Goal: Transaction & Acquisition: Purchase product/service

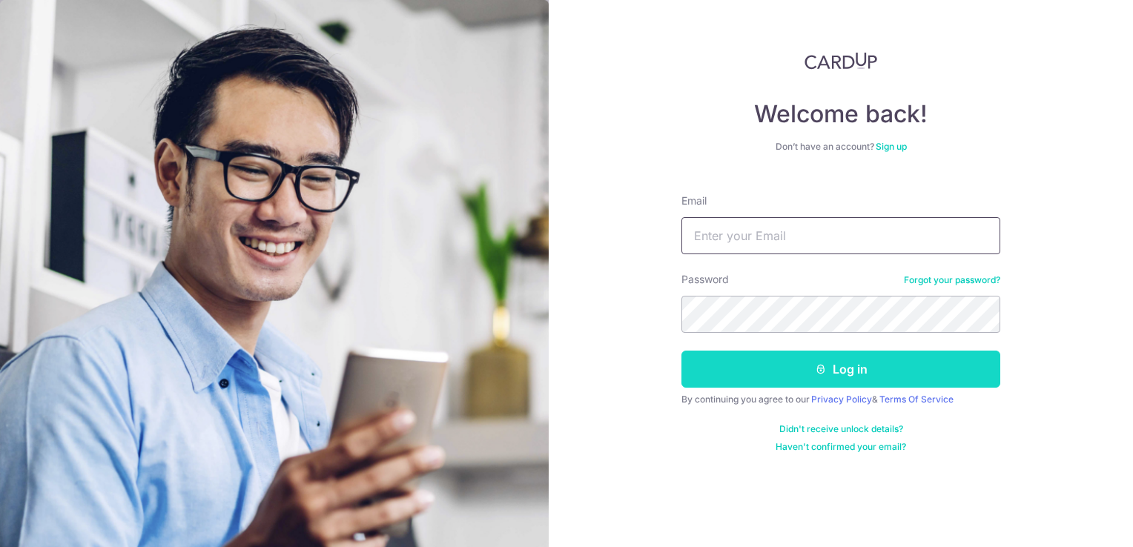
type input "[EMAIL_ADDRESS][DOMAIN_NAME]"
click at [783, 373] on button "Log in" at bounding box center [840, 369] width 319 height 37
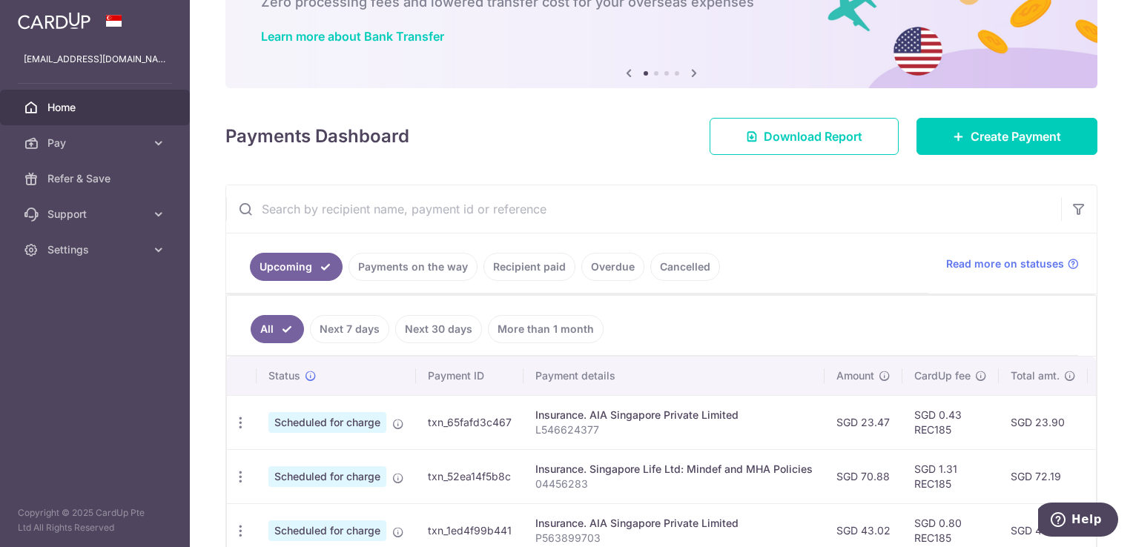
scroll to position [189, 0]
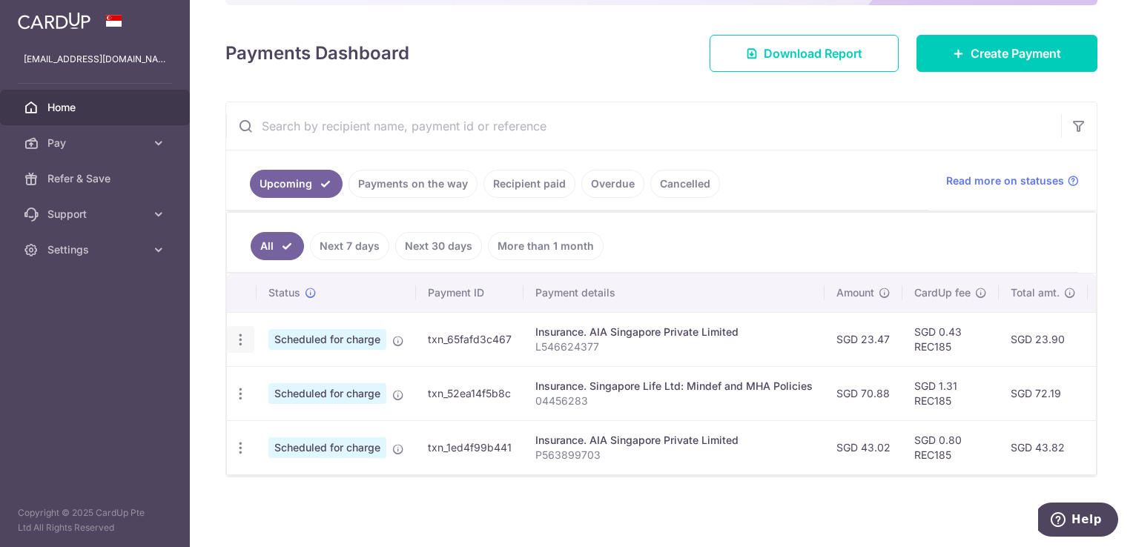
click at [237, 332] on icon "button" at bounding box center [241, 340] width 16 height 16
click at [264, 369] on link "Update payment" at bounding box center [305, 381] width 154 height 36
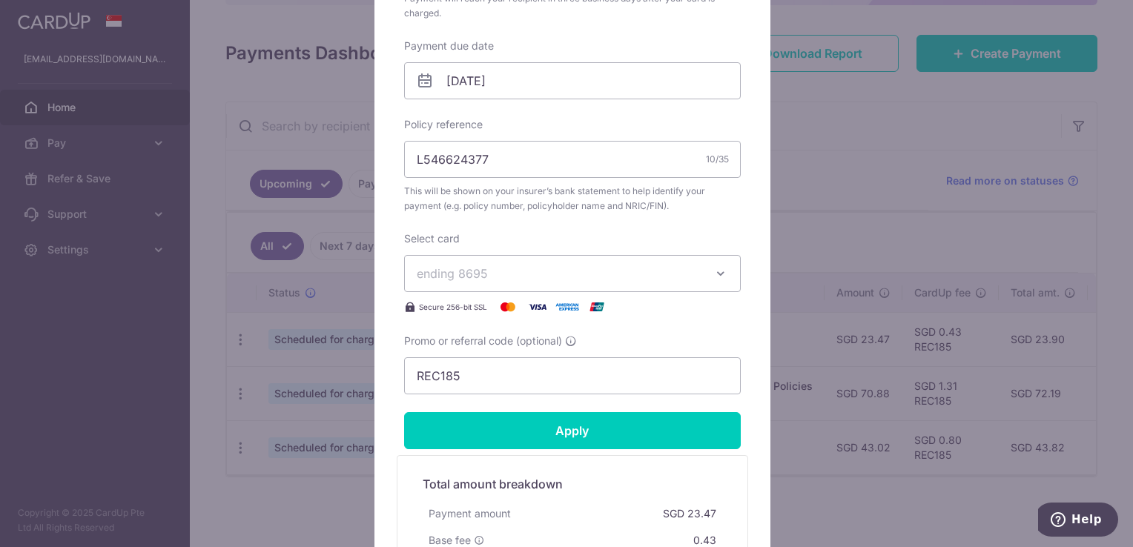
scroll to position [445, 0]
click at [810, 211] on div "Edit payment By clicking apply, you will make changes to all payments to AIA Si…" at bounding box center [566, 273] width 1133 height 547
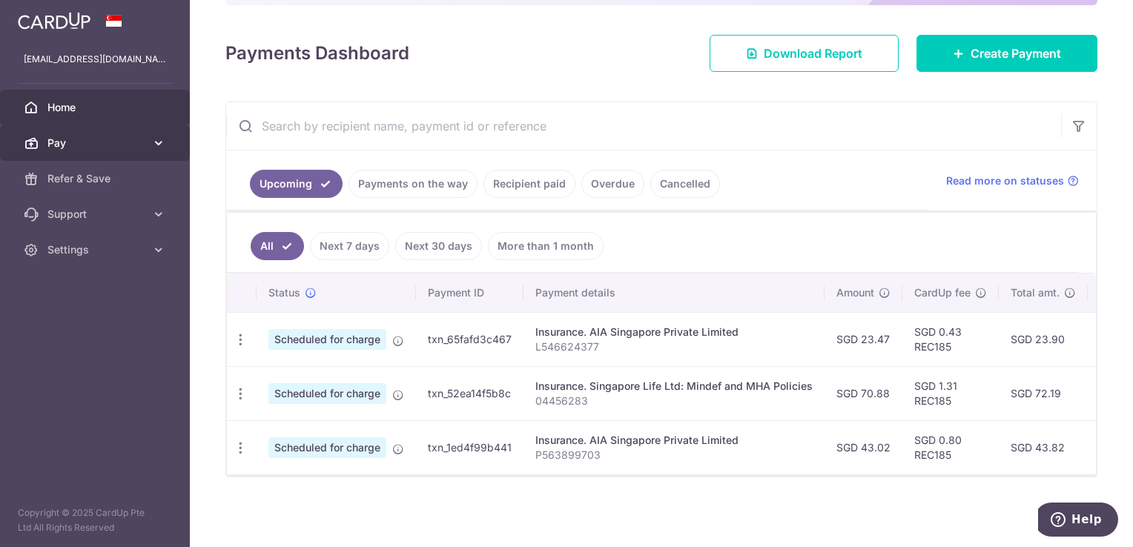
click at [123, 147] on span "Pay" at bounding box center [96, 143] width 98 height 15
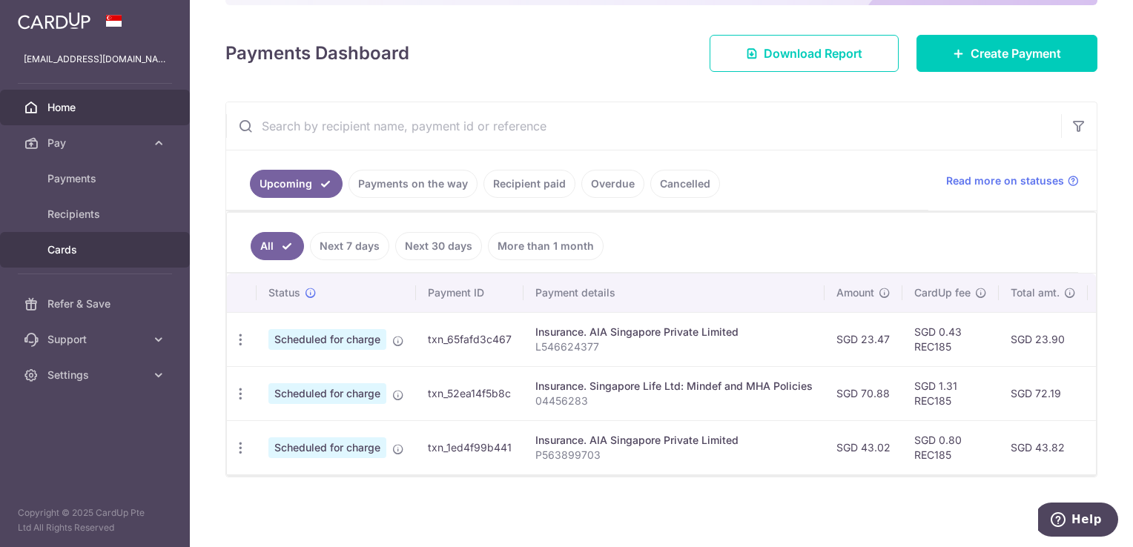
click at [100, 243] on span "Cards" at bounding box center [96, 249] width 98 height 15
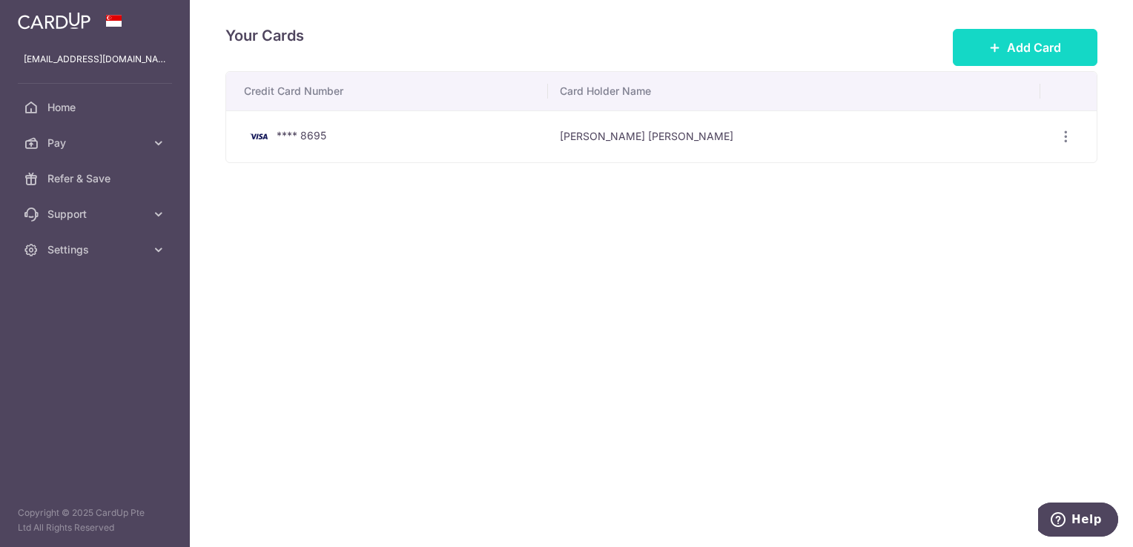
click at [982, 44] on button "Add Card" at bounding box center [1025, 47] width 145 height 37
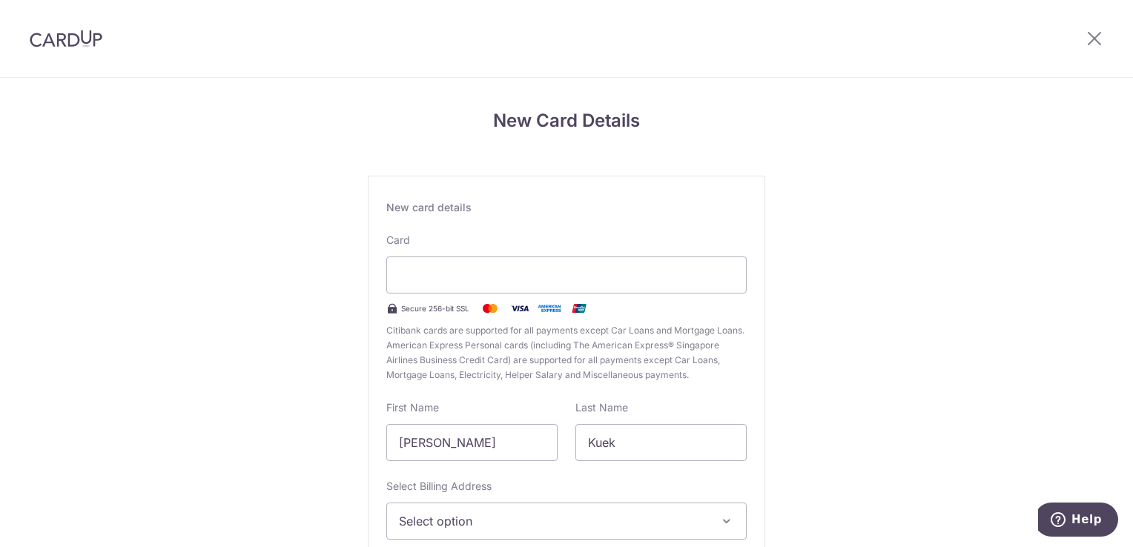
click at [334, 375] on div "New Card Details New card details Card Secure 256-bit SSL Citibank cards are su…" at bounding box center [566, 389] width 1133 height 623
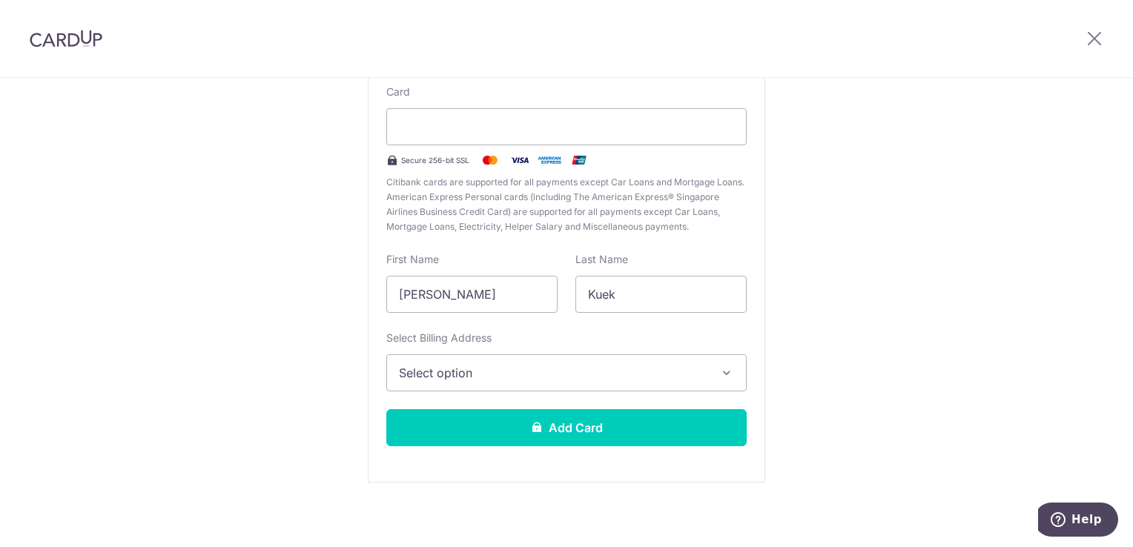
scroll to position [152, 0]
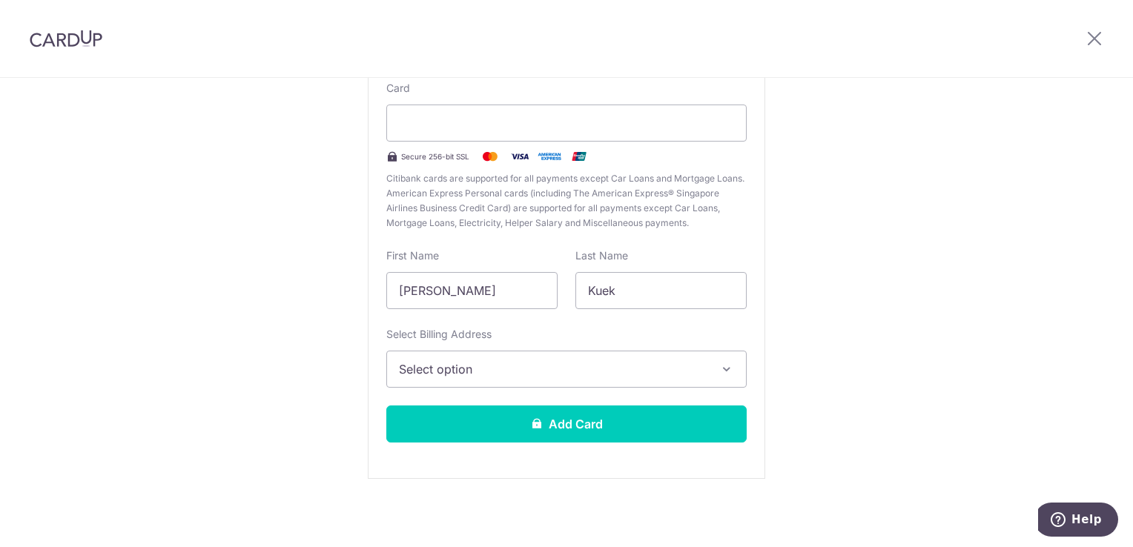
click at [474, 358] on button "Select option" at bounding box center [566, 369] width 360 height 37
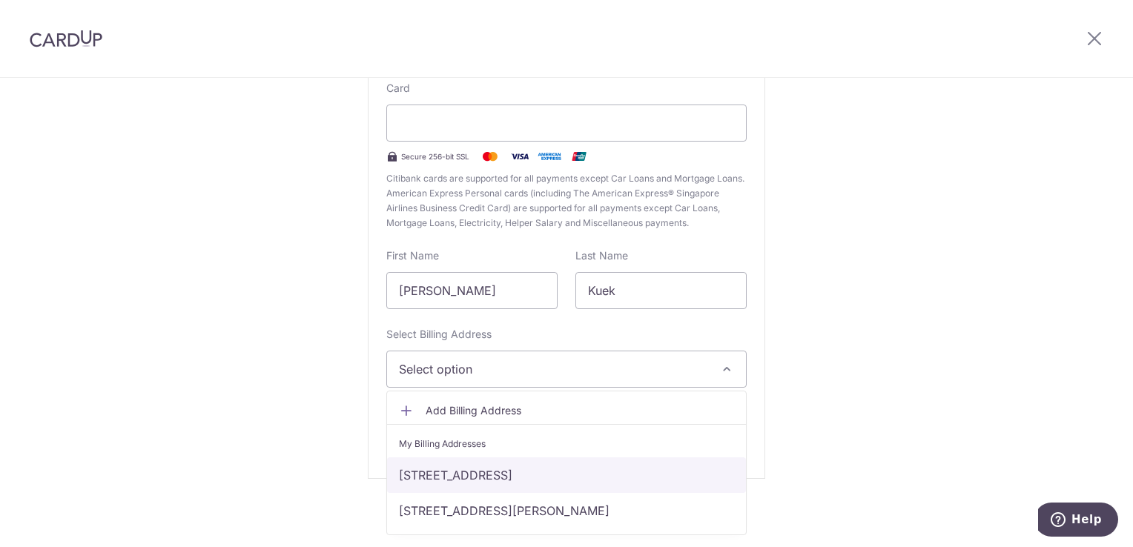
click at [454, 466] on link "303 Ang Mo Kio Ave 2, Horizon Gardens, Singapore, Singapore, Singapore-569950" at bounding box center [566, 475] width 359 height 36
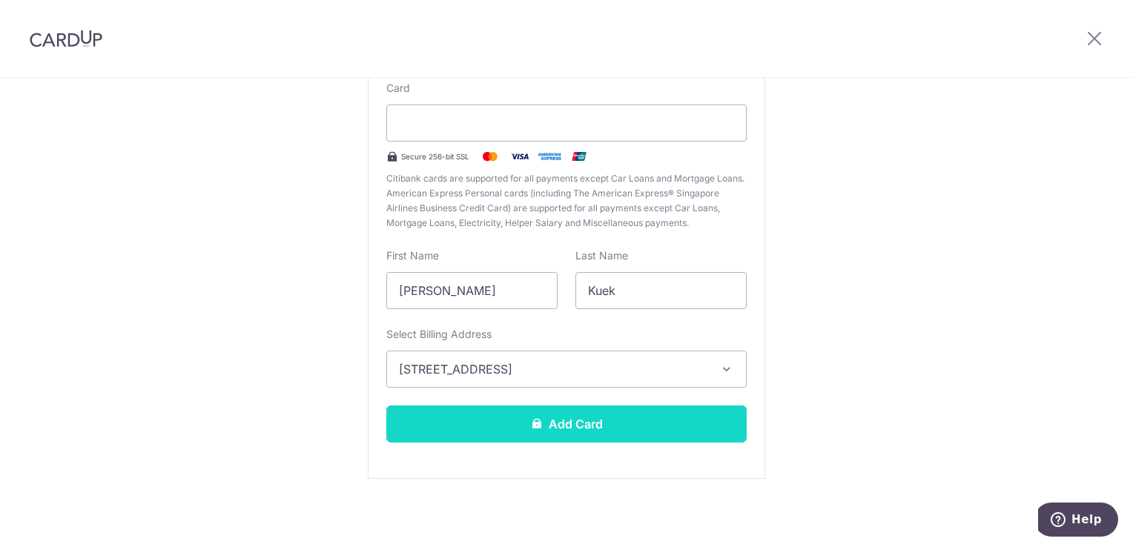
click at [484, 414] on button "Add Card" at bounding box center [566, 424] width 360 height 37
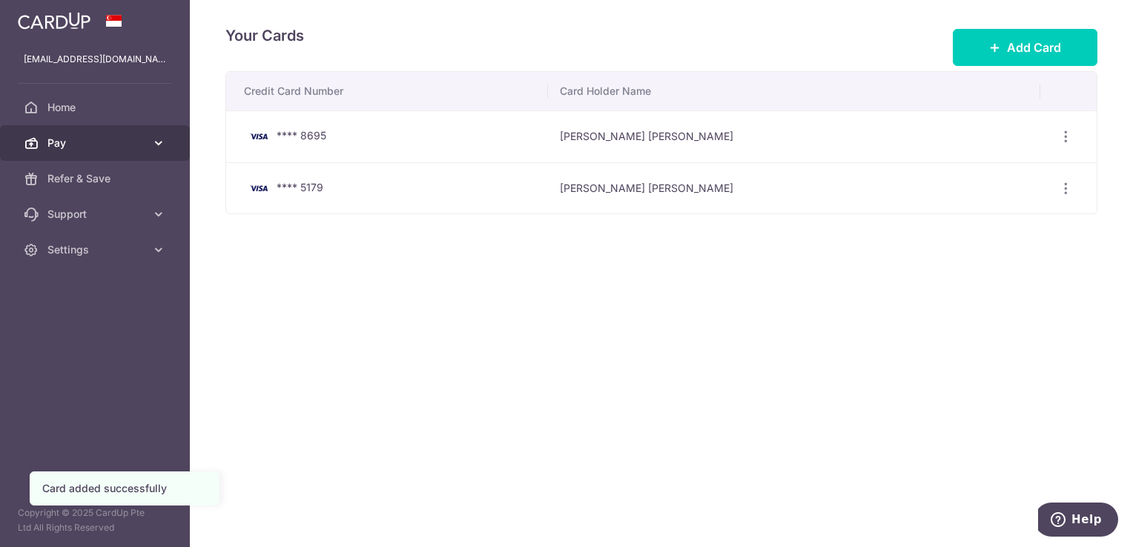
click at [109, 147] on span "Pay" at bounding box center [96, 143] width 98 height 15
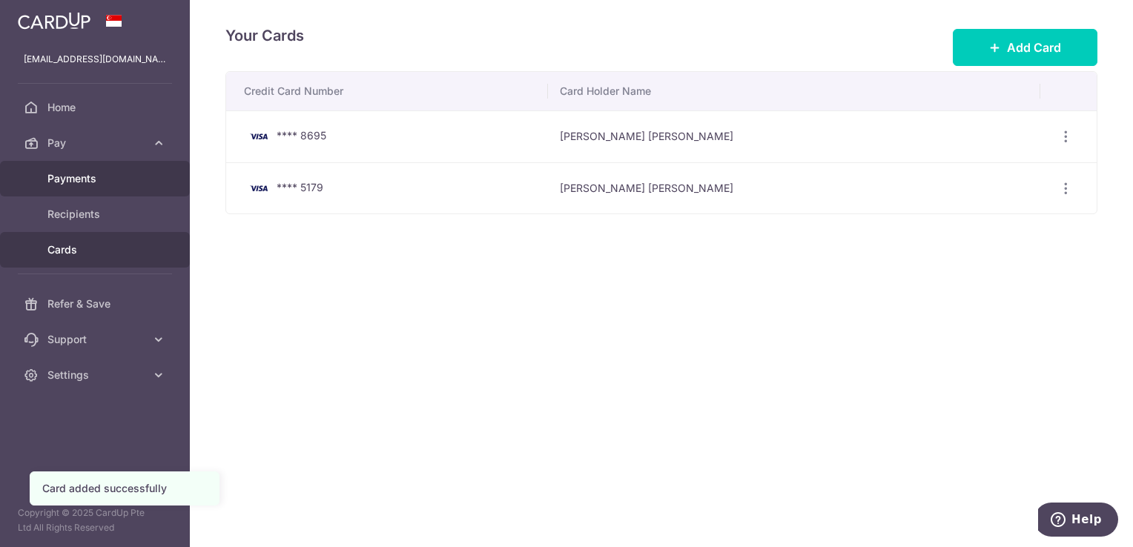
click at [94, 173] on span "Payments" at bounding box center [96, 178] width 98 height 15
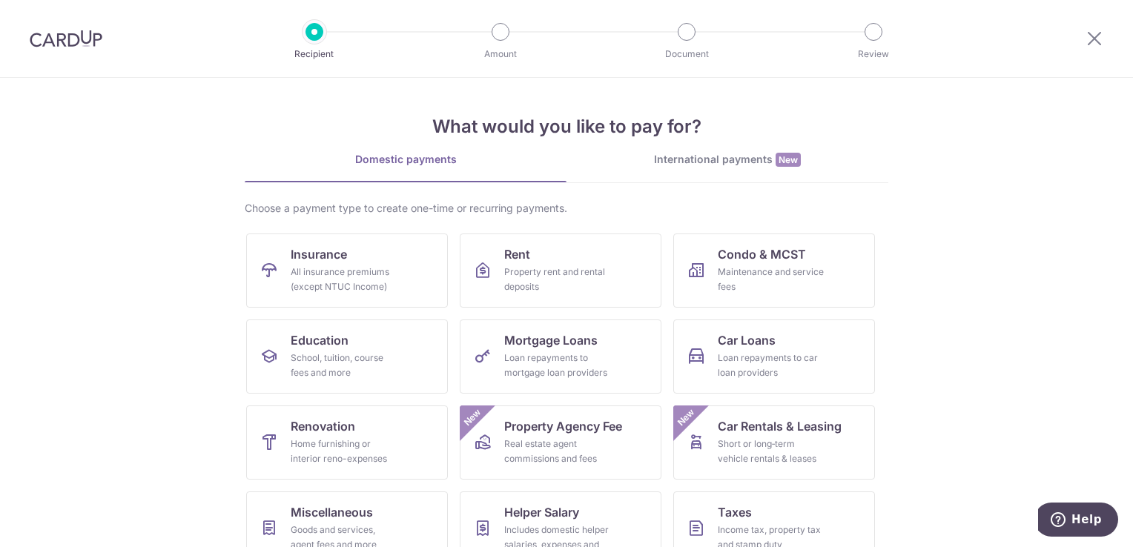
click at [89, 55] on div at bounding box center [66, 38] width 132 height 77
click at [99, 39] on img at bounding box center [66, 39] width 73 height 18
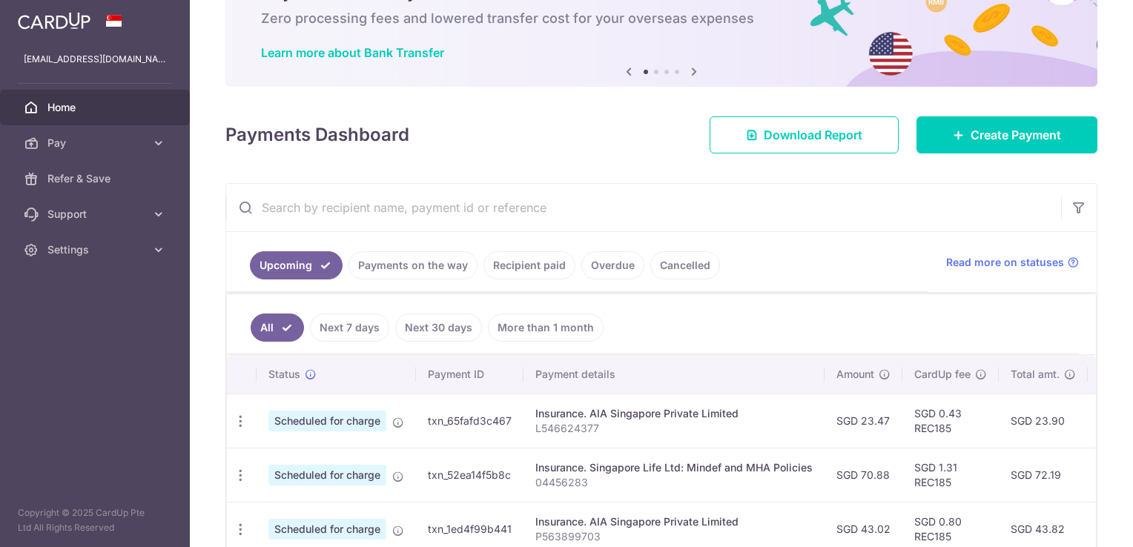
scroll to position [171, 0]
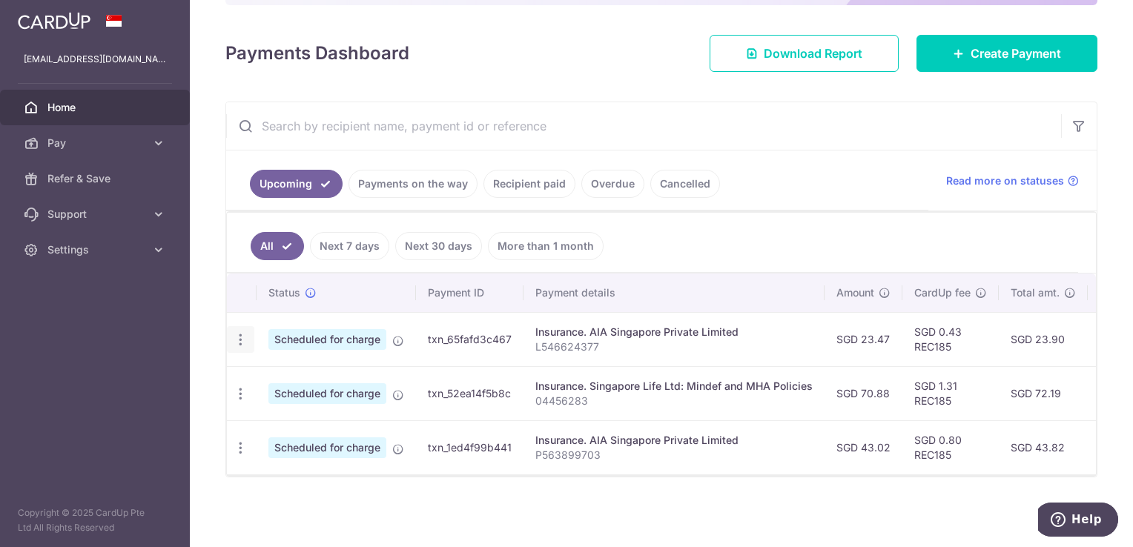
click at [239, 334] on icon "button" at bounding box center [241, 340] width 16 height 16
click at [257, 363] on link "Update payment" at bounding box center [305, 381] width 154 height 36
radio input "true"
type input "23.47"
type input "[DATE]"
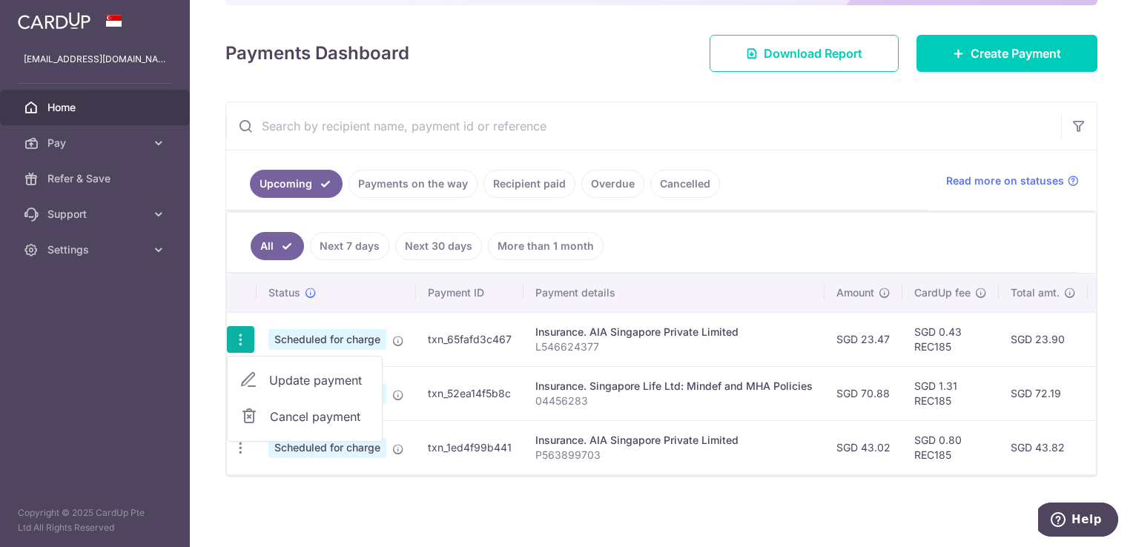
type input "L546624377"
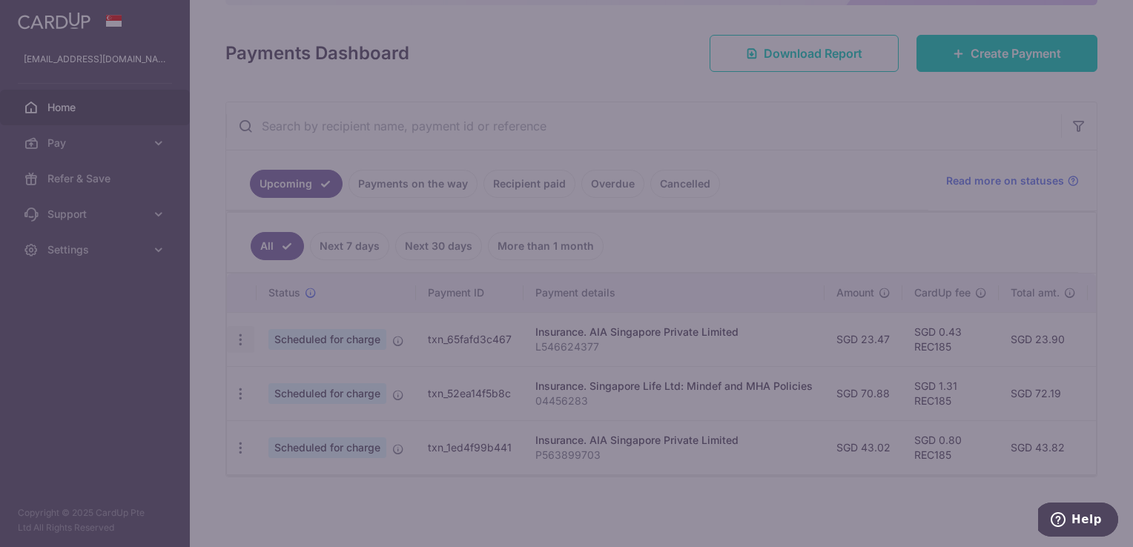
type input "REC185"
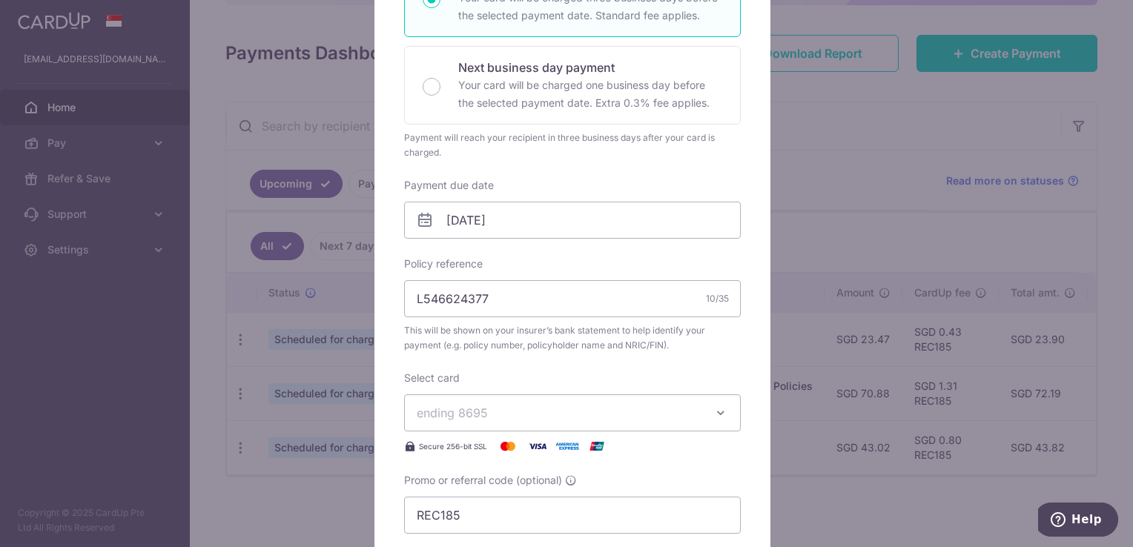
scroll to position [519, 0]
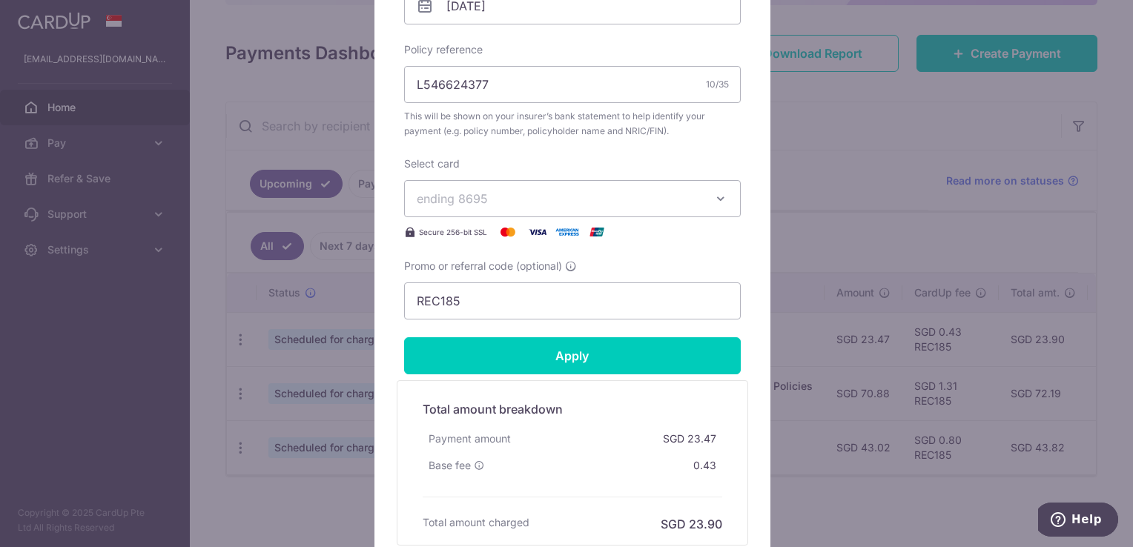
click at [510, 200] on span "ending 8695" at bounding box center [559, 199] width 285 height 18
click at [490, 308] on span "**** 5179" at bounding box center [479, 304] width 54 height 18
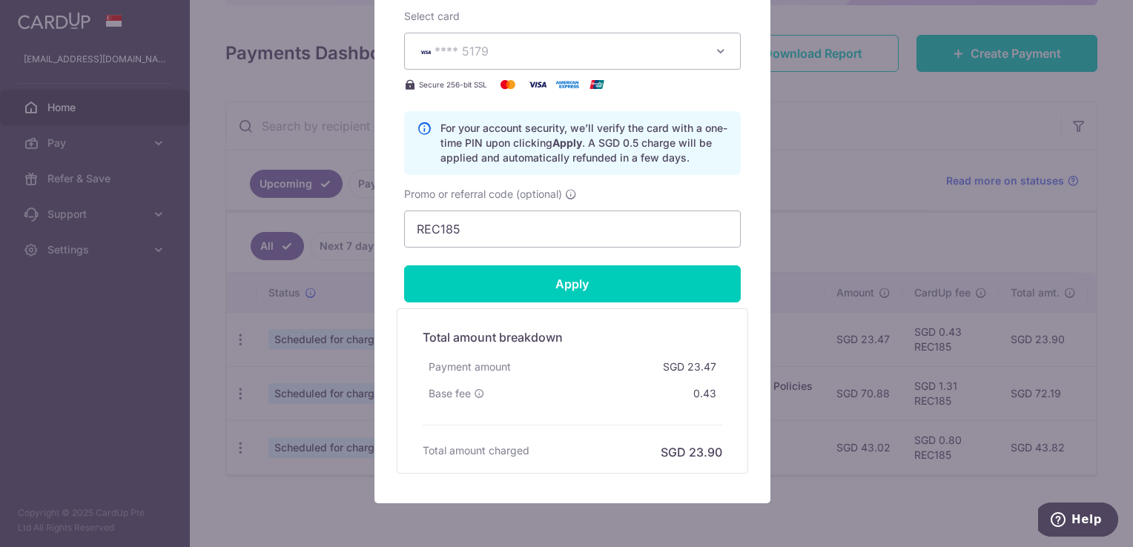
scroll to position [667, 0]
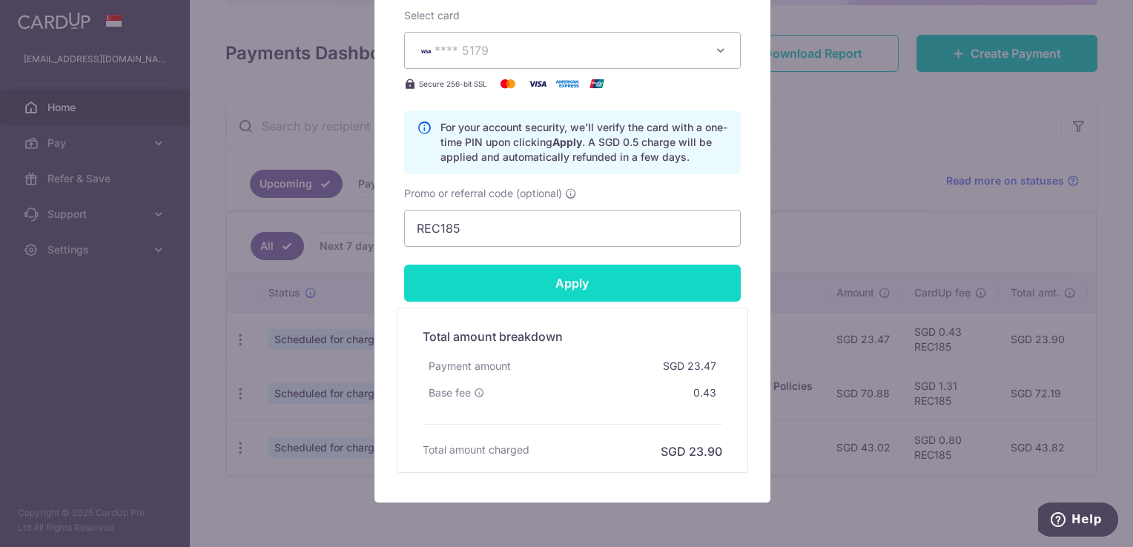
click at [477, 286] on input "Apply" at bounding box center [572, 283] width 337 height 37
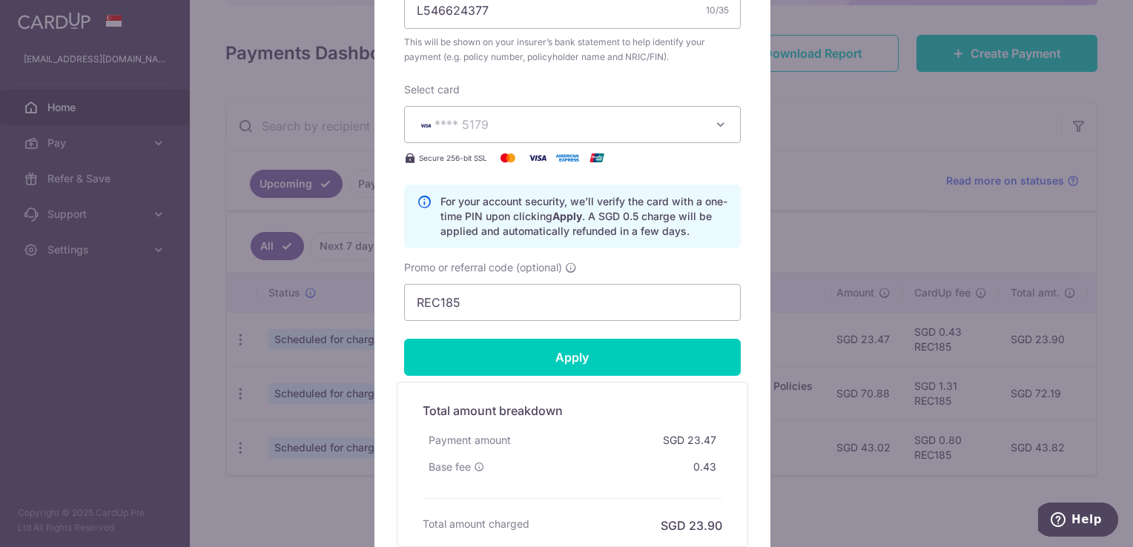
type input "Successfully Applied"
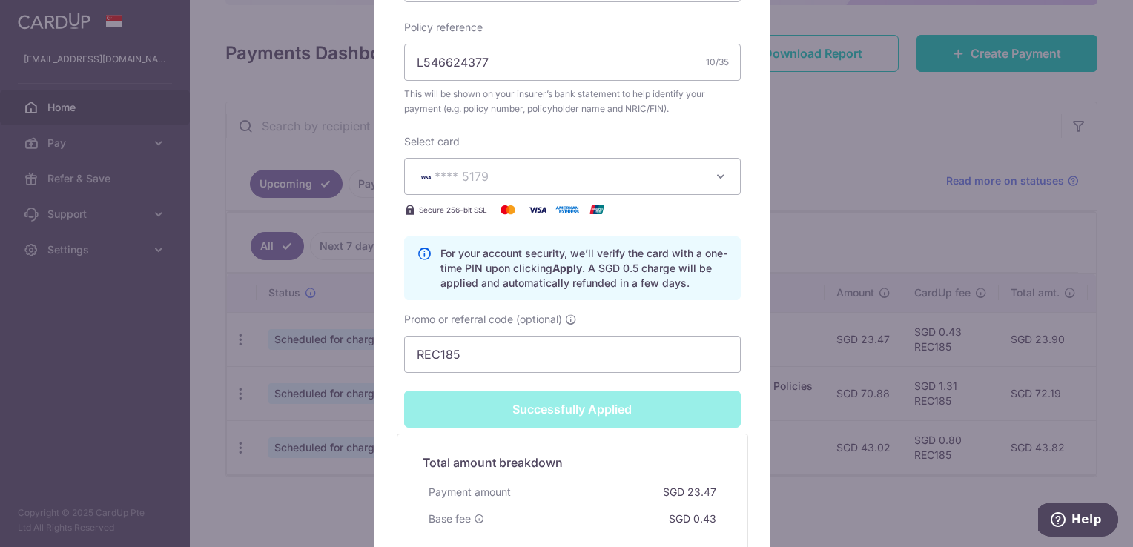
scroll to position [644, 0]
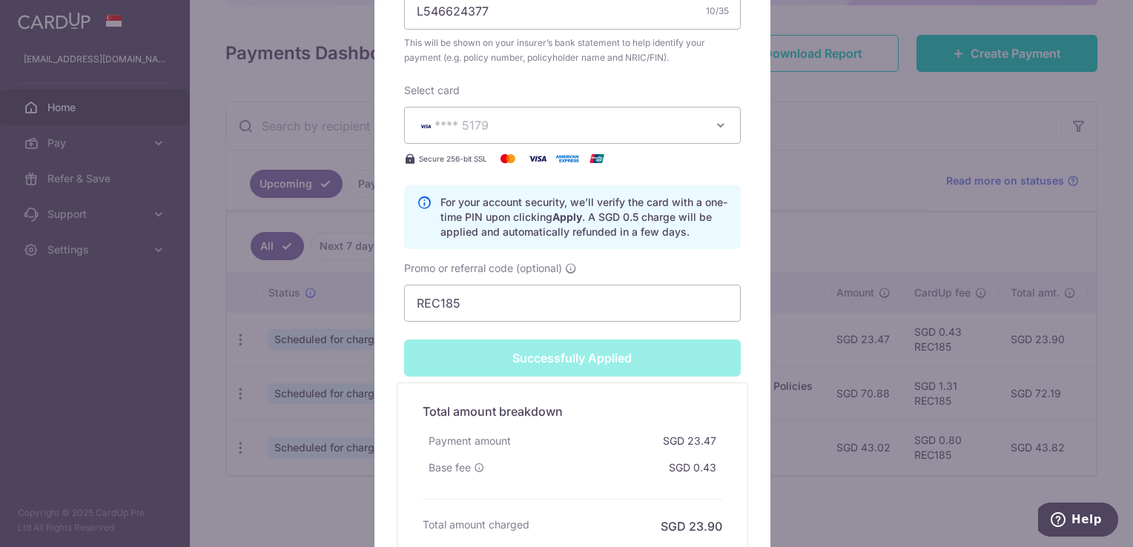
click at [219, 313] on div "Edit payment By clicking apply, you will make changes to all payments to AIA Si…" at bounding box center [566, 273] width 1133 height 547
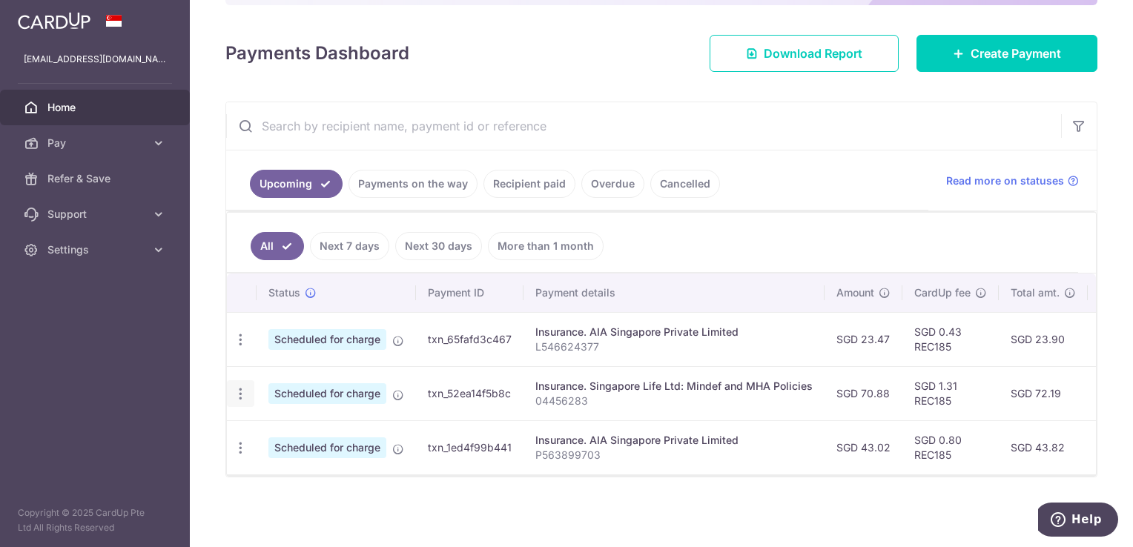
click at [234, 386] on icon "button" at bounding box center [241, 394] width 16 height 16
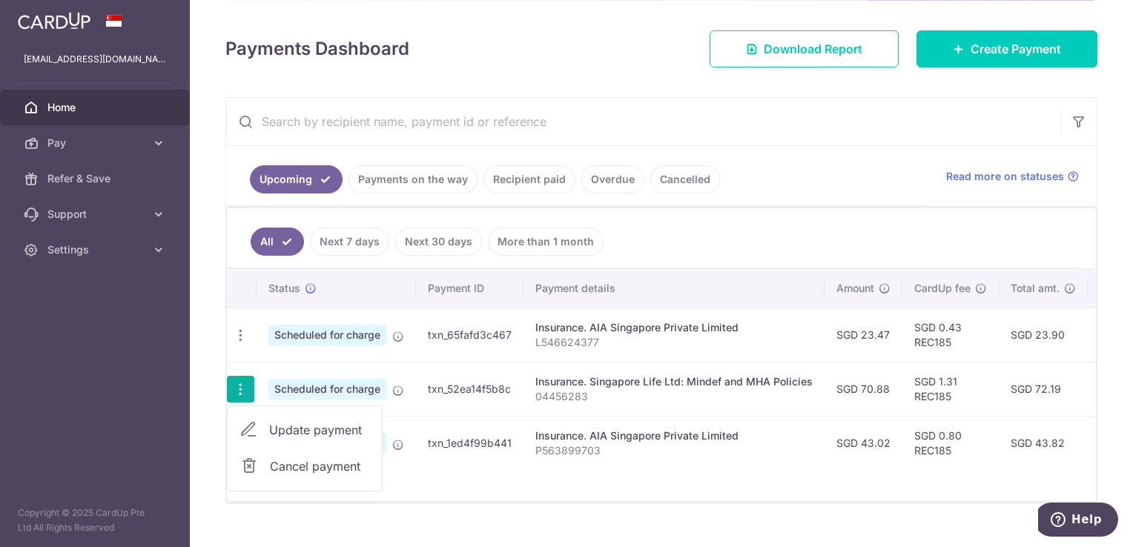
click at [290, 425] on span "Update payment" at bounding box center [319, 430] width 101 height 18
radio input "true"
type input "70.88"
type input "03/11/2025"
type input "04456283"
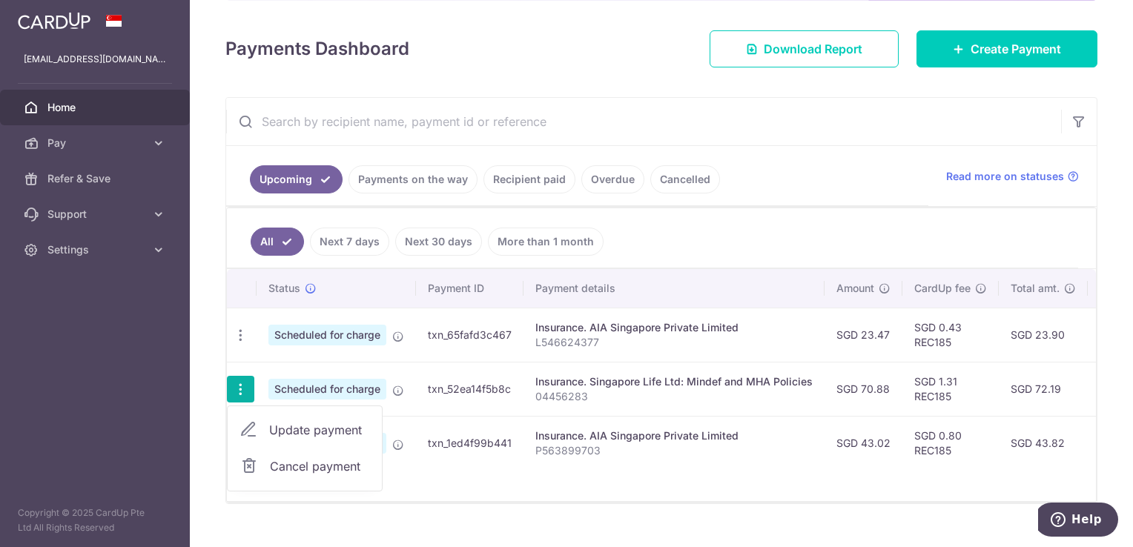
type input "REC185"
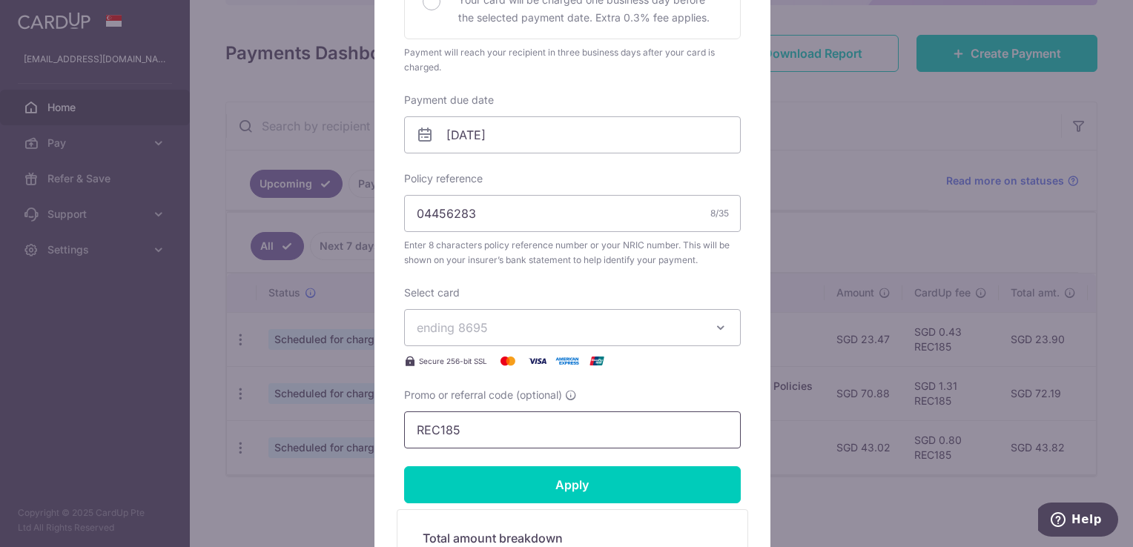
scroll to position [519, 0]
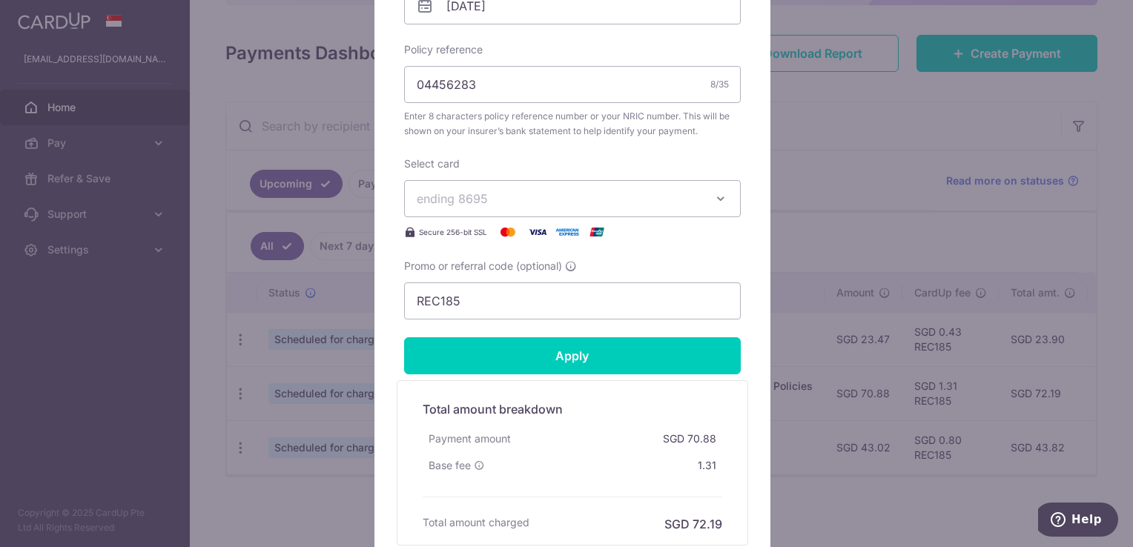
click at [526, 200] on span "ending 8695" at bounding box center [559, 199] width 285 height 18
click at [507, 304] on span "**** 5179" at bounding box center [572, 304] width 311 height 18
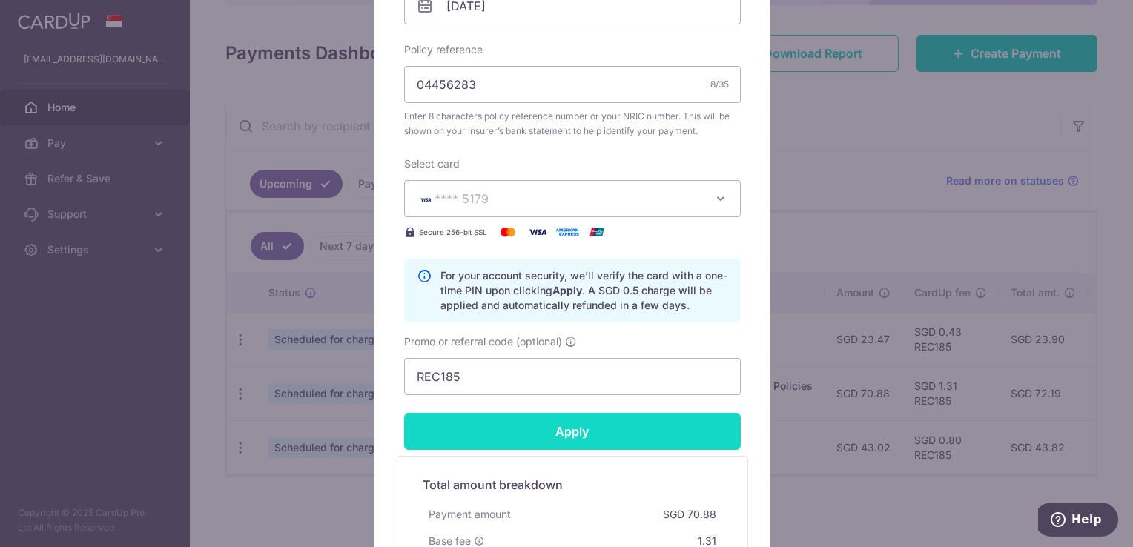
click at [492, 429] on input "Apply" at bounding box center [572, 431] width 337 height 37
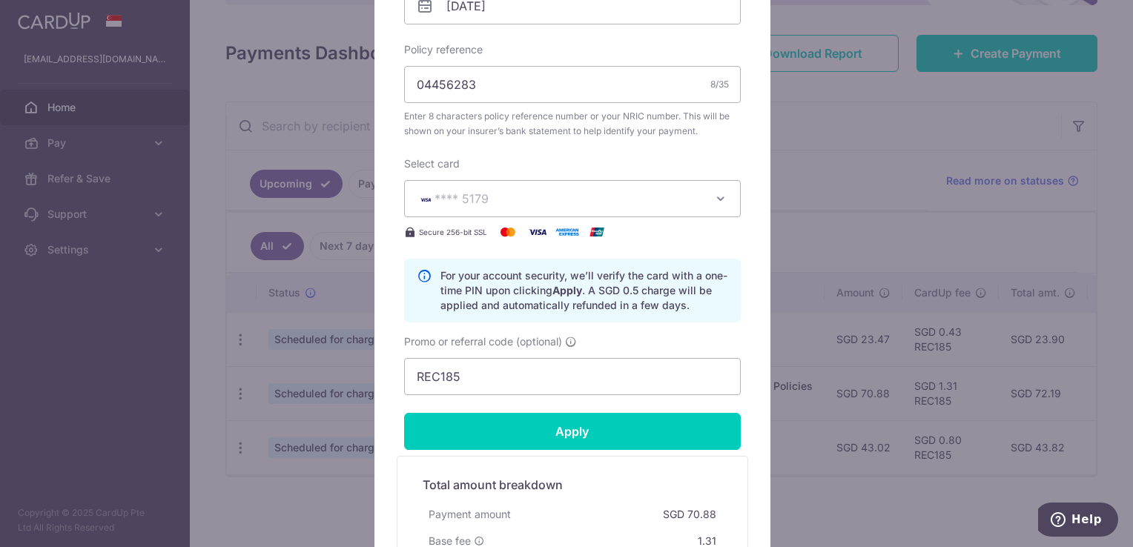
type input "Successfully Applied"
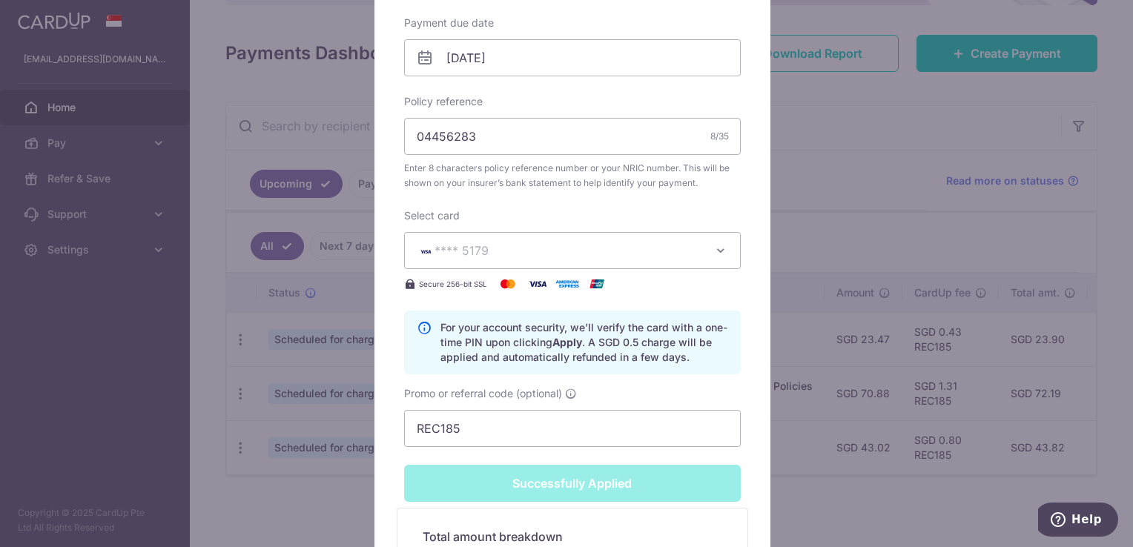
scroll to position [570, 0]
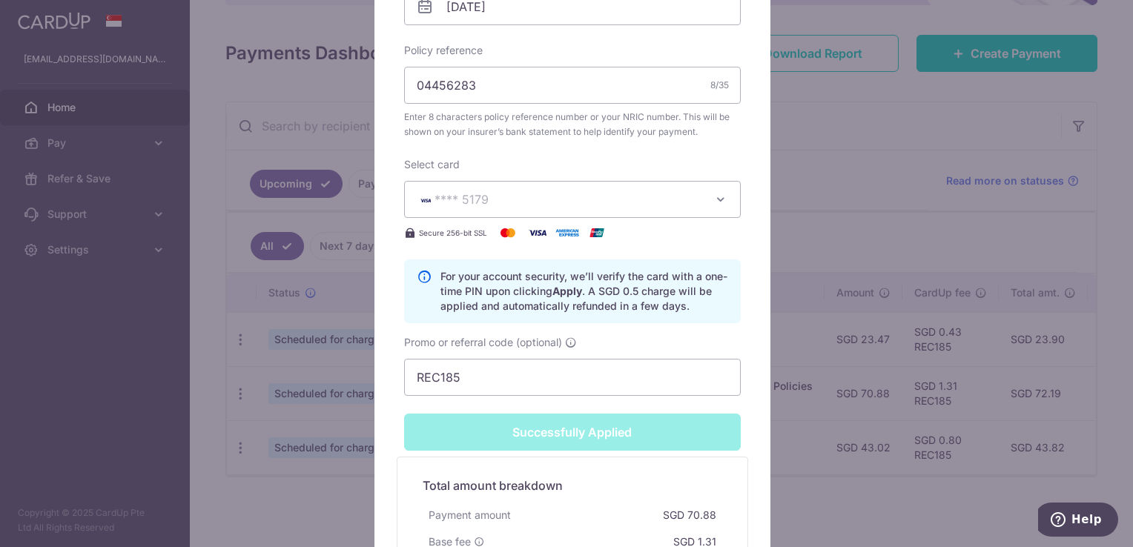
click at [215, 262] on div "Edit payment By clicking apply, you will make changes to all payments to Singap…" at bounding box center [566, 273] width 1133 height 547
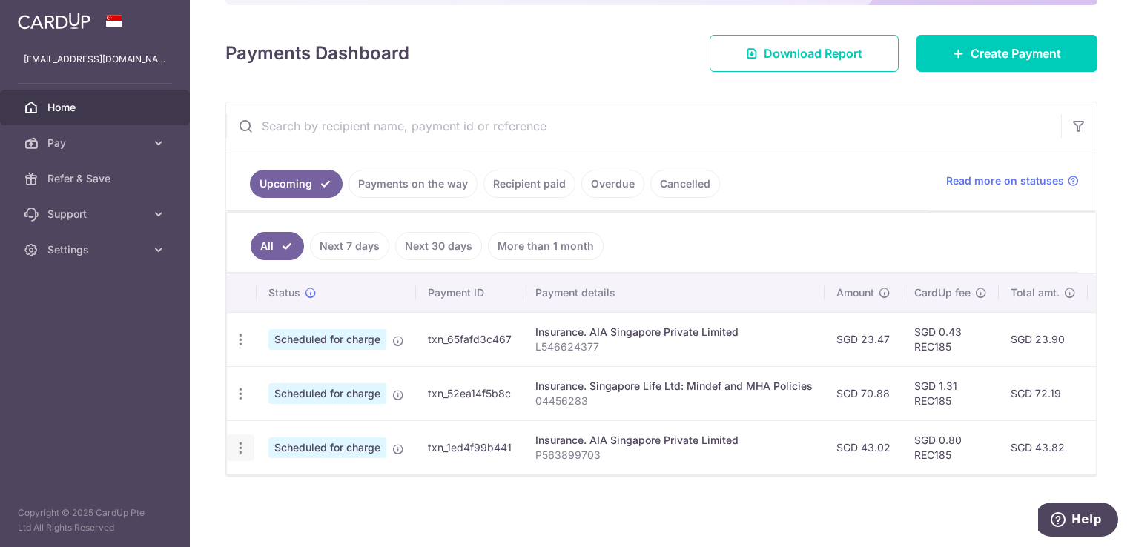
click at [230, 437] on div "Update payment Cancel payment" at bounding box center [240, 447] width 27 height 27
click at [238, 440] on icon "button" at bounding box center [241, 448] width 16 height 16
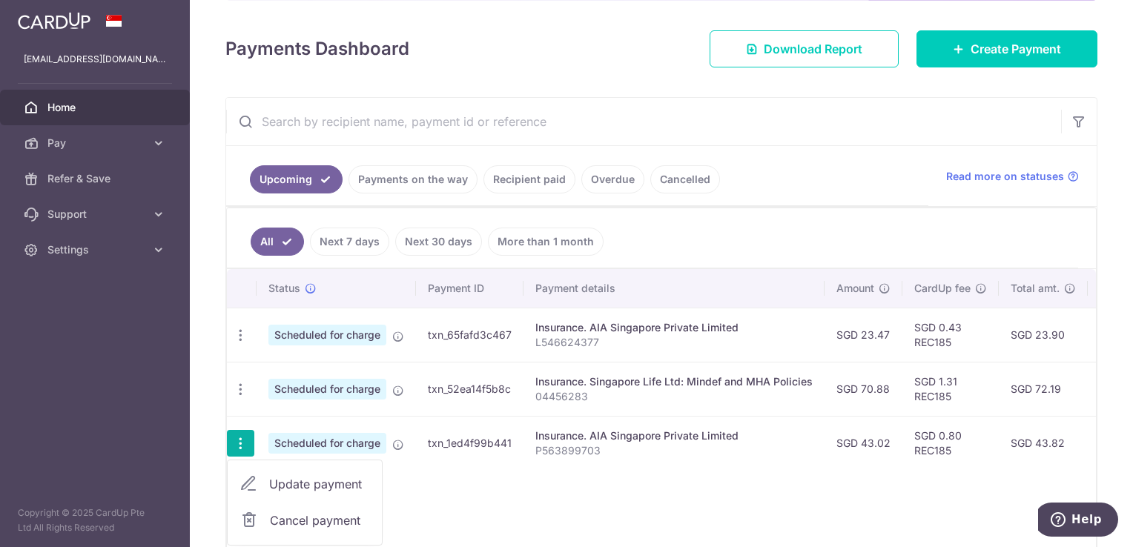
click at [285, 479] on span "Update payment" at bounding box center [319, 484] width 101 height 18
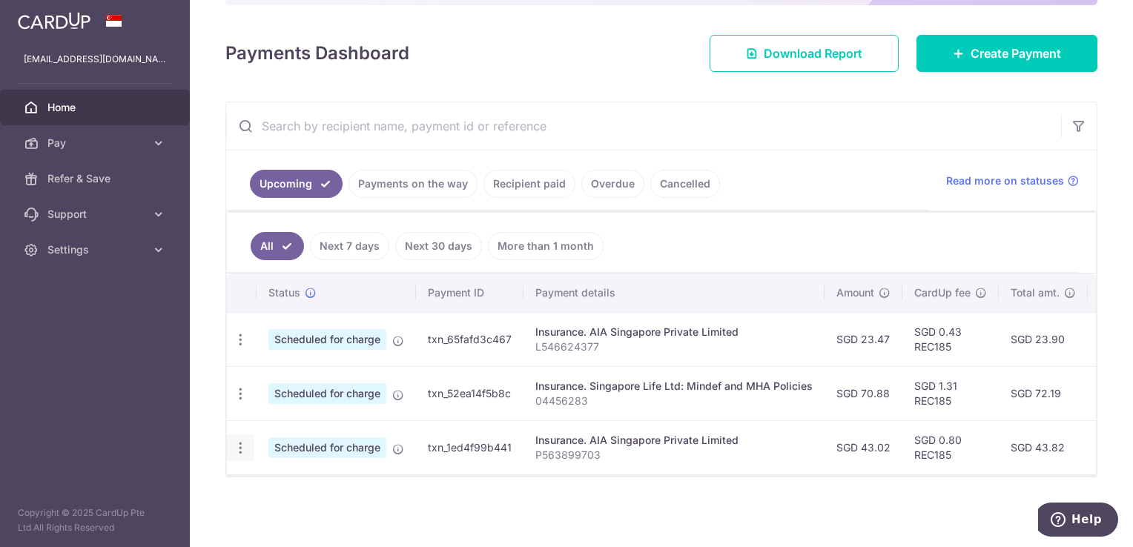
radio input "true"
type input "43.02"
type input "[DATE]"
type input "P563899703"
type input "REC185"
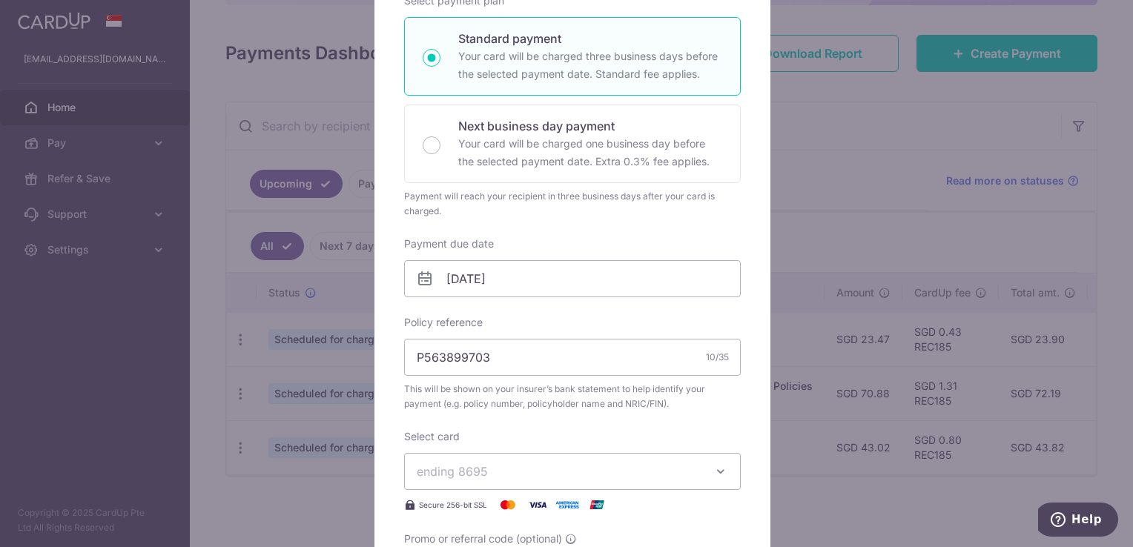
scroll to position [593, 0]
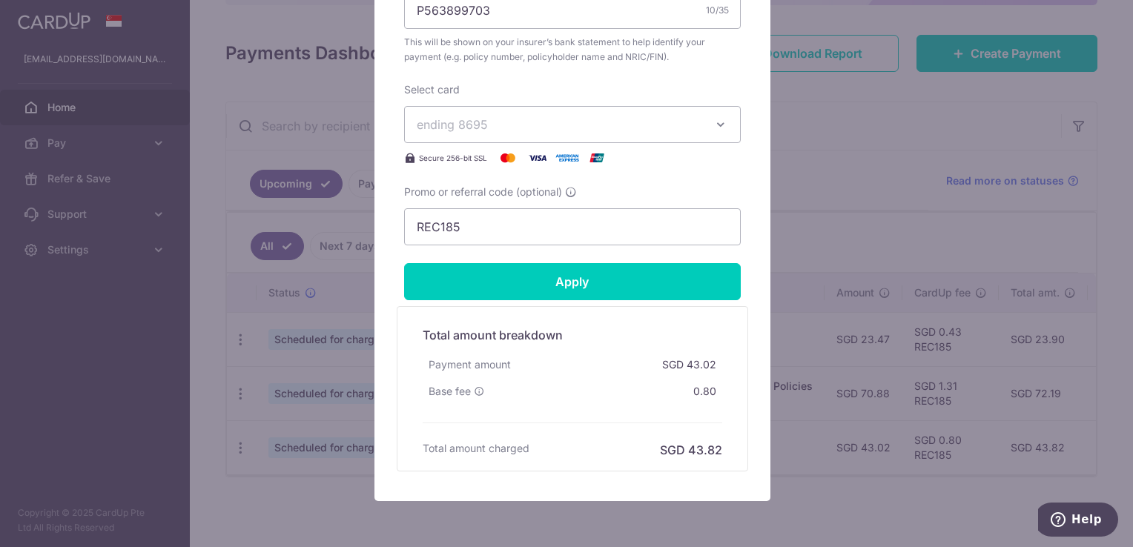
click at [510, 125] on span "ending 8695" at bounding box center [559, 125] width 285 height 18
click at [499, 227] on span "**** 5179" at bounding box center [572, 230] width 311 height 18
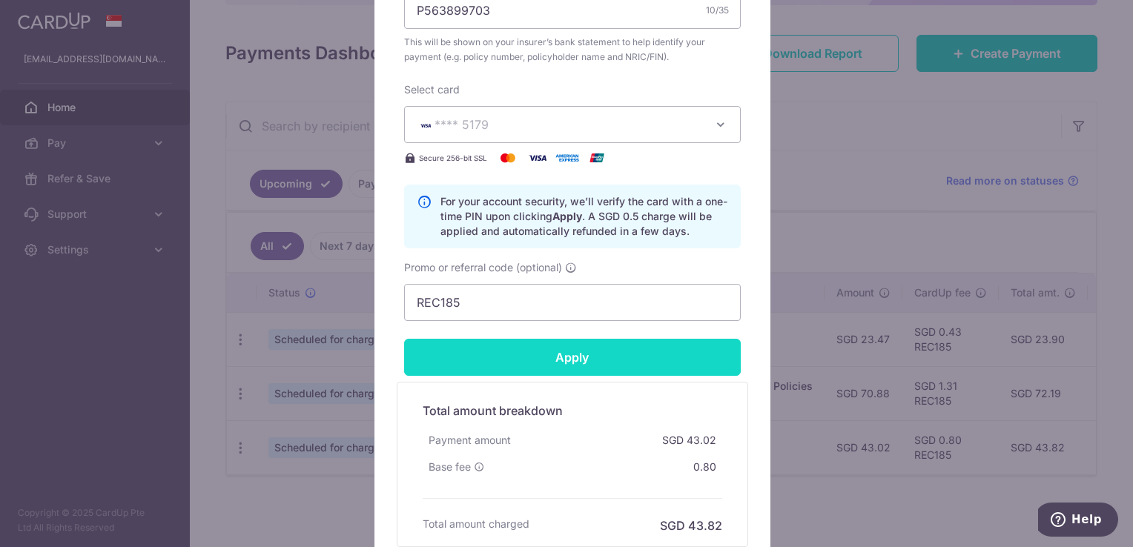
click at [485, 363] on input "Apply" at bounding box center [572, 357] width 337 height 37
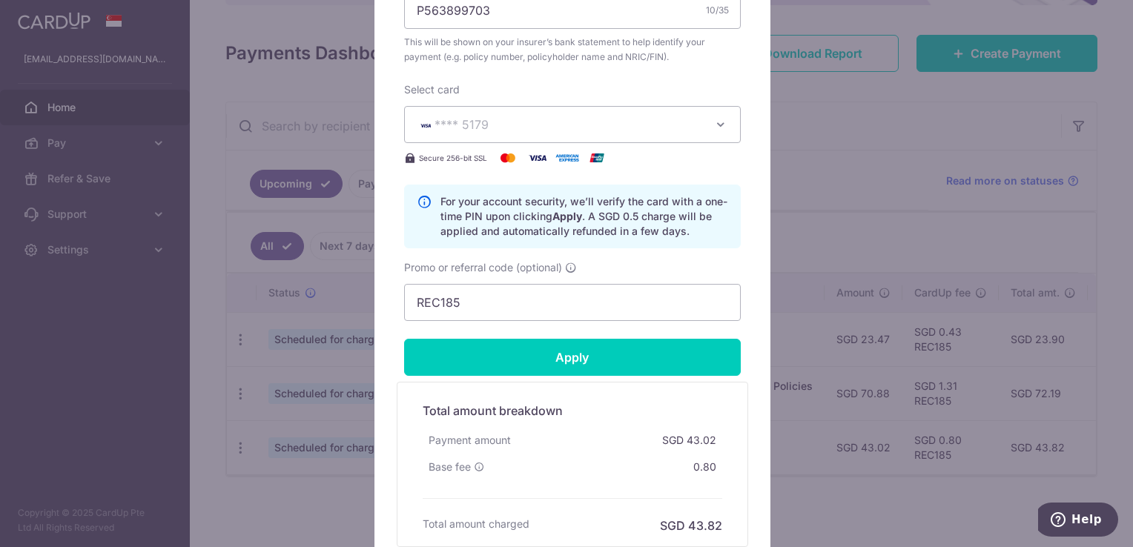
type input "Successfully Applied"
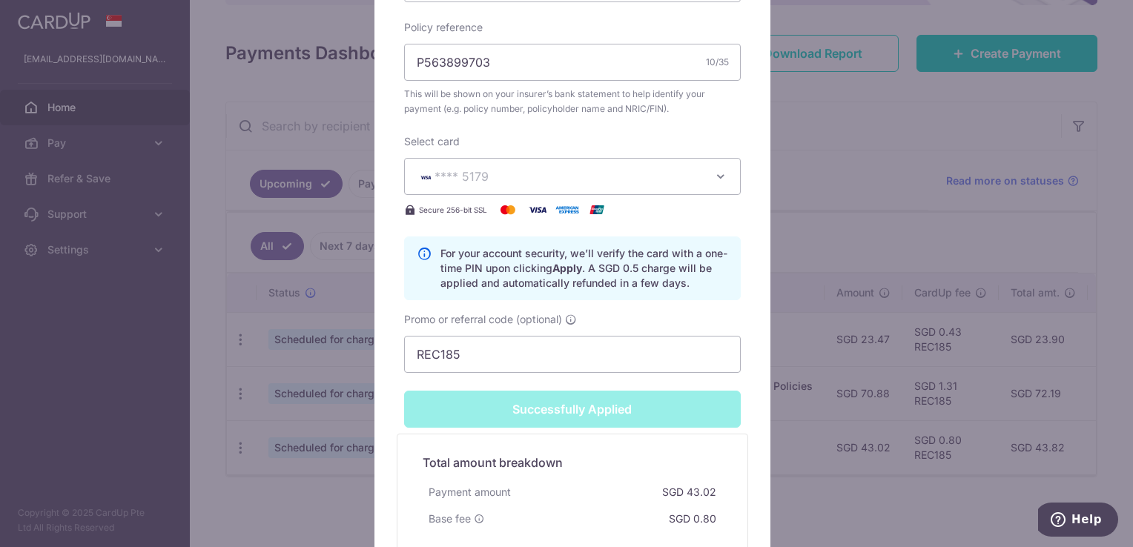
scroll to position [644, 0]
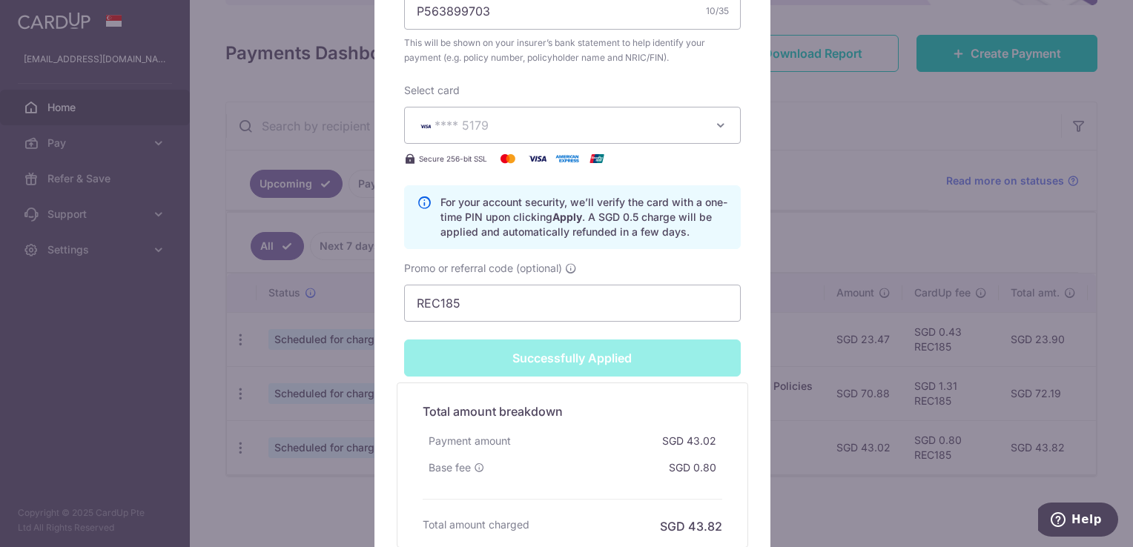
click at [211, 335] on div "Edit payment By clicking apply, you will make changes to all payments to AIA Si…" at bounding box center [566, 273] width 1133 height 547
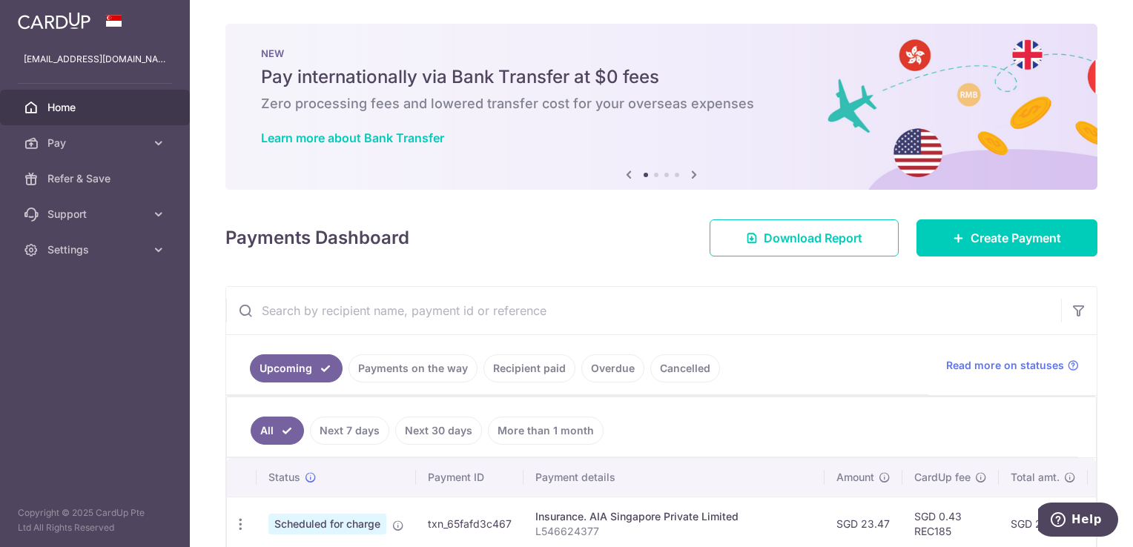
click at [402, 375] on link "Payments on the way" at bounding box center [412, 368] width 129 height 28
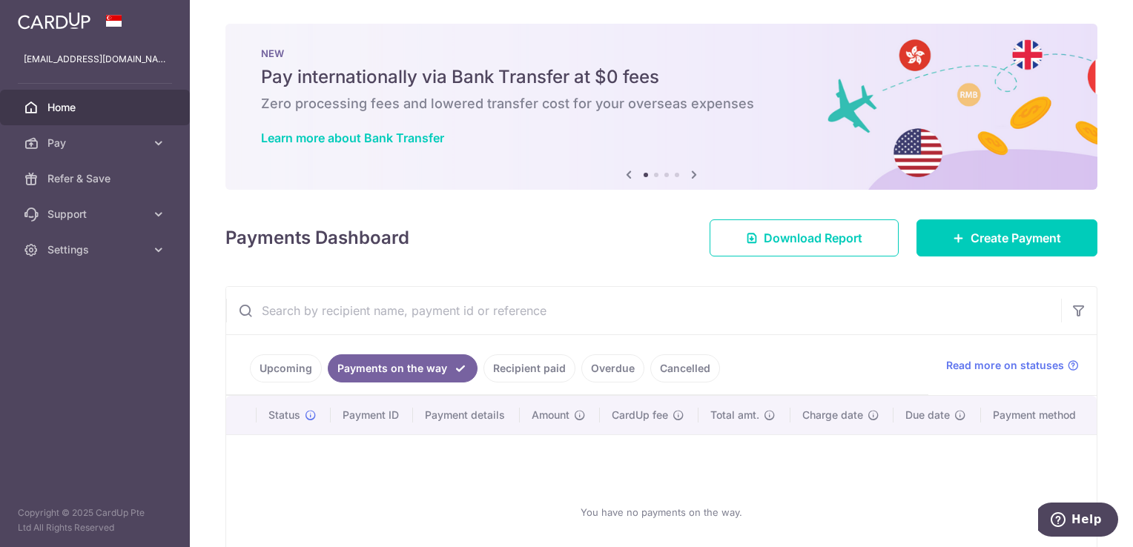
click at [294, 377] on link "Upcoming" at bounding box center [286, 368] width 72 height 28
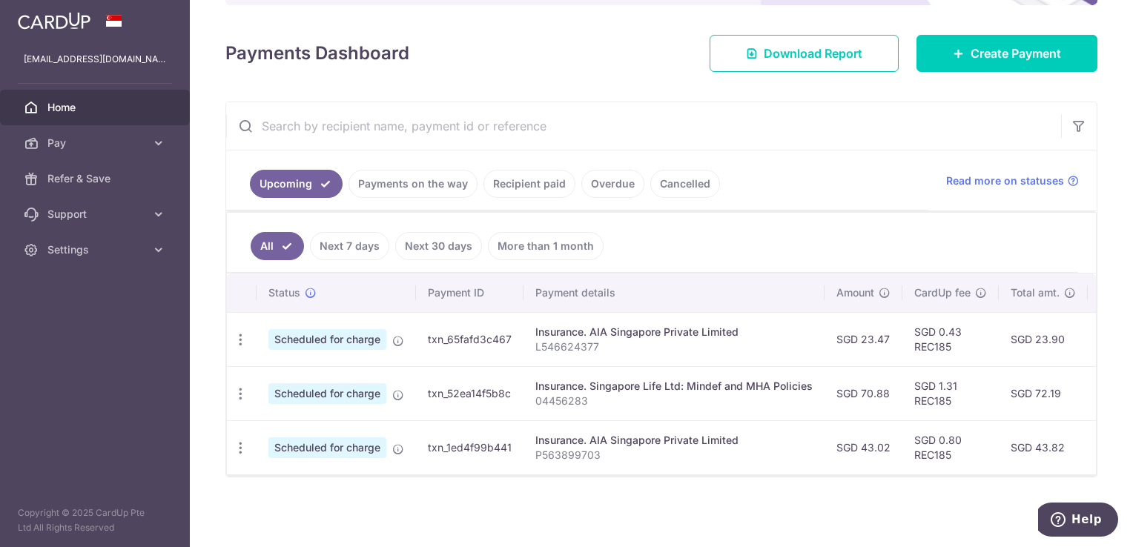
click at [104, 108] on span "Home" at bounding box center [96, 107] width 98 height 15
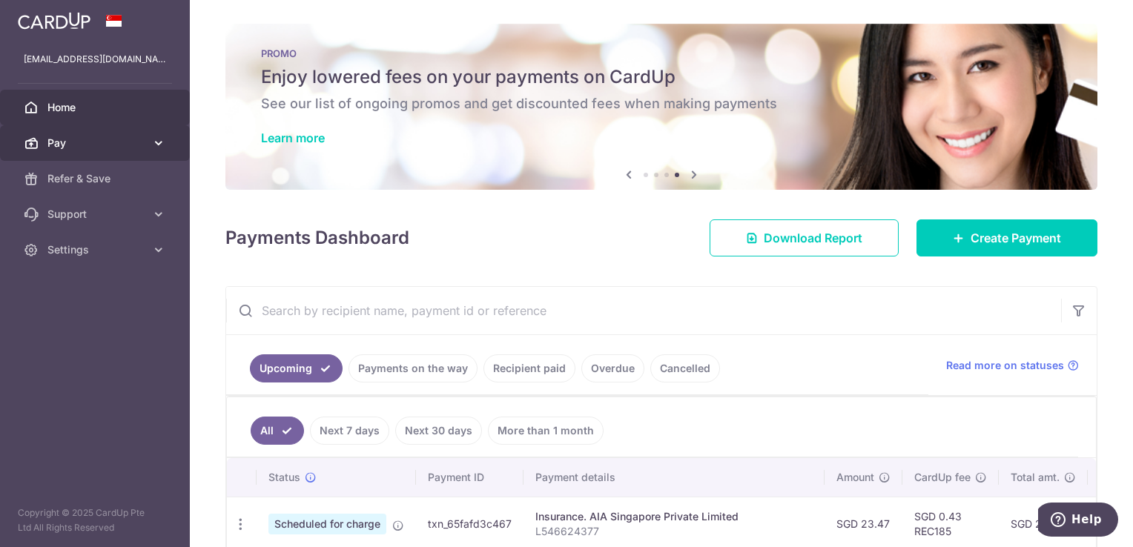
click at [121, 147] on span "Pay" at bounding box center [96, 143] width 98 height 15
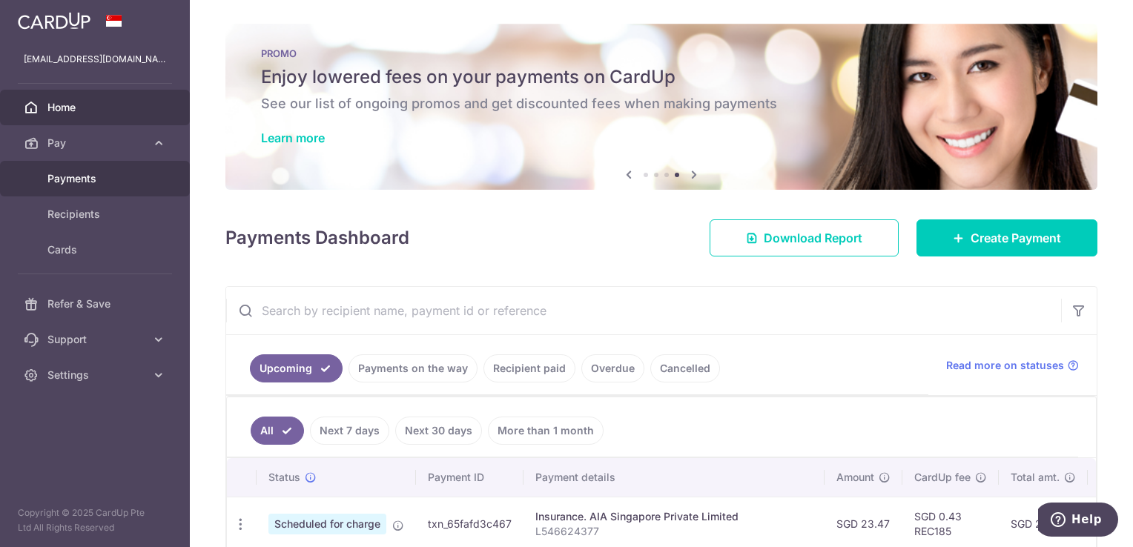
click at [113, 173] on span "Payments" at bounding box center [96, 178] width 98 height 15
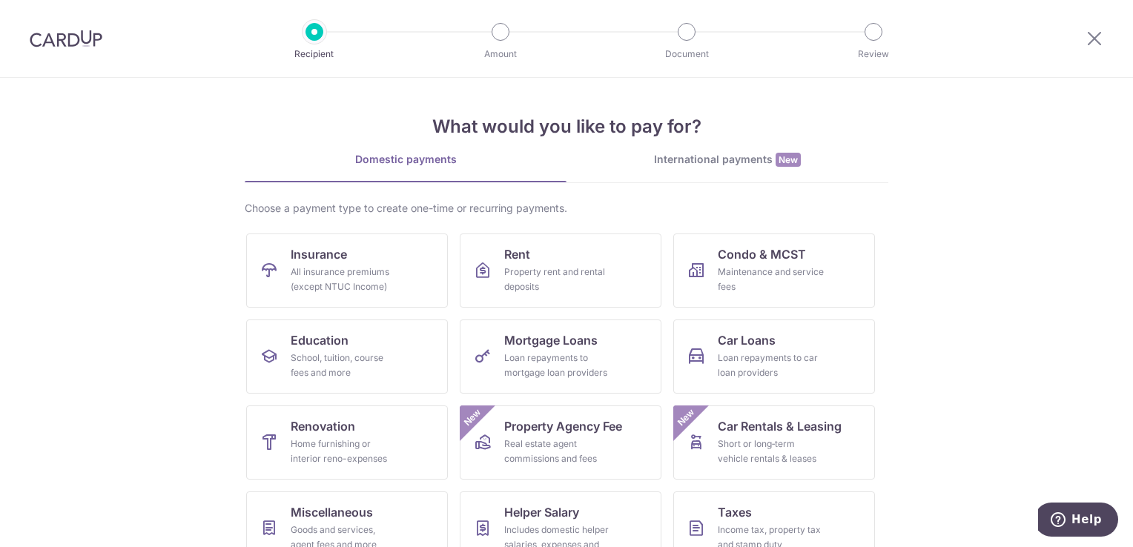
click at [791, 216] on div "Choose a payment type to create one-time or recurring payments. Insurance All i…" at bounding box center [567, 432] width 644 height 463
click at [311, 272] on div "All insurance premiums (except NTUC Income)" at bounding box center [344, 280] width 107 height 30
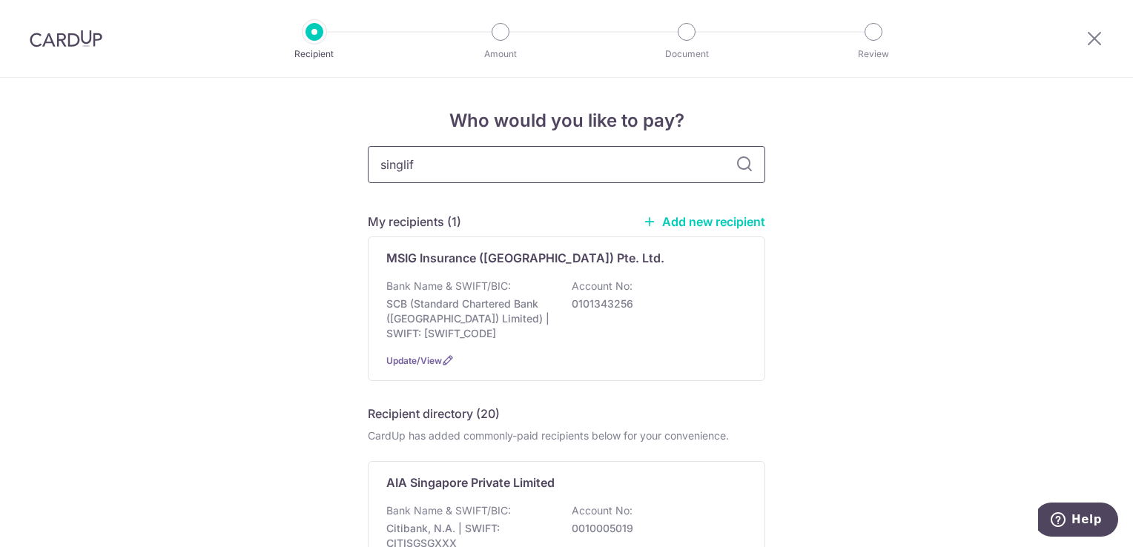
type input "singlife"
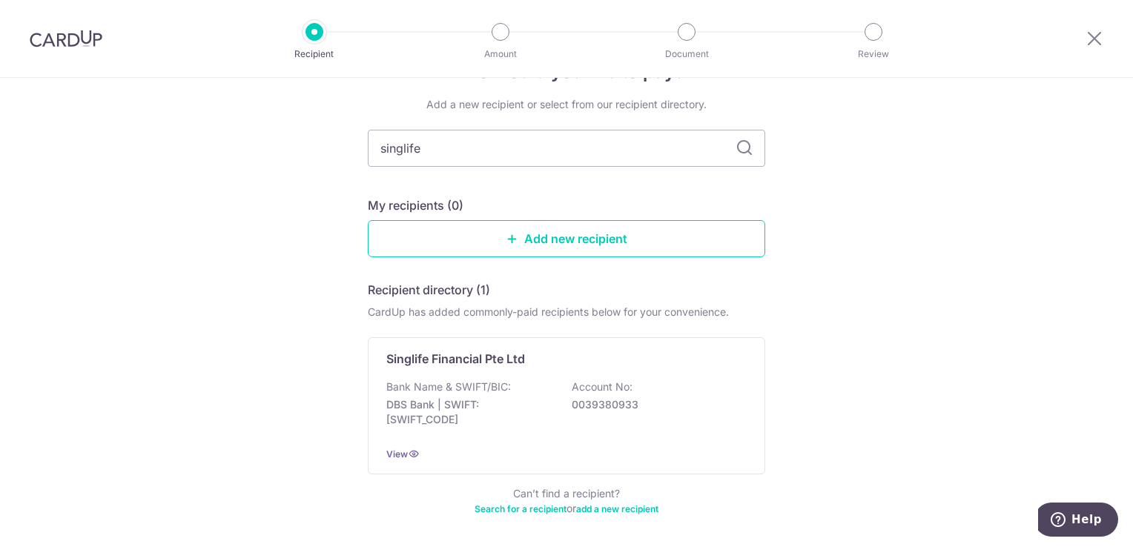
scroll to position [104, 0]
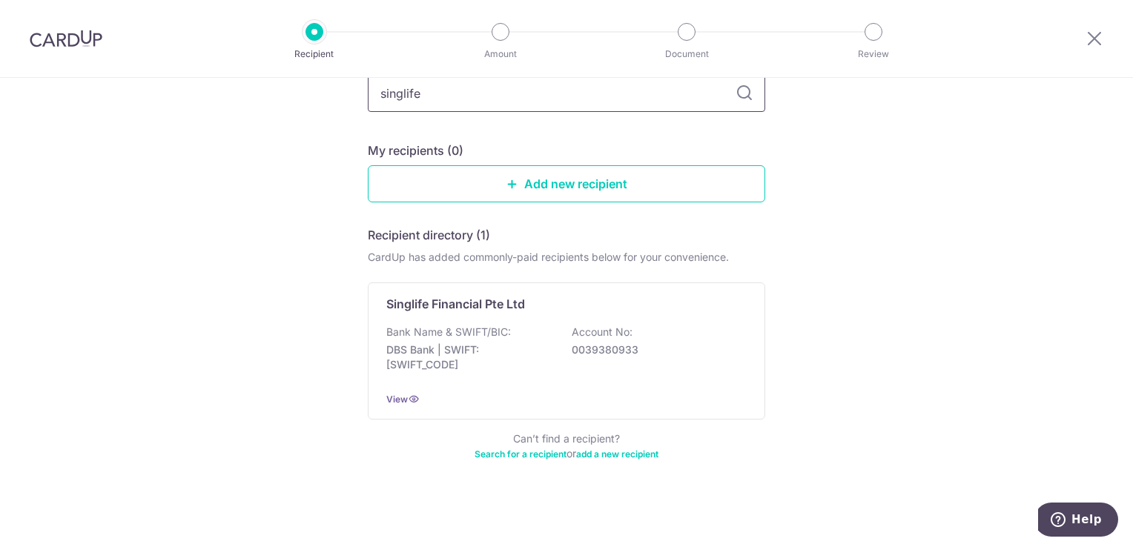
click at [497, 96] on input "singlife" at bounding box center [566, 93] width 397 height 37
type input "mindef"
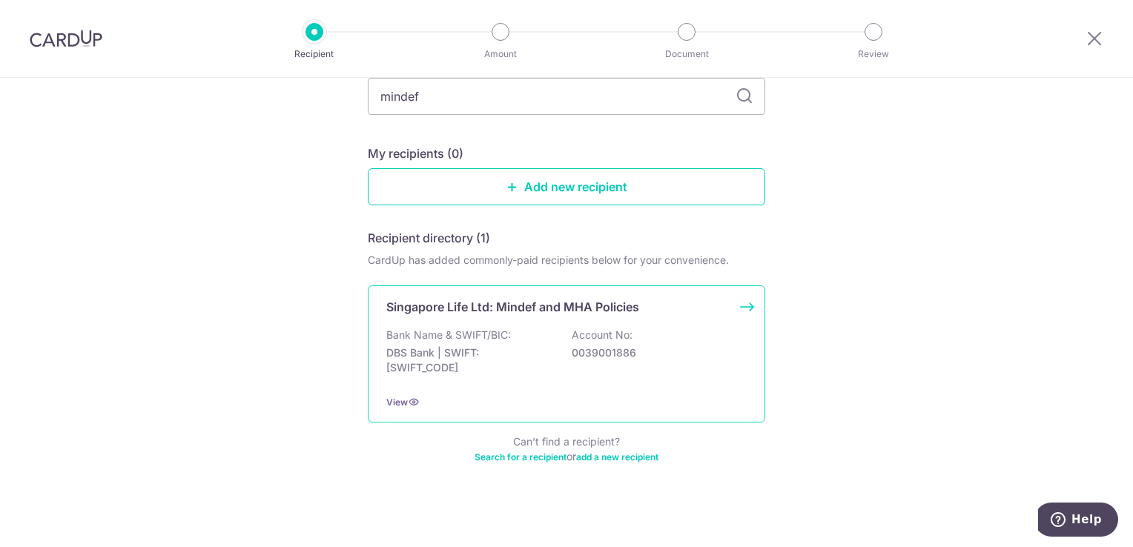
click at [526, 328] on div "Bank Name & SWIFT/BIC: DBS Bank | SWIFT: DBSSSGSGXXX Account No: 0039001886" at bounding box center [566, 355] width 360 height 55
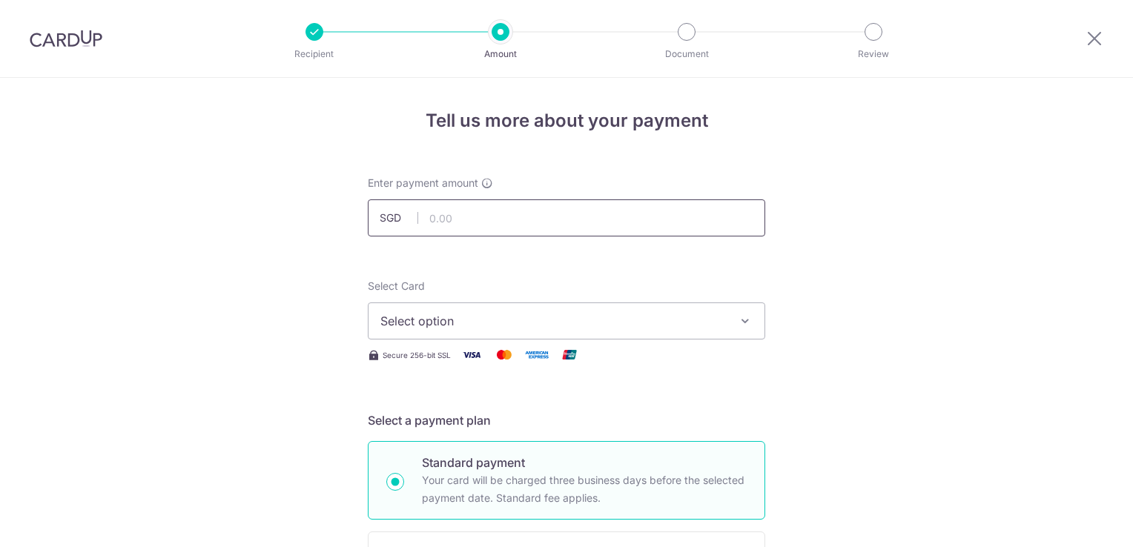
click at [472, 211] on input "text" at bounding box center [566, 217] width 397 height 37
type input "82.45"
click at [497, 322] on span "Select option" at bounding box center [553, 321] width 346 height 18
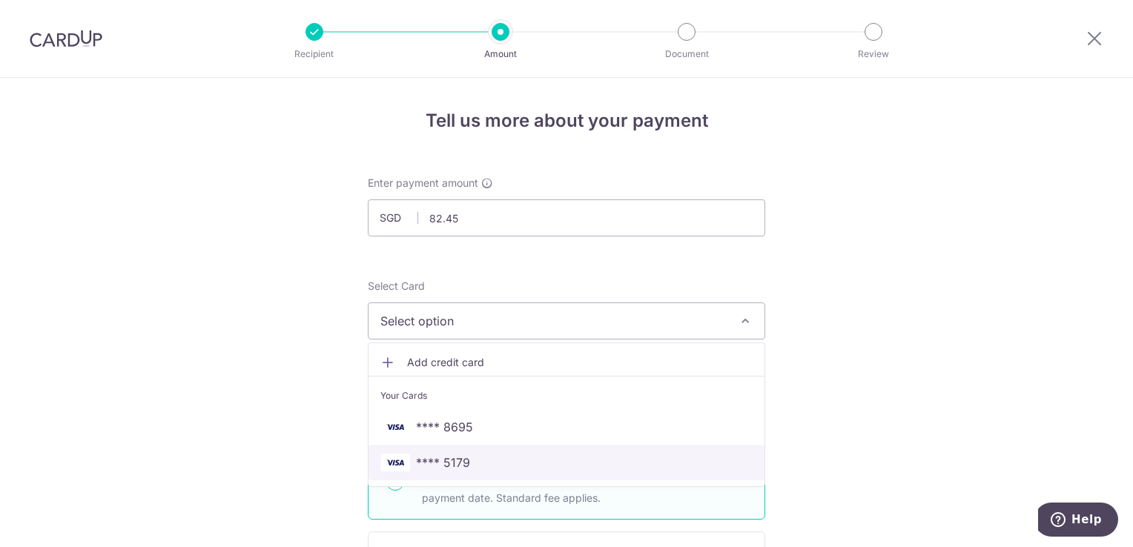
click at [434, 454] on span "**** 5179" at bounding box center [443, 463] width 54 height 18
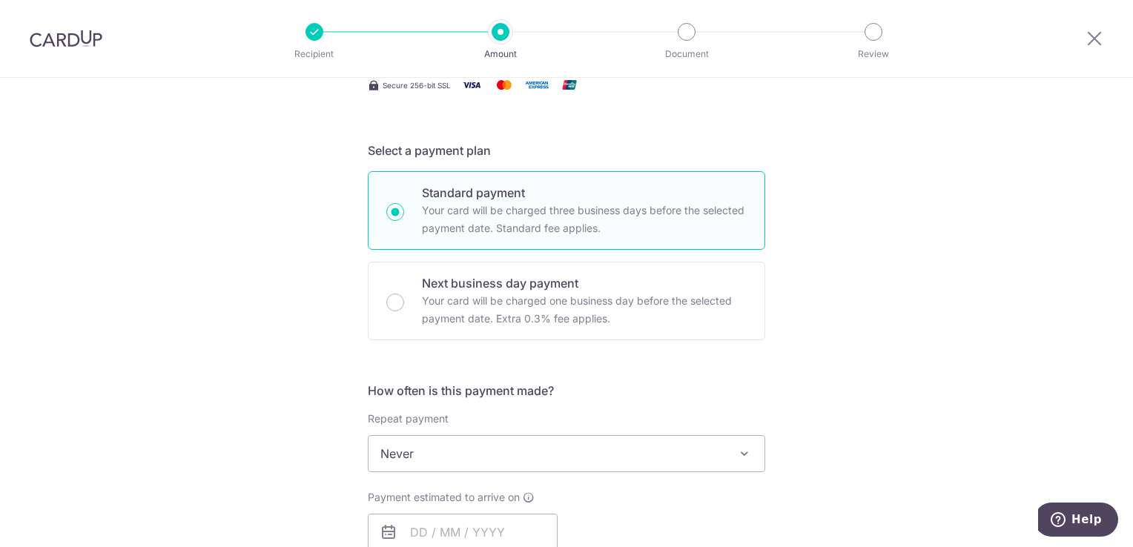
scroll to position [297, 0]
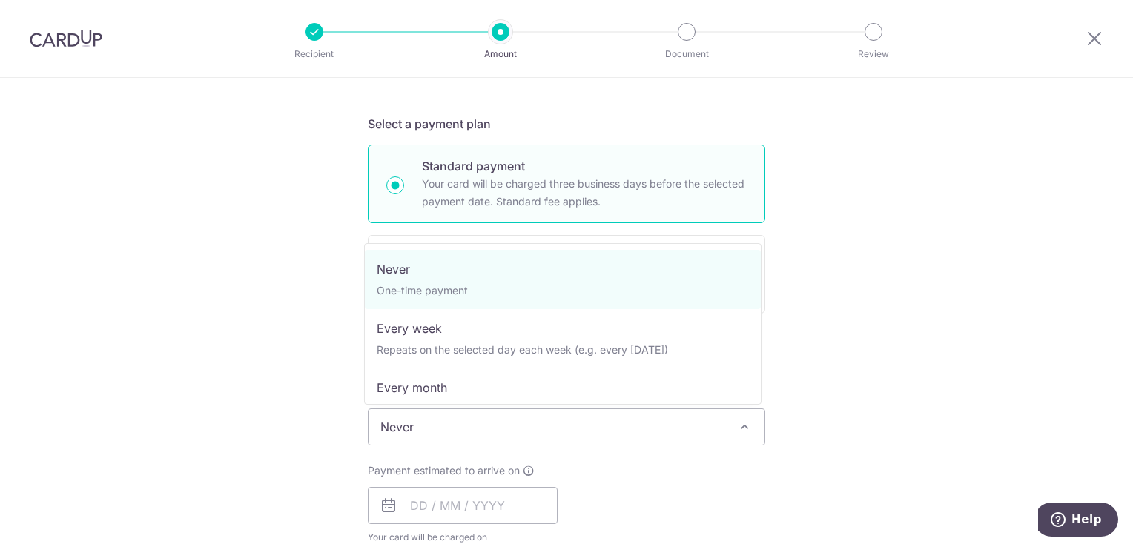
click at [460, 417] on span "Never" at bounding box center [566, 427] width 396 height 36
select select "3"
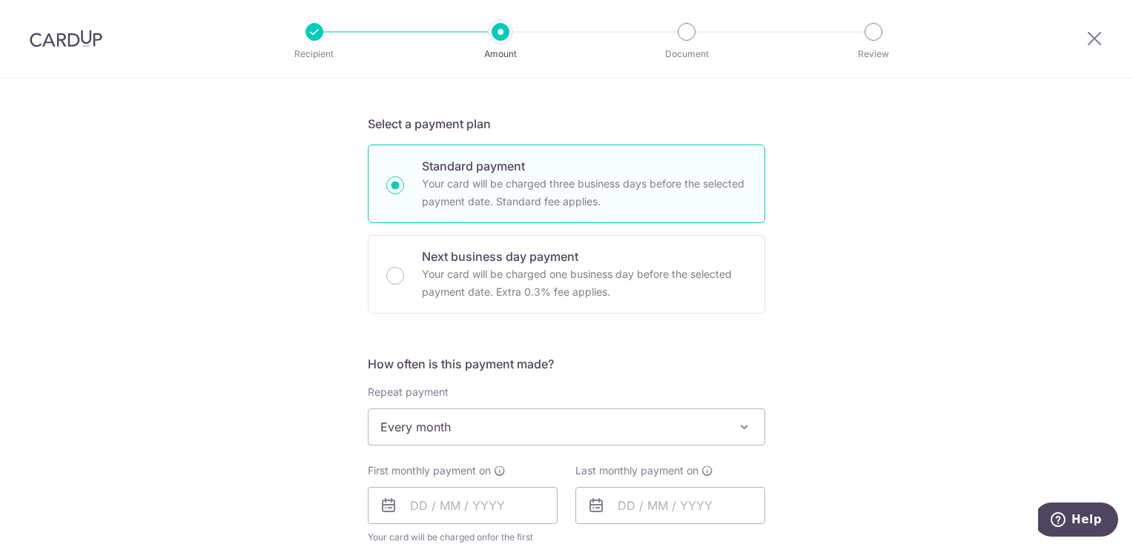
click at [274, 385] on div "Tell us more about your payment Enter payment amount SGD 82.45 82.45 Select Car…" at bounding box center [566, 489] width 1133 height 1417
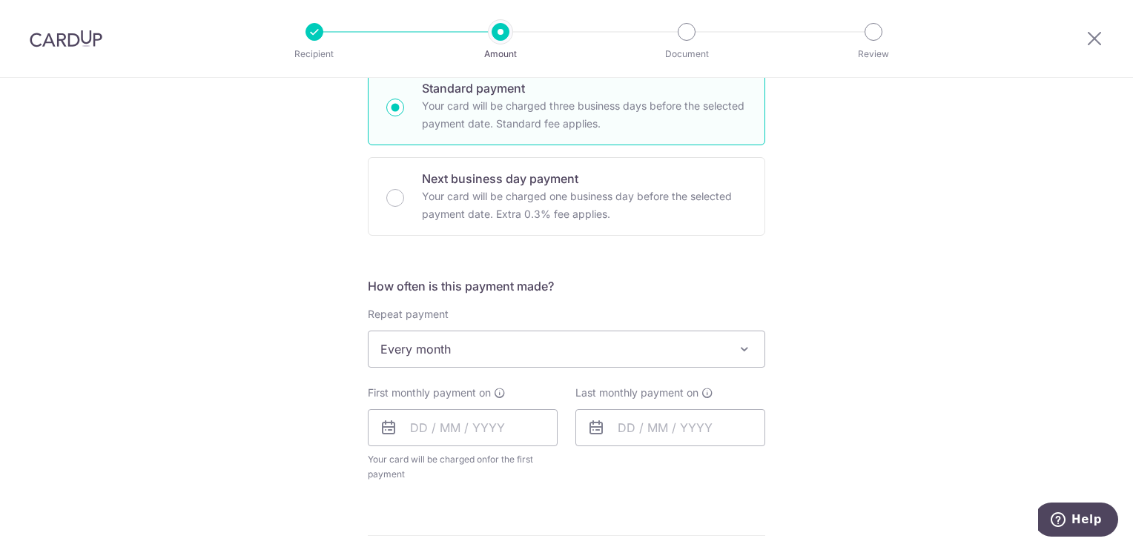
scroll to position [519, 0]
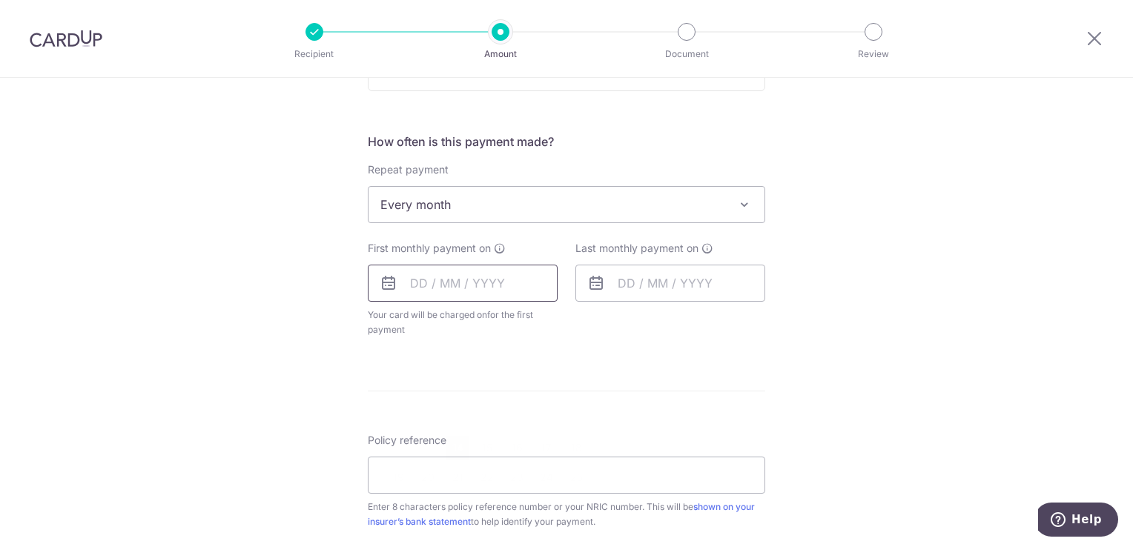
click at [403, 285] on input "text" at bounding box center [463, 283] width 190 height 37
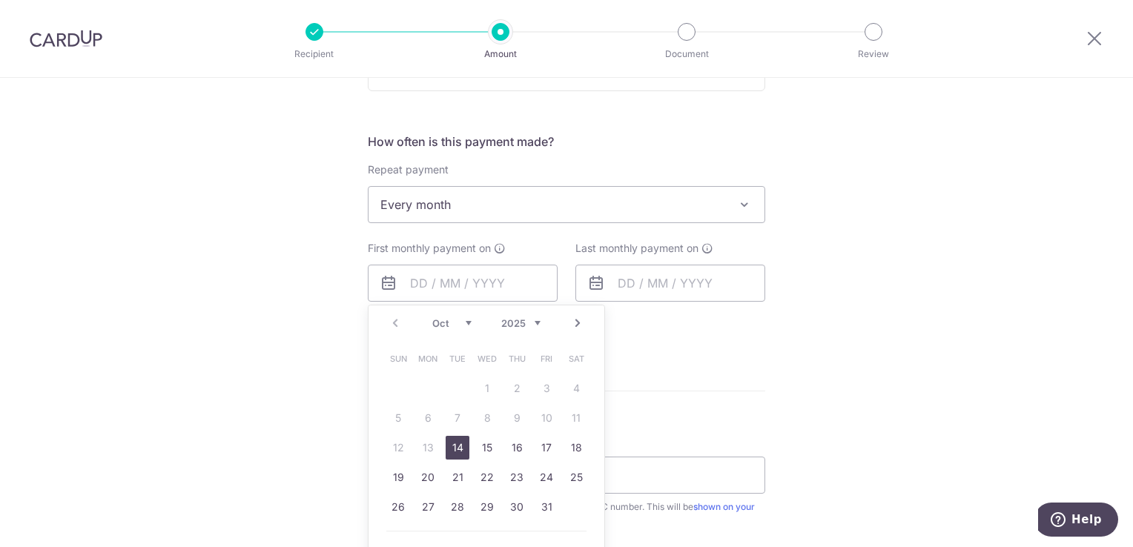
click at [322, 317] on div "Tell us more about your payment Enter payment amount SGD 82.45 82.45 Select Car…" at bounding box center [566, 267] width 1133 height 1417
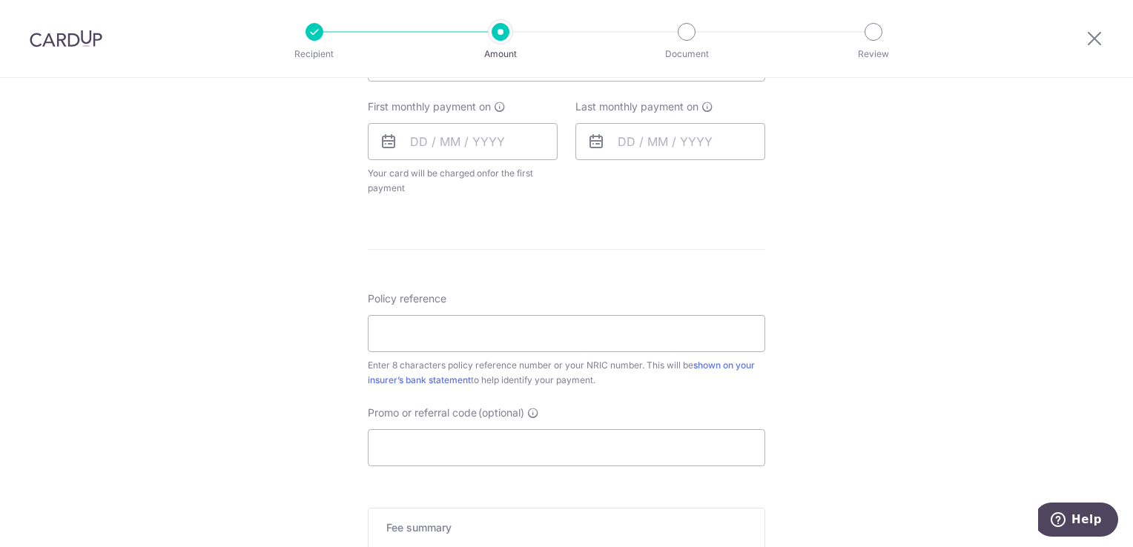
scroll to position [667, 0]
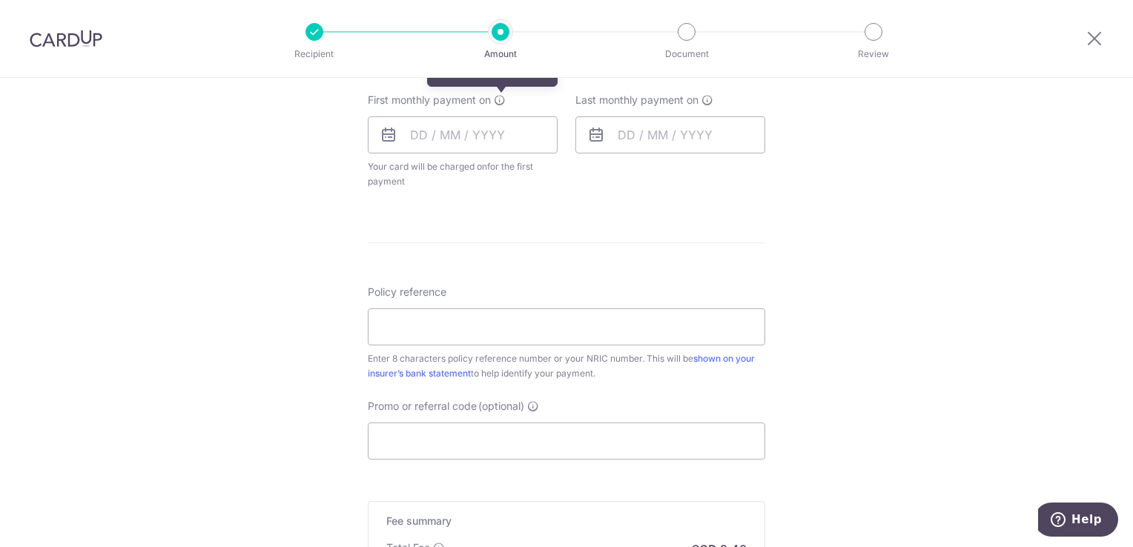
click at [495, 101] on icon at bounding box center [500, 100] width 12 height 12
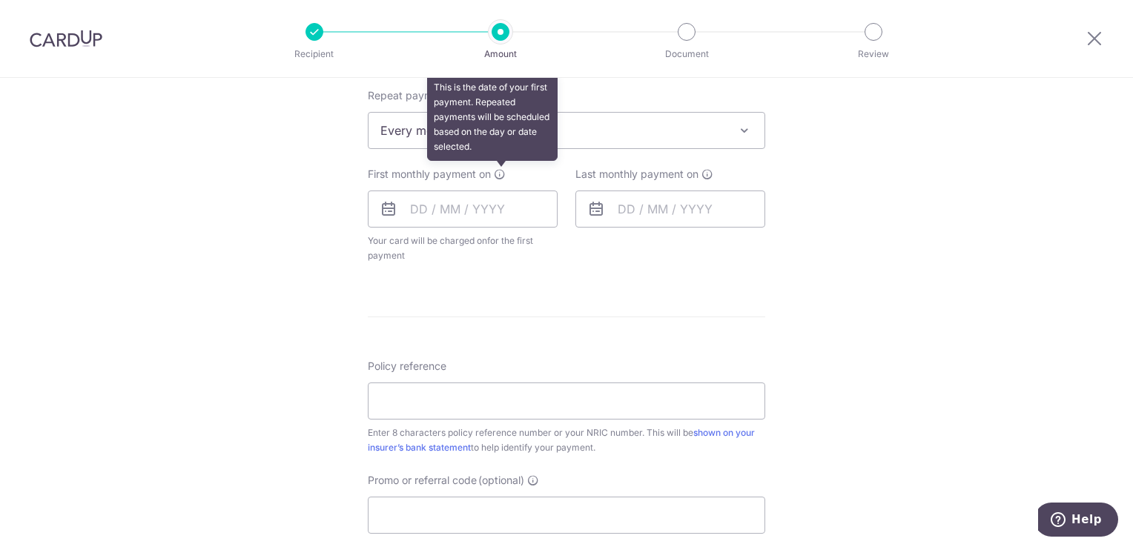
scroll to position [519, 0]
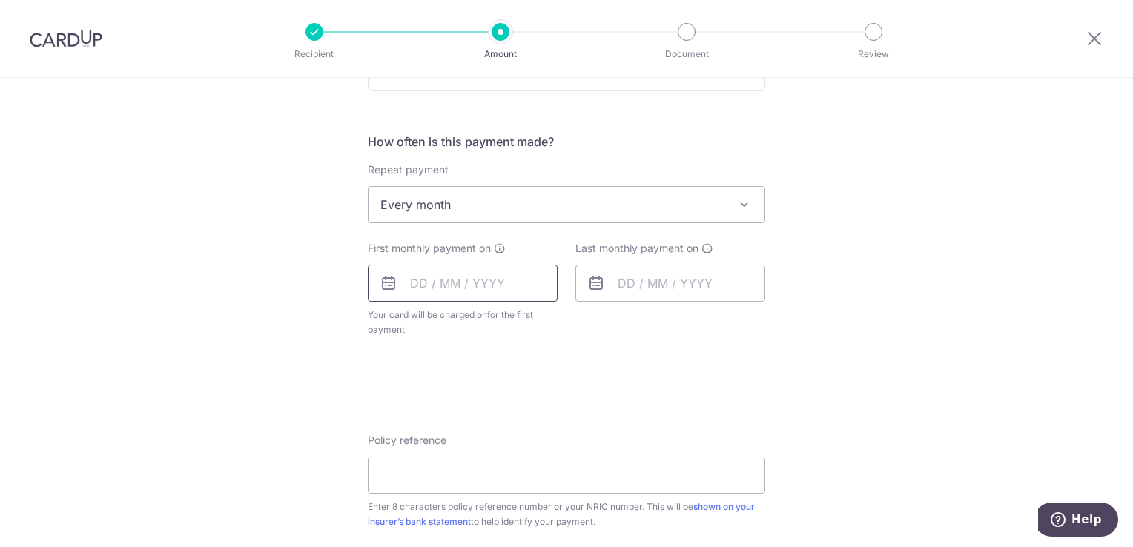
click at [417, 279] on input "text" at bounding box center [463, 283] width 190 height 37
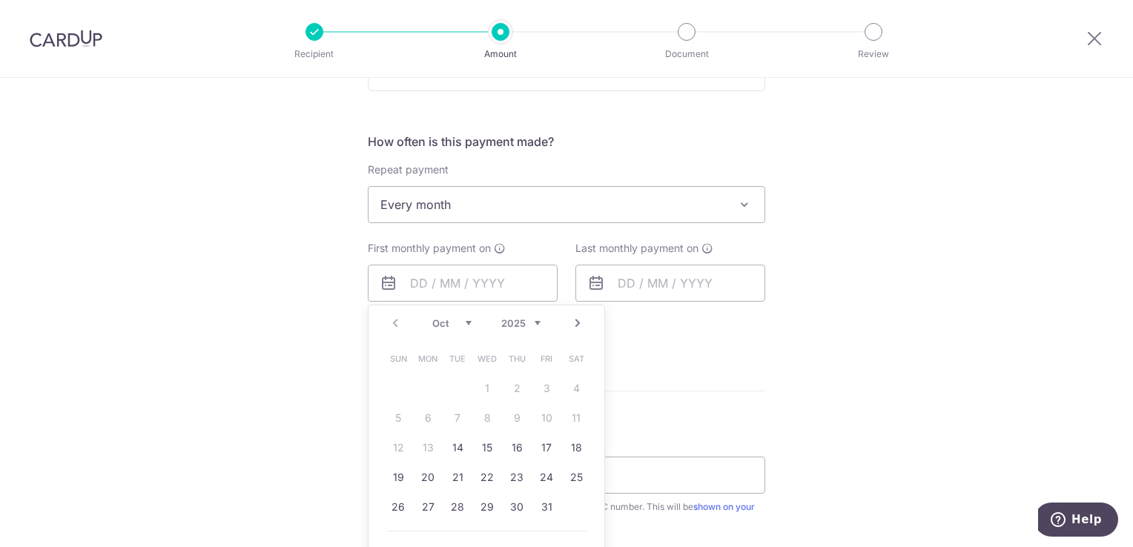
click at [457, 325] on select "Oct Nov Dec" at bounding box center [451, 323] width 39 height 12
click at [572, 389] on link "1" at bounding box center [576, 389] width 24 height 24
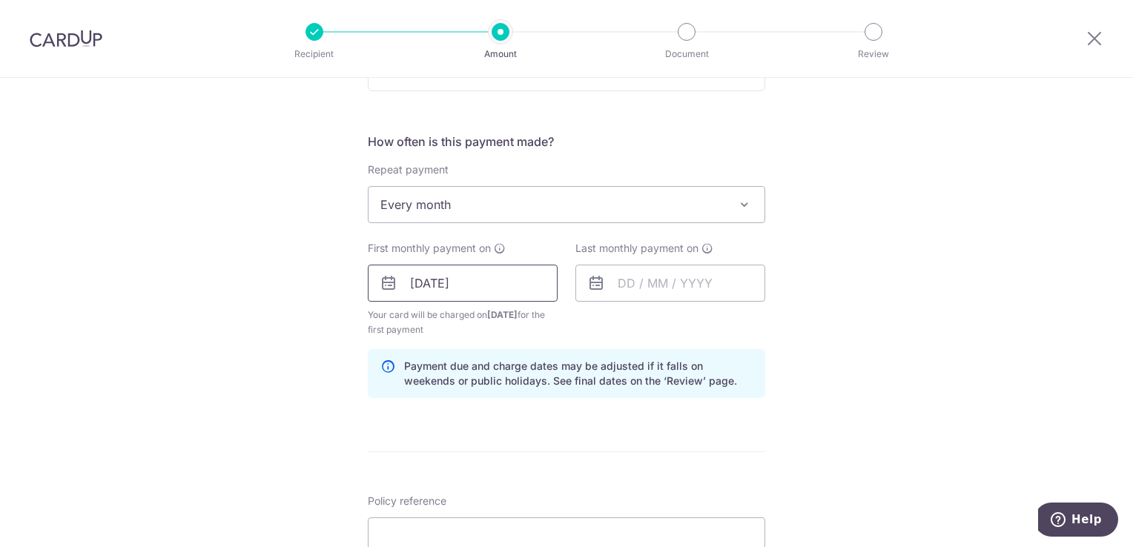
click at [475, 286] on input "01/11/2025" at bounding box center [463, 283] width 190 height 37
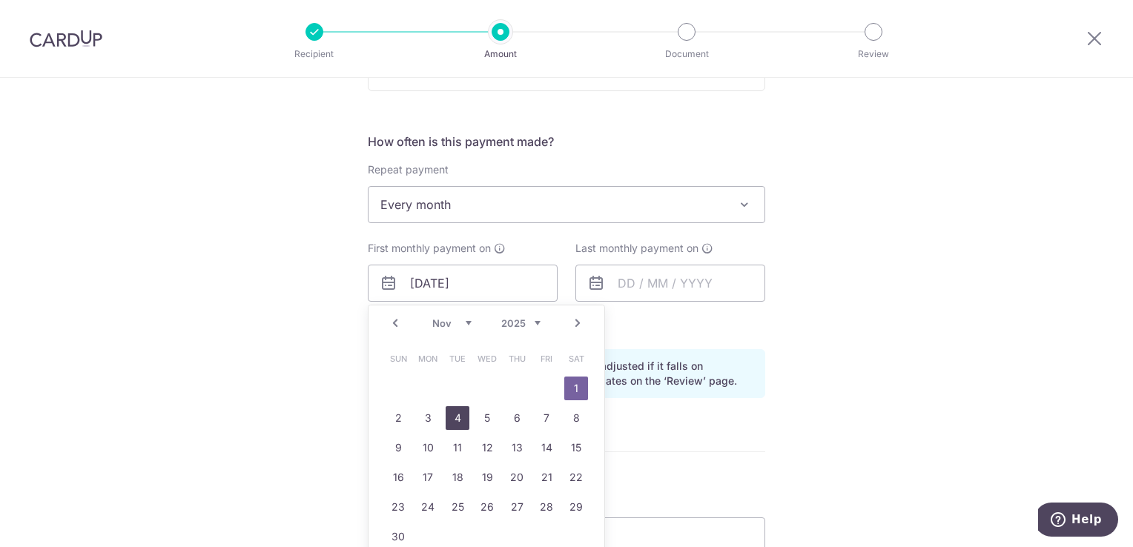
click at [454, 410] on link "4" at bounding box center [458, 418] width 24 height 24
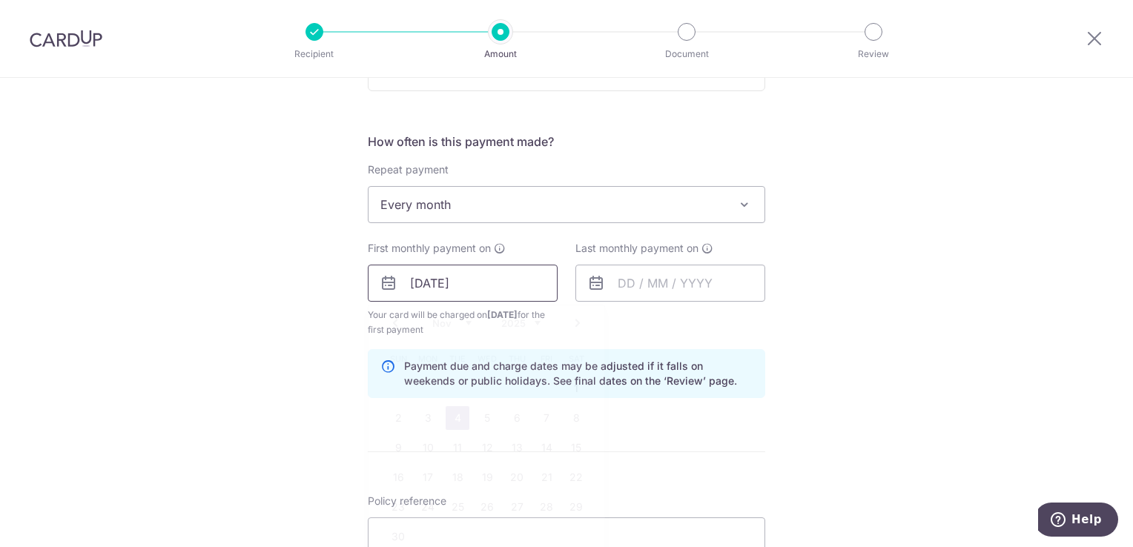
click at [500, 286] on input "04/11/2025" at bounding box center [463, 283] width 190 height 37
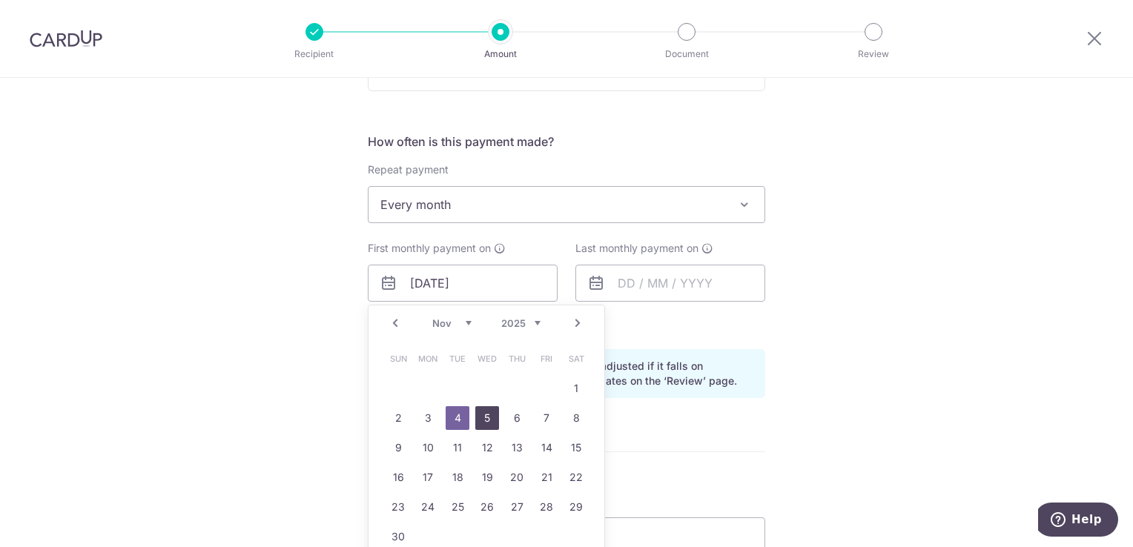
click at [484, 409] on link "5" at bounding box center [487, 418] width 24 height 24
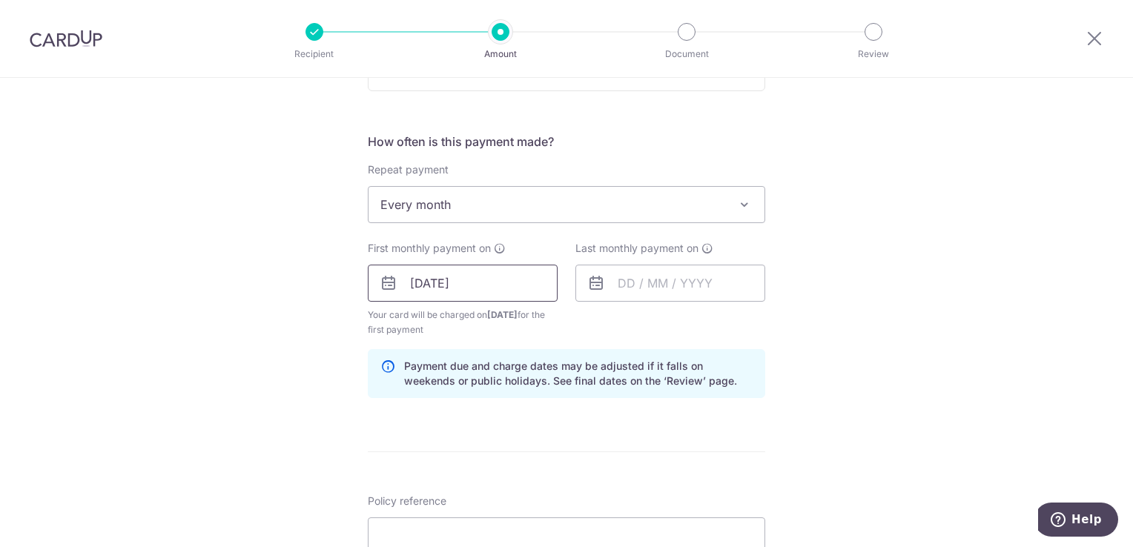
click at [494, 283] on input "05/11/2025" at bounding box center [463, 283] width 190 height 37
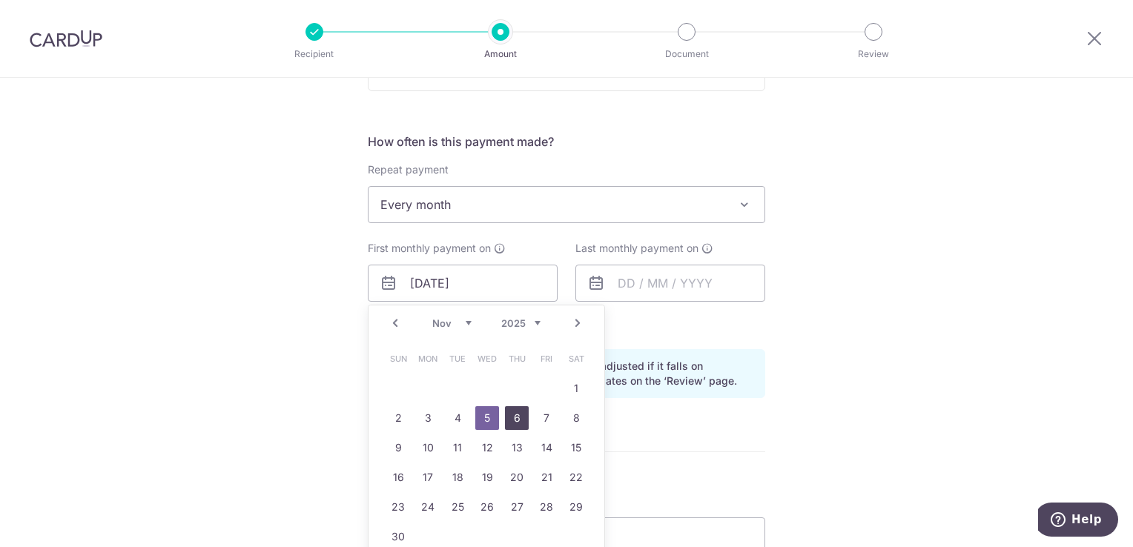
drag, startPoint x: 512, startPoint y: 413, endPoint x: 612, endPoint y: 362, distance: 112.4
click at [512, 413] on link "6" at bounding box center [517, 418] width 24 height 24
type input "06/11/2025"
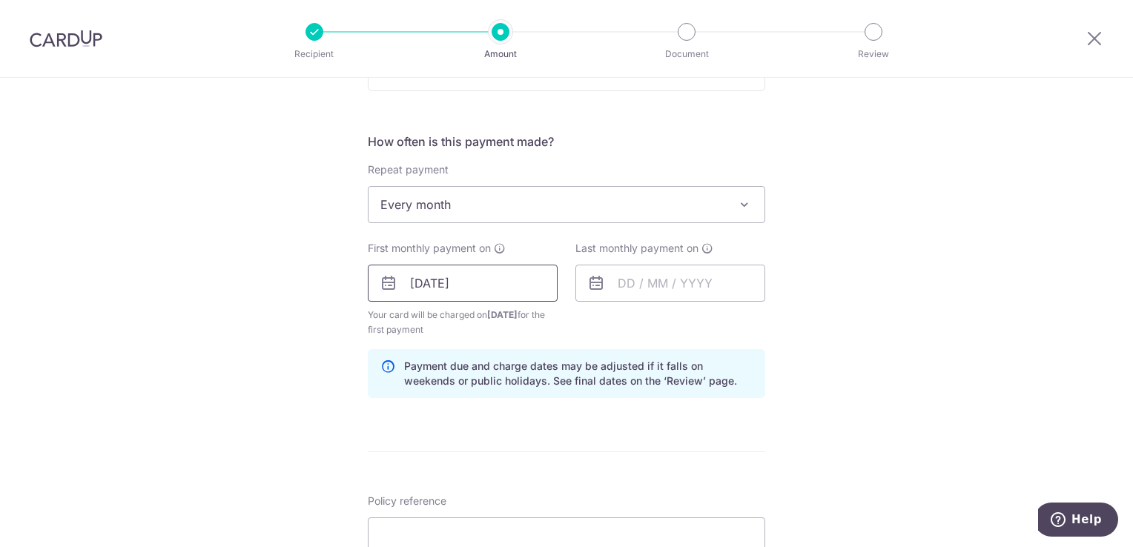
click at [512, 285] on input "06/11/2025" at bounding box center [463, 283] width 190 height 37
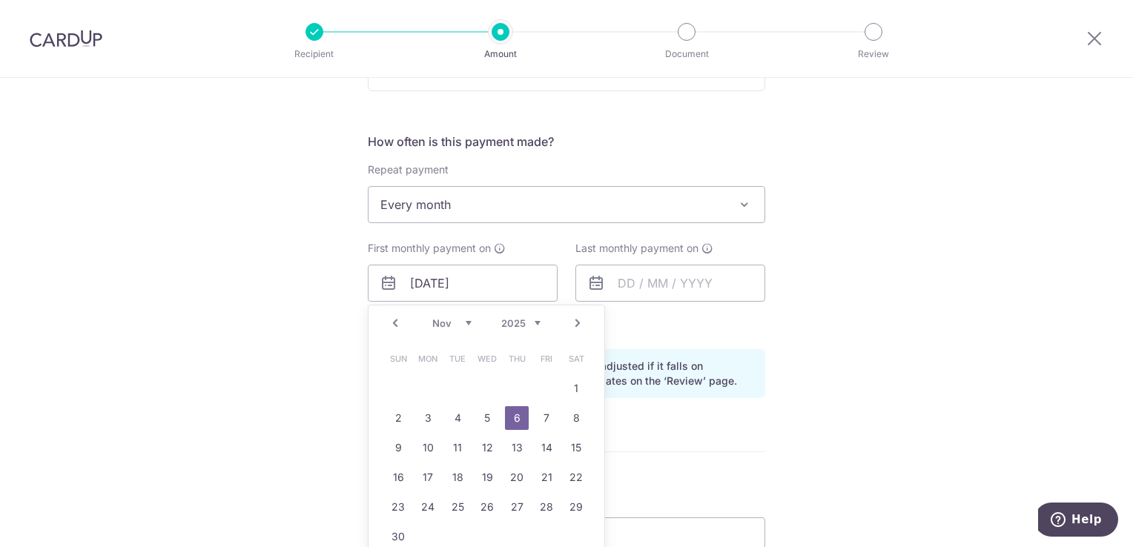
click at [511, 411] on link "6" at bounding box center [517, 418] width 24 height 24
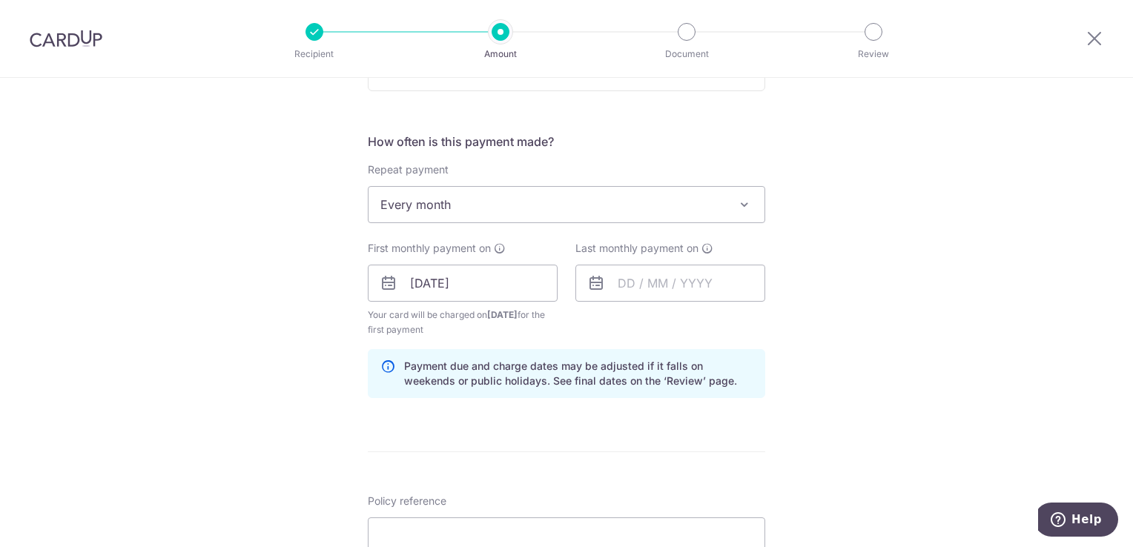
click at [609, 331] on div "Last monthly payment on" at bounding box center [670, 289] width 208 height 96
click at [635, 283] on input "text" at bounding box center [670, 283] width 190 height 37
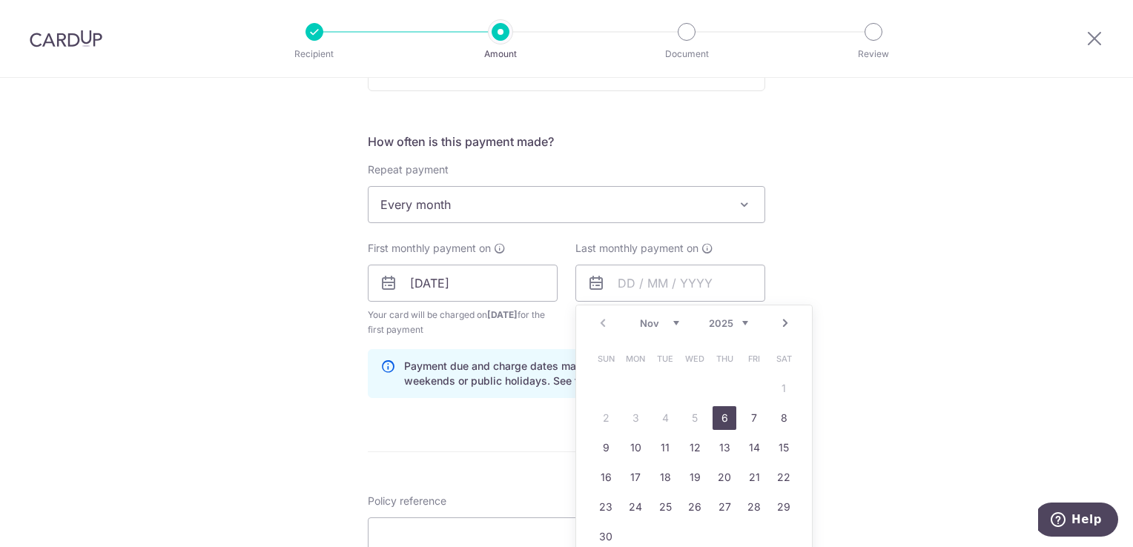
click at [655, 325] on select "Nov Dec" at bounding box center [659, 323] width 39 height 12
click at [778, 381] on link "6" at bounding box center [784, 389] width 24 height 24
type input "06/12/2025"
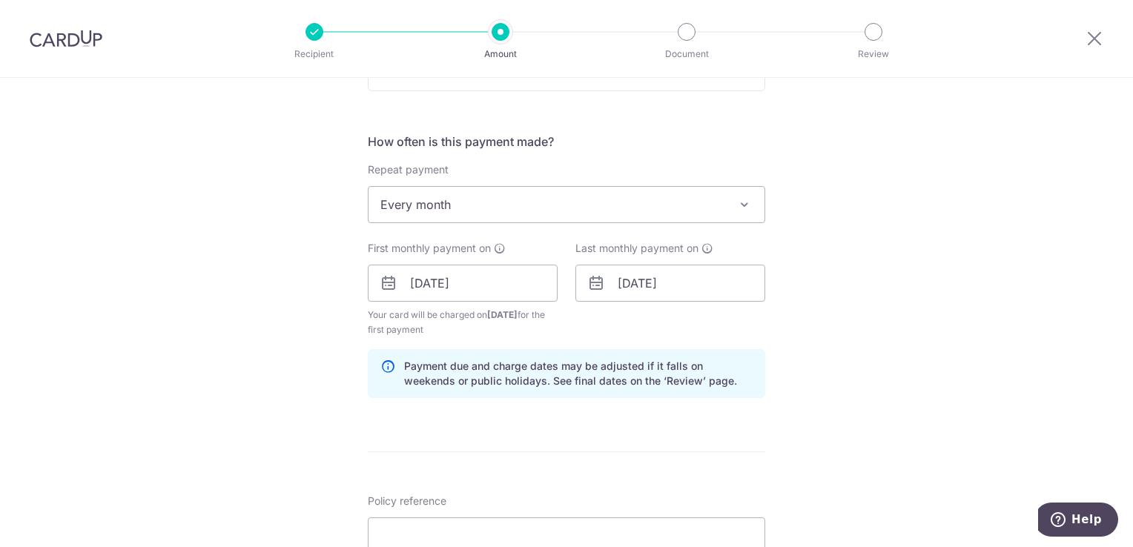
click at [908, 343] on div "Tell us more about your payment Enter payment amount SGD 82.45 82.45 Select Car…" at bounding box center [566, 298] width 1133 height 1478
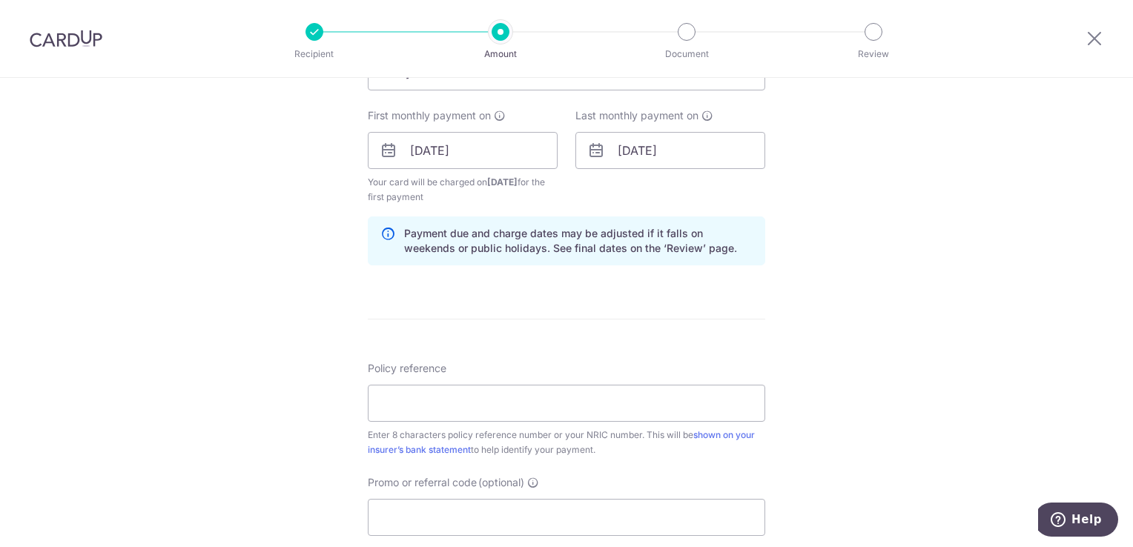
scroll to position [667, 0]
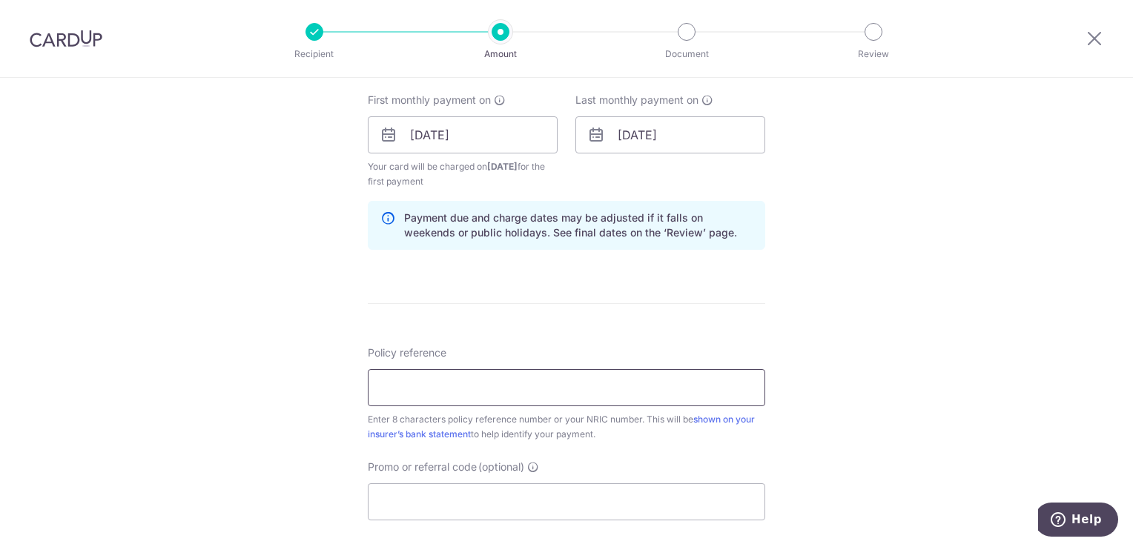
click at [409, 384] on input "Policy reference" at bounding box center [566, 387] width 397 height 37
click at [456, 375] on input "Policy reference" at bounding box center [566, 387] width 397 height 37
click at [469, 380] on input "Policy reference" at bounding box center [566, 387] width 397 height 37
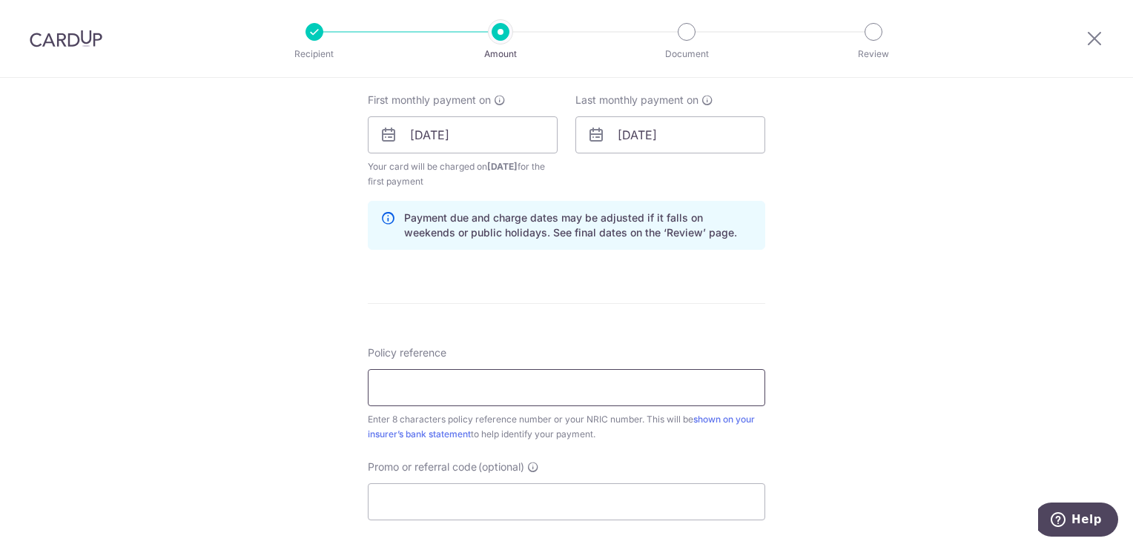
paste input "04456283"
type input "04456283"
click at [441, 492] on input "Promo or referral code (optional)" at bounding box center [566, 501] width 397 height 37
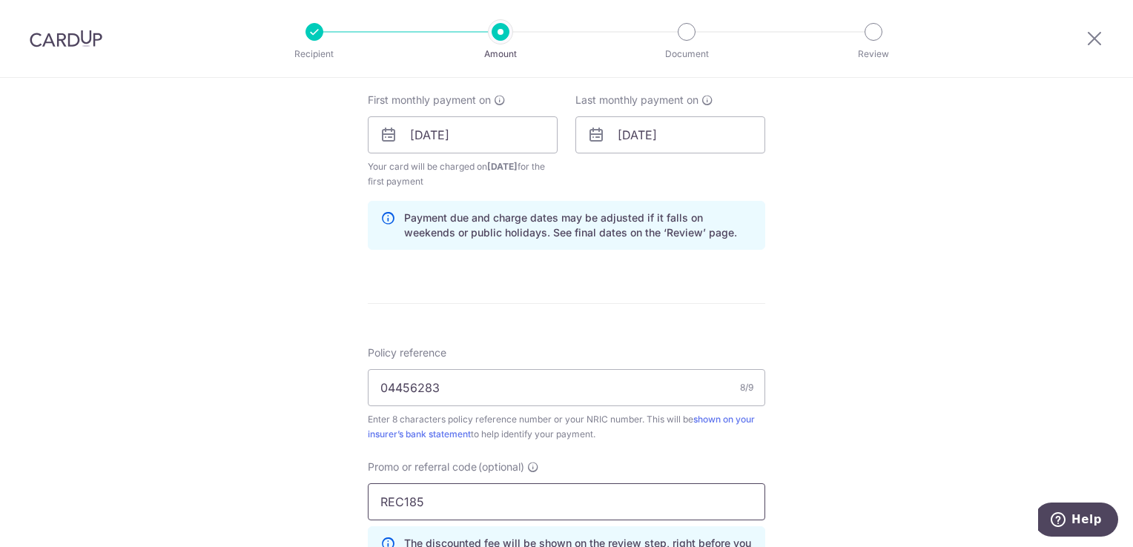
type input "REC185"
click at [264, 430] on div "Tell us more about your payment Enter payment amount SGD 82.45 82.45 Select Car…" at bounding box center [566, 183] width 1133 height 1544
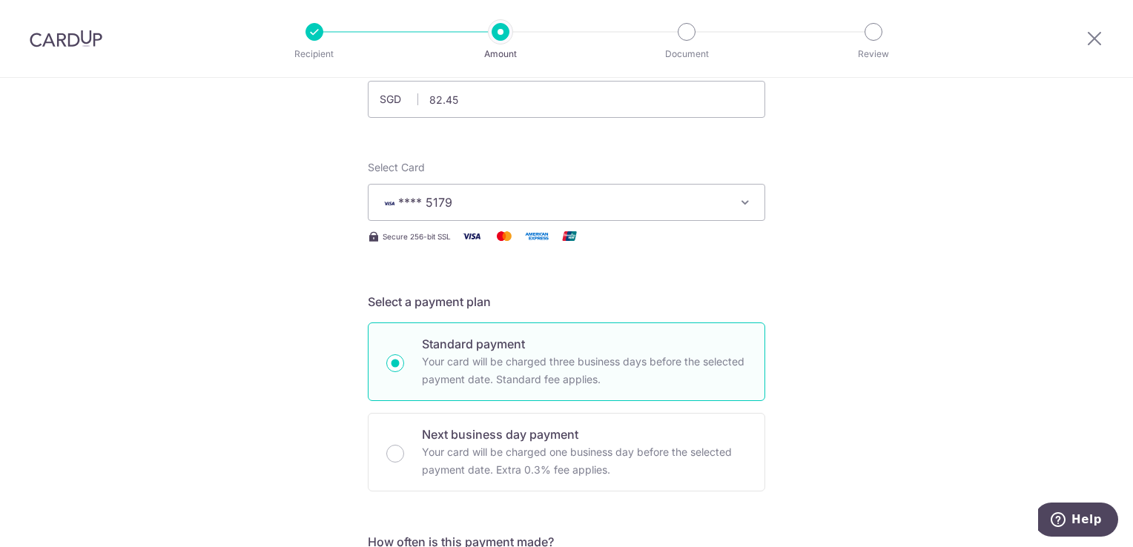
scroll to position [445, 0]
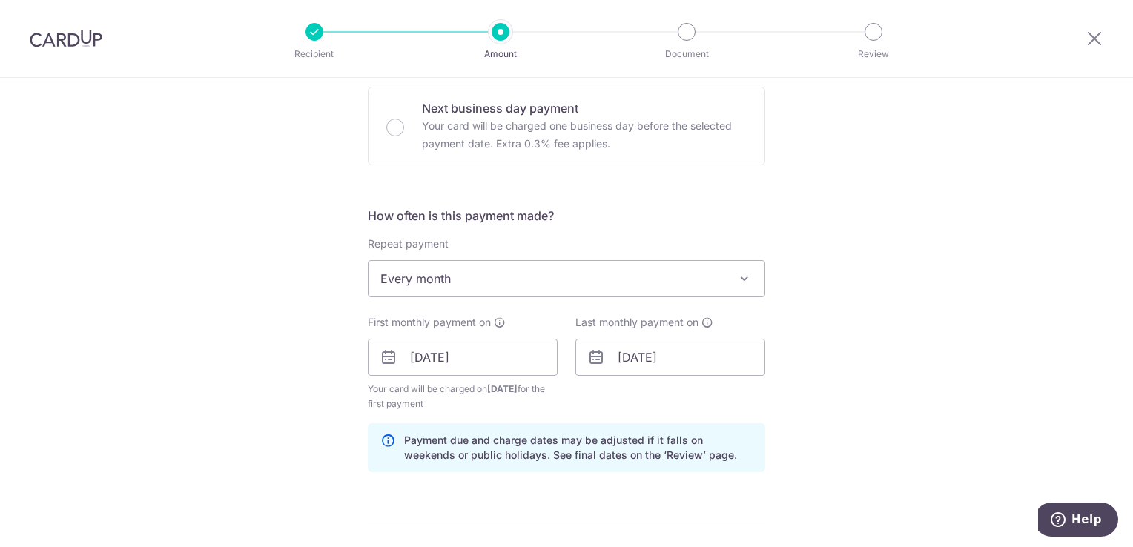
click at [790, 202] on div "Tell us more about your payment Enter payment amount SGD 82.45 82.45 Select Car…" at bounding box center [566, 405] width 1133 height 1544
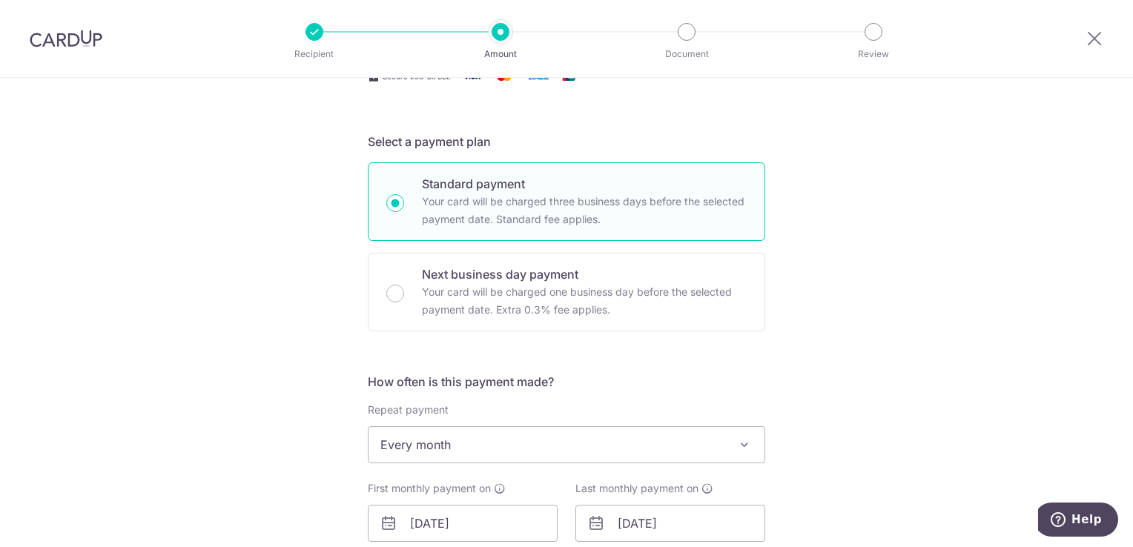
scroll to position [74, 0]
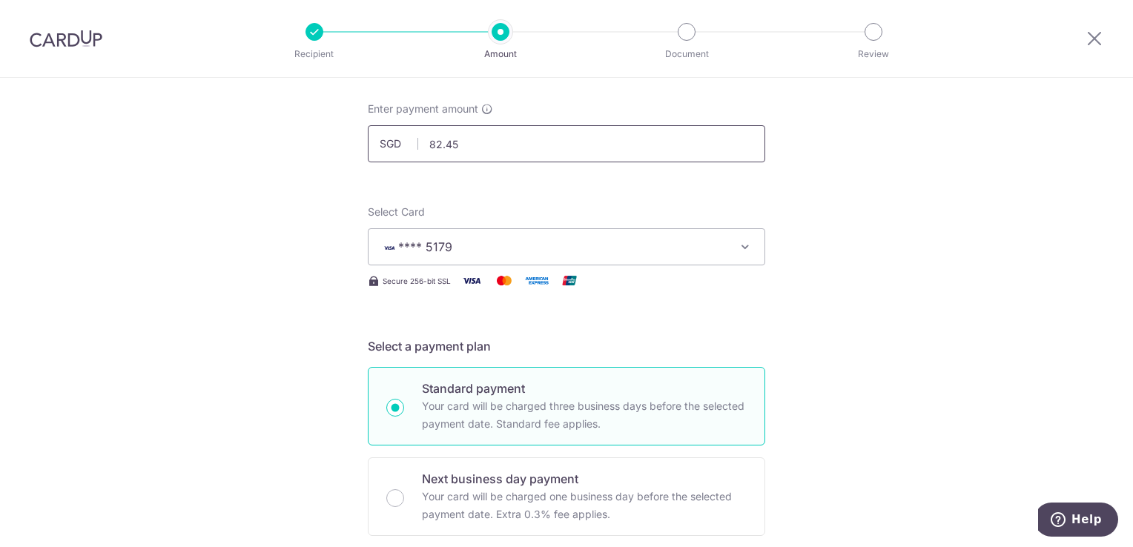
click at [487, 148] on input "82.45" at bounding box center [566, 143] width 397 height 37
type input "32.98"
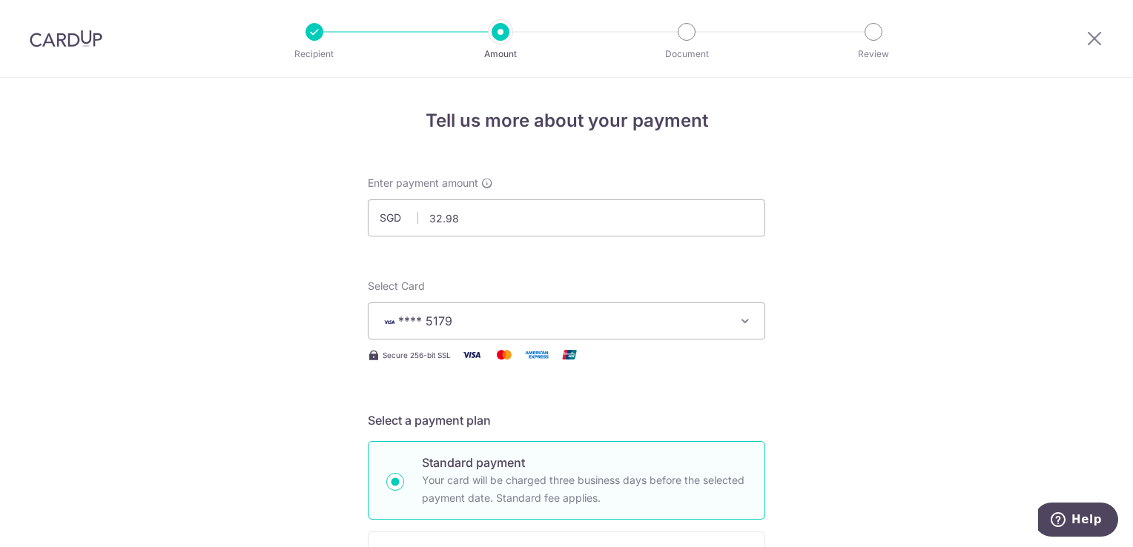
scroll to position [0, 0]
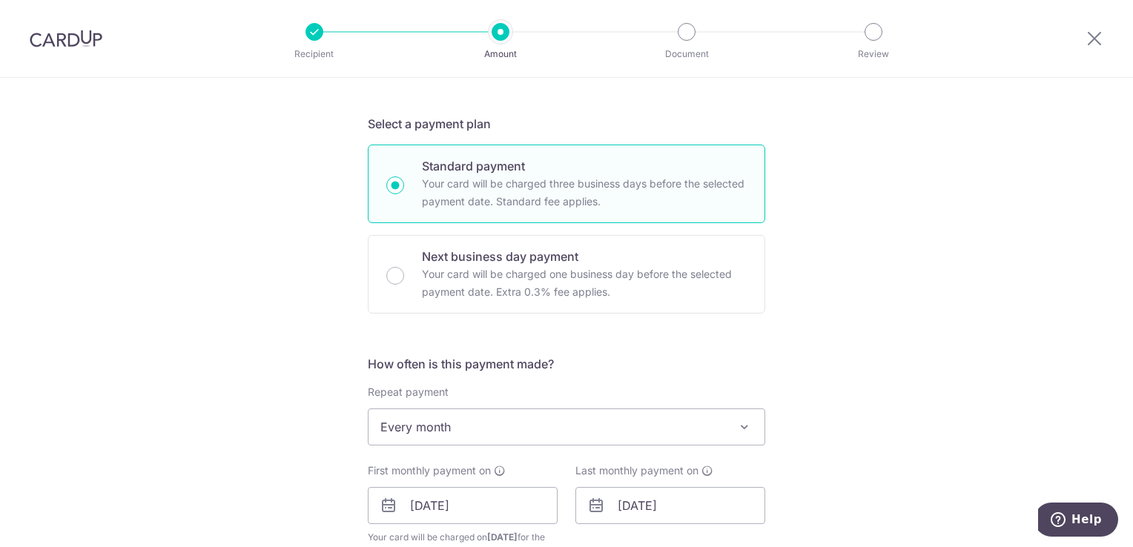
scroll to position [445, 0]
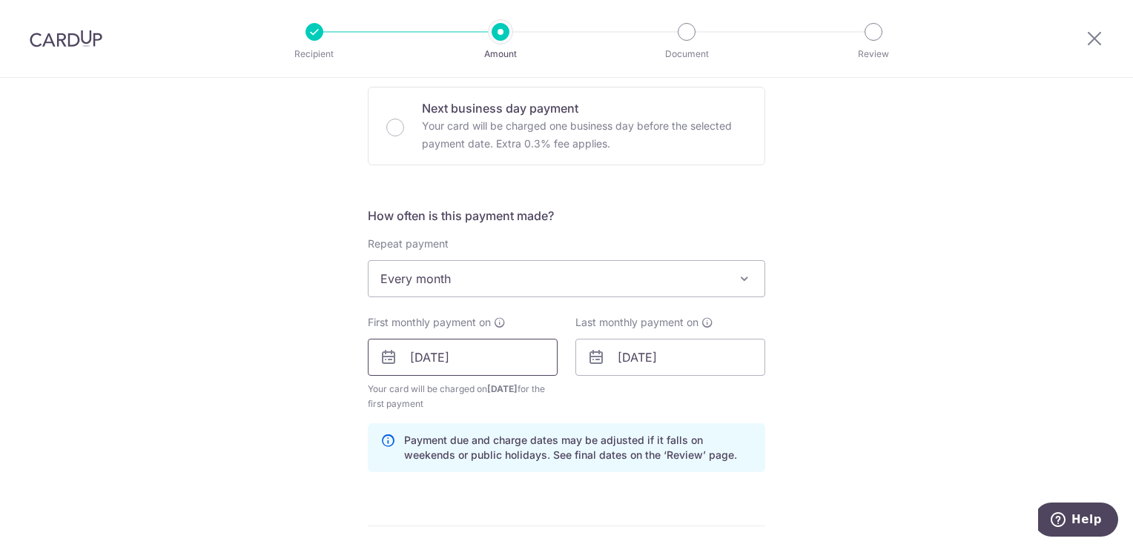
click at [431, 351] on input "06/11/2025" at bounding box center [463, 357] width 190 height 37
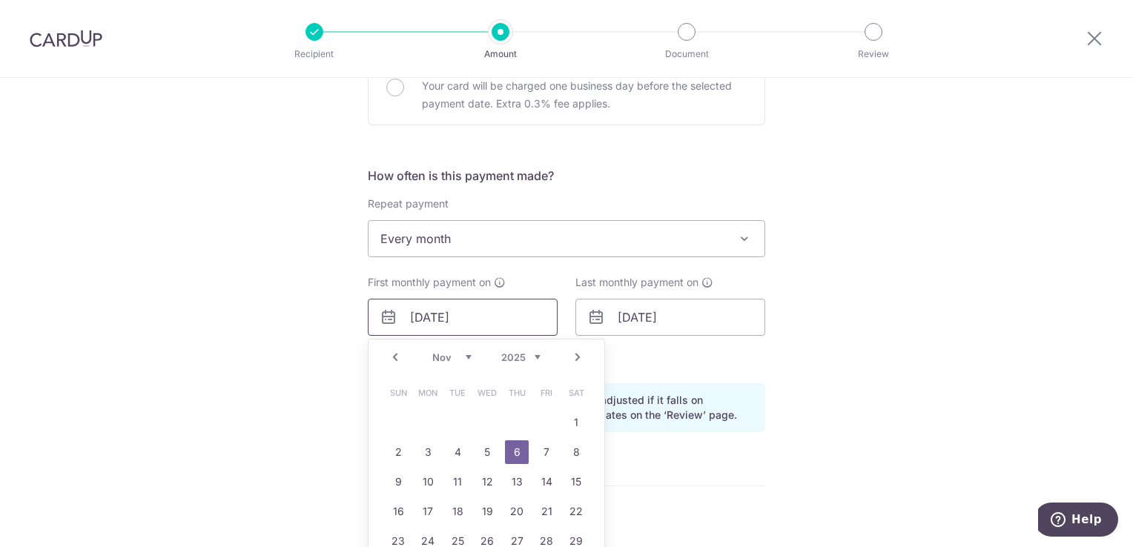
scroll to position [519, 0]
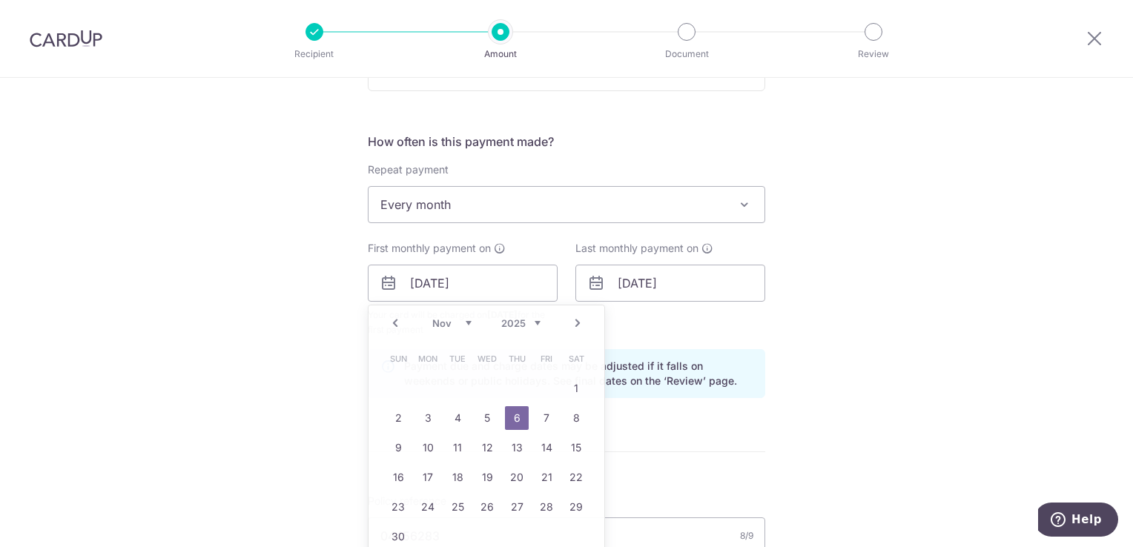
click at [410, 225] on div "How often is this payment made? Repeat payment Never Every week Every month Eve…" at bounding box center [566, 271] width 397 height 277
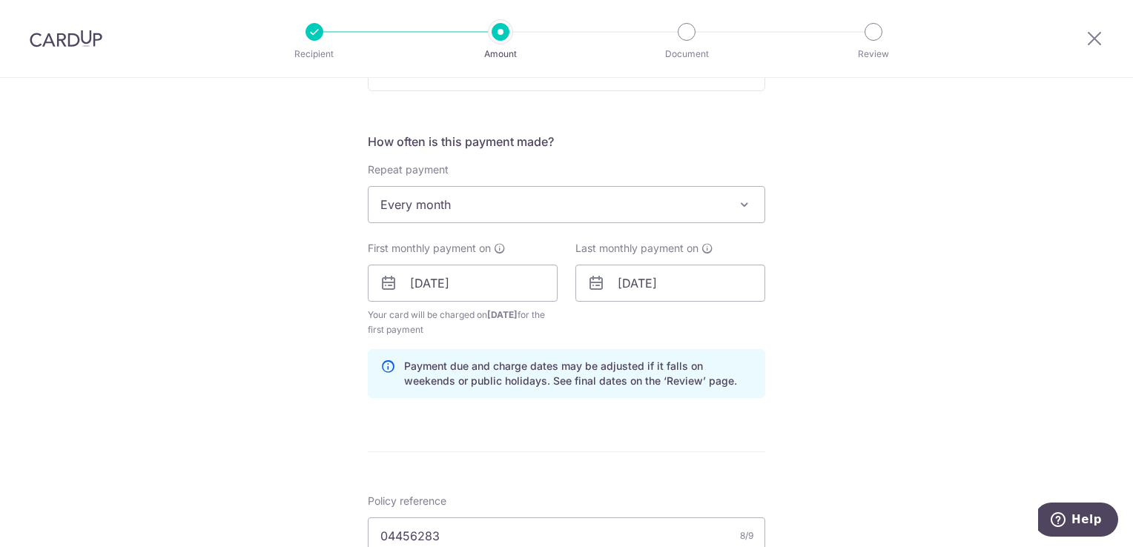
click at [412, 215] on span "Every month" at bounding box center [566, 205] width 396 height 36
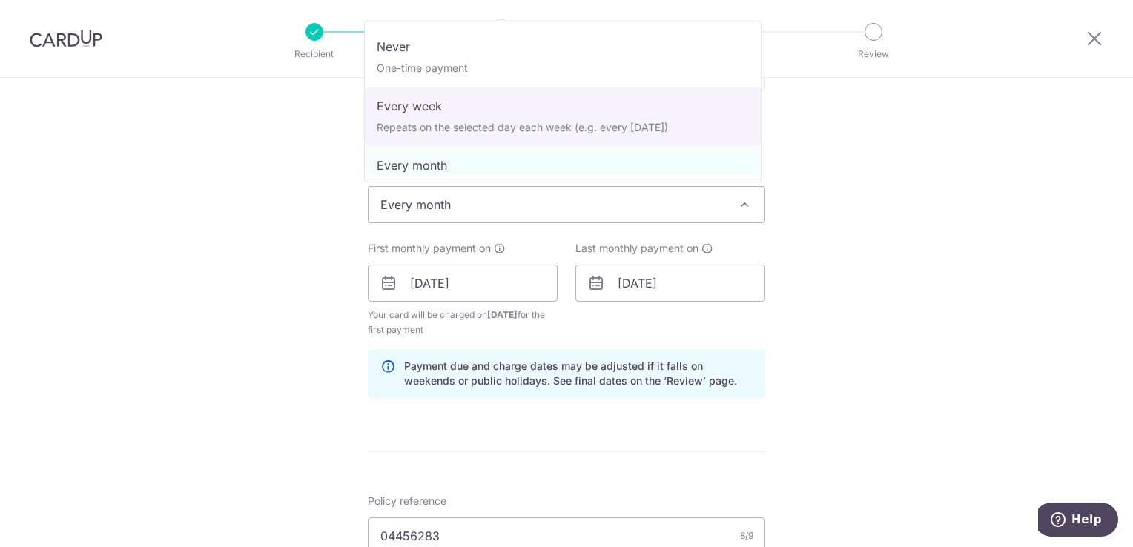
select select "2"
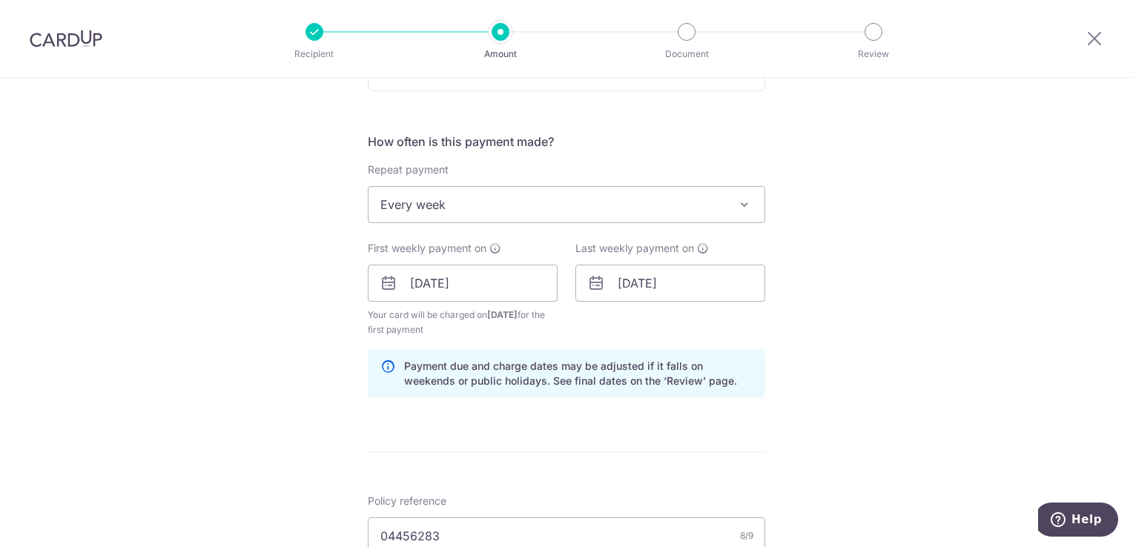
click at [286, 251] on div "Tell us more about your payment Enter payment amount SGD 32.98 32.98 Select Car…" at bounding box center [566, 331] width 1133 height 1544
click at [638, 284] on input "06/12/2025" at bounding box center [670, 283] width 190 height 37
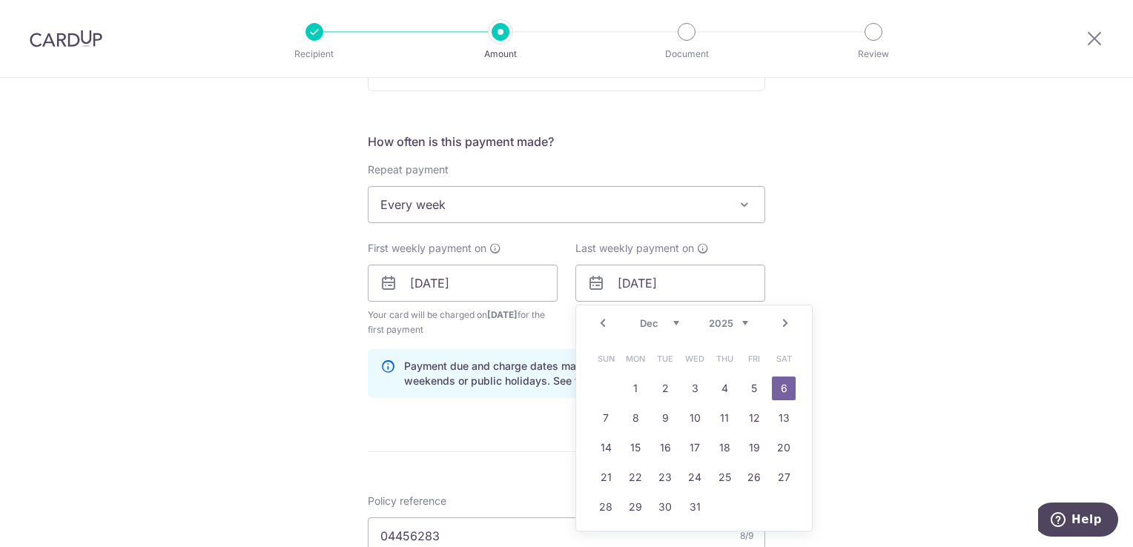
click at [635, 320] on div "Prev Next Nov Dec 2025 2026 2027 2028 2029 2030 2031 2032 2033 2034 2035" at bounding box center [694, 323] width 236 height 36
click at [642, 322] on select "Nov Dec" at bounding box center [659, 323] width 39 height 12
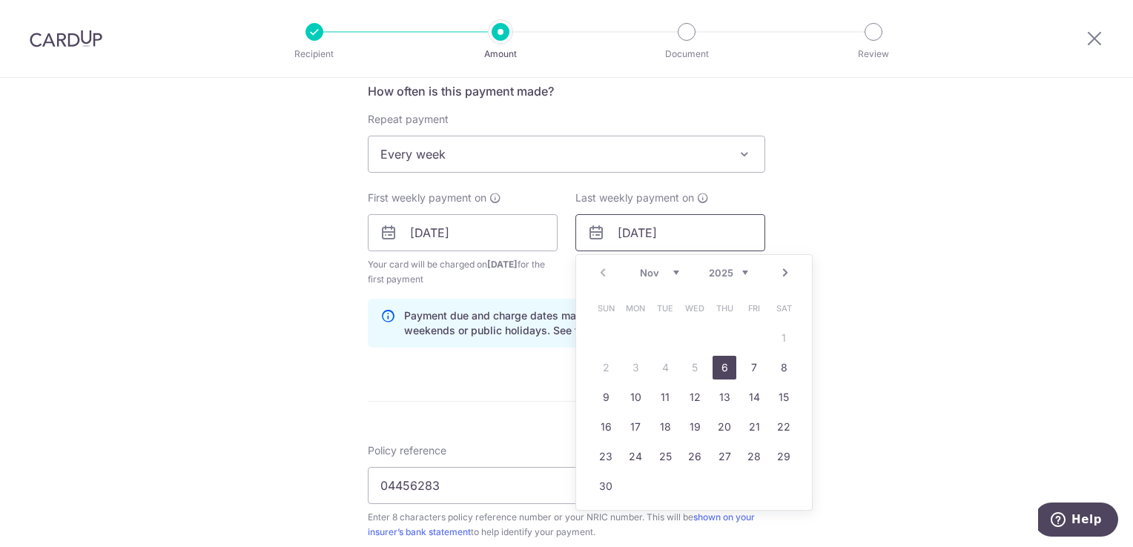
scroll to position [593, 0]
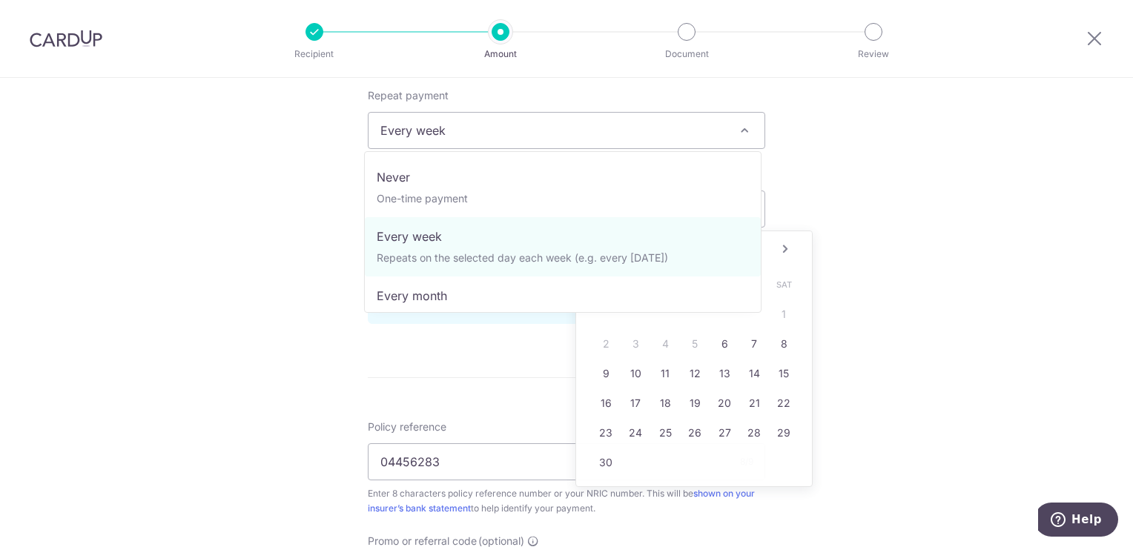
click at [564, 136] on span "Every week" at bounding box center [566, 131] width 396 height 36
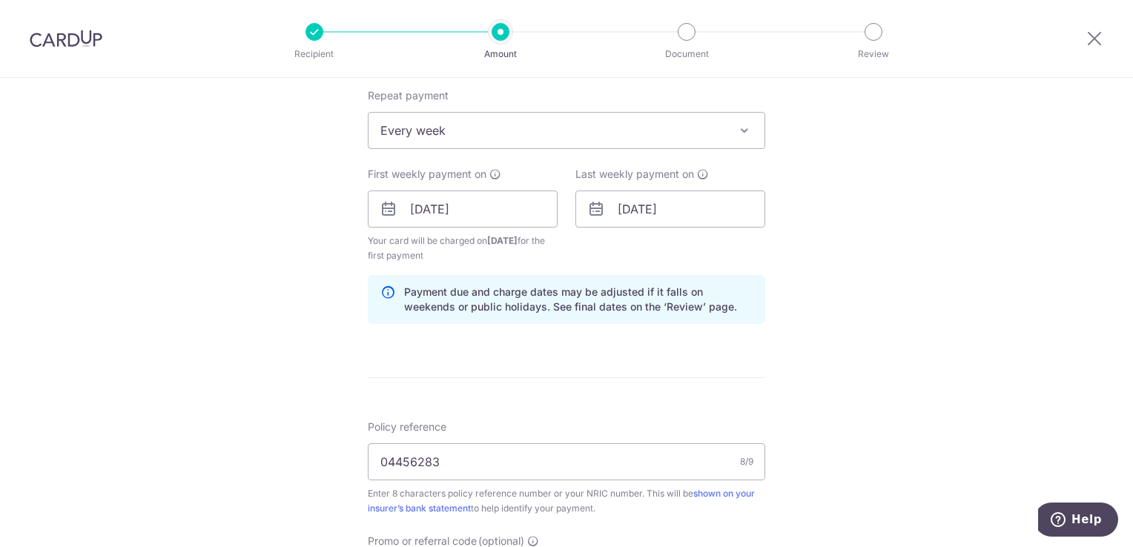
click at [833, 183] on div "Tell us more about your payment Enter payment amount SGD 32.98 32.98 Select Car…" at bounding box center [566, 257] width 1133 height 1544
click at [678, 219] on input "06/12/2025" at bounding box center [670, 209] width 190 height 37
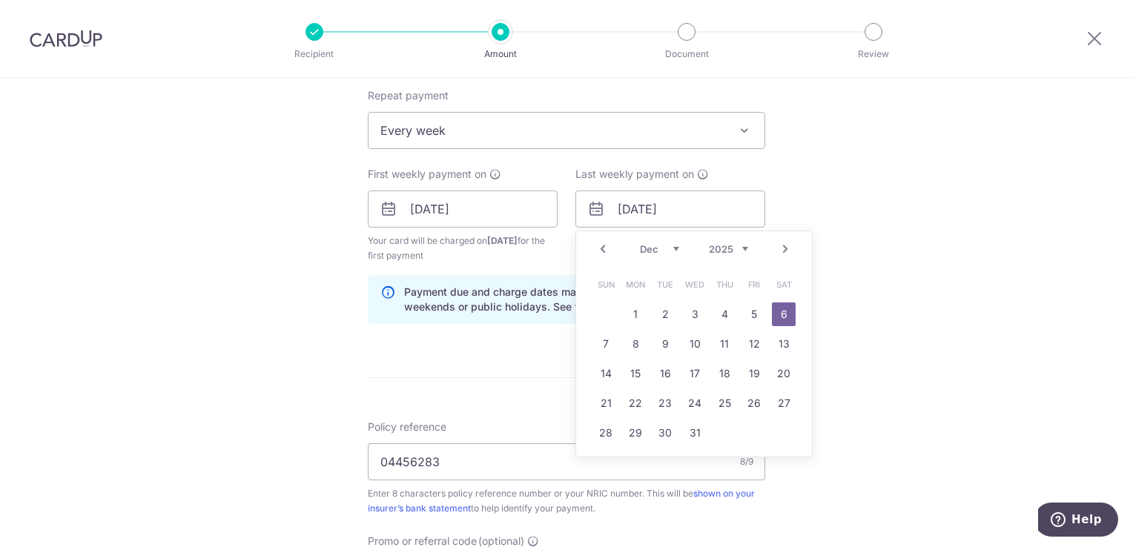
click at [673, 250] on select "Nov Dec" at bounding box center [659, 249] width 39 height 12
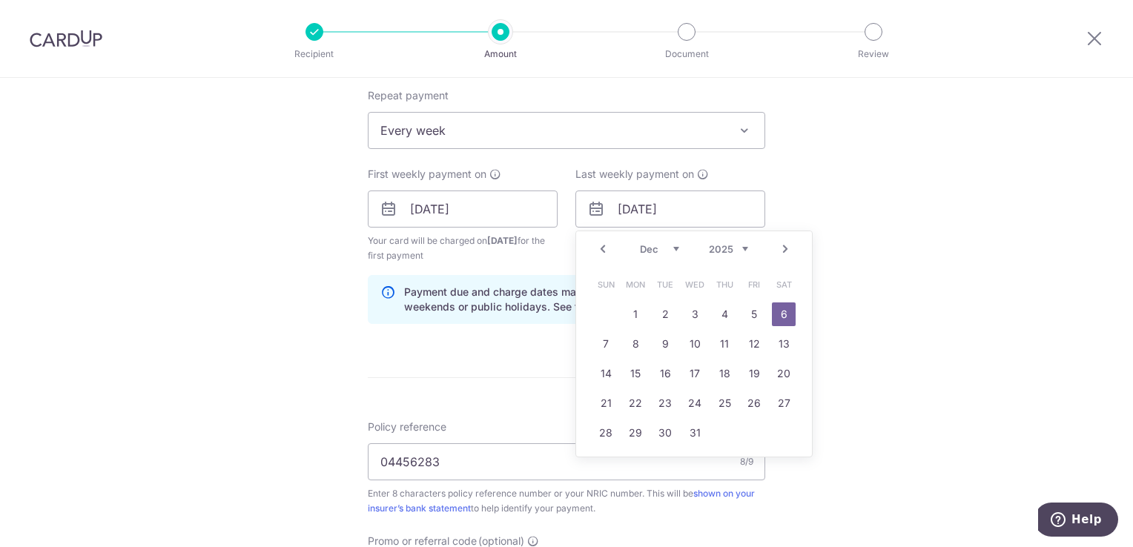
click at [673, 250] on select "Nov Dec" at bounding box center [659, 249] width 39 height 12
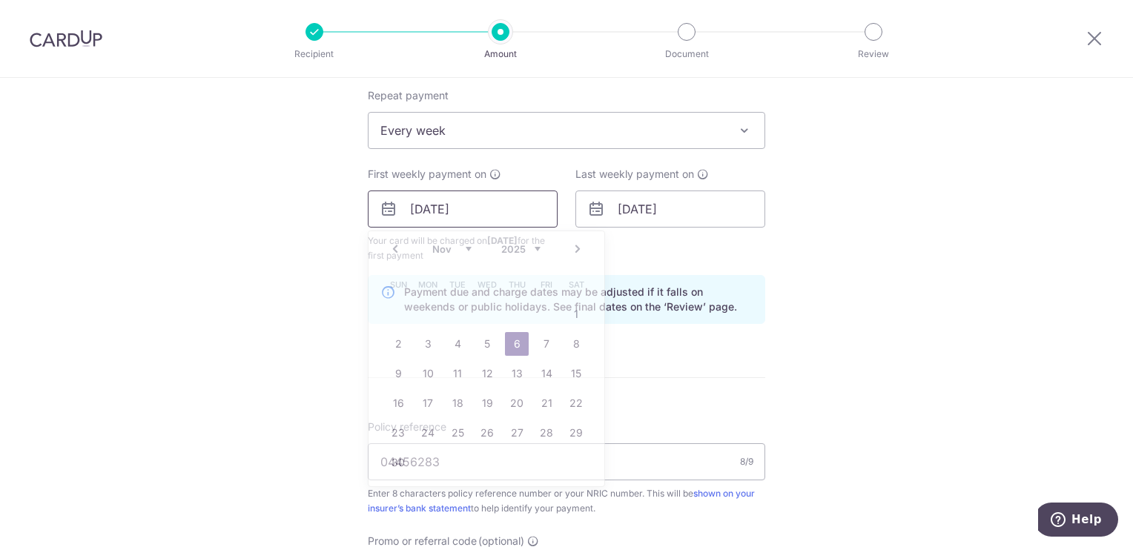
click at [483, 205] on input "06/11/2025" at bounding box center [463, 209] width 190 height 37
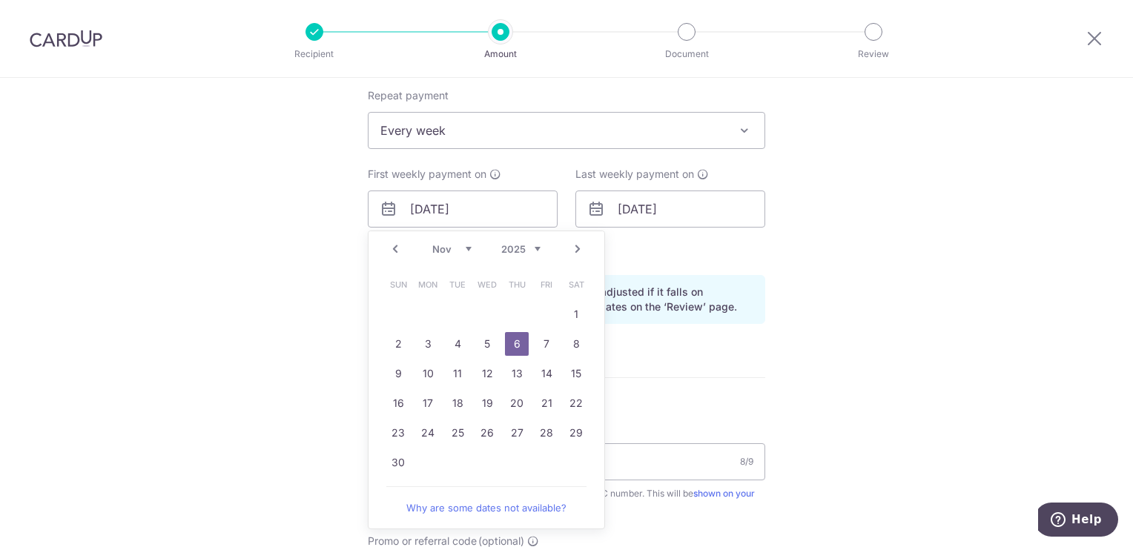
click at [432, 246] on select "Oct Nov Dec" at bounding box center [451, 249] width 39 height 12
click at [435, 248] on select "Oct Nov Dec" at bounding box center [451, 249] width 39 height 12
click at [566, 313] on link "1" at bounding box center [576, 315] width 24 height 24
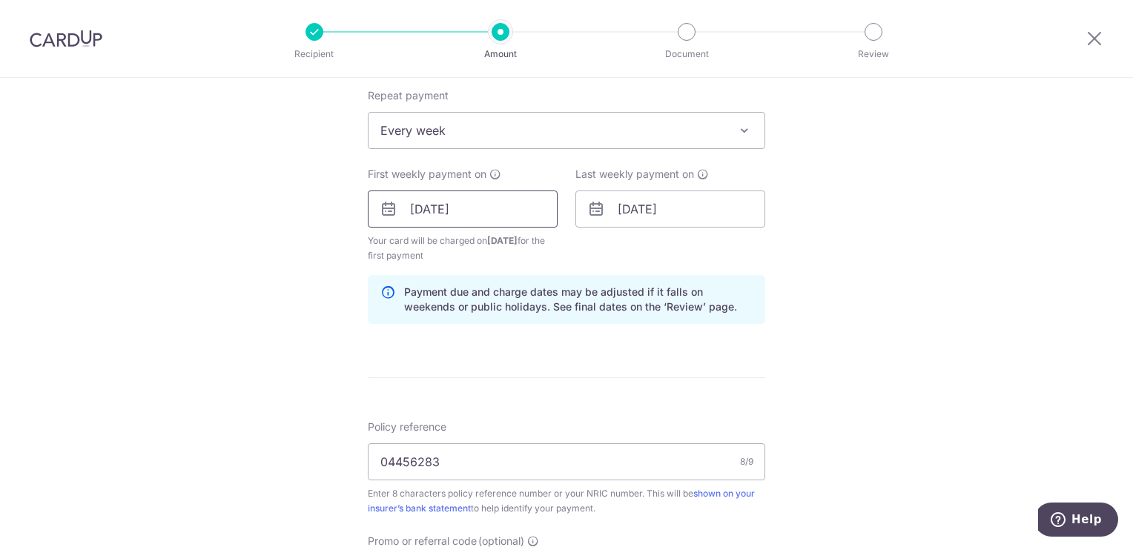
click at [449, 209] on input "01/11/2025" at bounding box center [463, 209] width 190 height 37
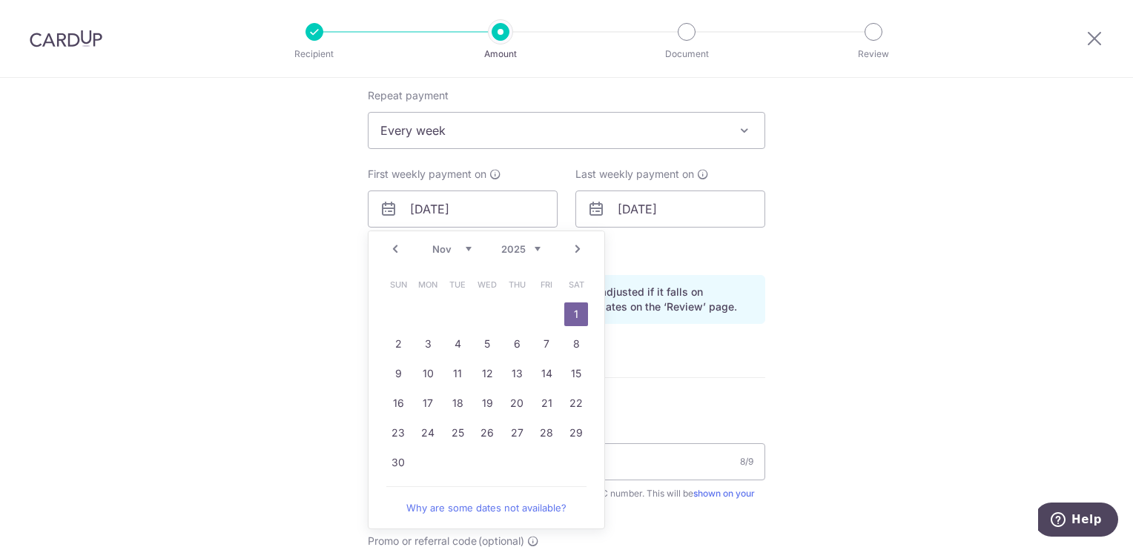
click at [447, 251] on select "Oct Nov Dec" at bounding box center [451, 249] width 39 height 12
click at [397, 338] on link "2" at bounding box center [398, 344] width 24 height 24
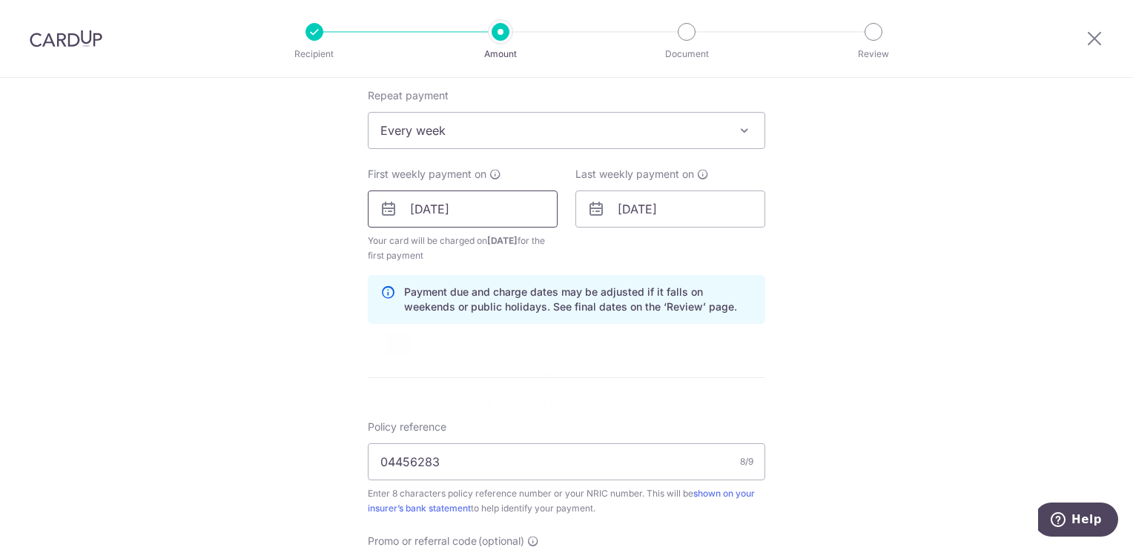
click at [451, 219] on input "02/11/2025" at bounding box center [463, 209] width 190 height 37
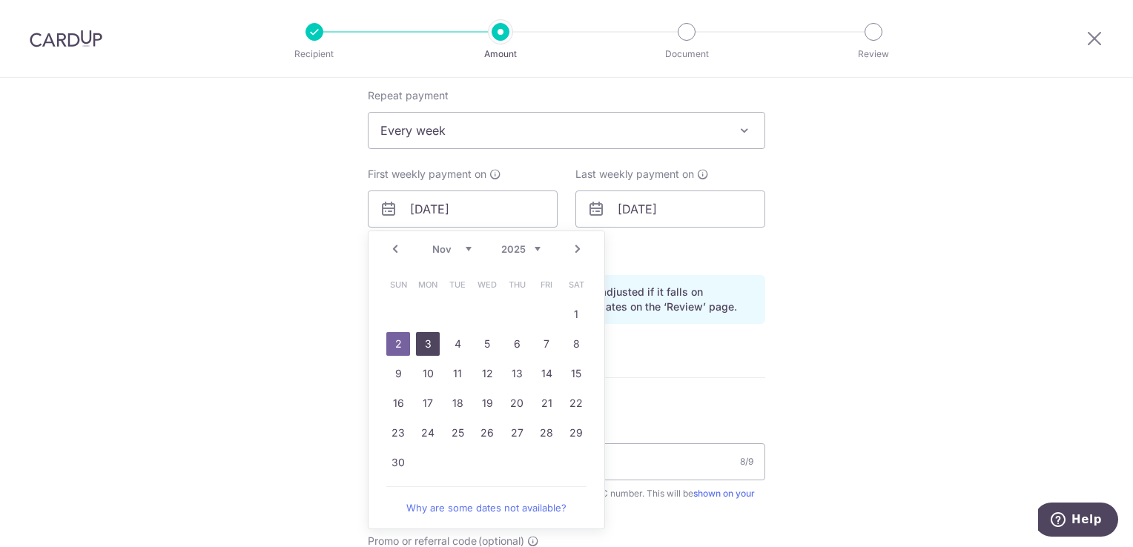
click at [424, 339] on link "3" at bounding box center [428, 344] width 24 height 24
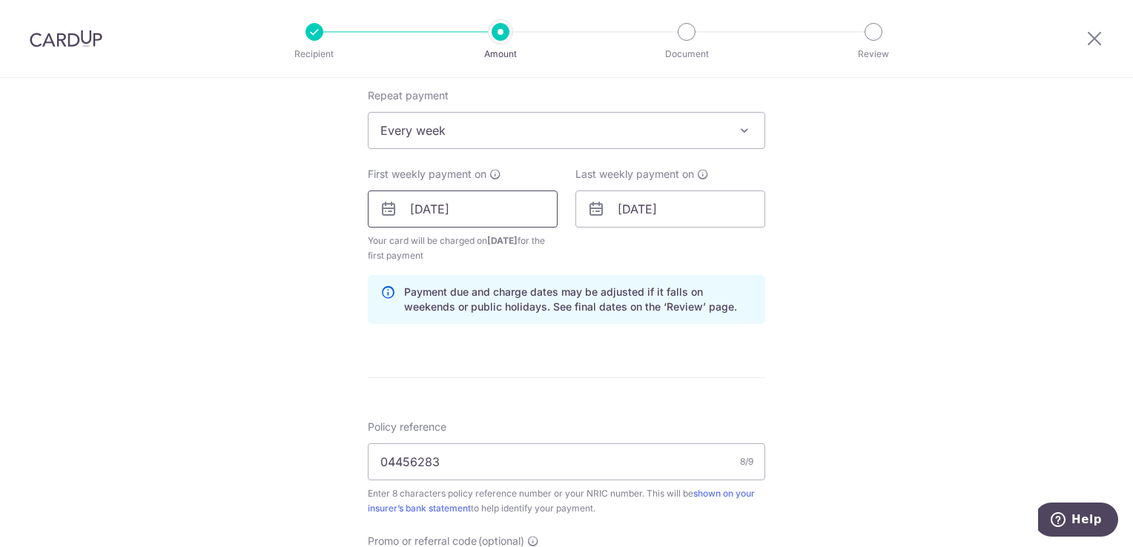
click at [440, 207] on input "03/11/2025" at bounding box center [463, 209] width 190 height 37
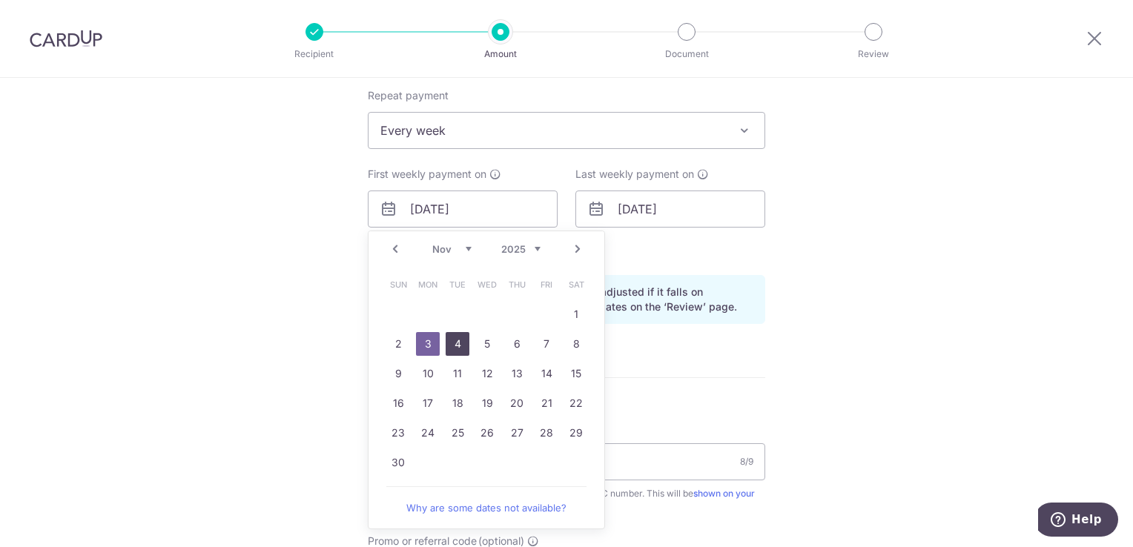
click at [451, 343] on link "4" at bounding box center [458, 344] width 24 height 24
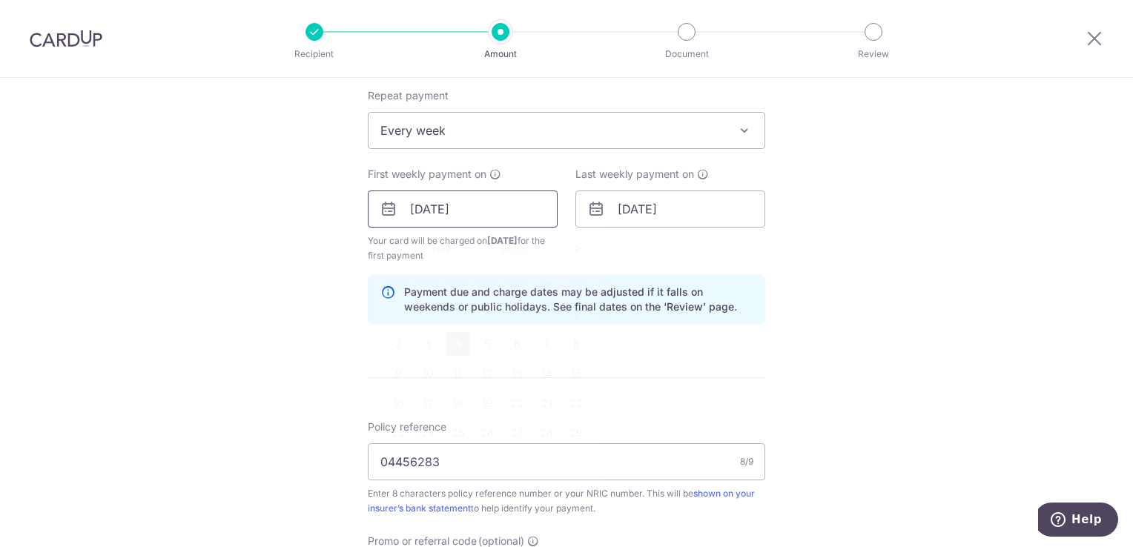
click at [456, 208] on input "04/11/2025" at bounding box center [463, 209] width 190 height 37
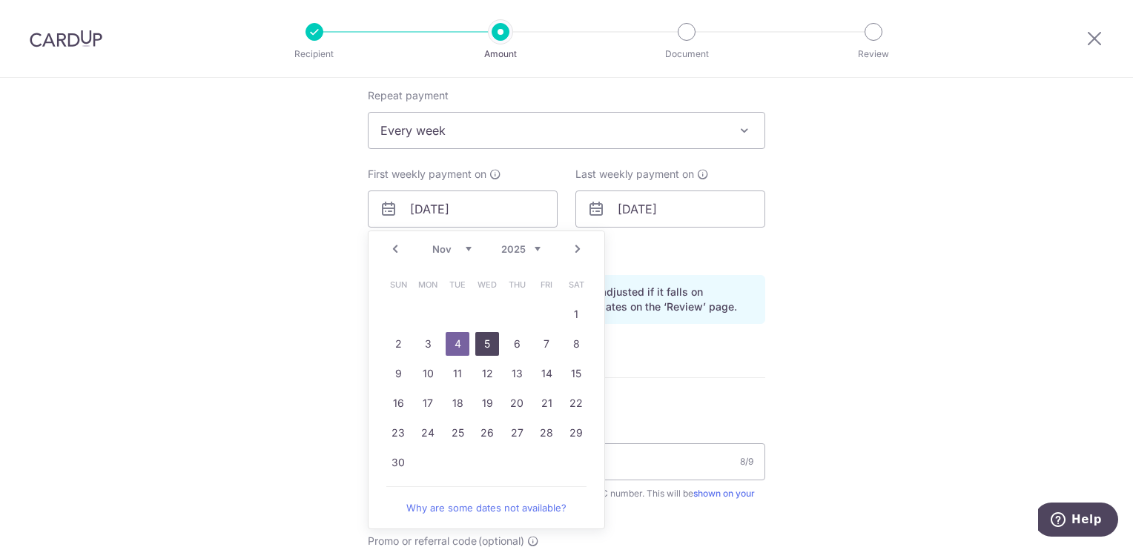
click at [486, 337] on link "5" at bounding box center [487, 344] width 24 height 24
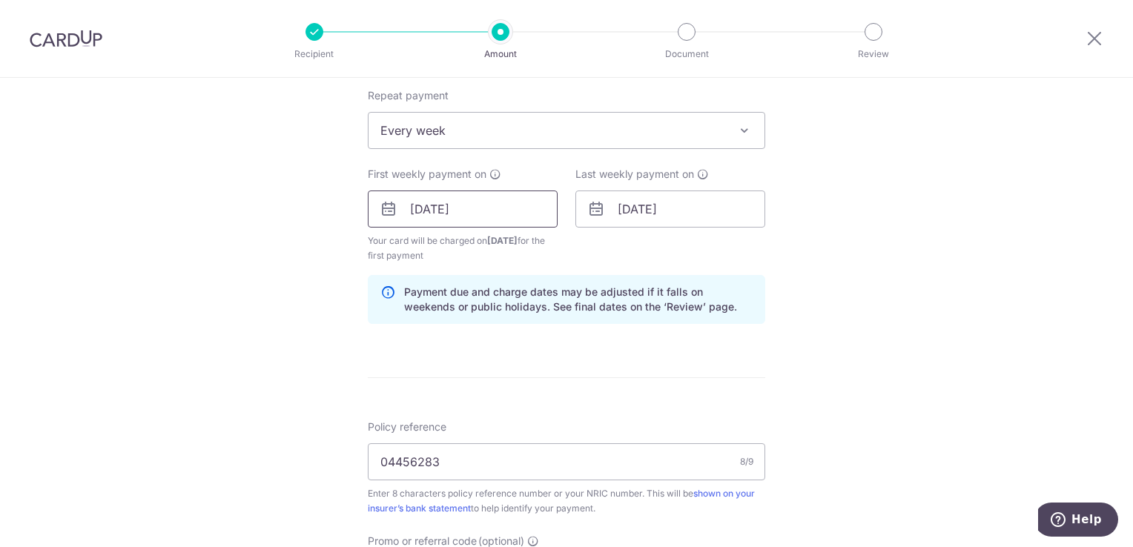
click at [429, 209] on input "05/11/2025" at bounding box center [463, 209] width 190 height 37
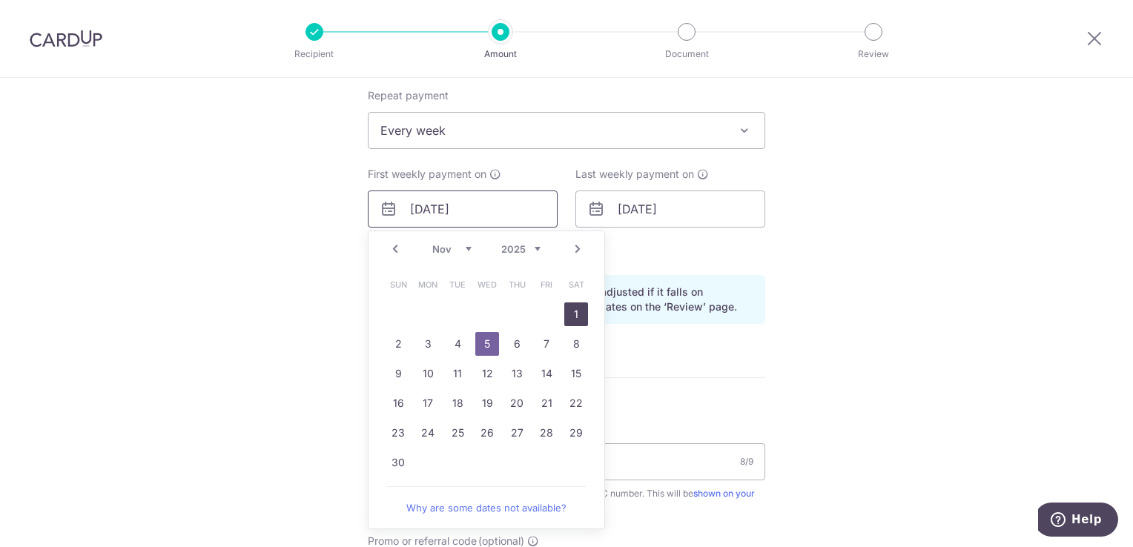
click at [574, 315] on link "1" at bounding box center [576, 315] width 24 height 24
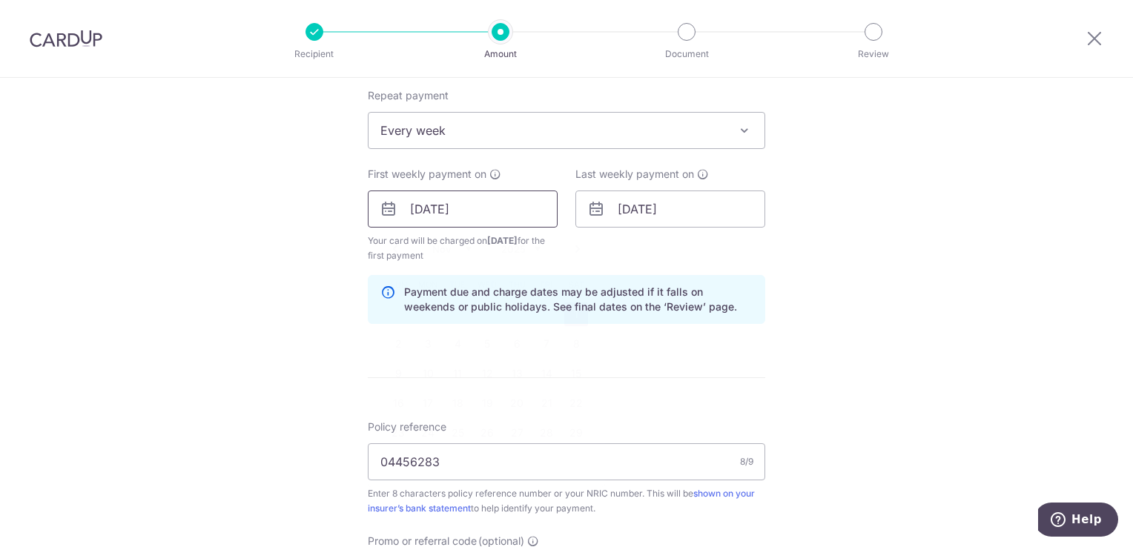
click at [476, 216] on input "01/11/2025" at bounding box center [463, 209] width 190 height 37
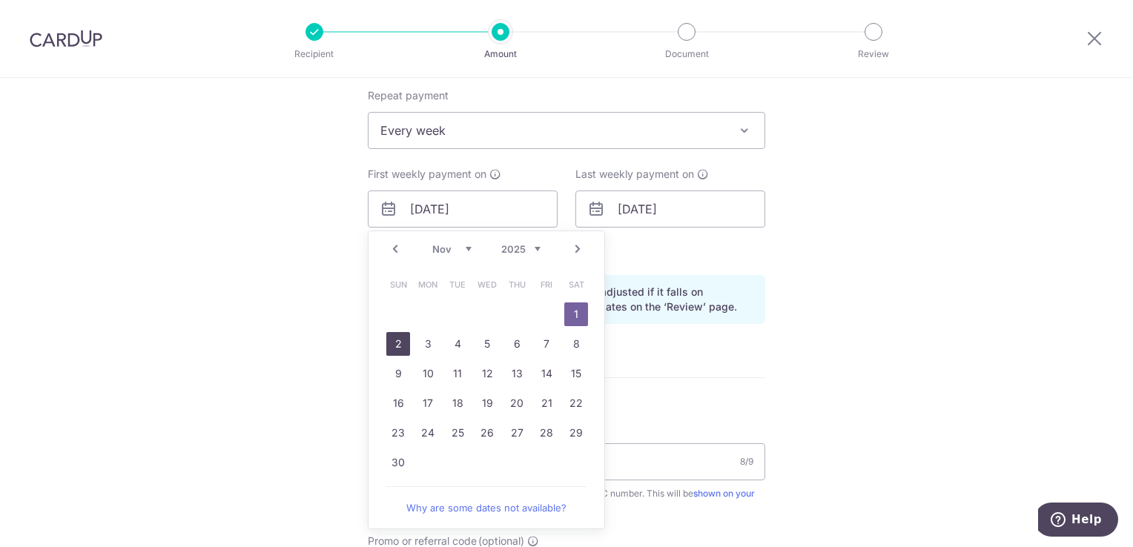
click at [390, 343] on link "2" at bounding box center [398, 344] width 24 height 24
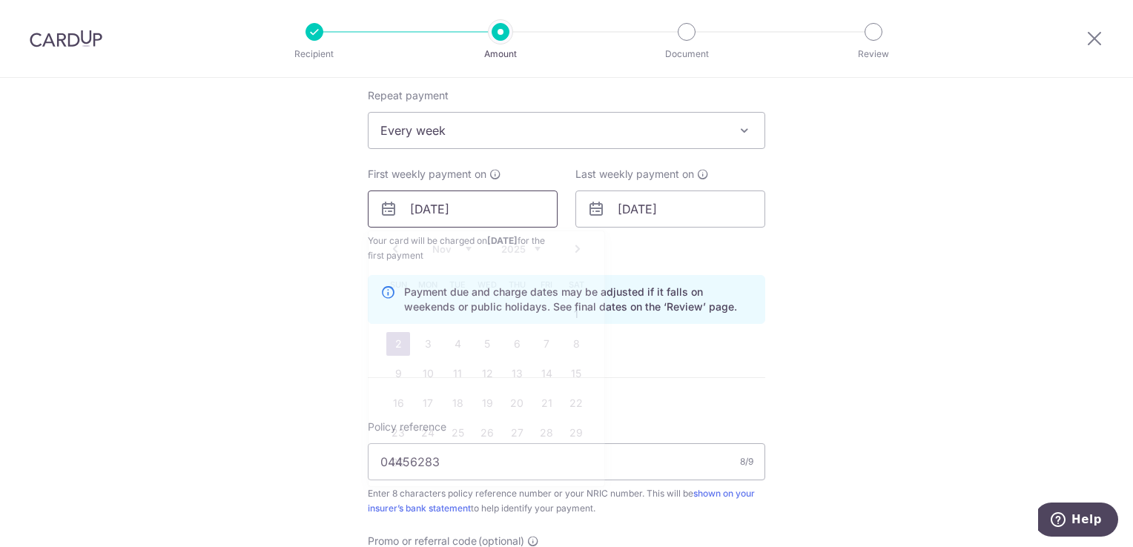
click at [482, 199] on input "[DATE]" at bounding box center [463, 209] width 190 height 37
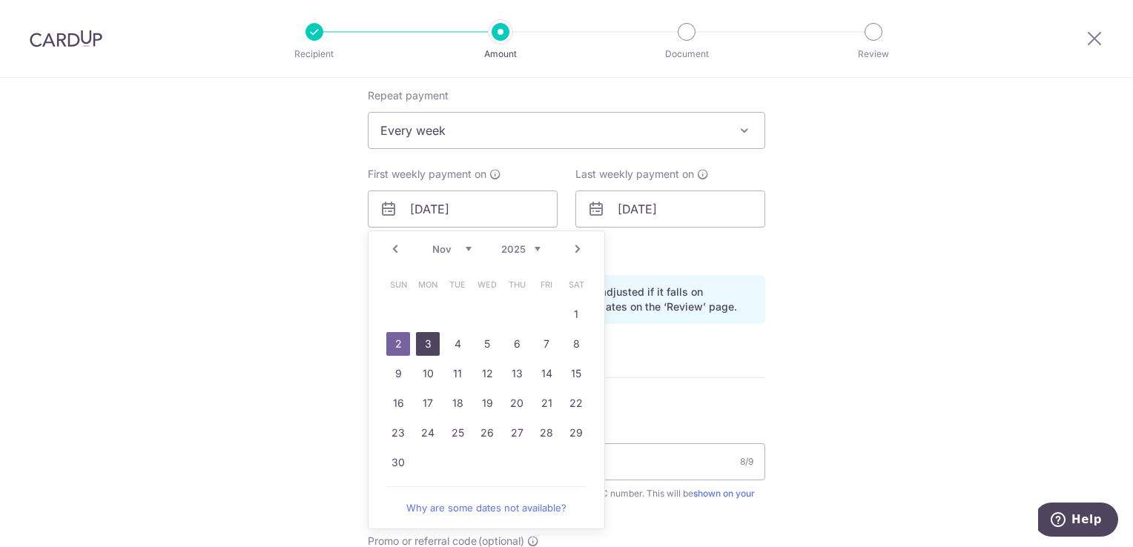
click at [424, 343] on link "3" at bounding box center [428, 344] width 24 height 24
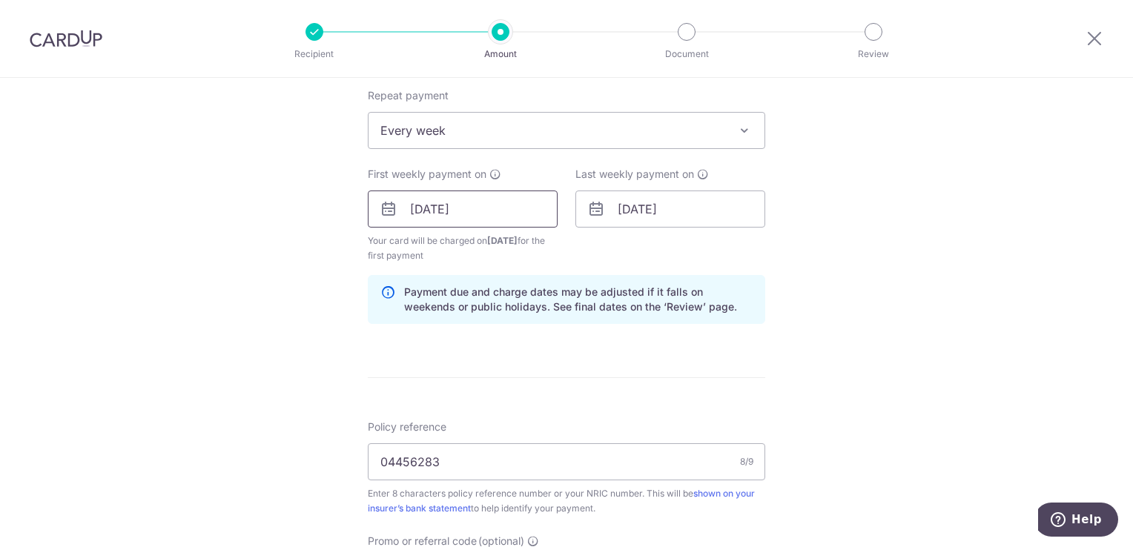
click at [496, 203] on input "[DATE]" at bounding box center [463, 209] width 190 height 37
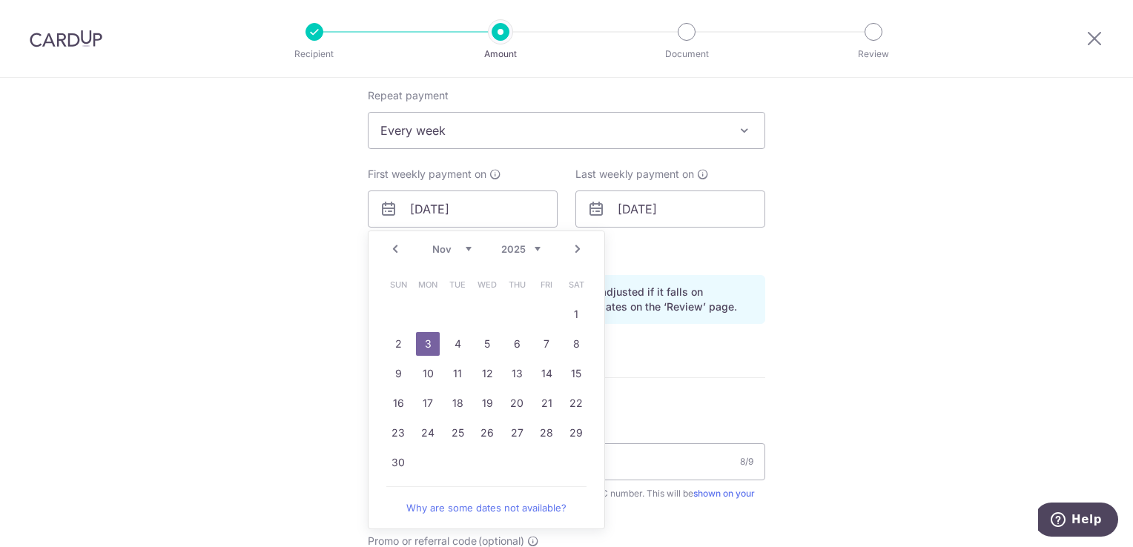
click at [447, 252] on select "Oct Nov Dec" at bounding box center [451, 249] width 39 height 12
click at [544, 434] on link "31" at bounding box center [547, 433] width 24 height 24
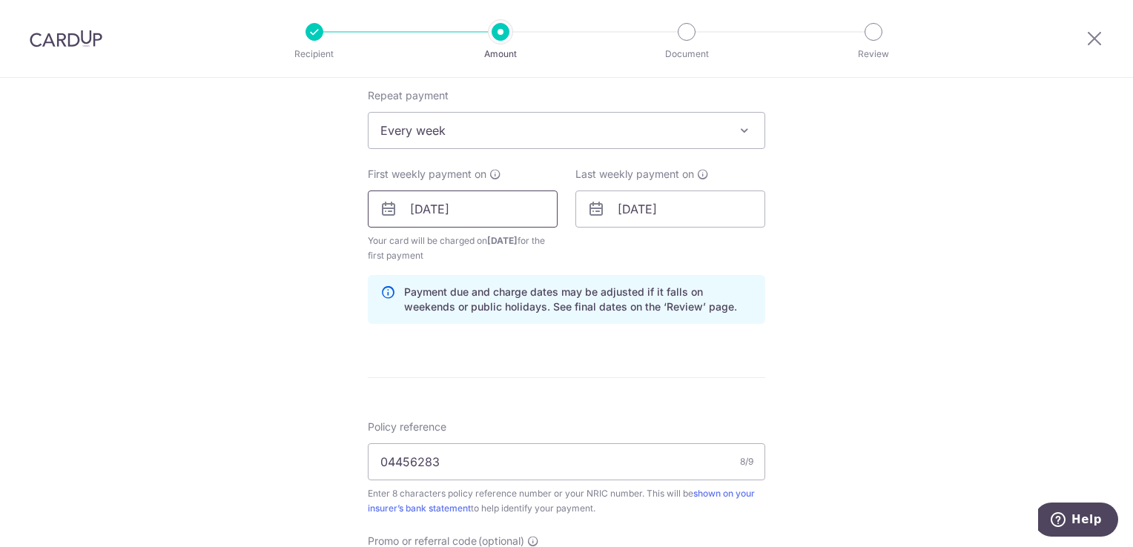
click at [483, 204] on input "[DATE]" at bounding box center [463, 209] width 190 height 37
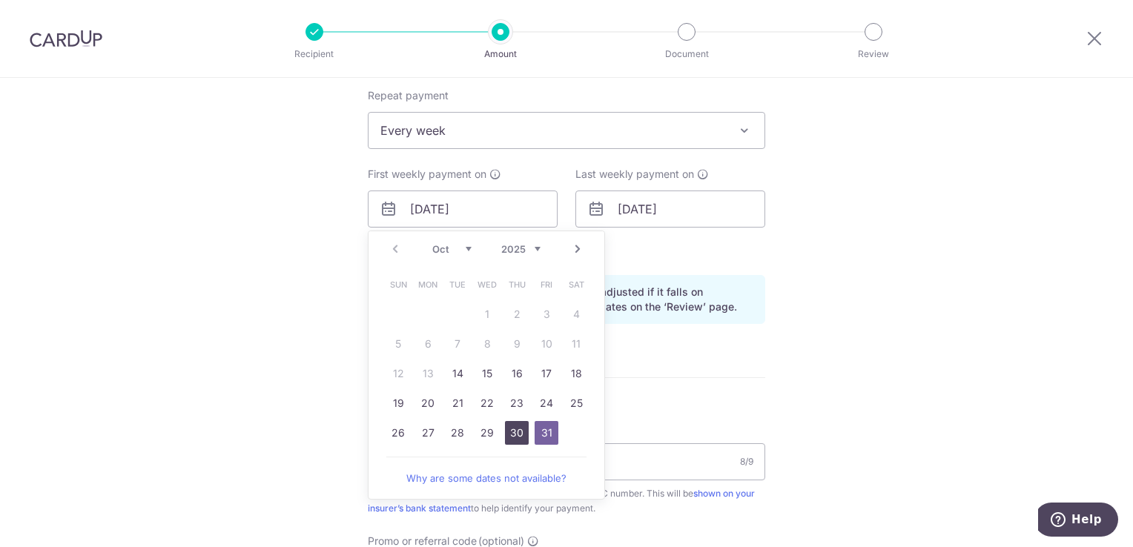
click at [520, 432] on link "30" at bounding box center [517, 433] width 24 height 24
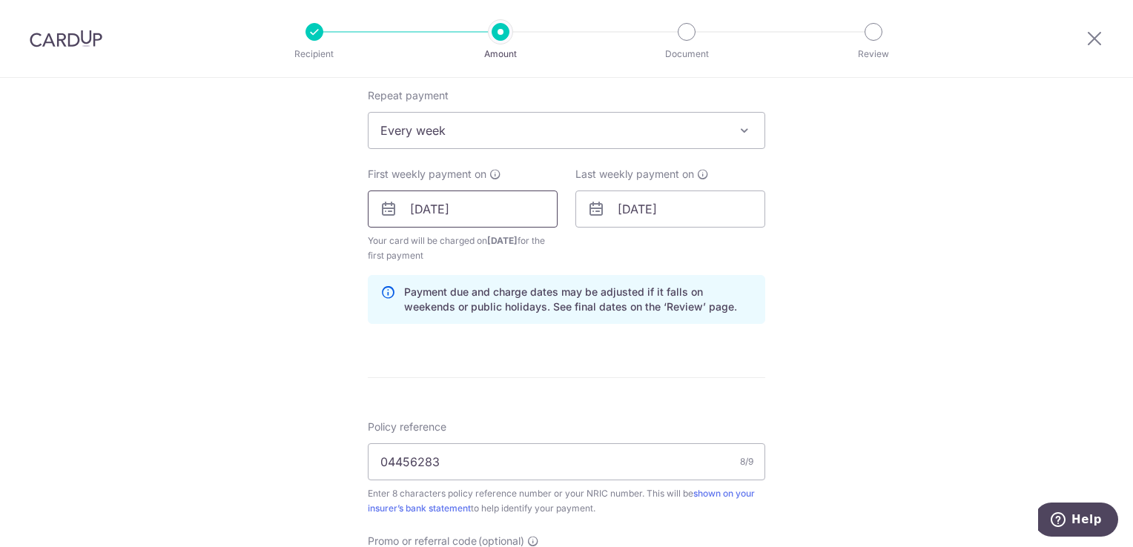
click at [504, 221] on input "[DATE]" at bounding box center [463, 209] width 190 height 37
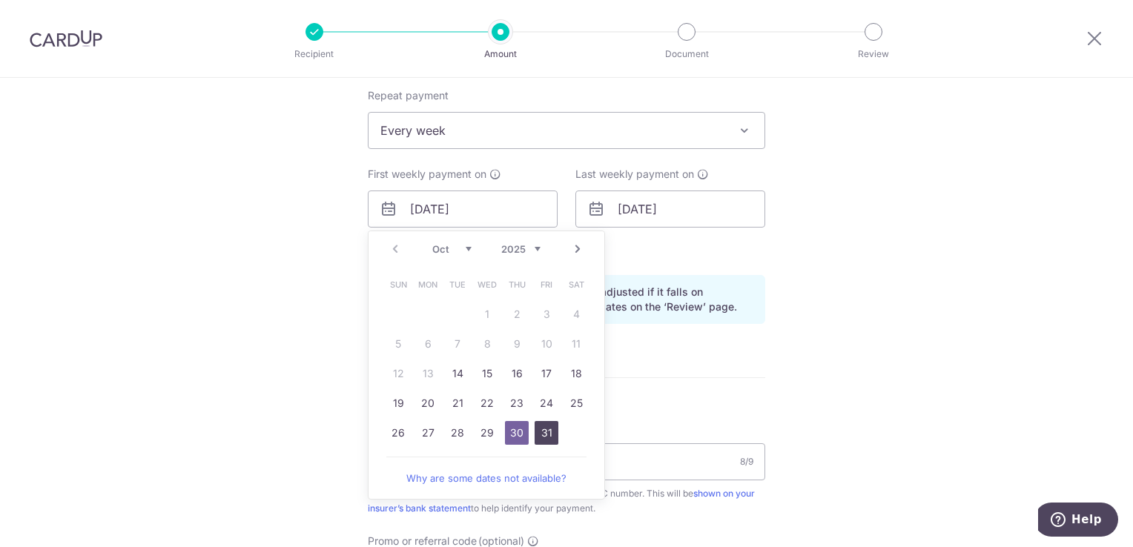
click at [543, 432] on link "31" at bounding box center [547, 433] width 24 height 24
type input "[DATE]"
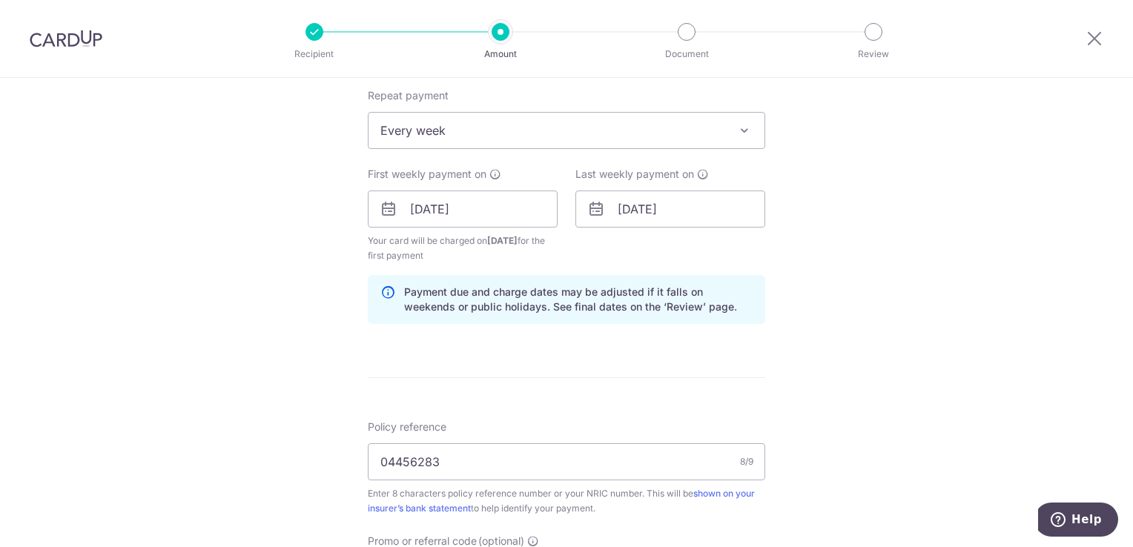
click at [508, 241] on span "[DATE]" at bounding box center [502, 240] width 30 height 11
drag, startPoint x: 508, startPoint y: 241, endPoint x: 596, endPoint y: 245, distance: 88.3
click at [596, 245] on div "Last weekly payment on 06/12/2025" at bounding box center [670, 215] width 208 height 96
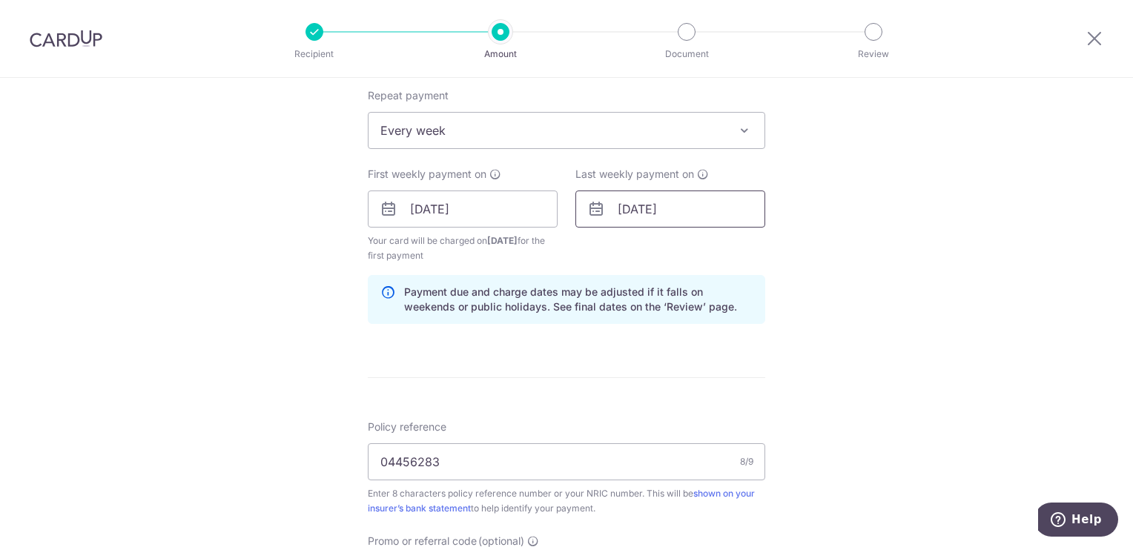
click at [623, 212] on input "06/12/2025" at bounding box center [670, 209] width 190 height 37
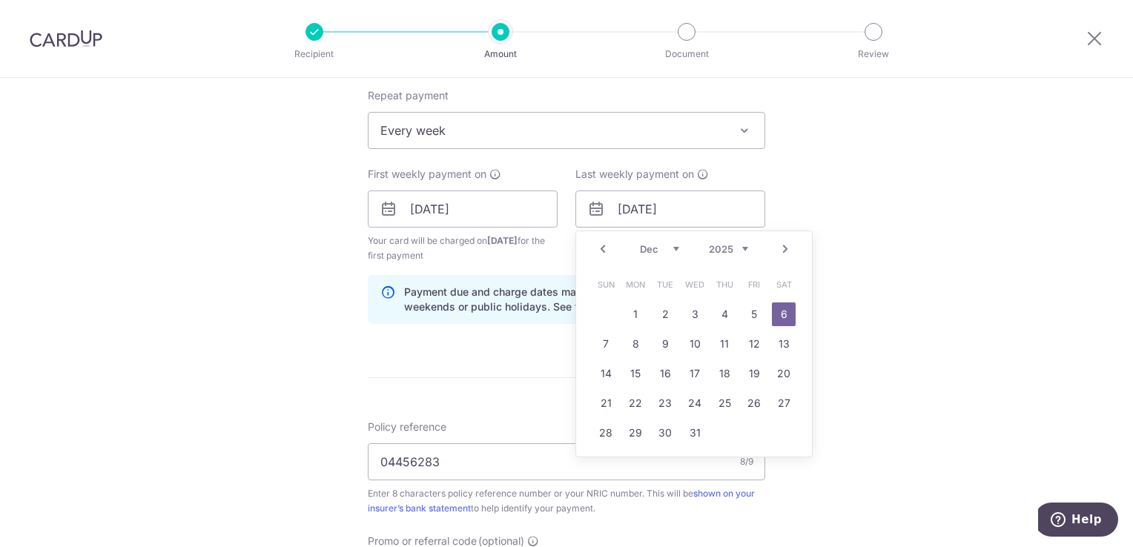
click at [649, 248] on select "Oct Nov Dec" at bounding box center [659, 249] width 39 height 12
click at [753, 432] on link "28" at bounding box center [754, 433] width 24 height 24
type input "28/11/2025"
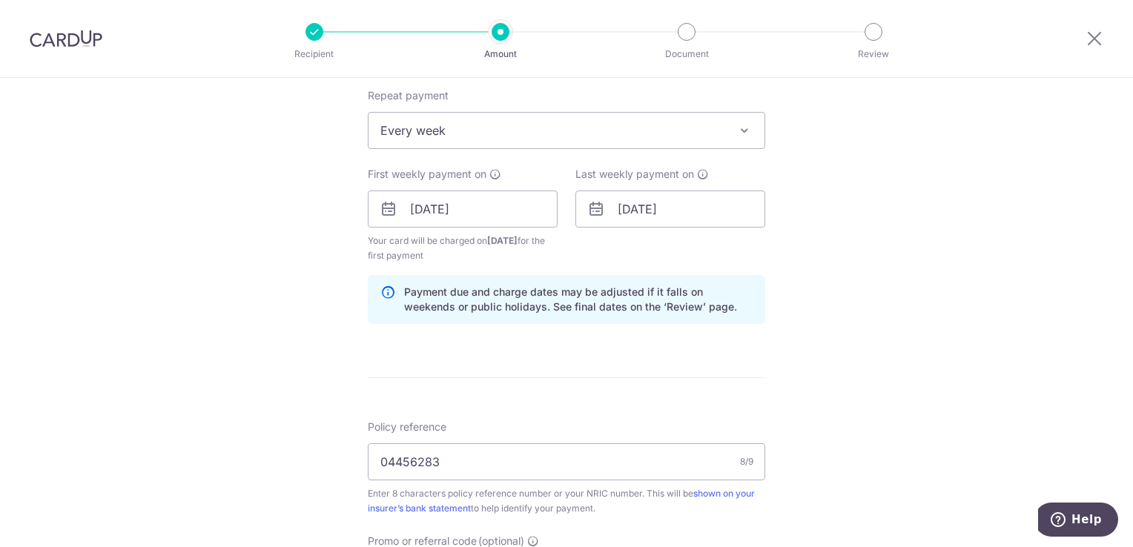
click at [869, 351] on div "Tell us more about your payment Enter payment amount SGD 32.98 32.98 Select Car…" at bounding box center [566, 257] width 1133 height 1544
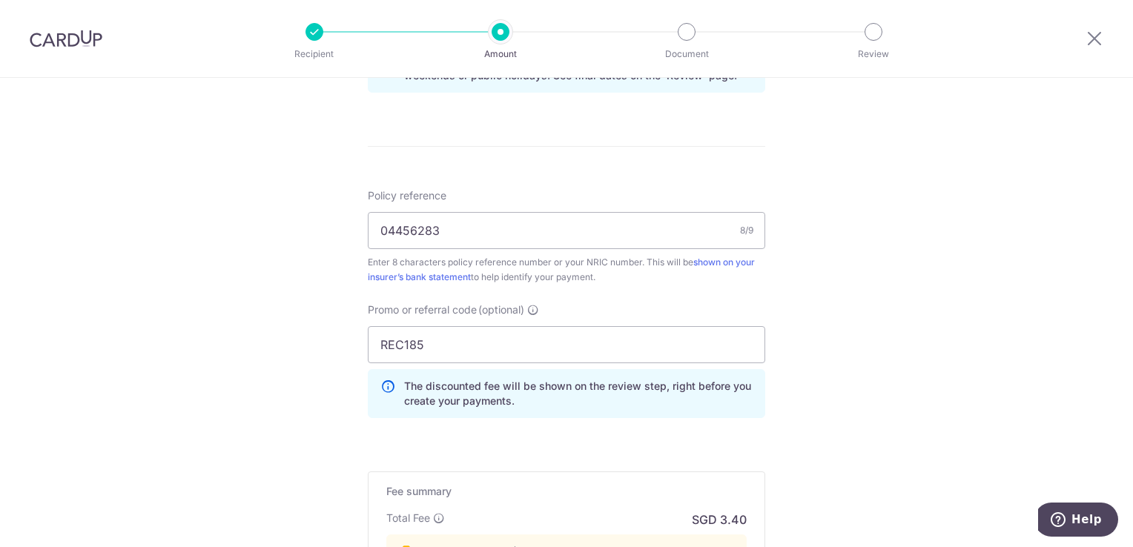
scroll to position [1041, 0]
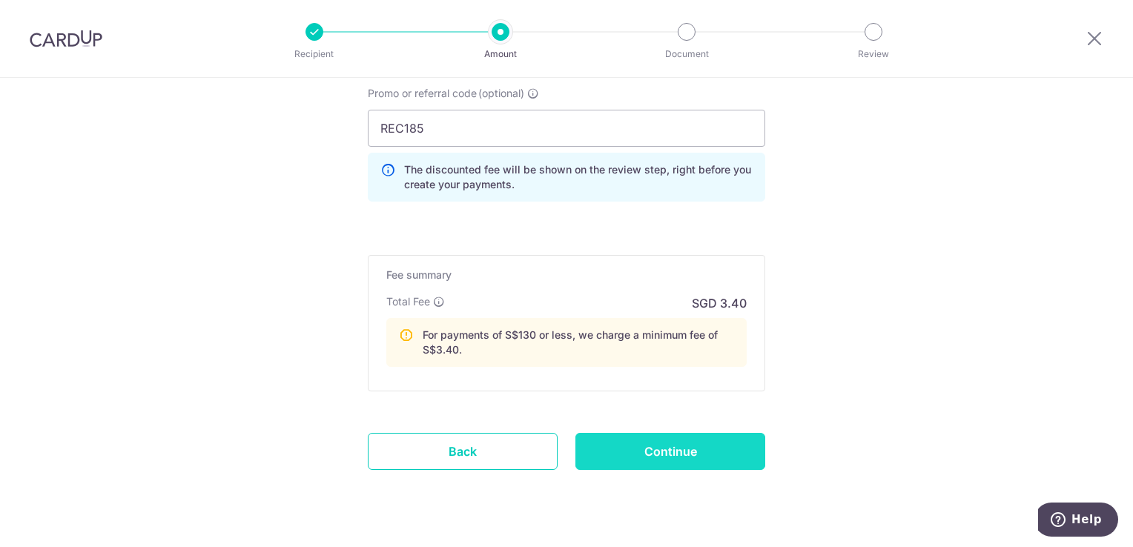
click at [621, 444] on input "Continue" at bounding box center [670, 451] width 190 height 37
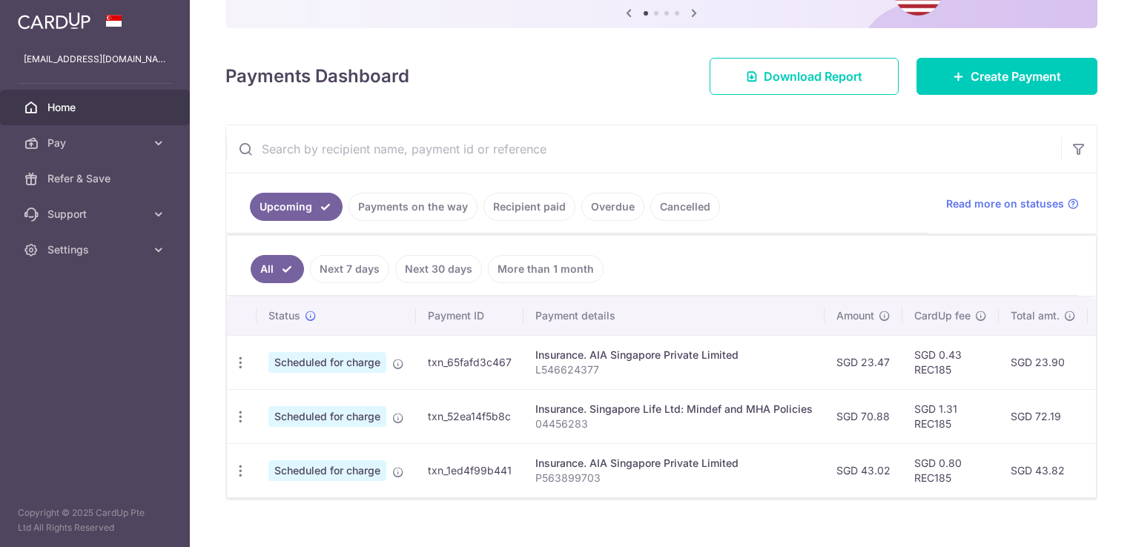
scroll to position [189, 0]
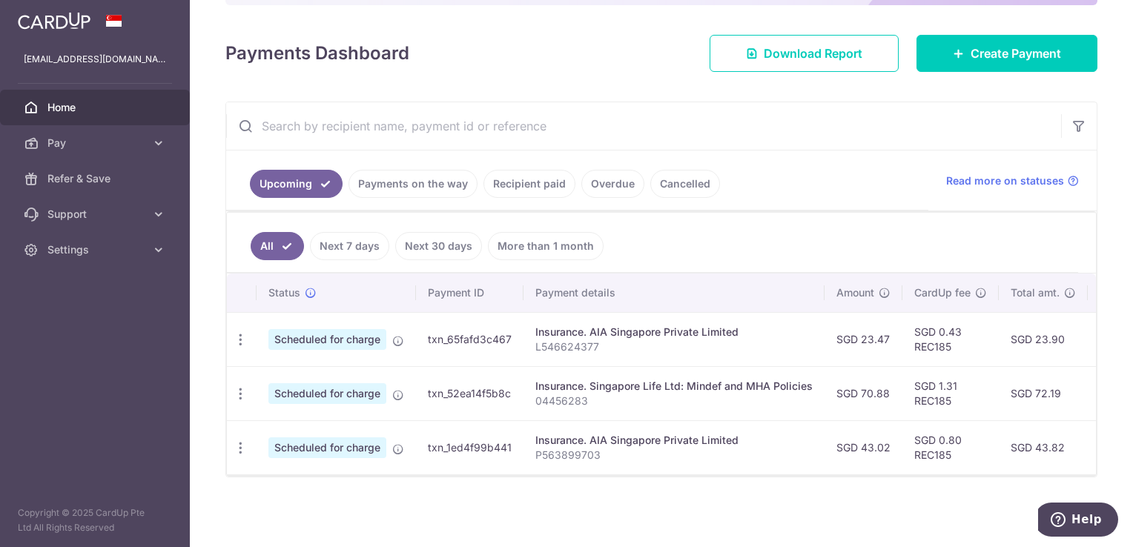
click at [567, 394] on p "04456283" at bounding box center [673, 401] width 277 height 15
copy p "04456283"
click at [623, 512] on div "× Pause Schedule Pause all future payments in this series Pause just this one p…" at bounding box center [661, 273] width 943 height 547
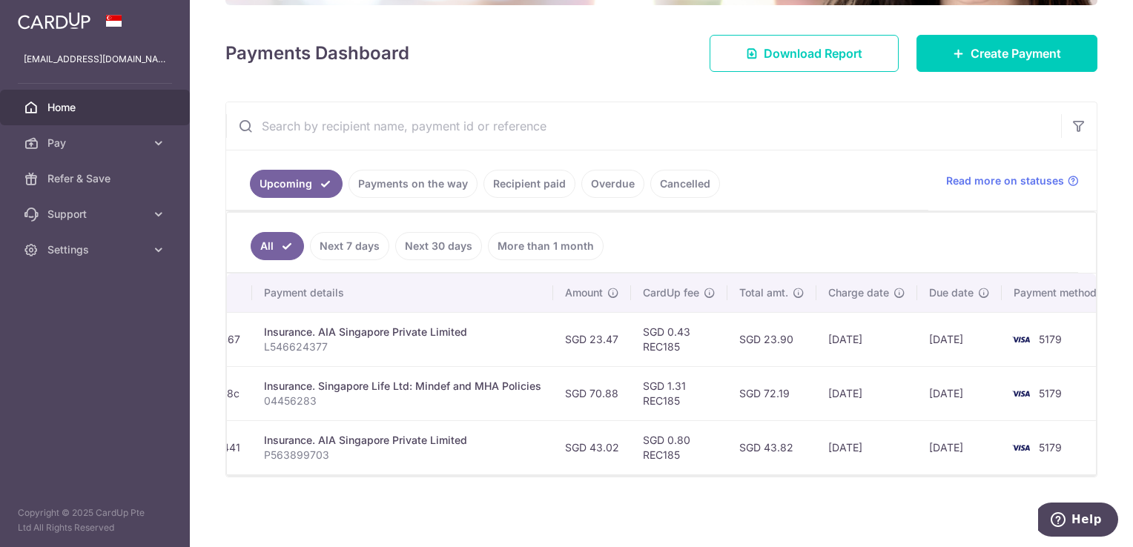
scroll to position [0, 47]
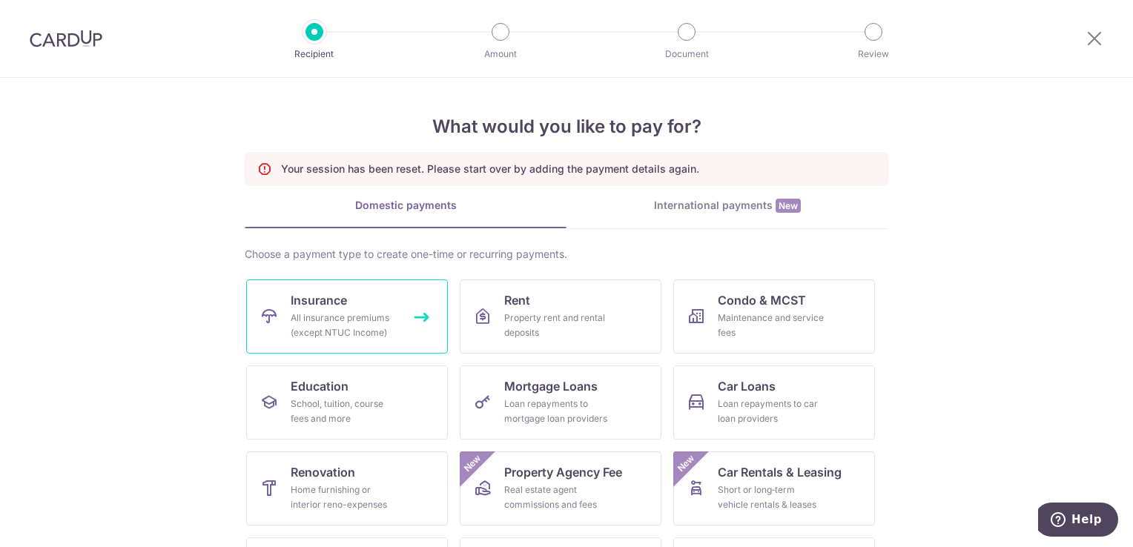
click at [343, 300] on span "Insurance" at bounding box center [319, 300] width 56 height 18
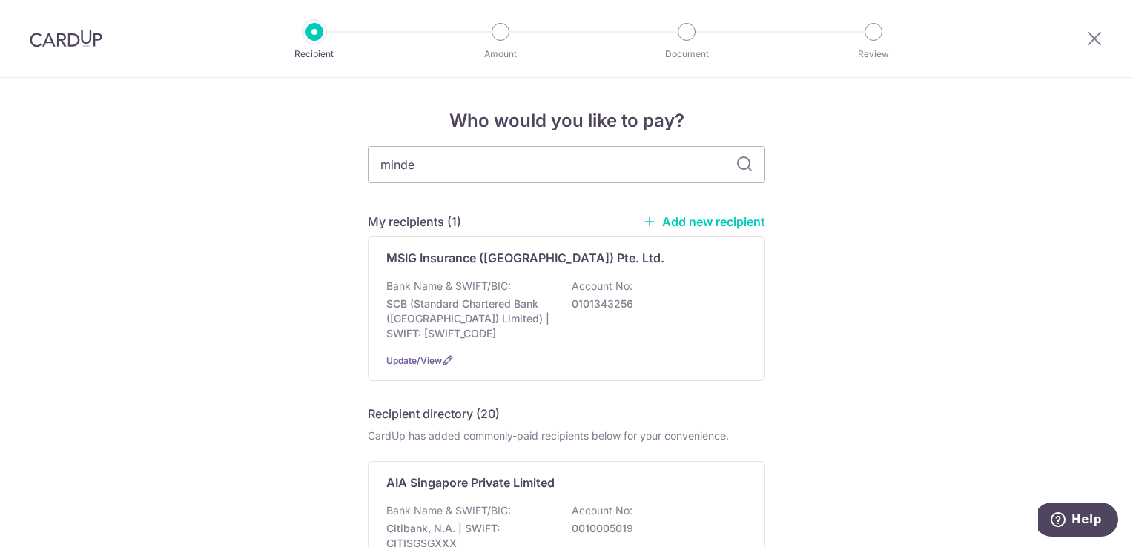
type input "mindef"
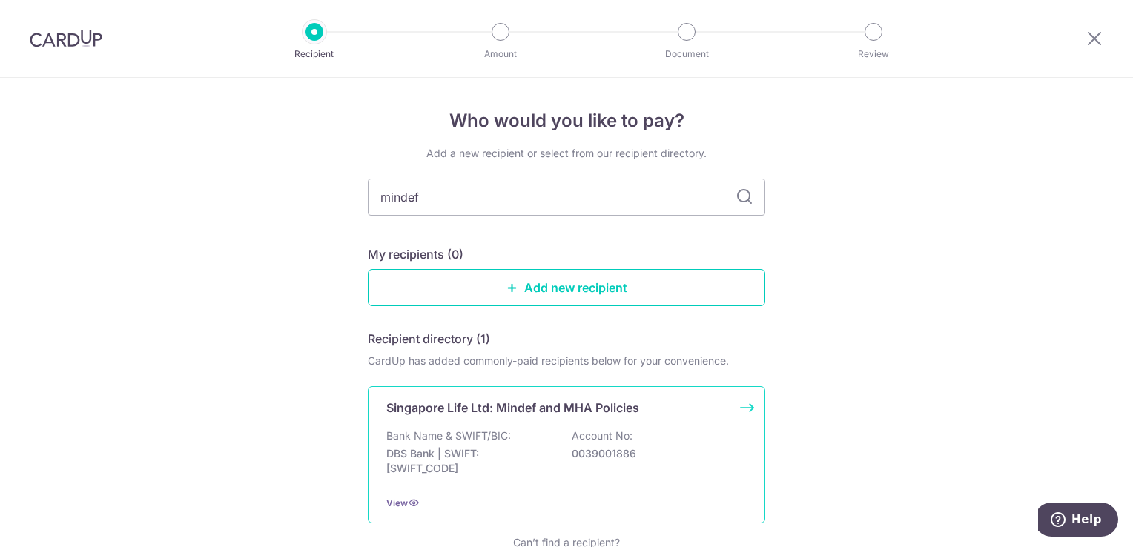
click at [469, 411] on p "Singapore Life Ltd: Mindef and MHA Policies" at bounding box center [512, 408] width 253 height 18
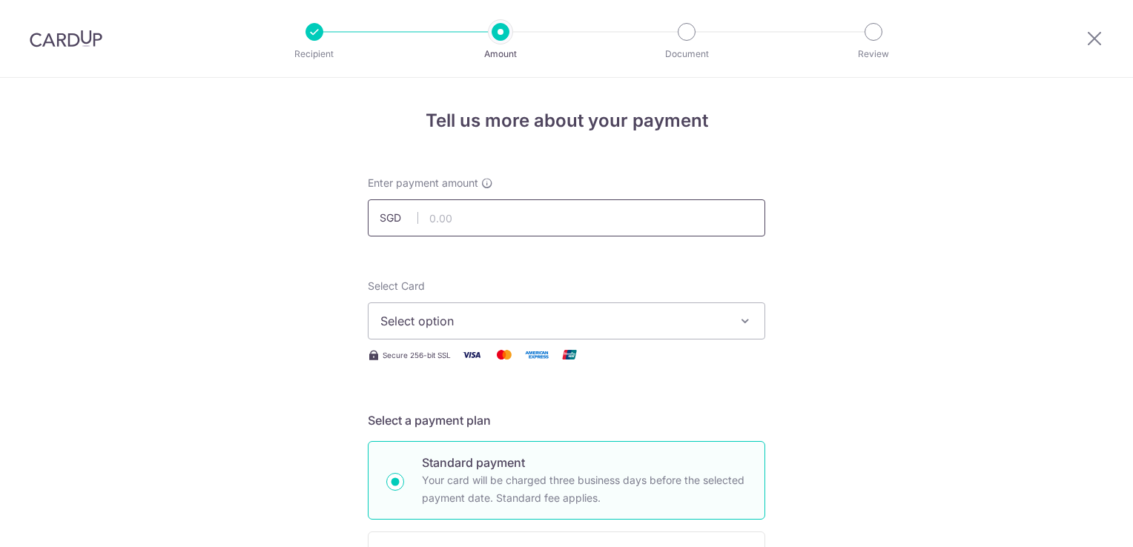
click at [462, 231] on input "text" at bounding box center [566, 217] width 397 height 37
type input "32.98"
type input "04456283"
type input "REC185"
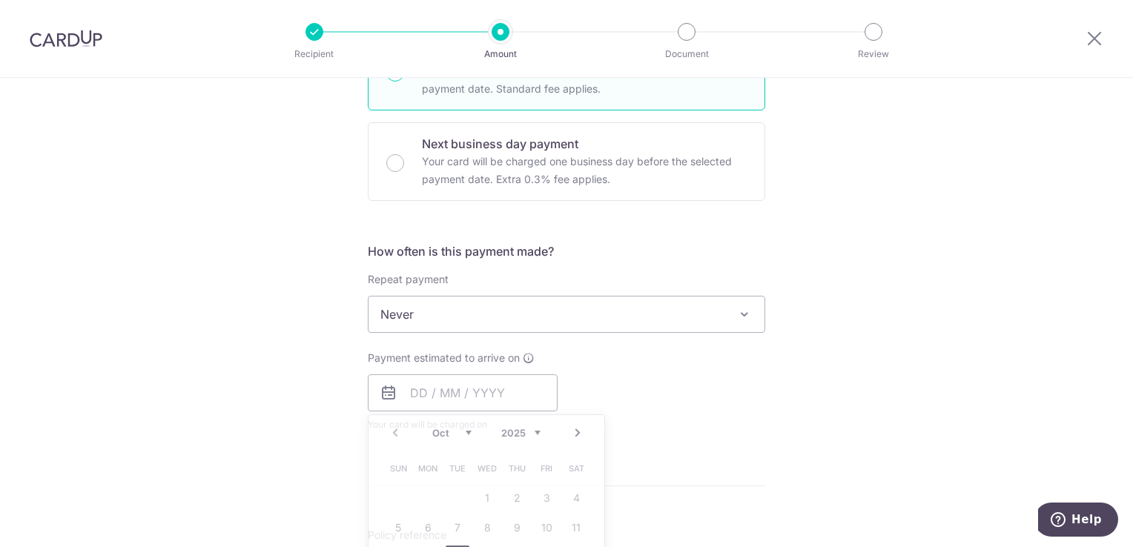
click at [291, 299] on div "Tell us more about your payment Enter payment amount SGD 32.98 32.98 Select Car…" at bounding box center [566, 373] width 1133 height 1408
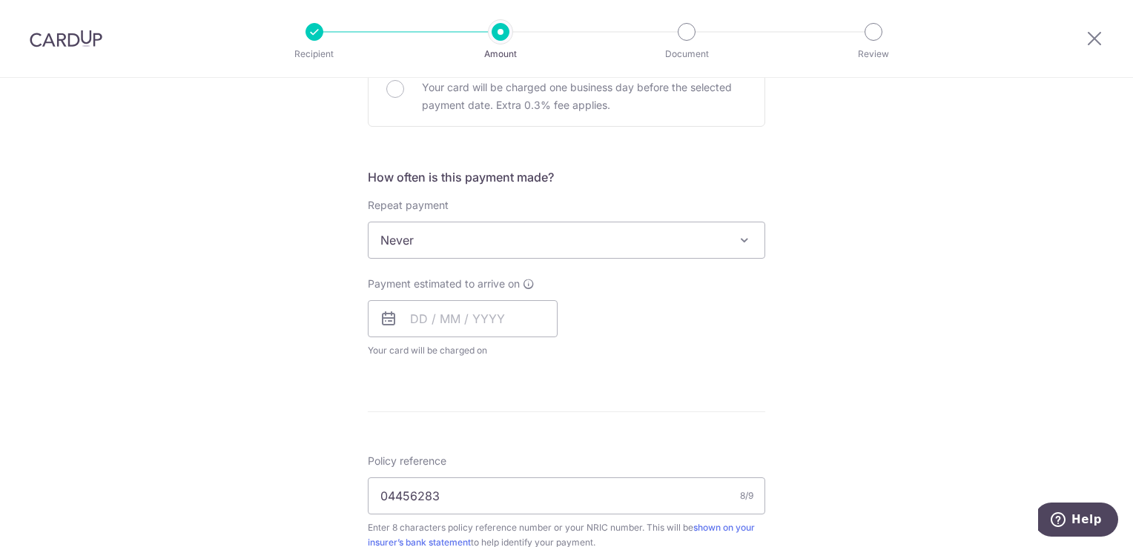
click at [426, 250] on span "Never" at bounding box center [566, 240] width 396 height 36
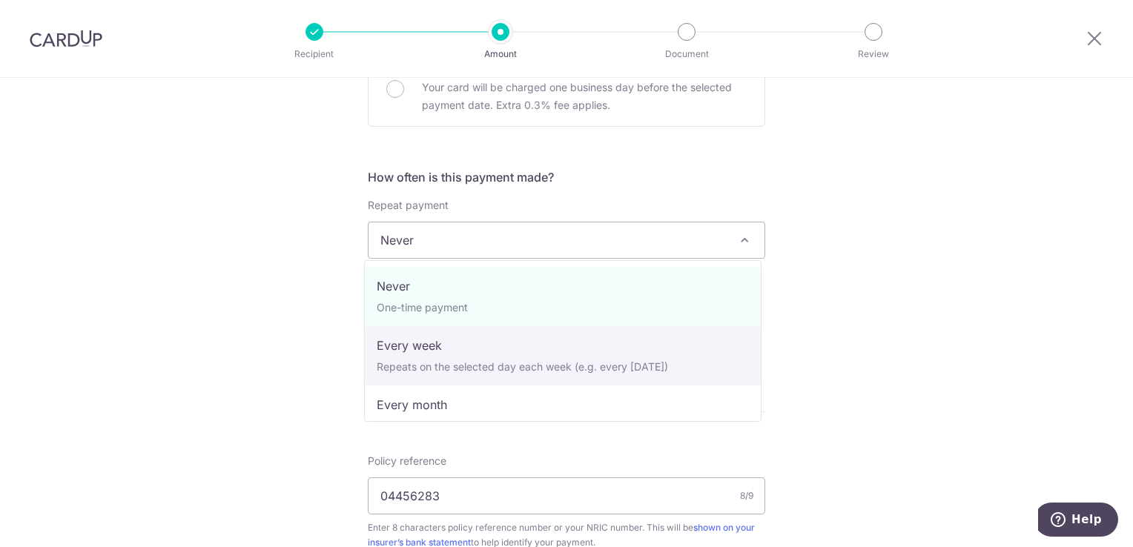
select select "2"
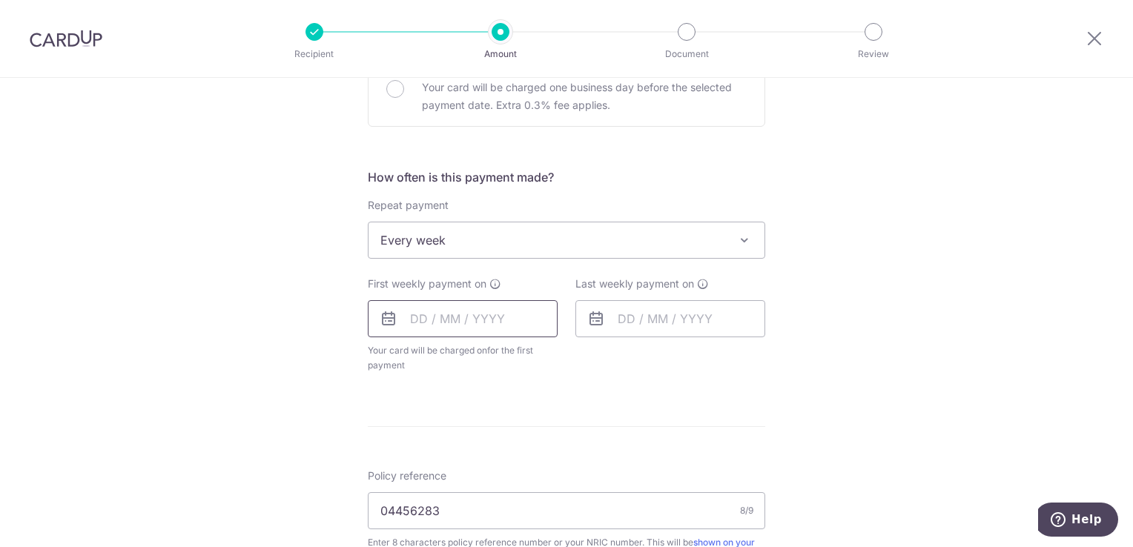
click at [454, 323] on input "text" at bounding box center [463, 318] width 190 height 37
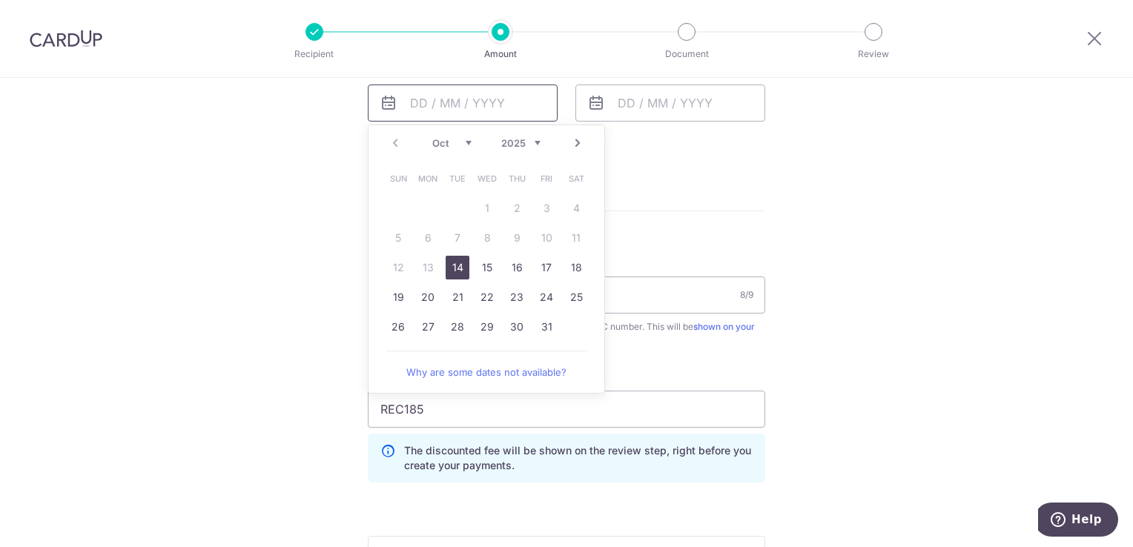
scroll to position [706, 0]
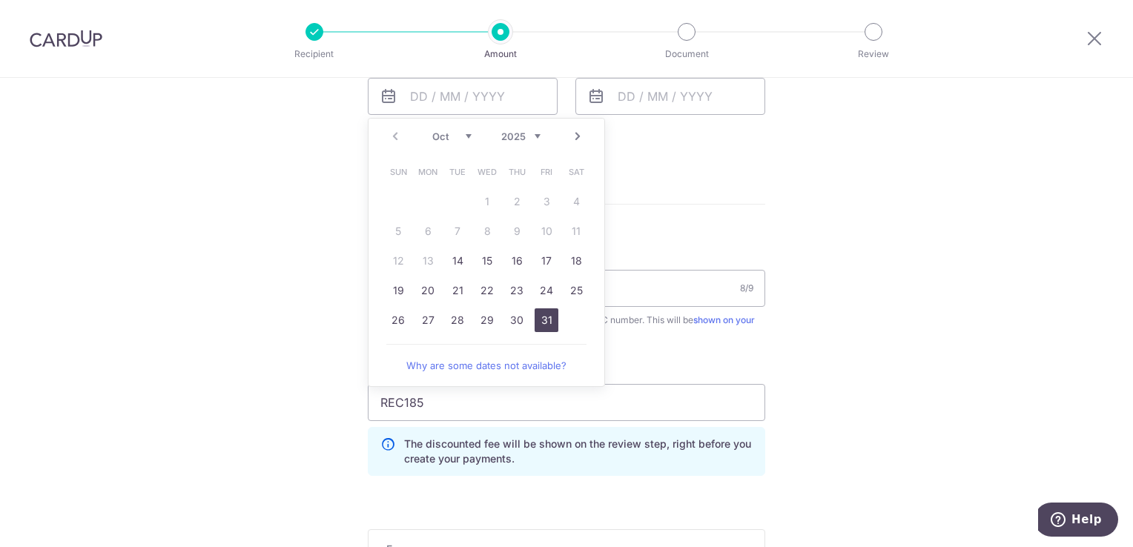
click at [546, 322] on link "31" at bounding box center [547, 320] width 24 height 24
type input "[DATE]"
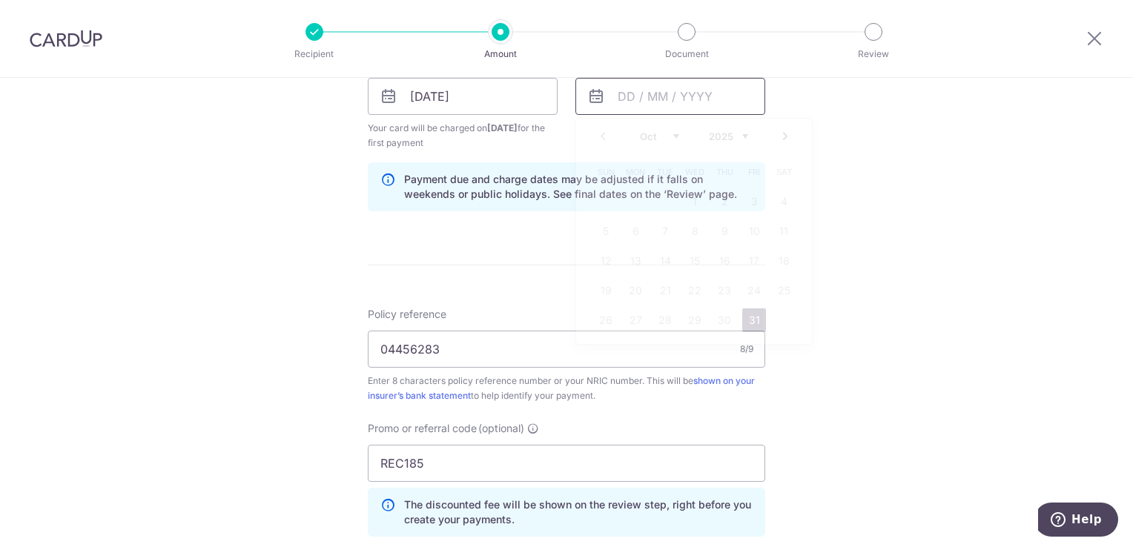
click at [658, 96] on input "text" at bounding box center [670, 96] width 190 height 37
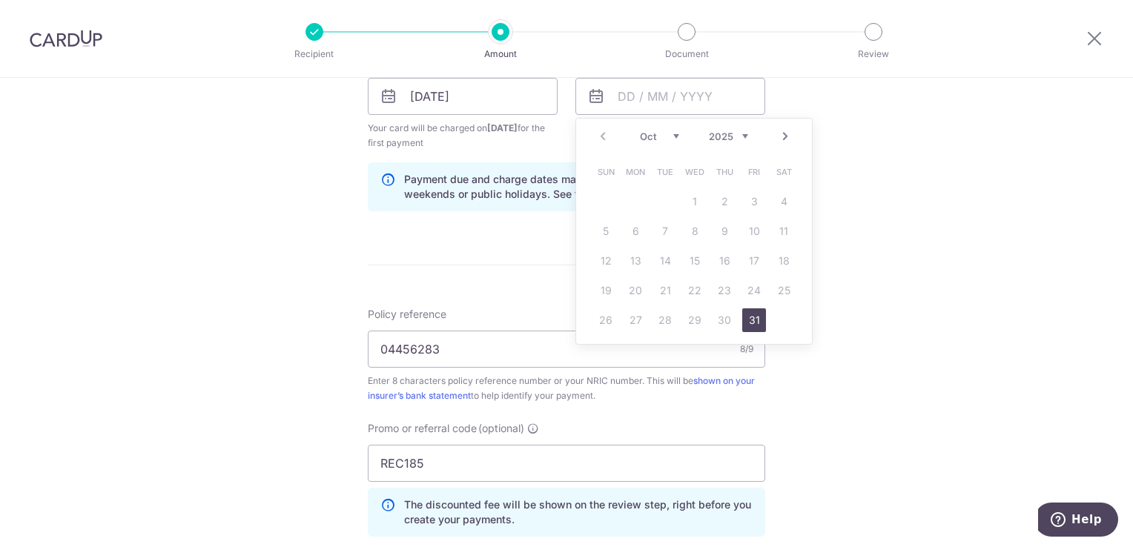
click at [687, 140] on div "Oct Nov Dec 2025 2026 2027 2028 2029 2030 2031 2032 2033 2034 2035" at bounding box center [694, 136] width 108 height 13
click at [672, 138] on select "Oct Nov Dec" at bounding box center [659, 136] width 39 height 12
click at [744, 311] on link "28" at bounding box center [754, 321] width 24 height 24
type input "[DATE]"
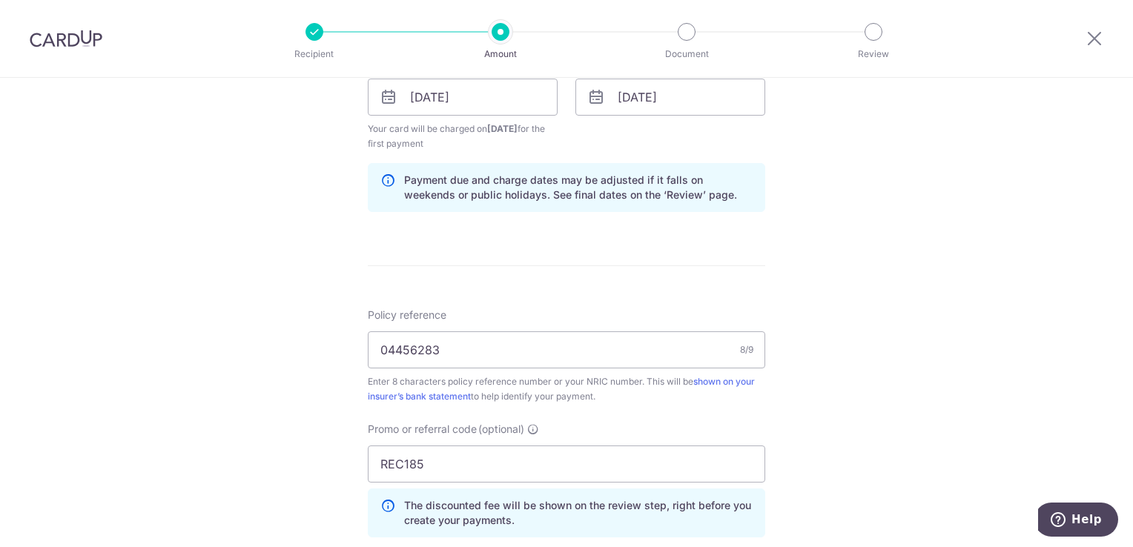
click at [551, 261] on form "Enter payment amount SGD 32.98 32.98 Select Card Select option Add credit card …" at bounding box center [566, 159] width 397 height 1377
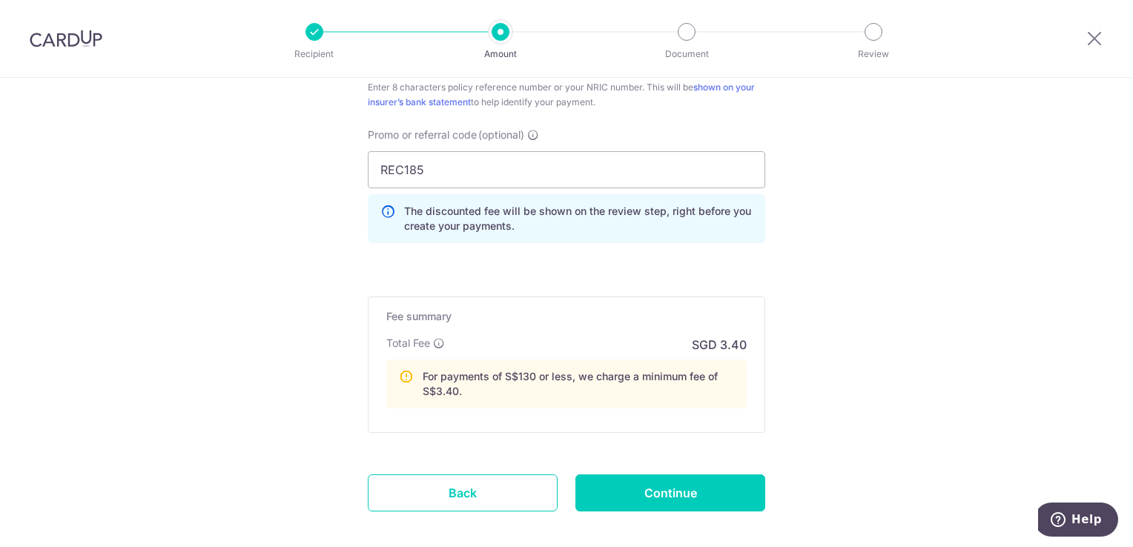
scroll to position [1072, 0]
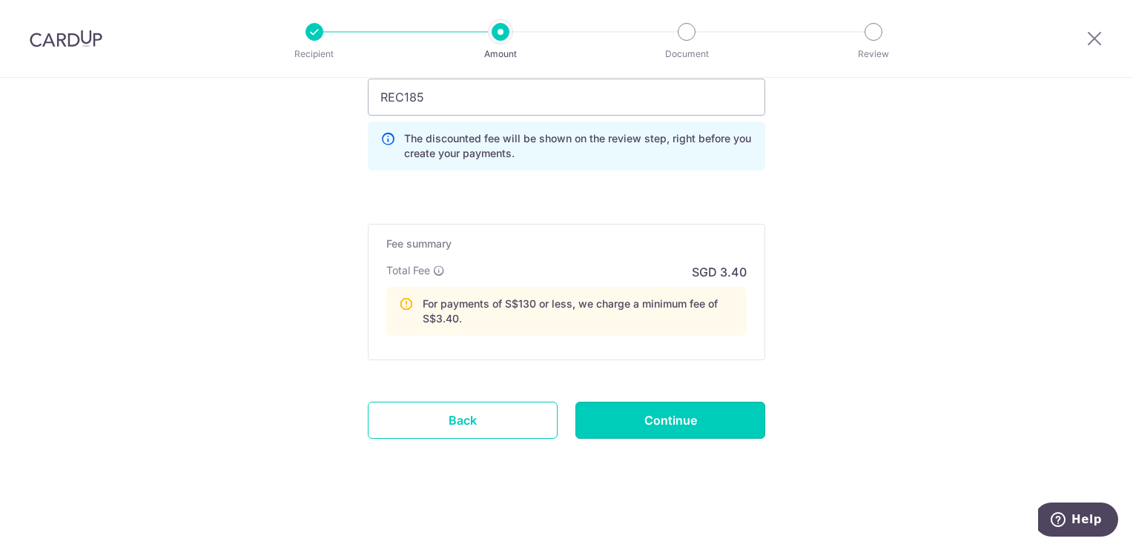
click at [662, 407] on input "Continue" at bounding box center [670, 420] width 190 height 37
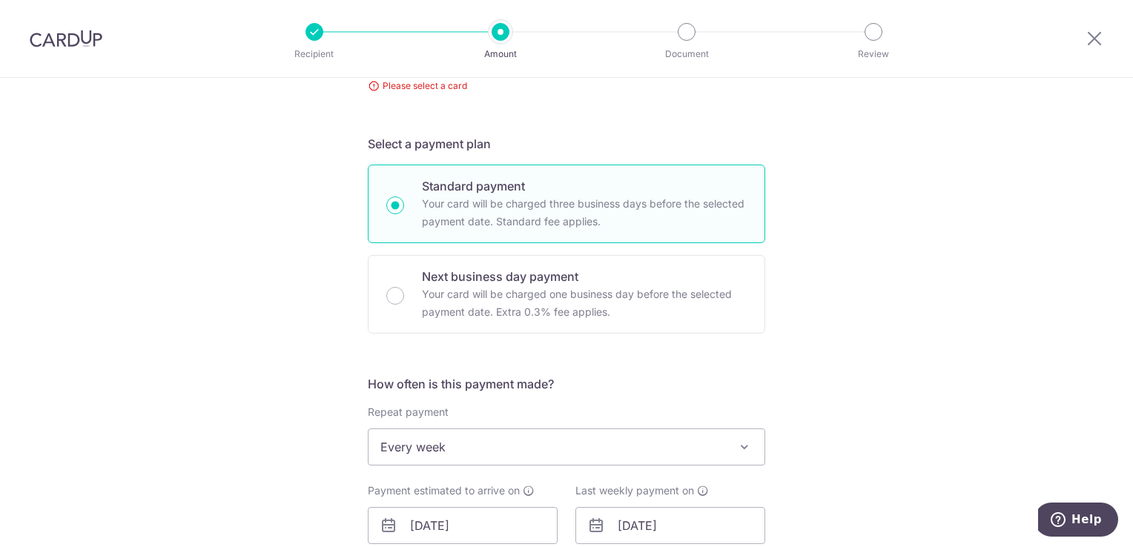
scroll to position [69, 0]
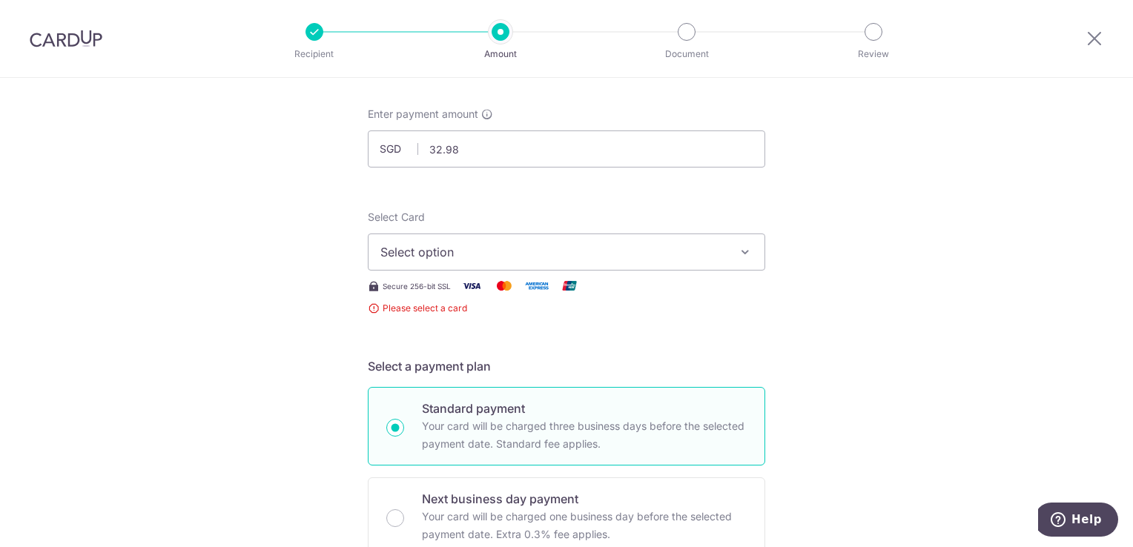
click at [467, 254] on span "Select option" at bounding box center [553, 252] width 346 height 18
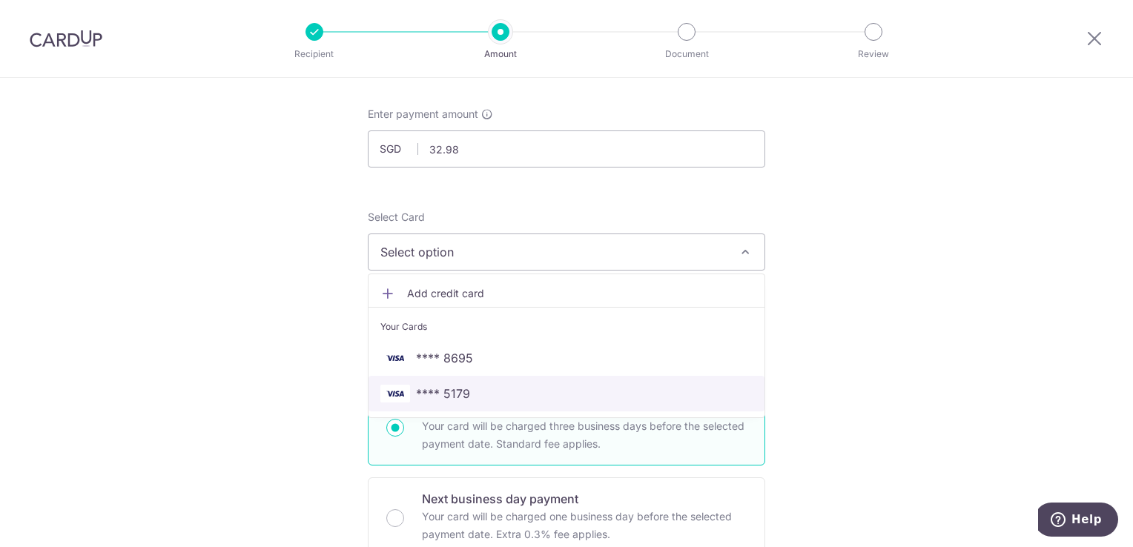
click at [468, 389] on span "**** 5179" at bounding box center [566, 394] width 372 height 18
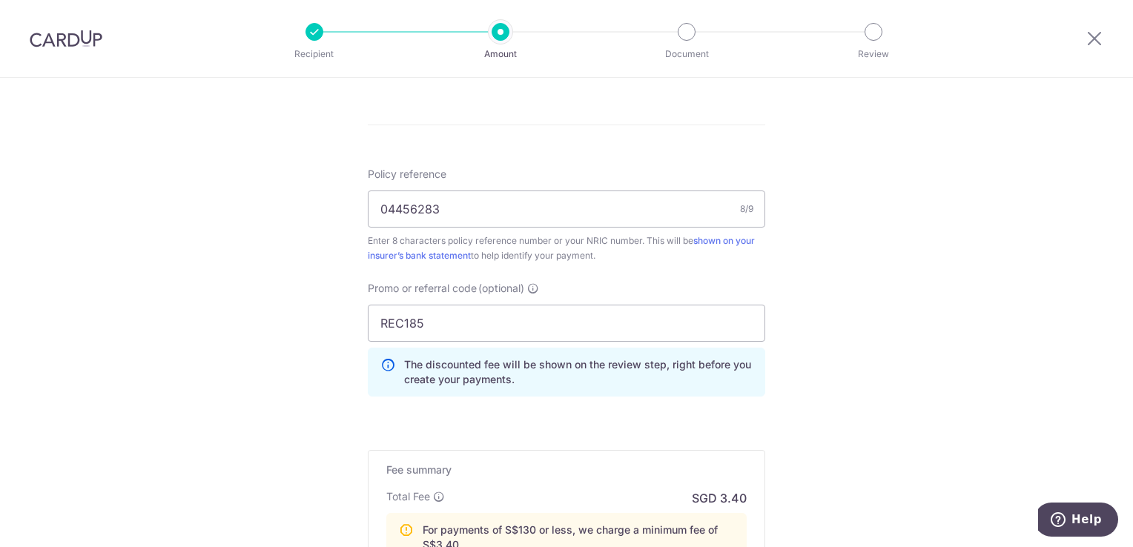
scroll to position [959, 0]
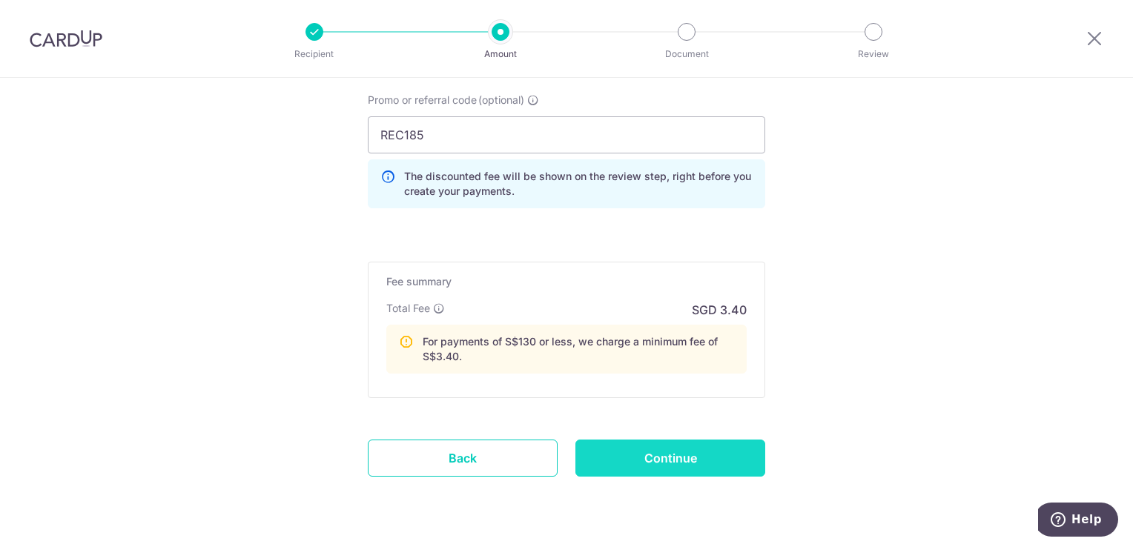
click at [644, 463] on input "Continue" at bounding box center [670, 458] width 190 height 37
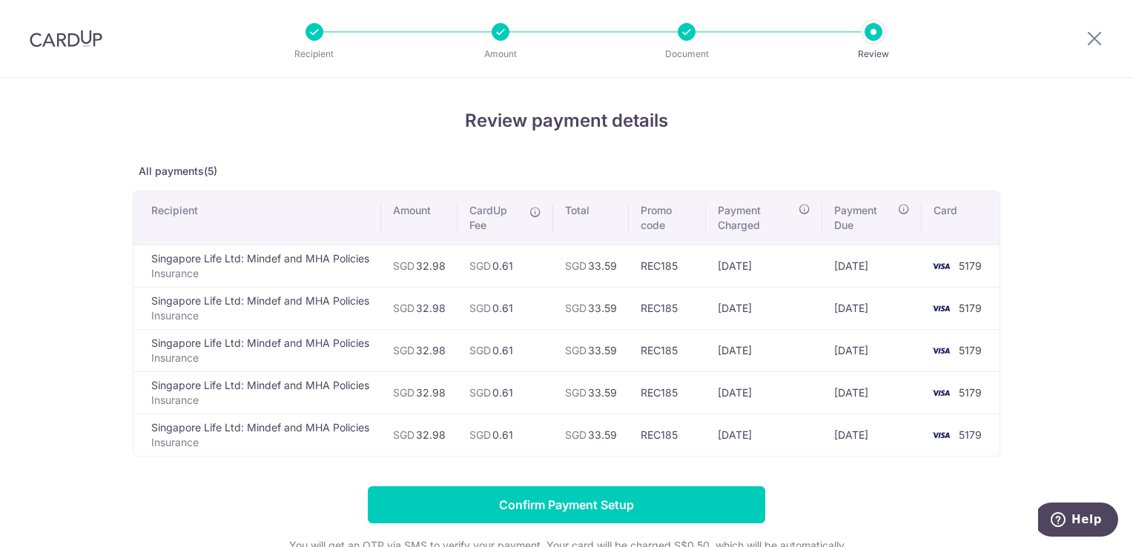
click at [1063, 335] on div "Review payment details All payments(5) Recipient Amount CardUp Fee Total Promo …" at bounding box center [566, 392] width 1133 height 628
click at [406, 268] on span "SGD" at bounding box center [404, 265] width 22 height 13
drag, startPoint x: 406, startPoint y: 268, endPoint x: 801, endPoint y: 285, distance: 395.5
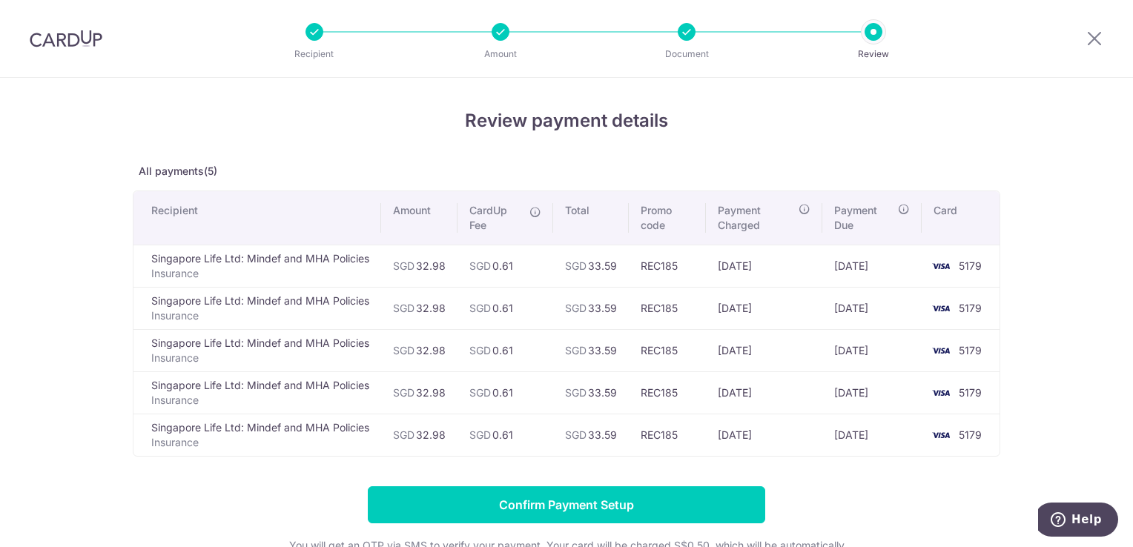
click at [801, 285] on td "[DATE]" at bounding box center [764, 266] width 116 height 42
click at [837, 265] on td "[DATE]" at bounding box center [871, 266] width 99 height 42
drag, startPoint x: 837, startPoint y: 265, endPoint x: 817, endPoint y: 346, distance: 83.3
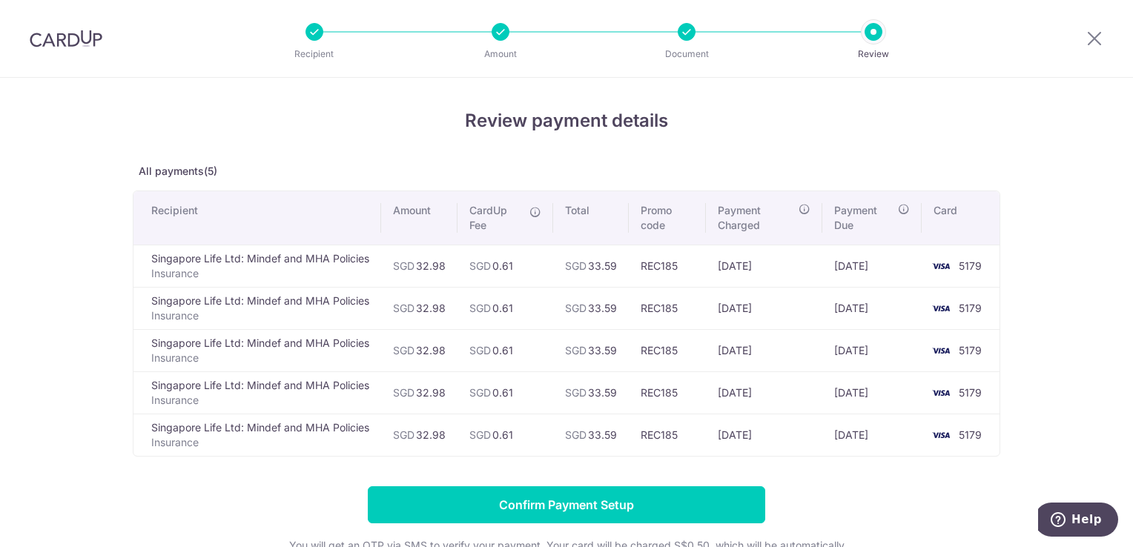
click at [817, 346] on td "[DATE]" at bounding box center [764, 350] width 116 height 42
click at [807, 366] on td "[DATE]" at bounding box center [764, 350] width 116 height 42
drag, startPoint x: 807, startPoint y: 366, endPoint x: 776, endPoint y: 361, distance: 31.5
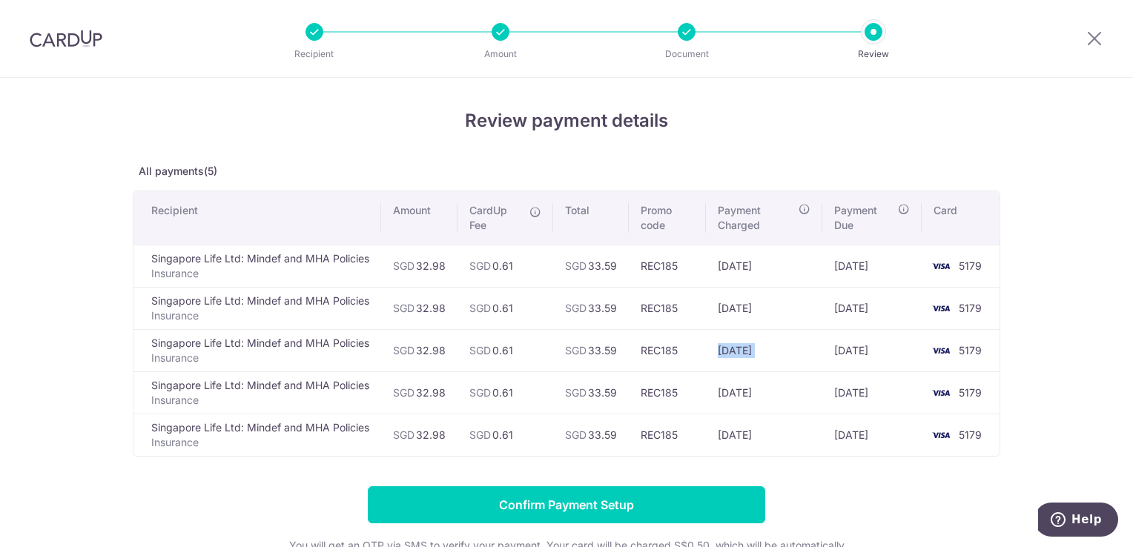
click at [776, 361] on td "[DATE]" at bounding box center [764, 350] width 116 height 42
click at [784, 351] on td "[DATE]" at bounding box center [764, 350] width 116 height 42
click at [787, 389] on td "[DATE]" at bounding box center [764, 392] width 116 height 42
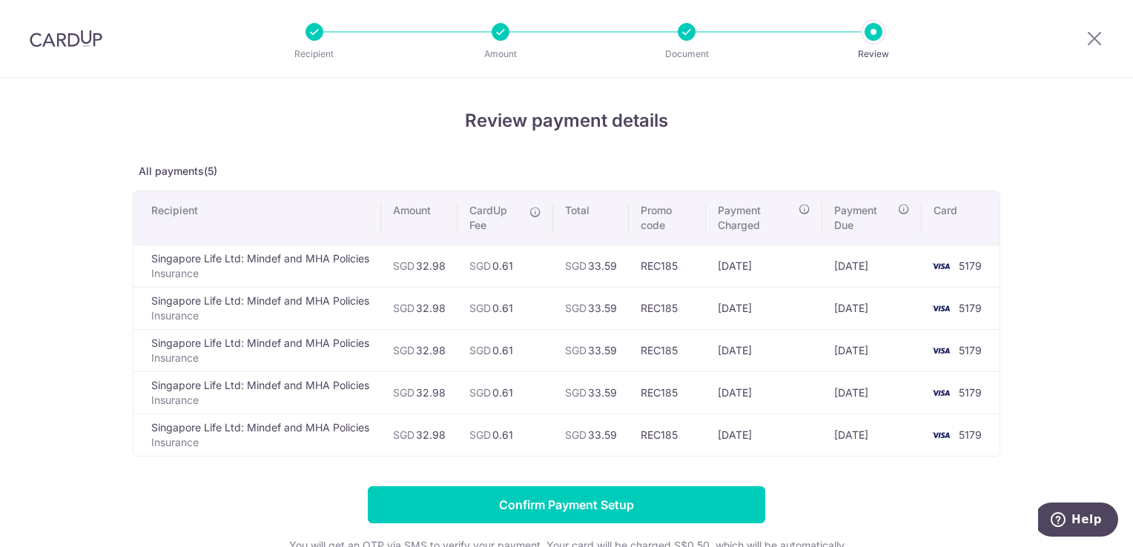
drag, startPoint x: 787, startPoint y: 389, endPoint x: 784, endPoint y: 416, distance: 26.9
click at [784, 416] on td "[DATE]" at bounding box center [764, 435] width 116 height 42
click at [786, 432] on td "[DATE]" at bounding box center [764, 435] width 116 height 42
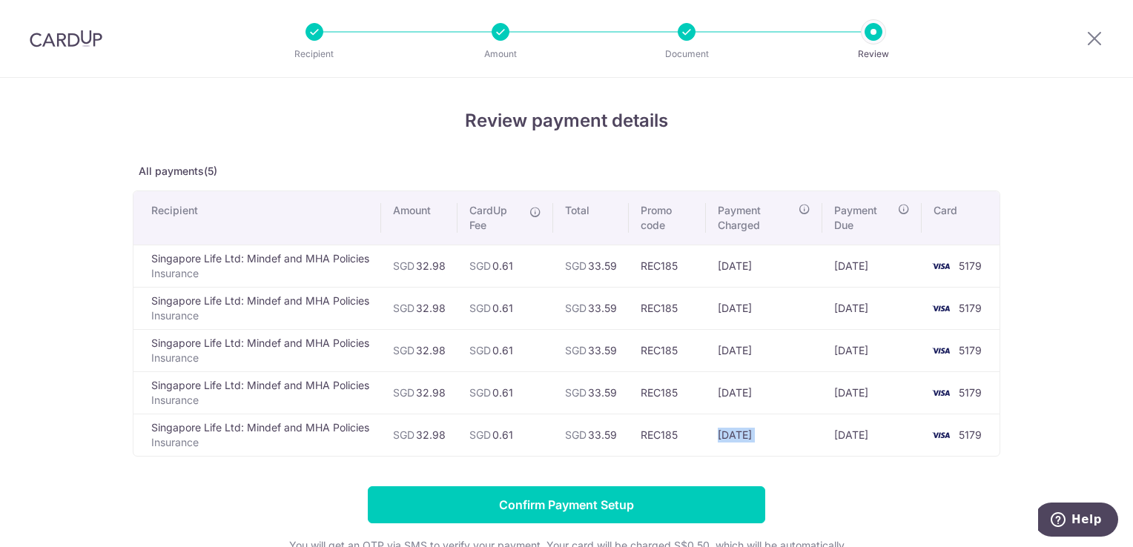
drag, startPoint x: 786, startPoint y: 432, endPoint x: 799, endPoint y: 443, distance: 16.8
click at [799, 443] on td "[DATE]" at bounding box center [764, 435] width 116 height 42
click at [795, 440] on td "[DATE]" at bounding box center [764, 435] width 116 height 42
click at [617, 414] on td "SGD 33.59" at bounding box center [591, 435] width 76 height 42
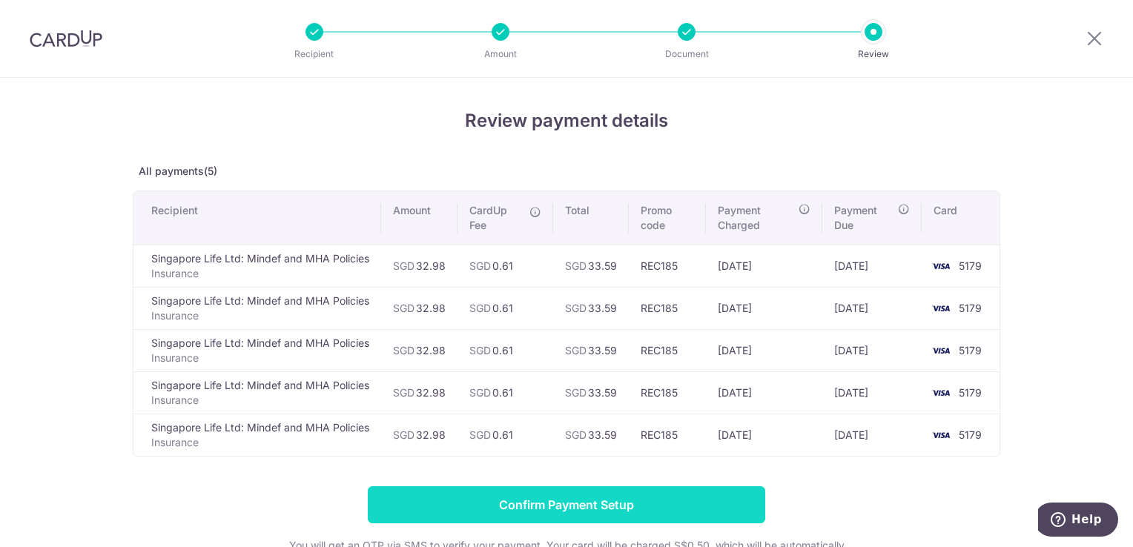
click at [606, 497] on input "Confirm Payment Setup" at bounding box center [566, 504] width 397 height 37
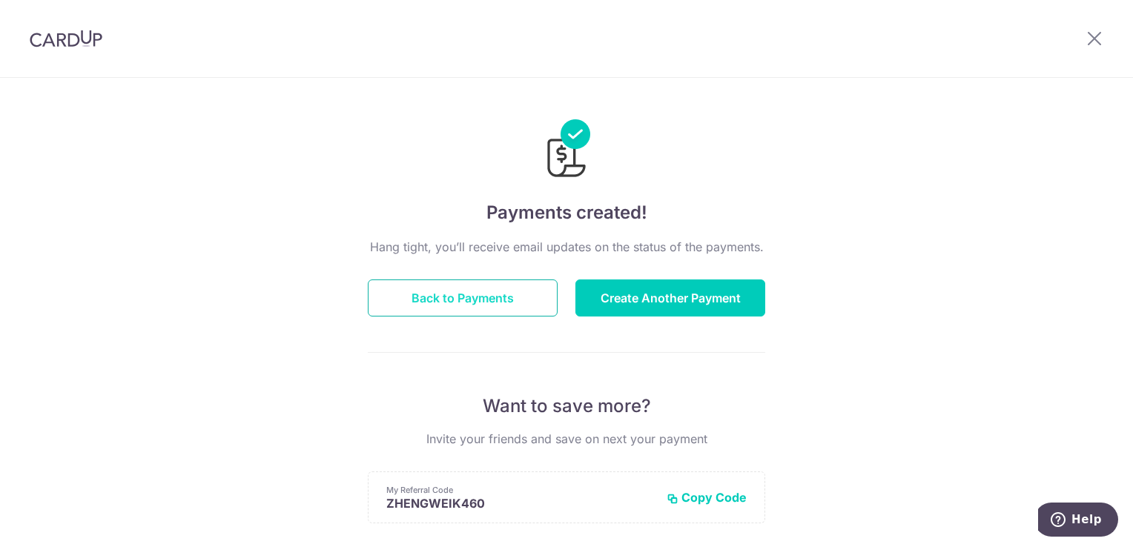
click at [441, 289] on button "Back to Payments" at bounding box center [463, 298] width 190 height 37
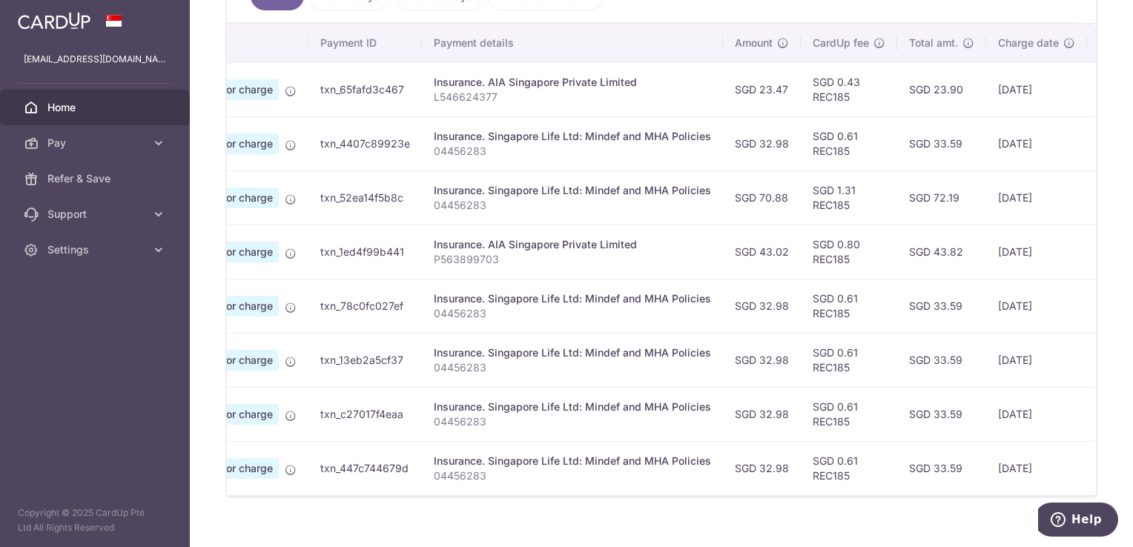
scroll to position [459, 0]
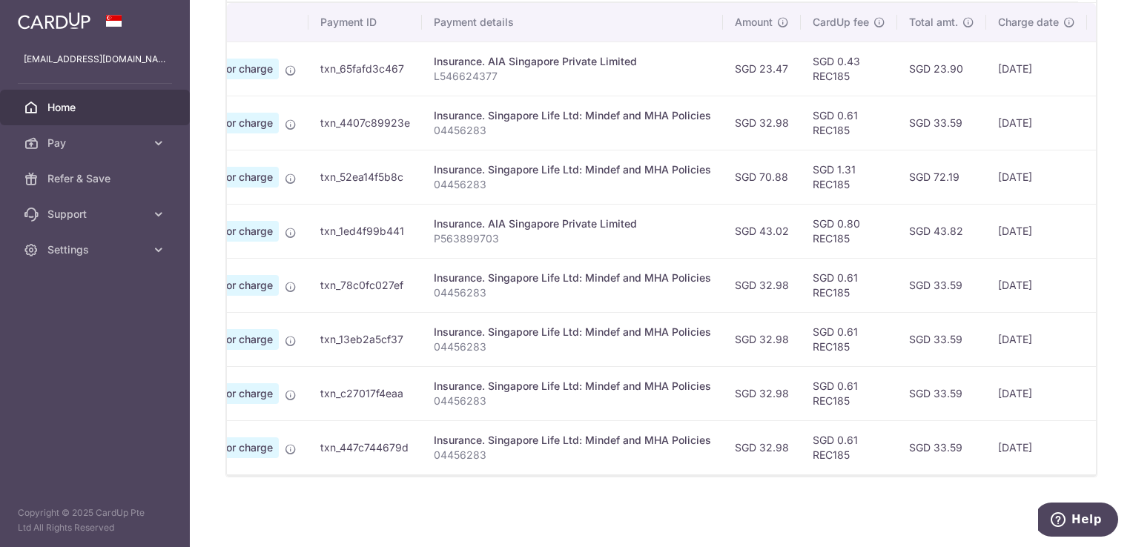
click at [563, 500] on div "× Pause Schedule Pause all future payments in this series Pause just this one p…" at bounding box center [661, 273] width 943 height 547
click at [632, 513] on div "× Pause Schedule Pause all future payments in this series Pause just this one p…" at bounding box center [661, 273] width 943 height 547
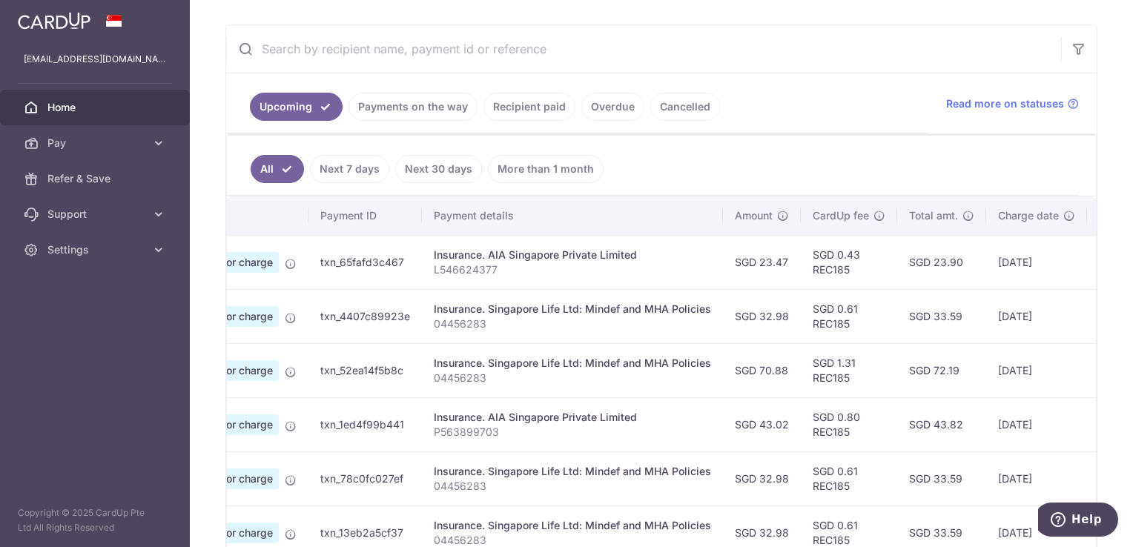
scroll to position [0, 0]
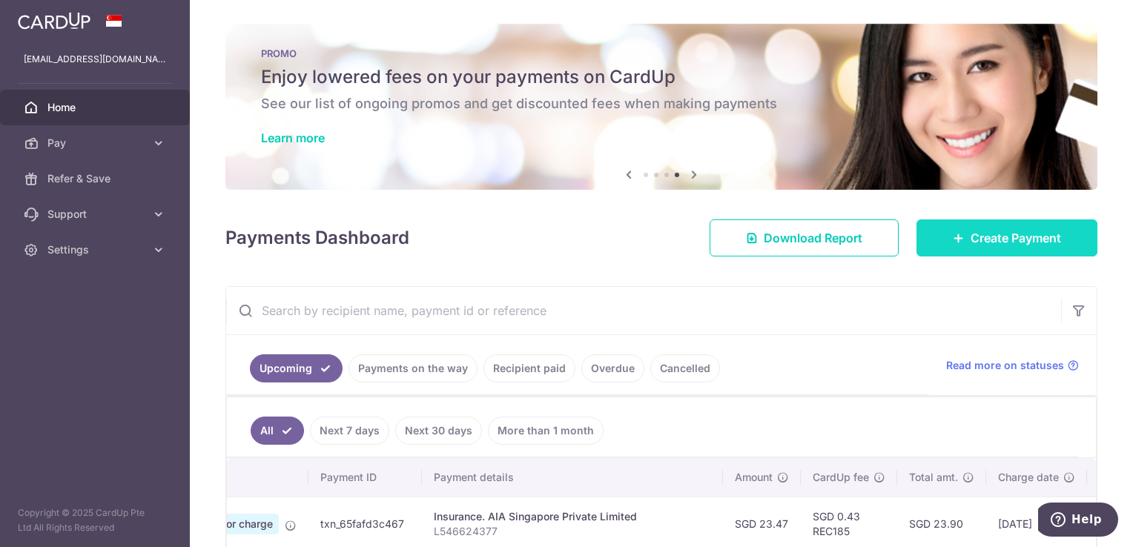
click at [953, 242] on icon at bounding box center [959, 238] width 12 height 12
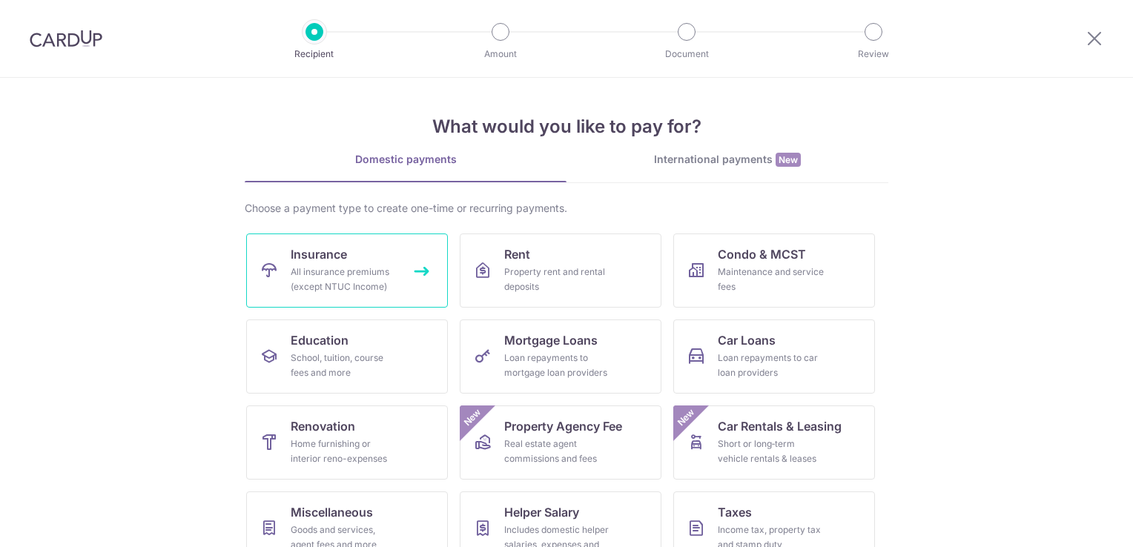
click at [383, 265] on div "All insurance premiums (except NTUC Income)" at bounding box center [344, 280] width 107 height 30
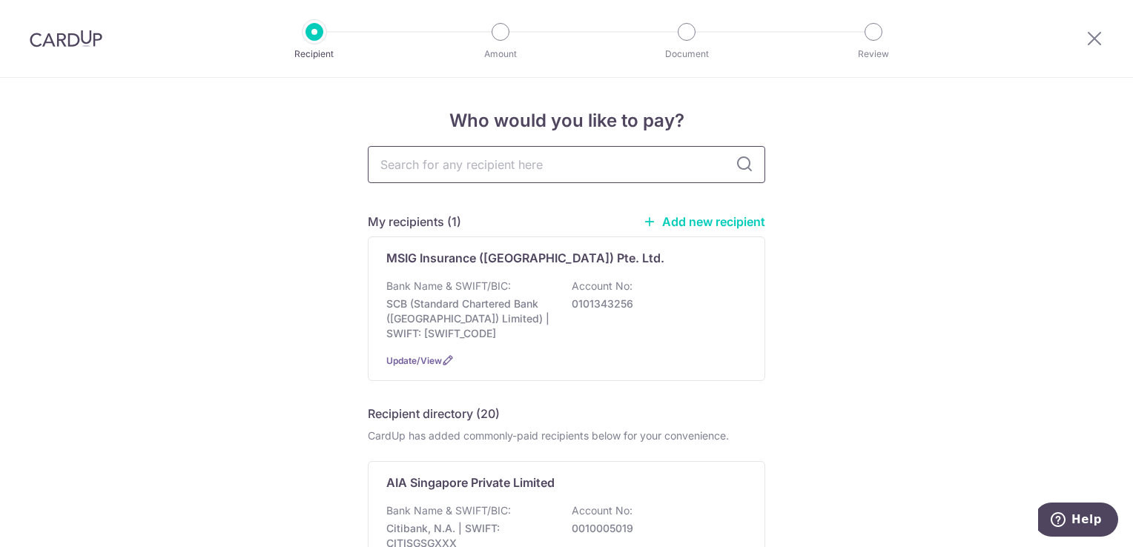
click at [474, 171] on input "text" at bounding box center [566, 164] width 397 height 37
type input "aia"
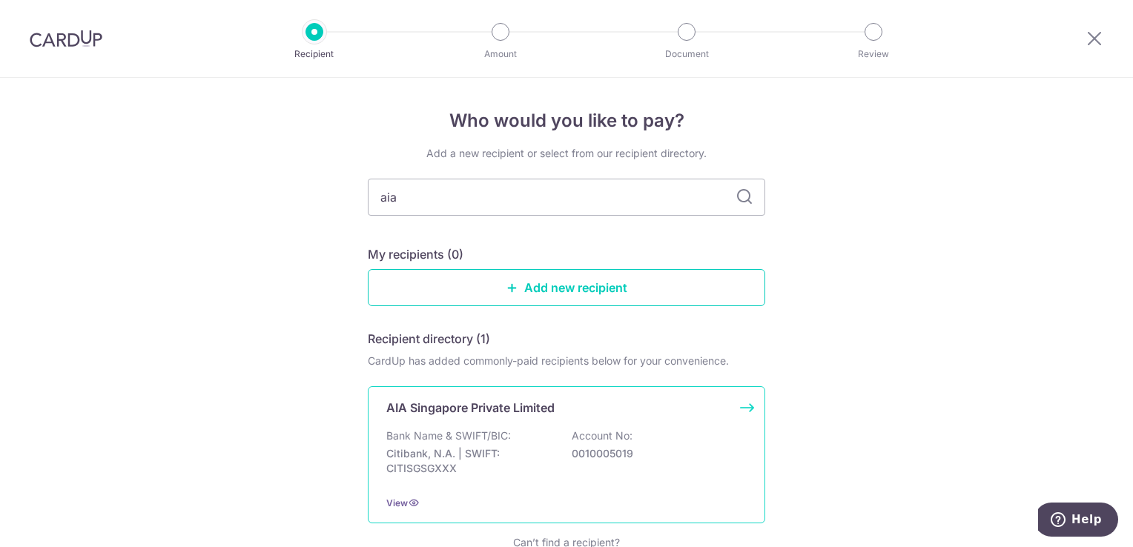
click at [506, 400] on p "AIA Singapore Private Limited" at bounding box center [470, 408] width 168 height 18
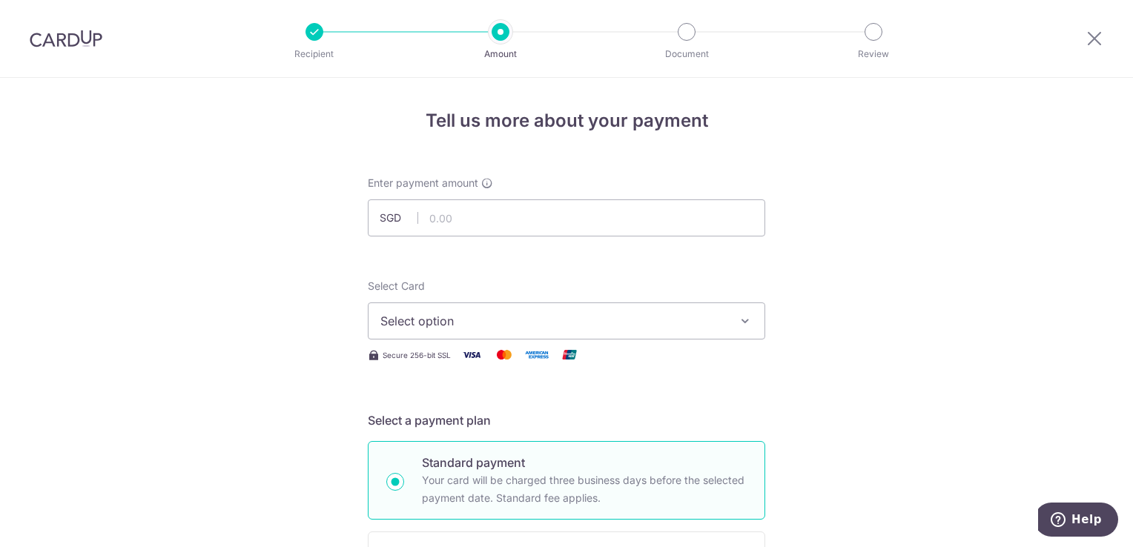
drag, startPoint x: 946, startPoint y: 417, endPoint x: 921, endPoint y: 399, distance: 31.3
click at [635, 226] on input "text" at bounding box center [566, 217] width 397 height 37
type input "10.37"
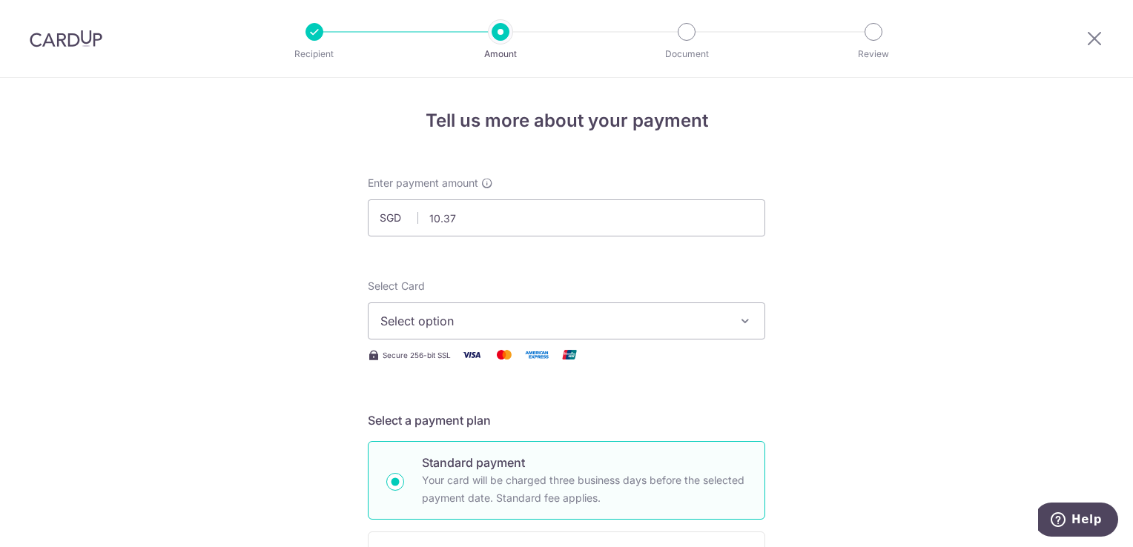
click at [738, 316] on icon "button" at bounding box center [745, 321] width 15 height 15
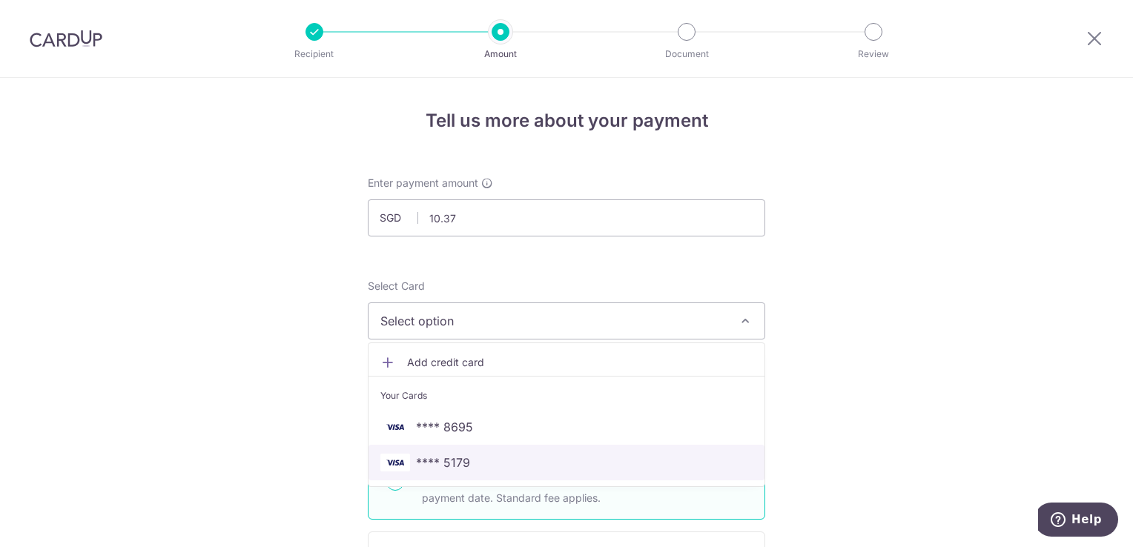
click at [450, 452] on link "**** 5179" at bounding box center [566, 463] width 396 height 36
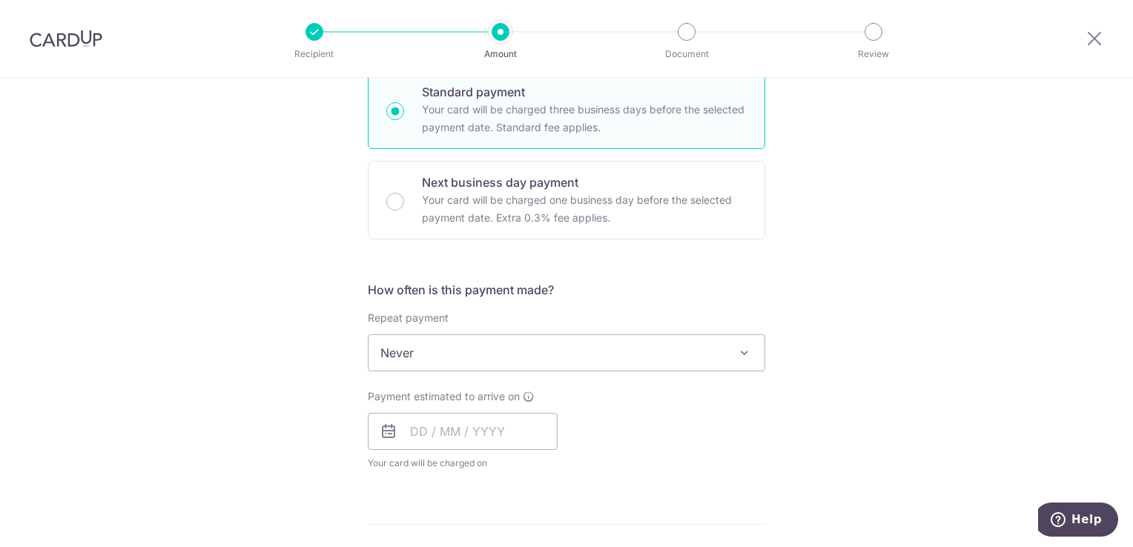
scroll to position [445, 0]
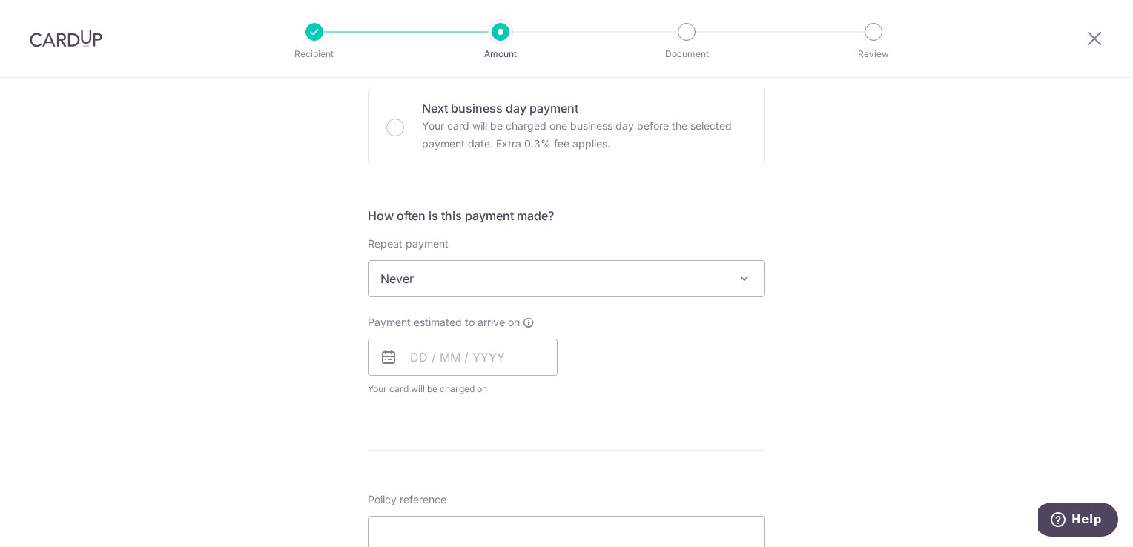
click at [433, 289] on span "Never" at bounding box center [566, 279] width 396 height 36
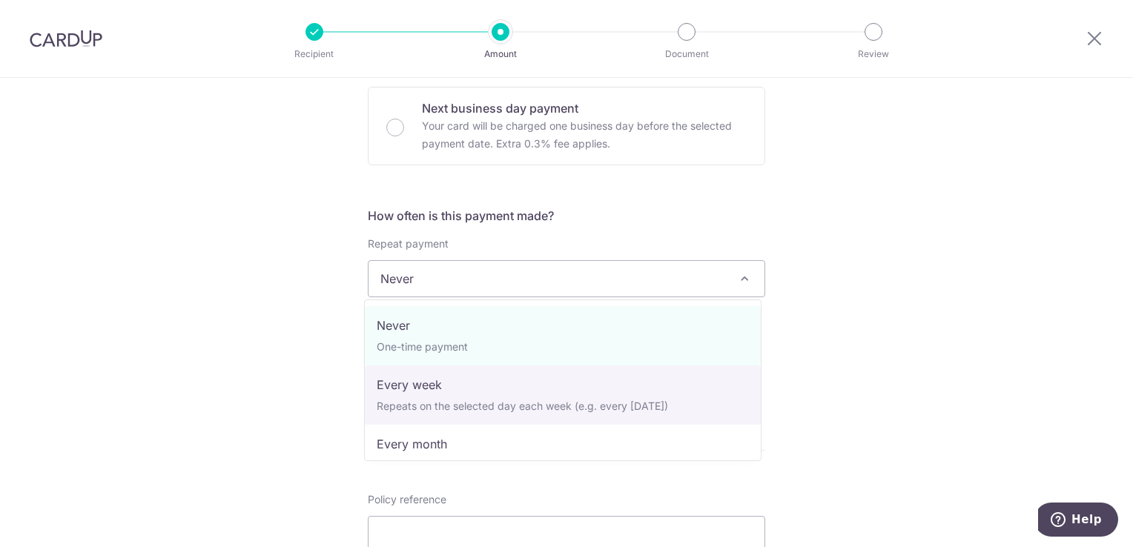
select select "2"
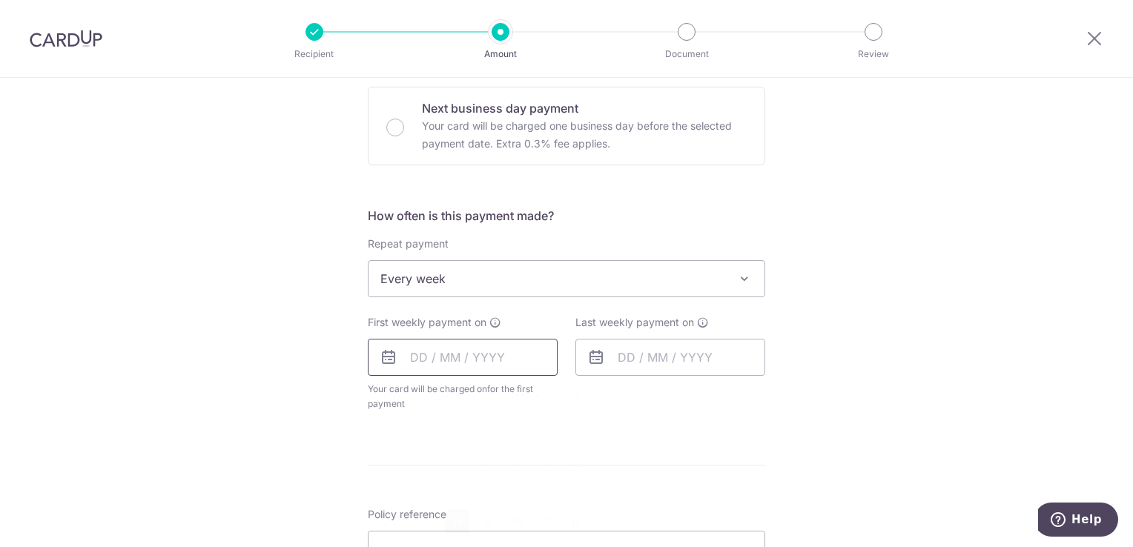
click at [427, 368] on input "text" at bounding box center [463, 357] width 190 height 37
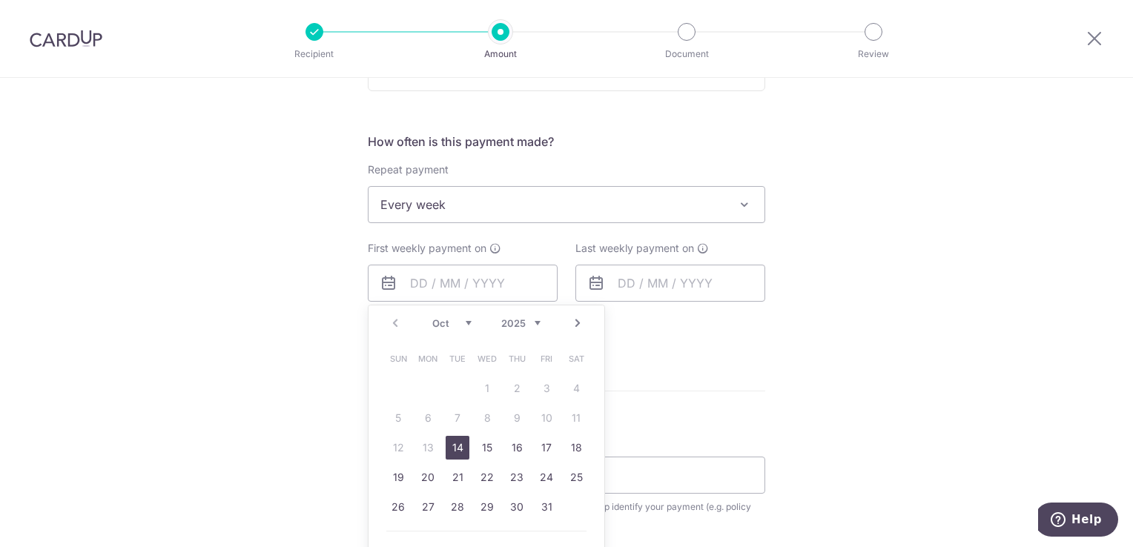
click at [303, 350] on div "Tell us more about your payment Enter payment amount SGD 10.37 10.37 Select Car…" at bounding box center [566, 267] width 1133 height 1417
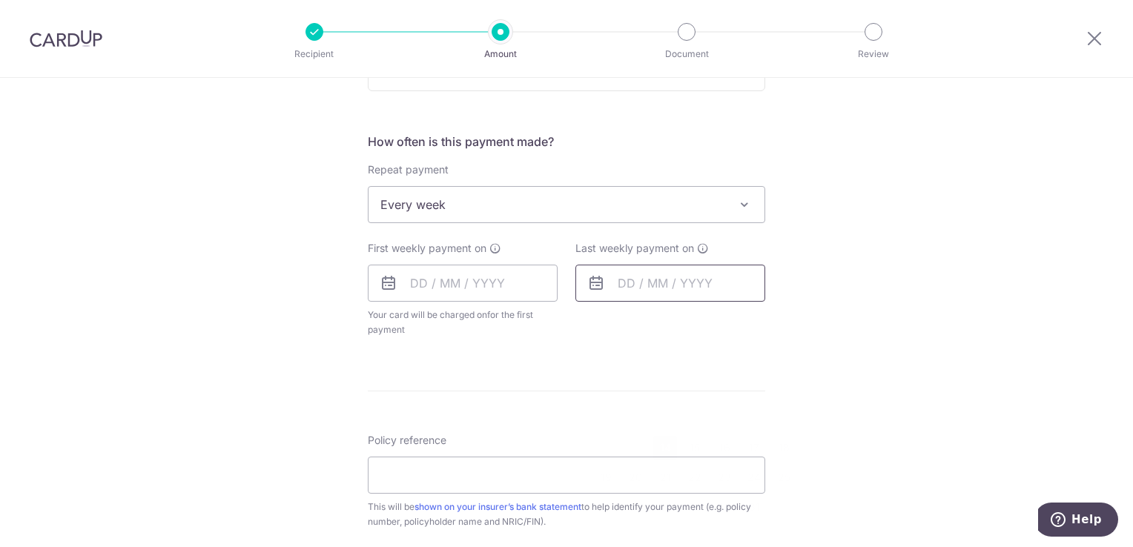
click at [629, 284] on input "text" at bounding box center [670, 283] width 190 height 37
click at [649, 321] on select "Oct Nov Dec" at bounding box center [659, 323] width 39 height 12
click at [655, 332] on div "Prev Next Oct Nov Dec 2025 2026 2027 2028 2029 2030 2031 2032 2033 2034 2035" at bounding box center [694, 323] width 236 height 36
click at [657, 328] on select "Oct Nov Dec" at bounding box center [659, 323] width 39 height 12
click at [630, 386] on link "1" at bounding box center [636, 389] width 24 height 24
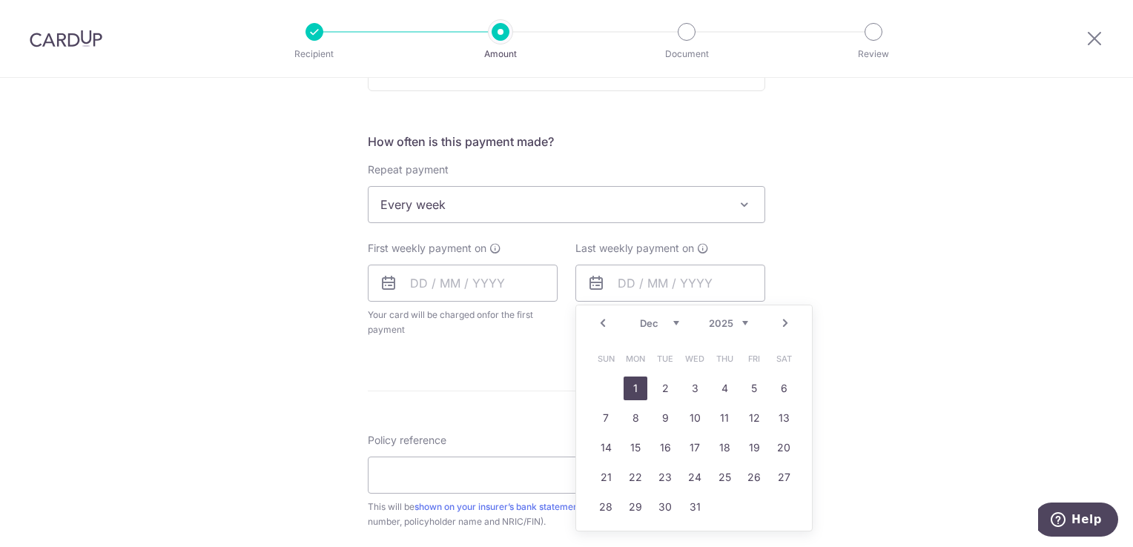
type input "01/12/2025"
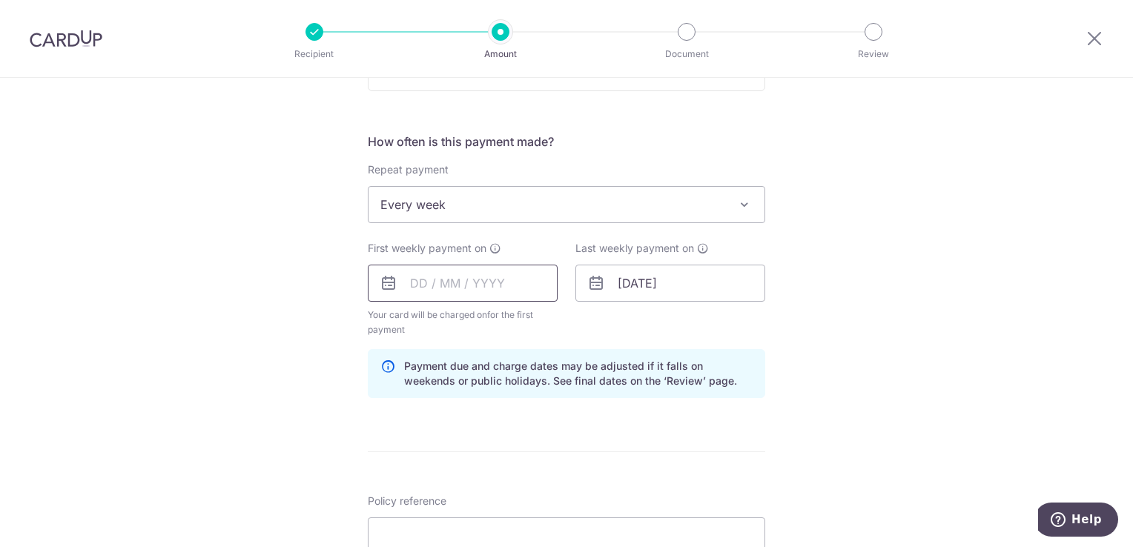
click at [497, 289] on input "text" at bounding box center [463, 283] width 190 height 37
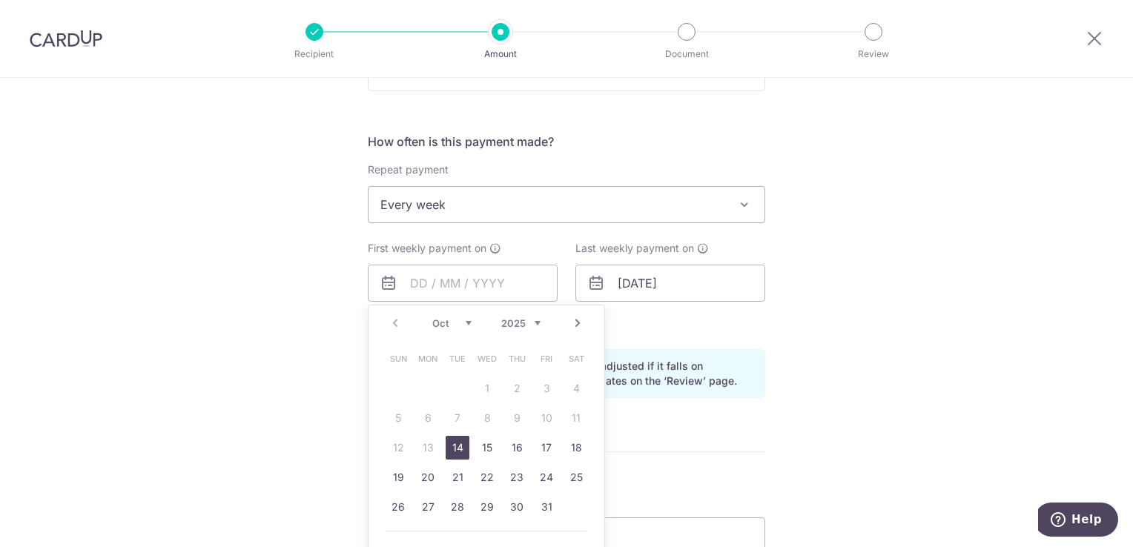
click at [445, 320] on select "Oct Nov Dec" at bounding box center [451, 323] width 39 height 12
click at [653, 333] on div "Last weekly payment on 01/12/2025" at bounding box center [670, 289] width 208 height 96
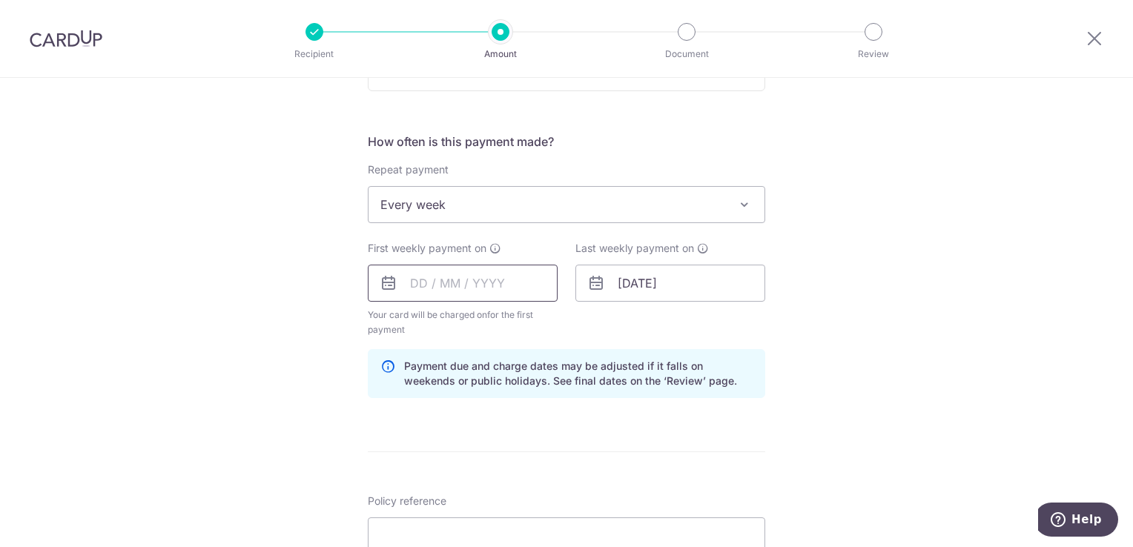
click at [475, 289] on input "text" at bounding box center [463, 283] width 190 height 37
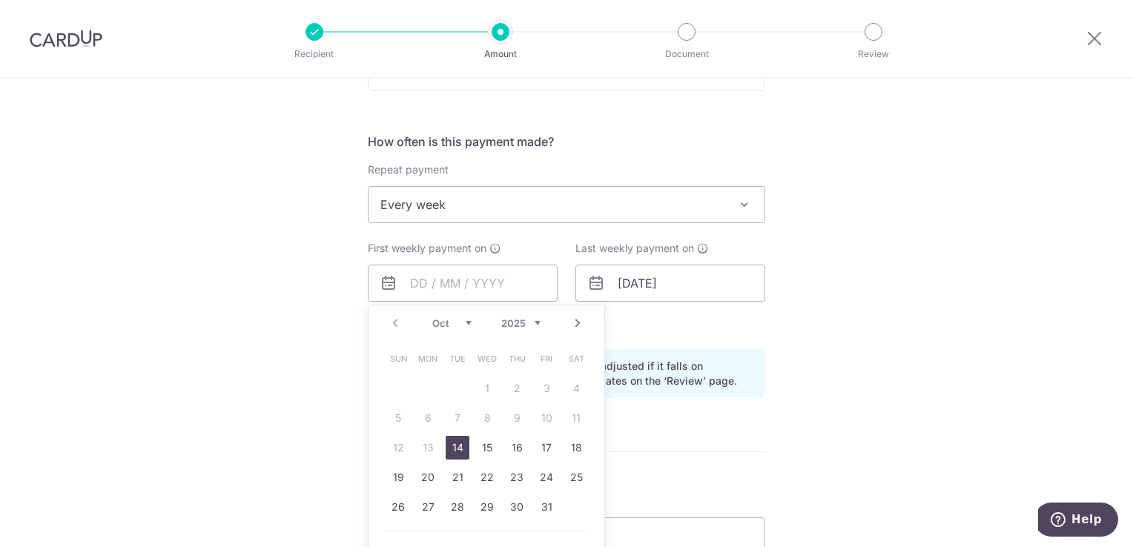
click at [457, 446] on link "14" at bounding box center [458, 448] width 24 height 24
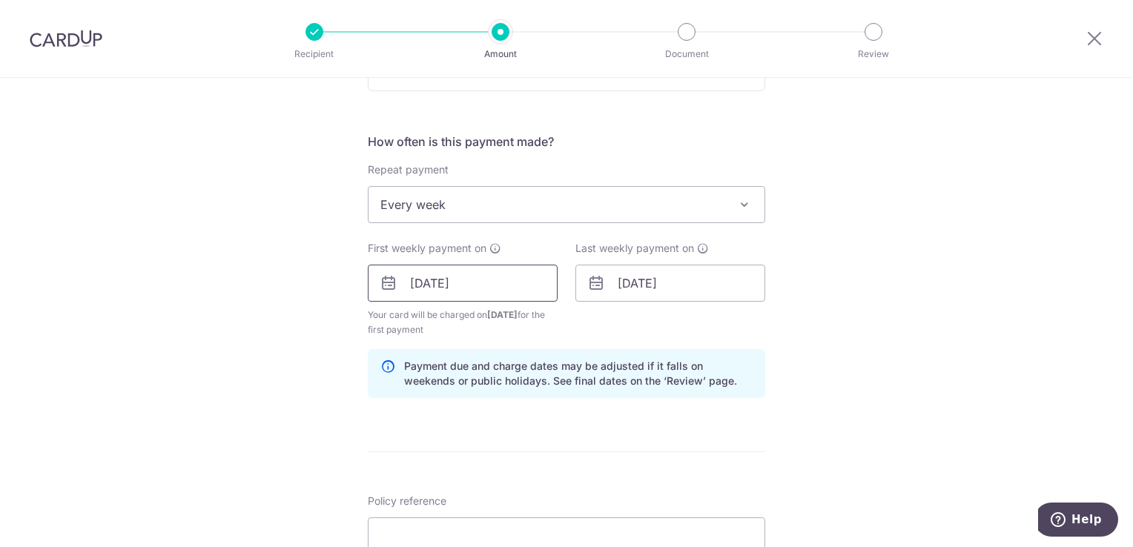
click at [486, 284] on input "14/10/2025" at bounding box center [463, 283] width 190 height 37
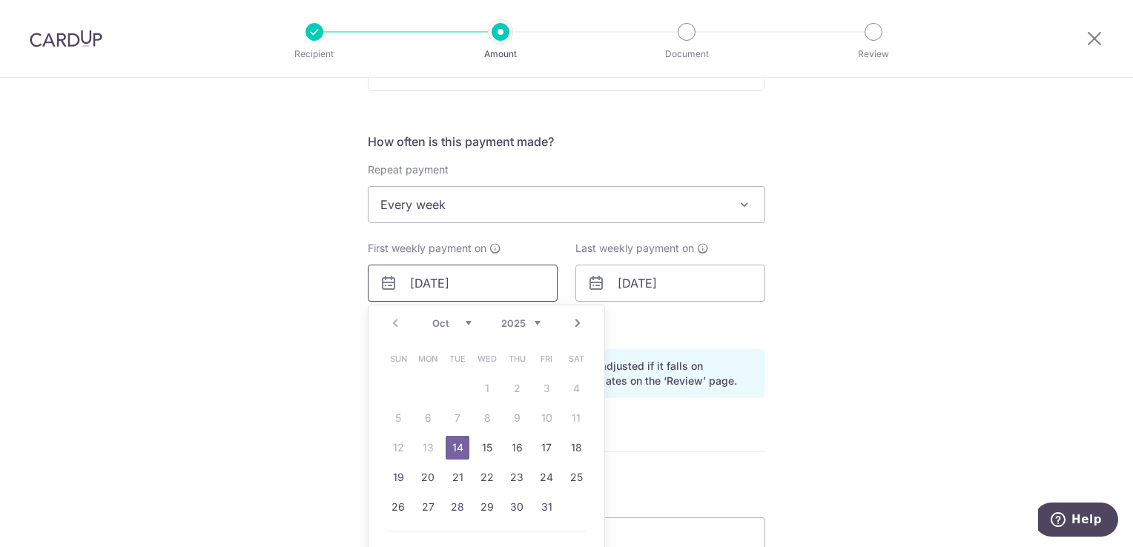
click at [486, 284] on input "14/10/2025" at bounding box center [463, 283] width 190 height 37
click at [445, 323] on select "Oct Nov Dec" at bounding box center [451, 323] width 39 height 12
click at [569, 384] on link "1" at bounding box center [576, 389] width 24 height 24
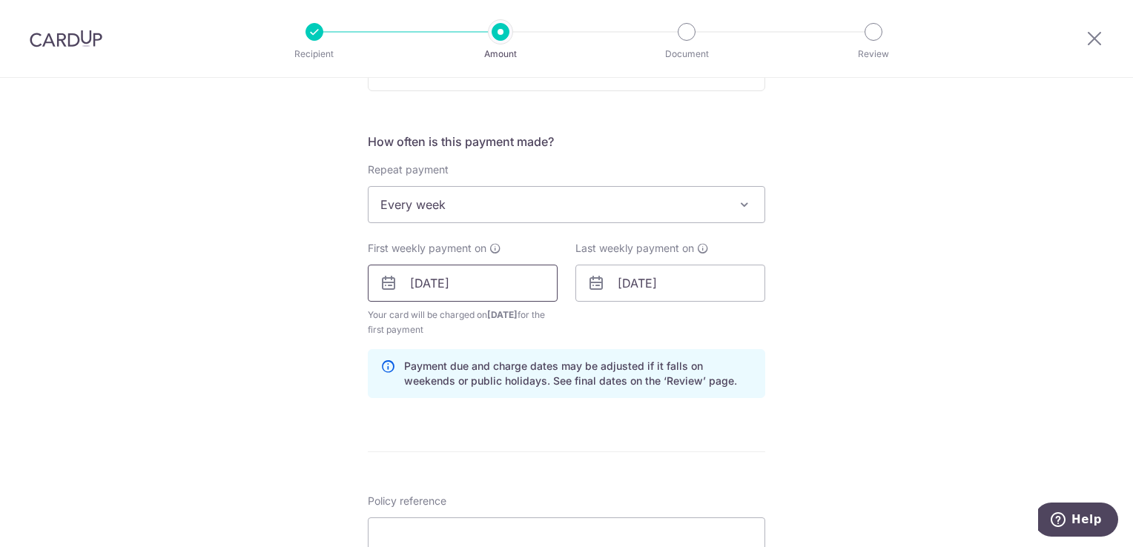
click at [508, 288] on input "01/11/2025" at bounding box center [463, 283] width 190 height 37
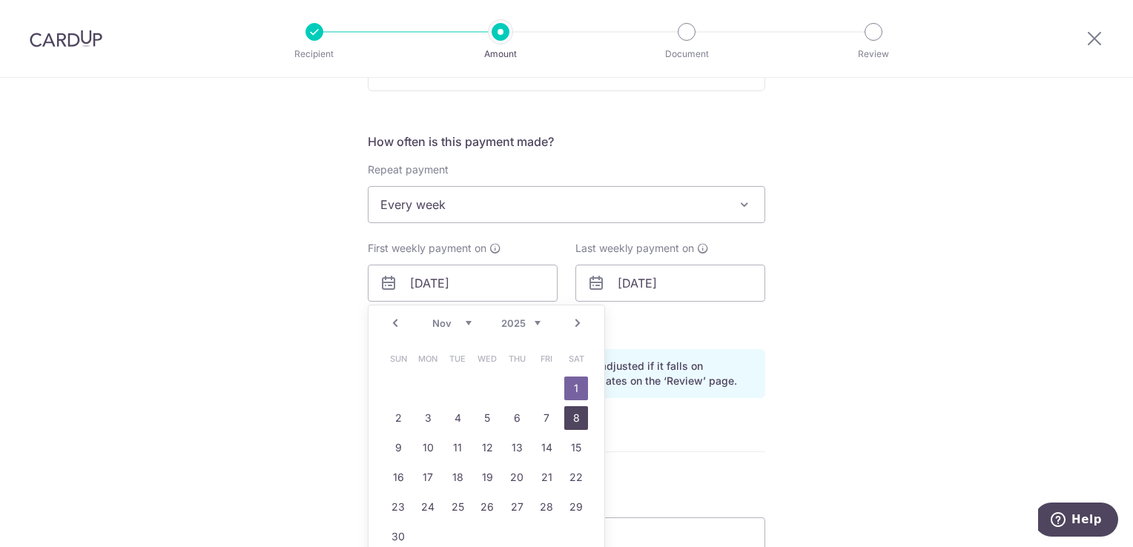
click at [569, 423] on link "8" at bounding box center [576, 418] width 24 height 24
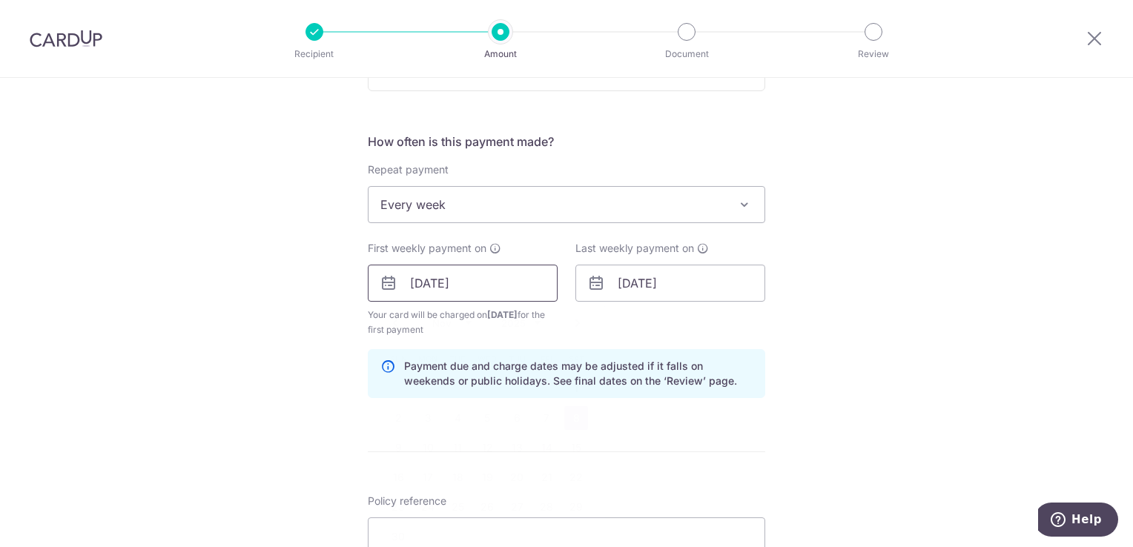
click at [502, 287] on input "08/11/2025" at bounding box center [463, 283] width 190 height 37
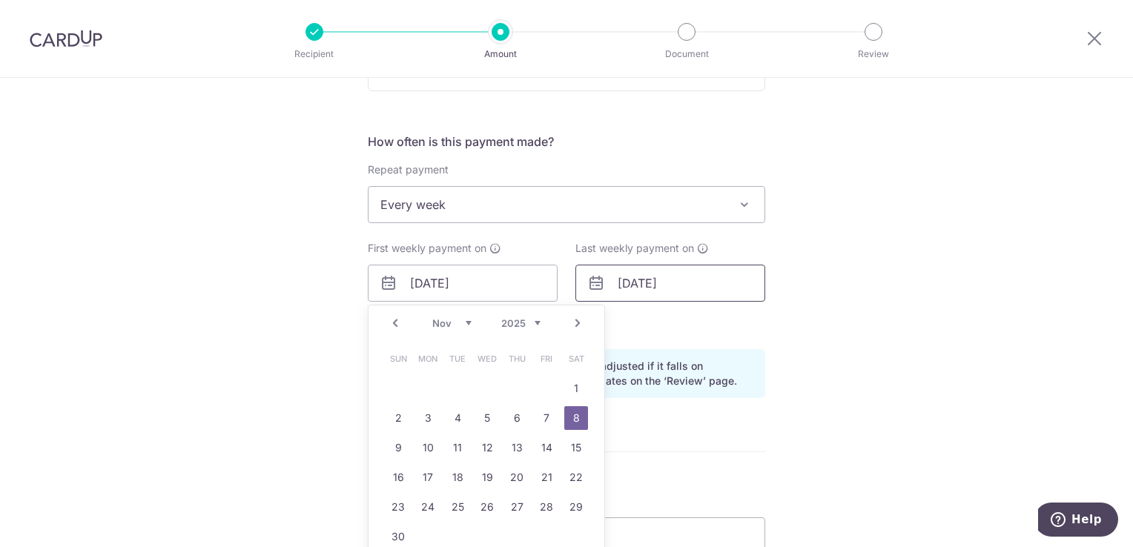
click at [695, 277] on input "01/12/2025" at bounding box center [670, 283] width 190 height 37
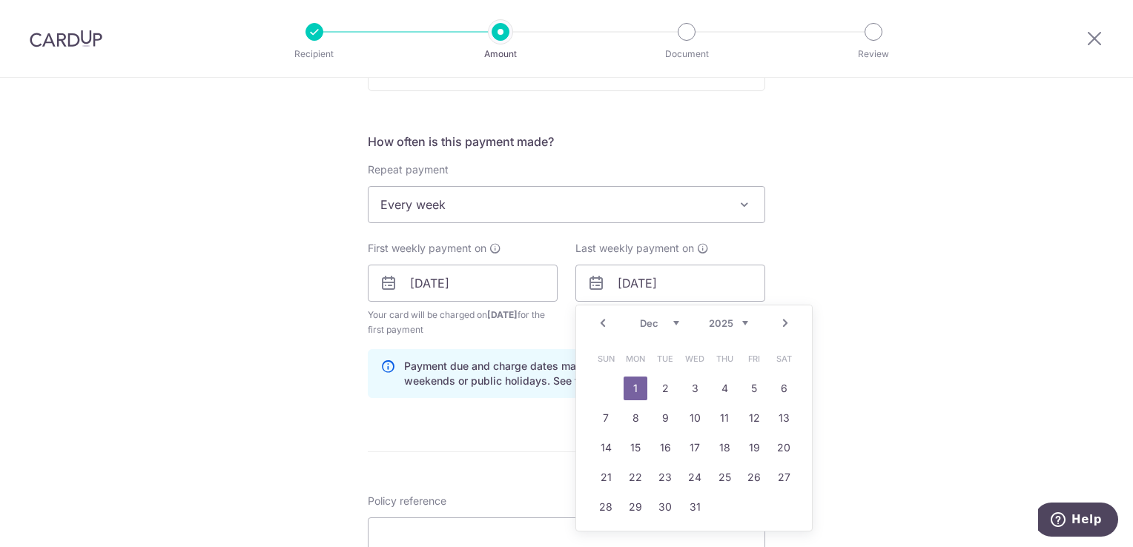
click at [806, 310] on div "Prev Next Nov Dec 2025 2026 2027 2028 2029 2030 2031 2032 2033 2034 2035" at bounding box center [694, 323] width 236 height 36
click at [843, 280] on div "Tell us more about your payment Enter payment amount SGD 10.37 10.37 Select Car…" at bounding box center [566, 298] width 1133 height 1478
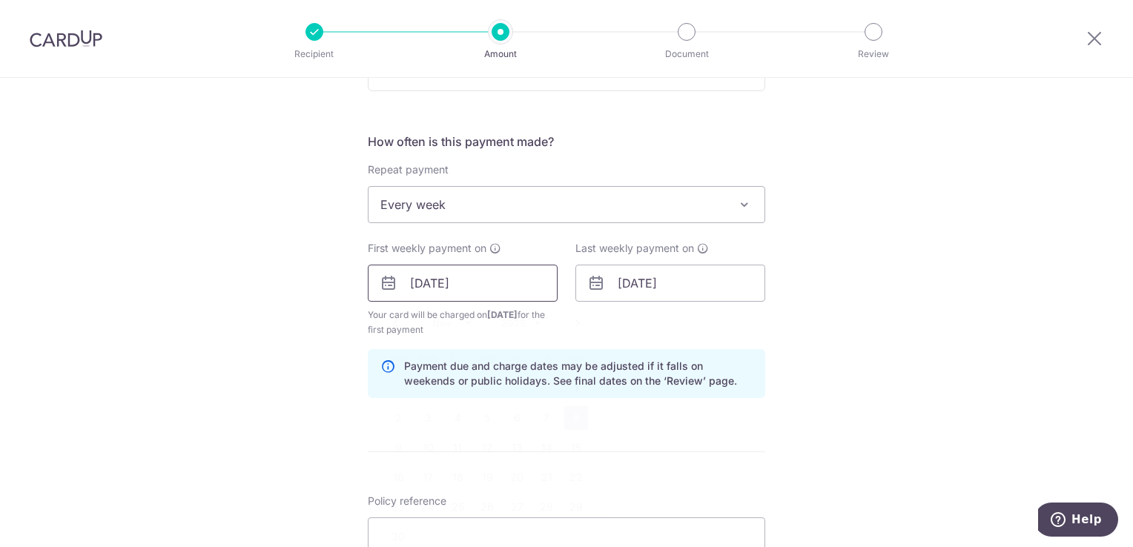
click at [489, 289] on input "08/11/2025" at bounding box center [463, 283] width 190 height 37
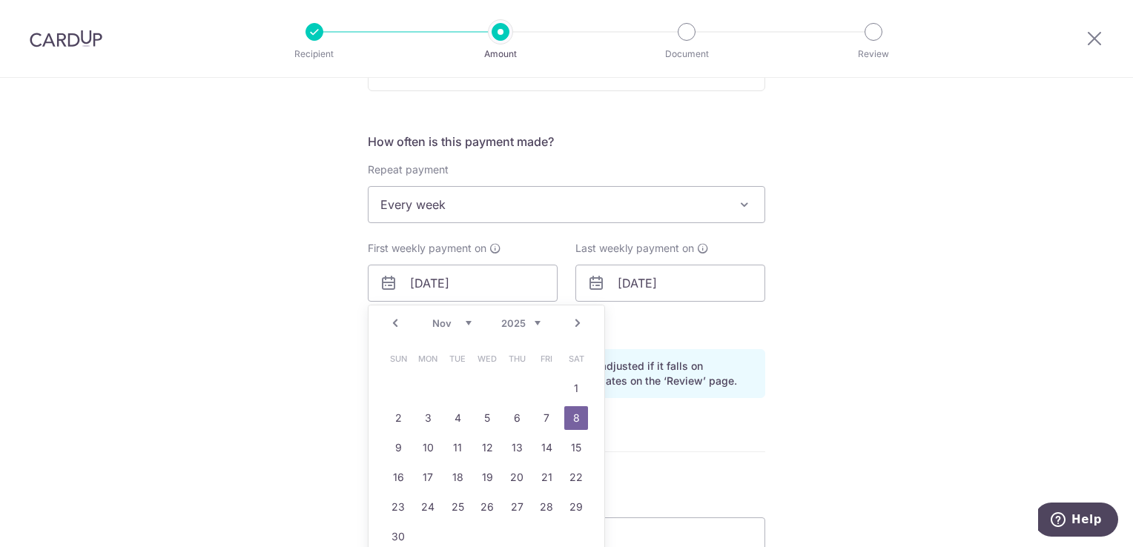
click at [801, 262] on div "Tell us more about your payment Enter payment amount SGD 10.37 10.37 Select Car…" at bounding box center [566, 298] width 1133 height 1478
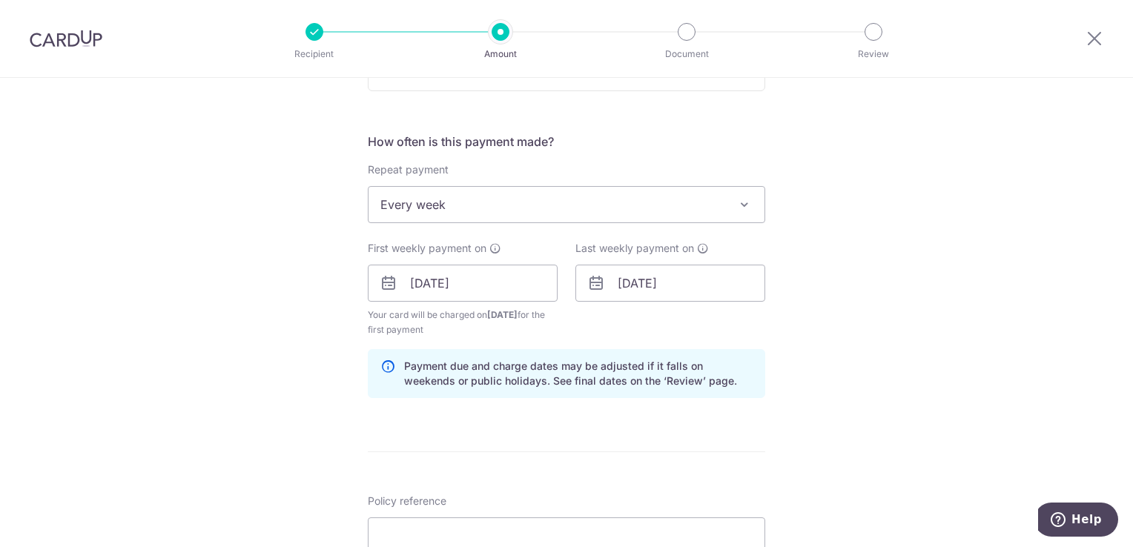
click at [811, 251] on div "Tell us more about your payment Enter payment amount SGD 10.37 10.37 Select Car…" at bounding box center [566, 298] width 1133 height 1478
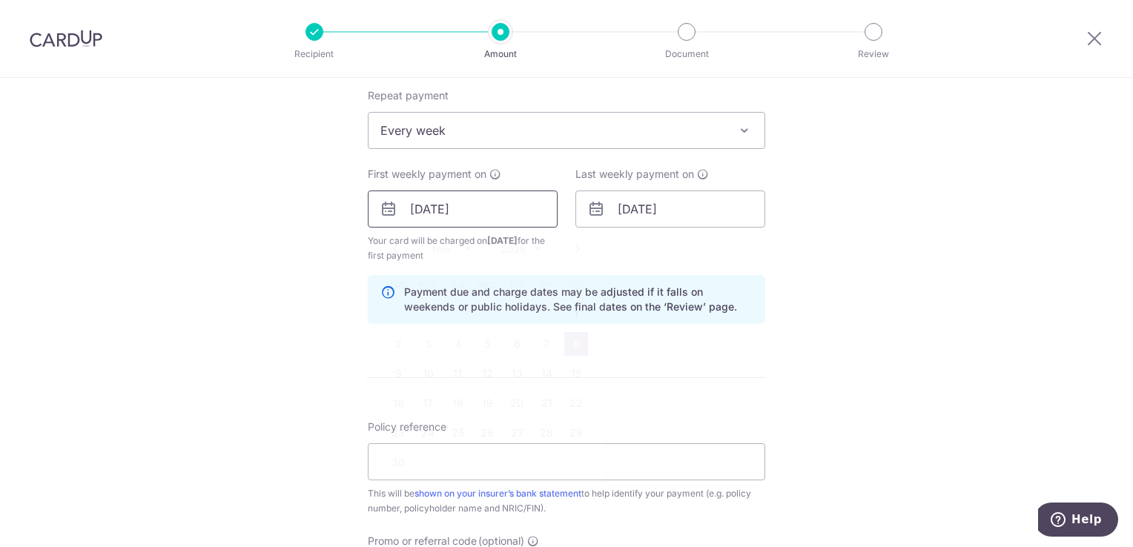
click at [514, 224] on input "08/11/2025" at bounding box center [463, 209] width 190 height 37
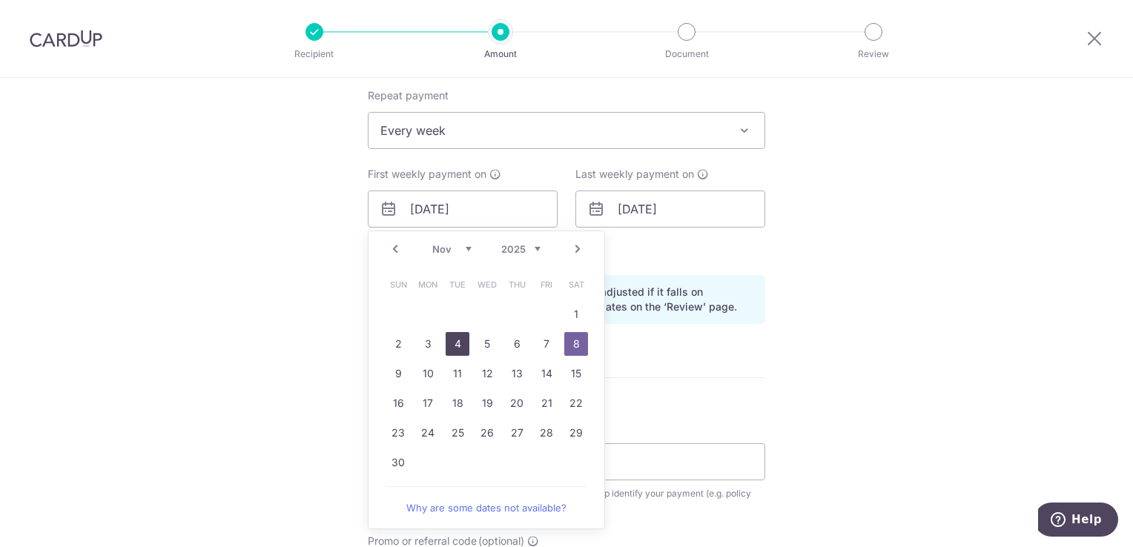
click at [457, 341] on link "4" at bounding box center [458, 344] width 24 height 24
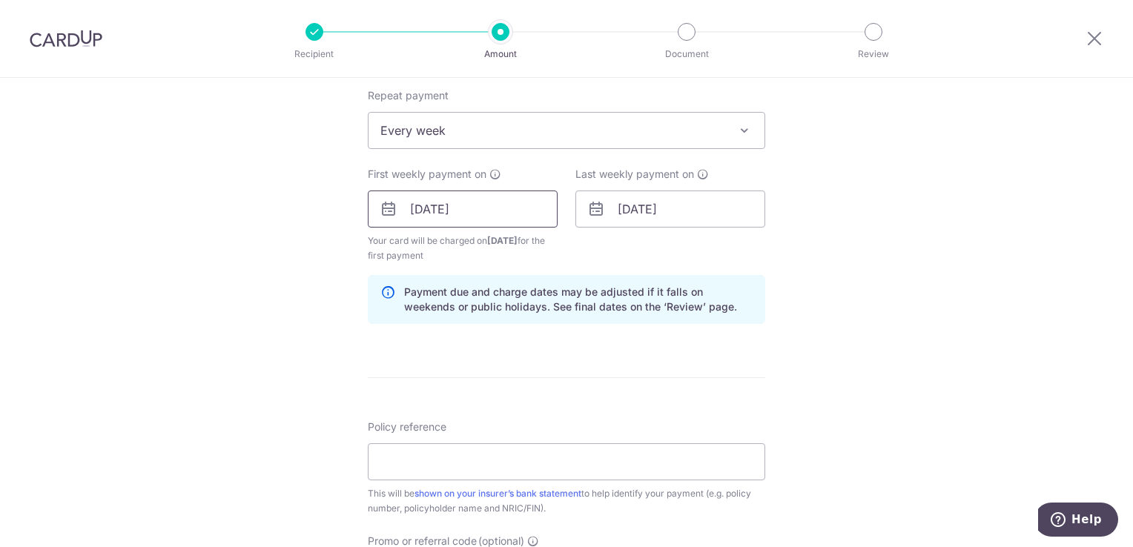
click at [498, 211] on input "[DATE]" at bounding box center [463, 209] width 190 height 37
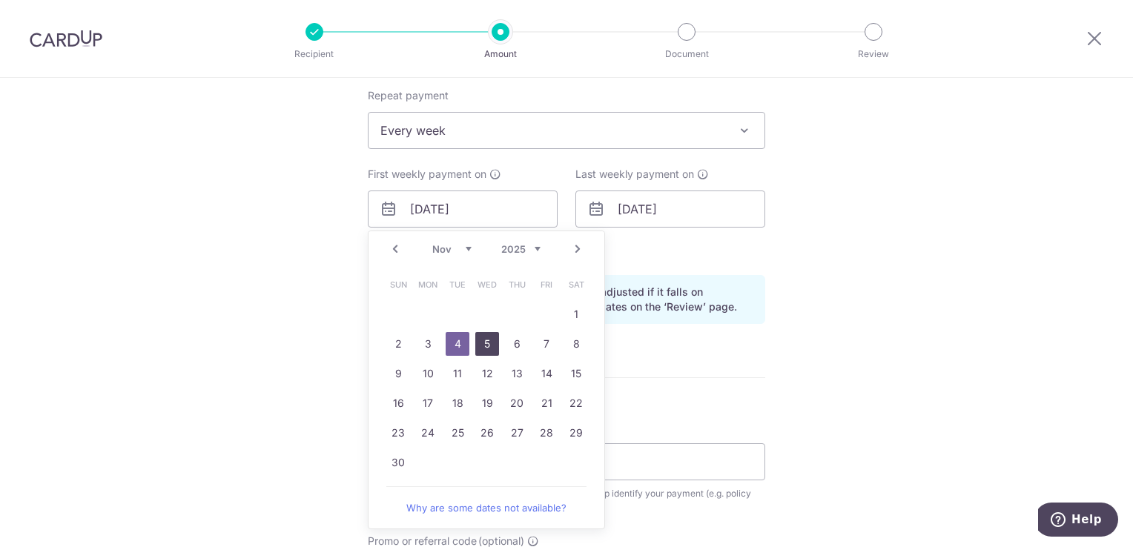
click at [492, 334] on link "5" at bounding box center [487, 344] width 24 height 24
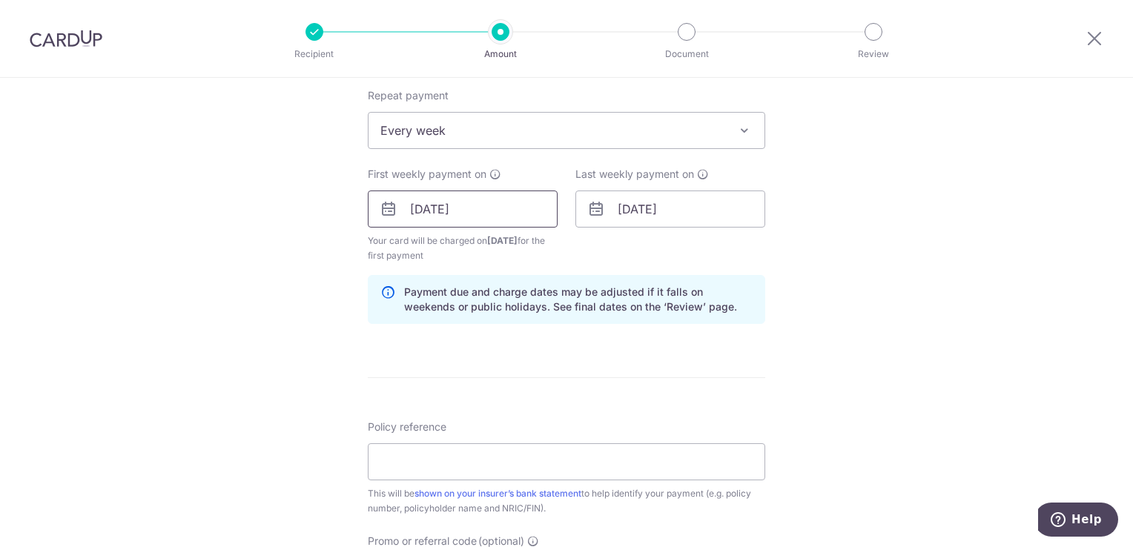
click at [507, 205] on input "05/11/2025" at bounding box center [463, 209] width 190 height 37
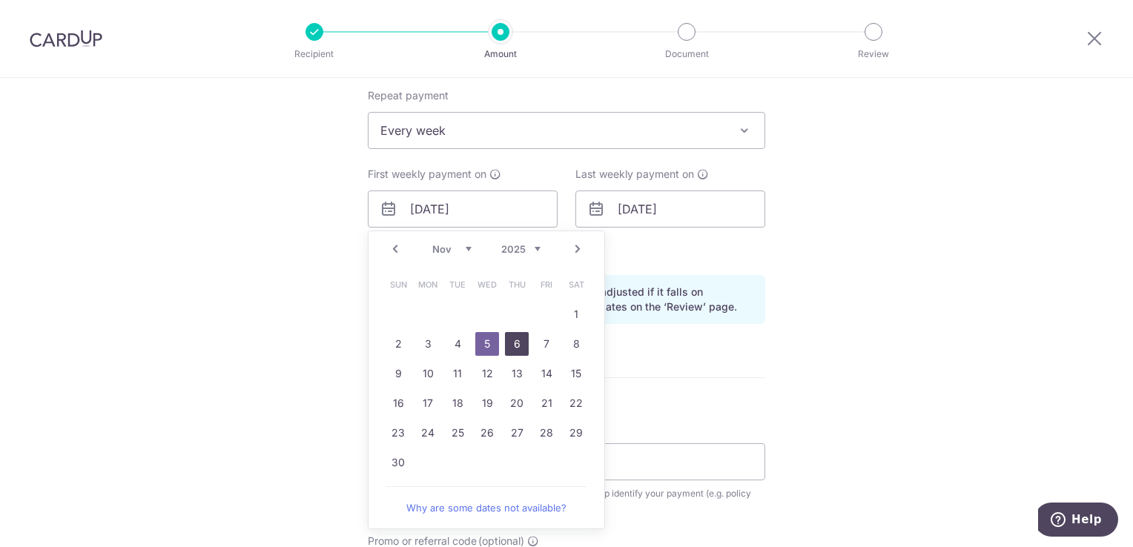
click at [509, 340] on link "6" at bounding box center [517, 344] width 24 height 24
type input "06/11/2025"
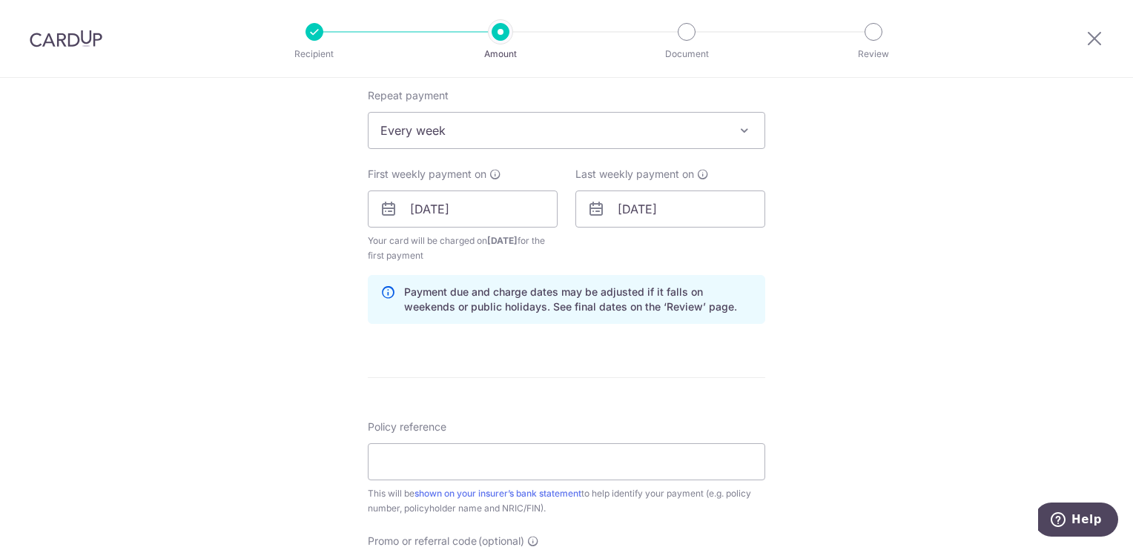
click at [774, 271] on div "Tell us more about your payment Enter payment amount SGD 10.37 10.37 Select Car…" at bounding box center [566, 224] width 1133 height 1478
click at [697, 214] on input "01/12/2025" at bounding box center [670, 209] width 190 height 37
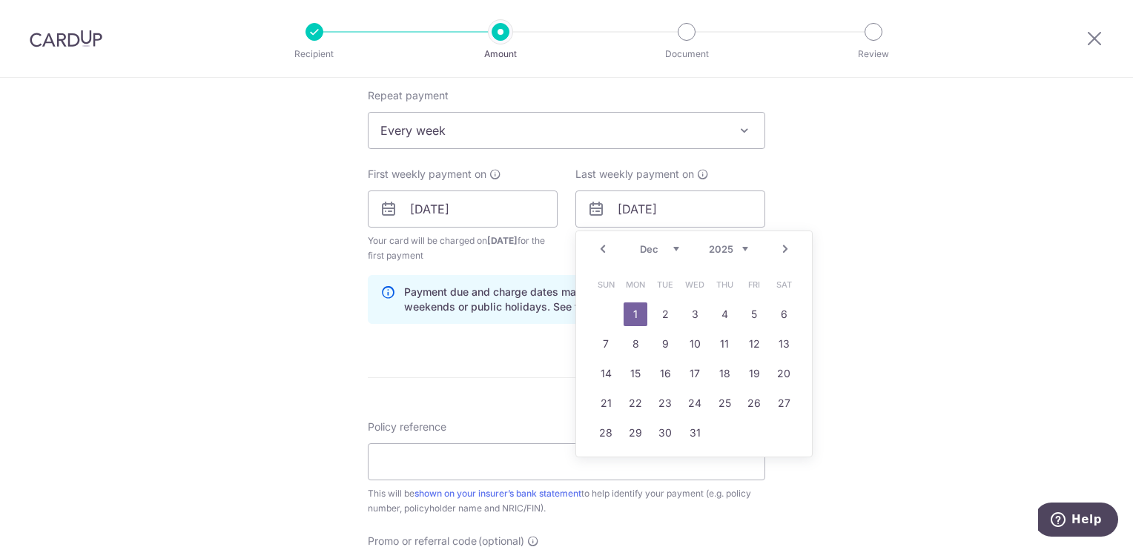
click at [668, 246] on select "Nov Dec" at bounding box center [659, 249] width 39 height 12
click at [556, 248] on div "First weekly payment on 06/11/2025 Your card will be charged on 03/11/2025 for …" at bounding box center [463, 215] width 208 height 96
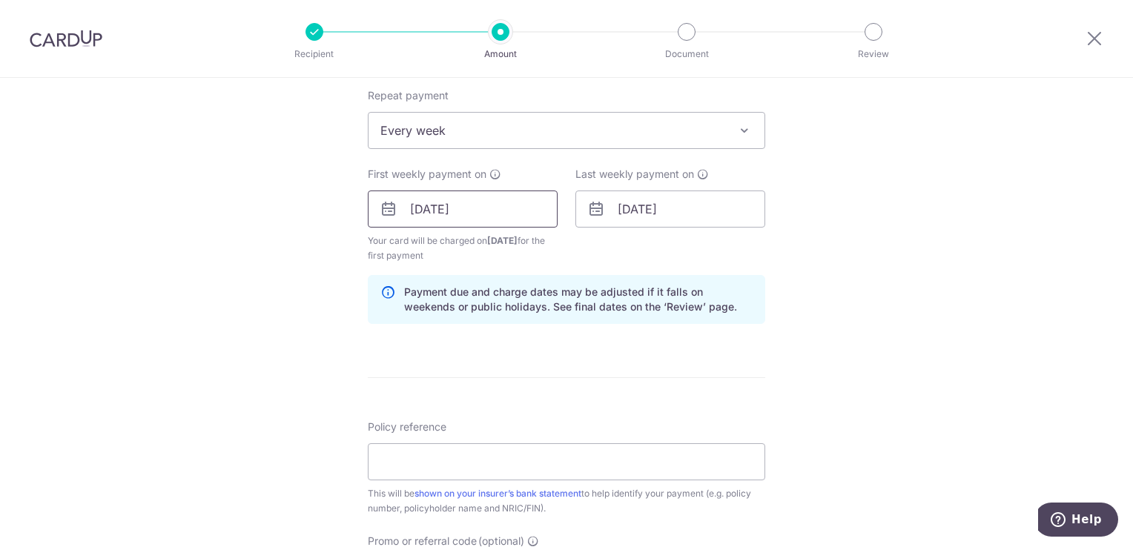
click at [519, 218] on input "06/11/2025" at bounding box center [463, 209] width 190 height 37
click at [691, 218] on input "01/12/2025" at bounding box center [670, 209] width 190 height 37
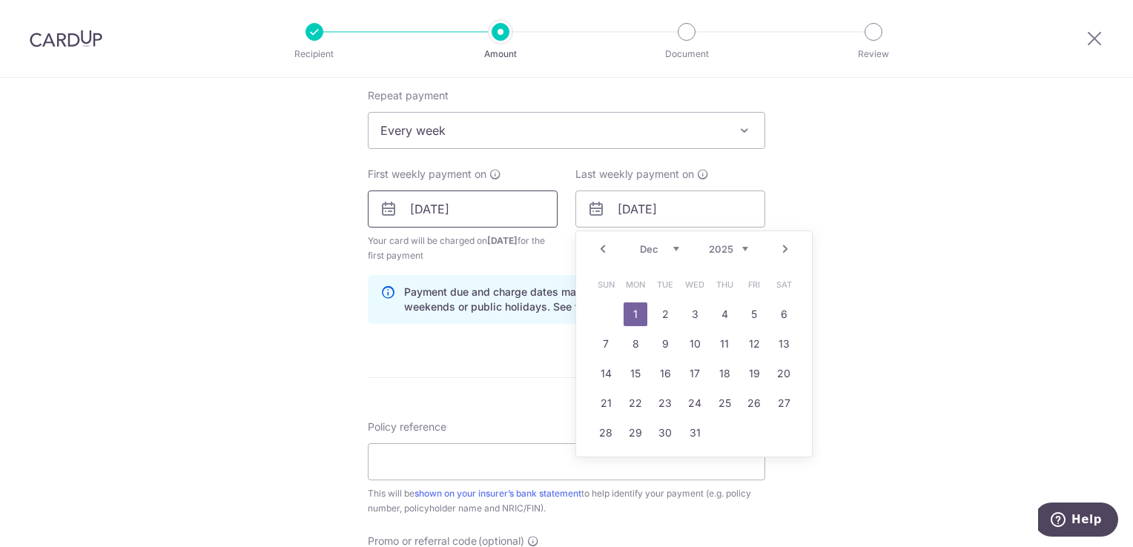
click at [546, 219] on input "06/11/2025" at bounding box center [463, 209] width 190 height 37
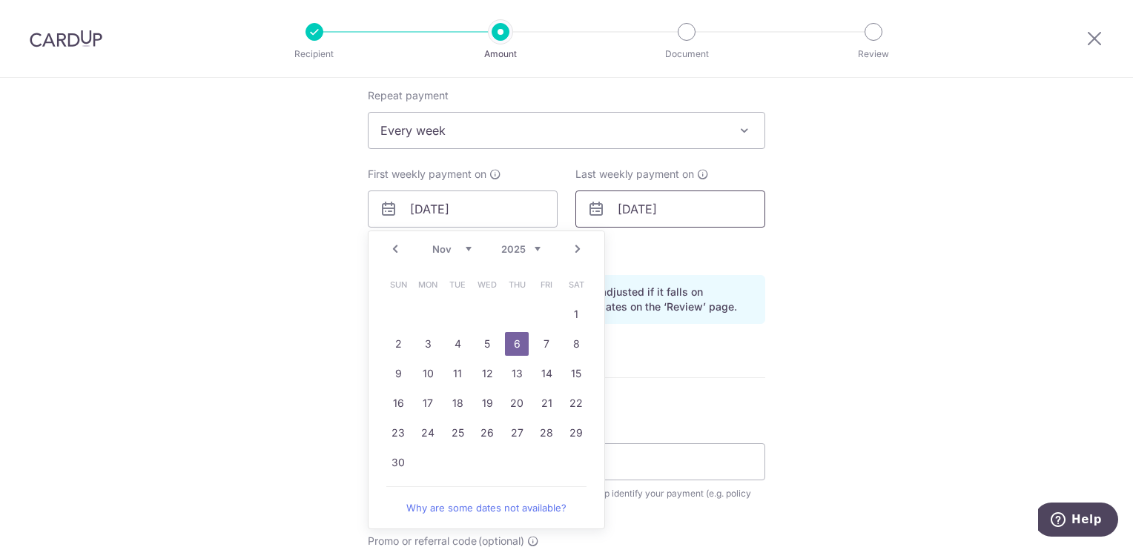
click at [681, 211] on input "01/12/2025" at bounding box center [670, 209] width 190 height 37
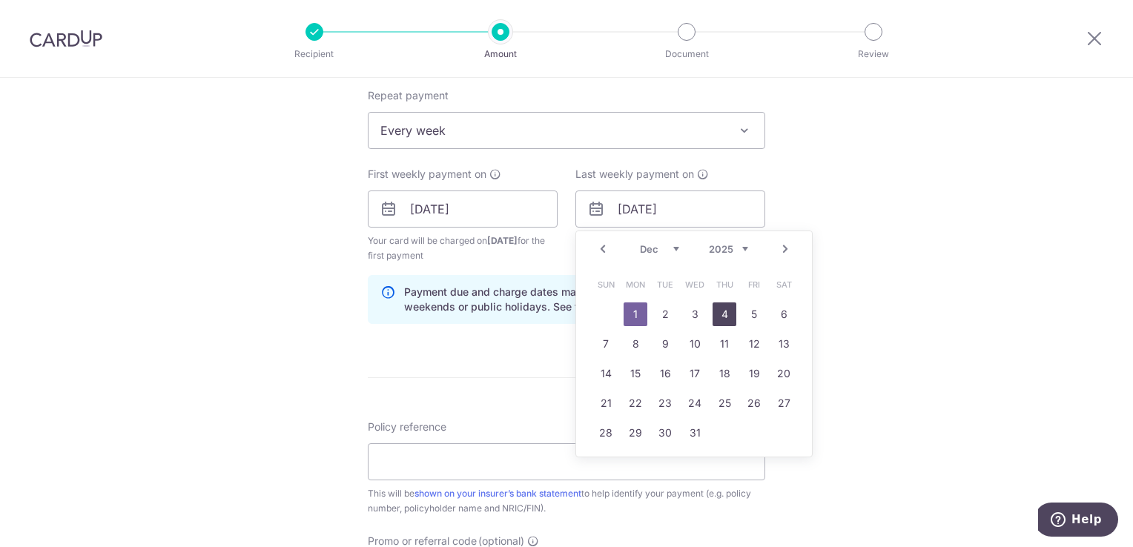
click at [715, 316] on link "4" at bounding box center [725, 315] width 24 height 24
type input "04/12/2025"
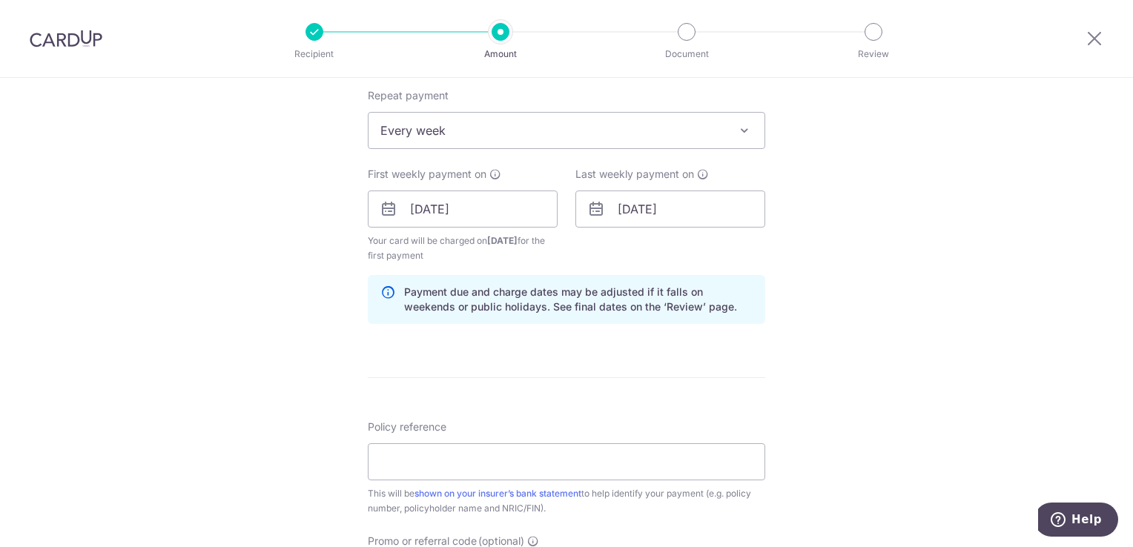
click at [889, 215] on div "Tell us more about your payment Enter payment amount SGD 10.37 10.37 Select Car…" at bounding box center [566, 224] width 1133 height 1478
click at [486, 211] on input "06/11/2025" at bounding box center [463, 209] width 190 height 37
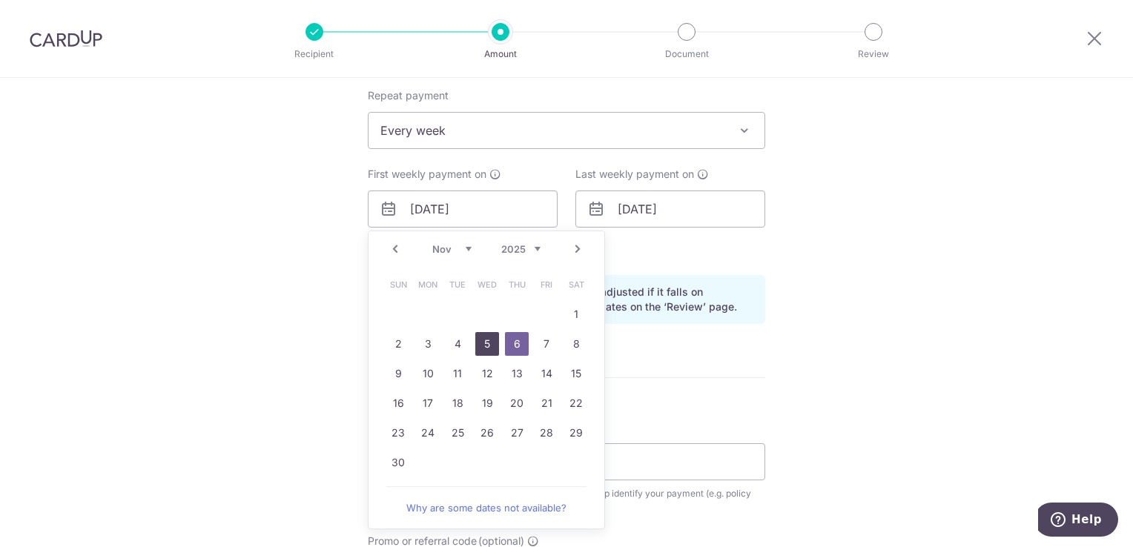
click at [477, 346] on link "5" at bounding box center [487, 344] width 24 height 24
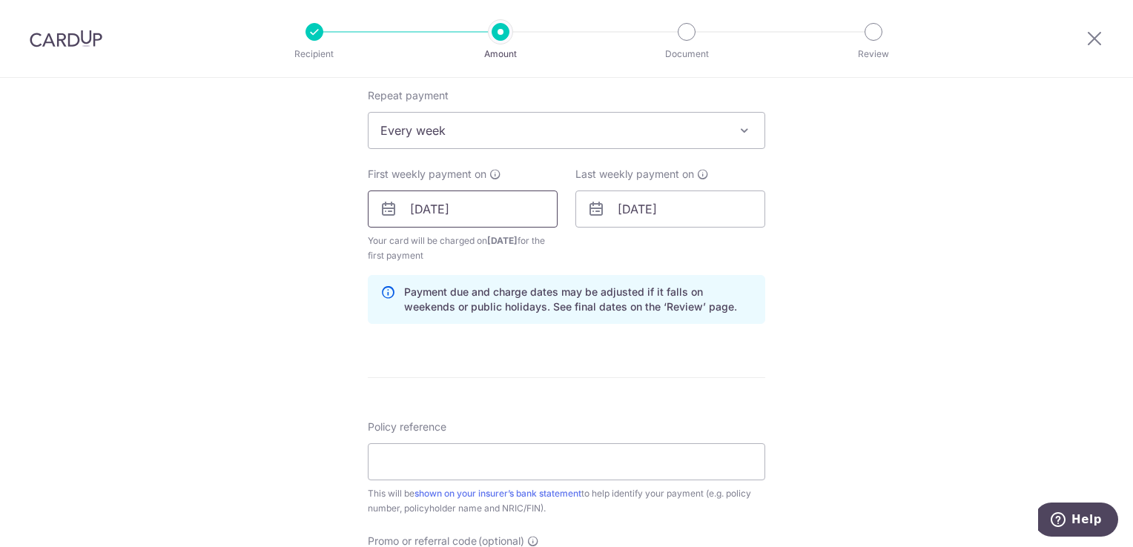
click at [520, 216] on input "05/11/2025" at bounding box center [463, 209] width 190 height 37
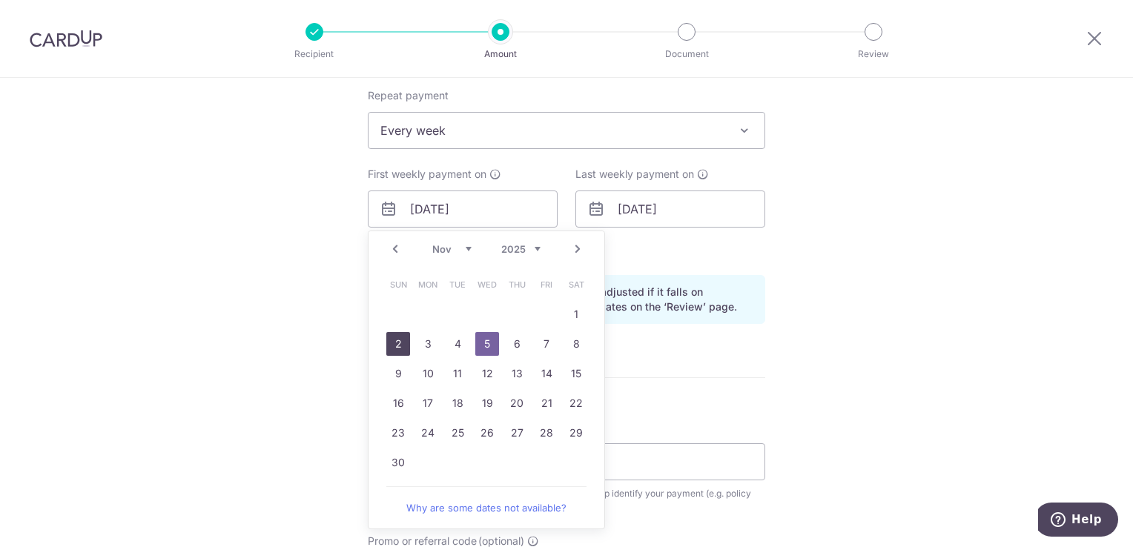
click at [397, 339] on link "2" at bounding box center [398, 344] width 24 height 24
type input "02/11/2025"
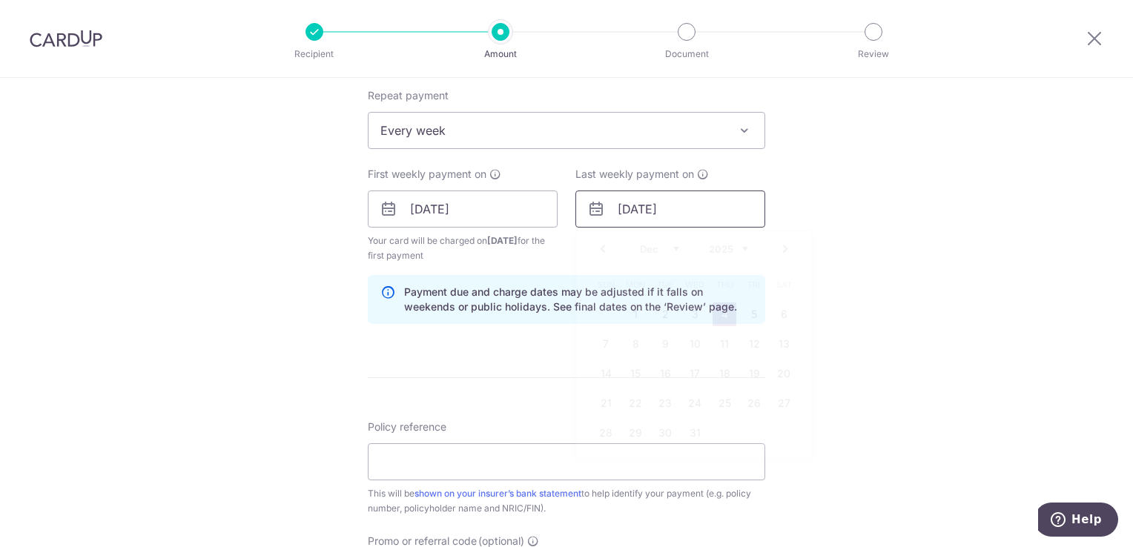
click at [642, 202] on input "04/12/2025" at bounding box center [670, 209] width 190 height 37
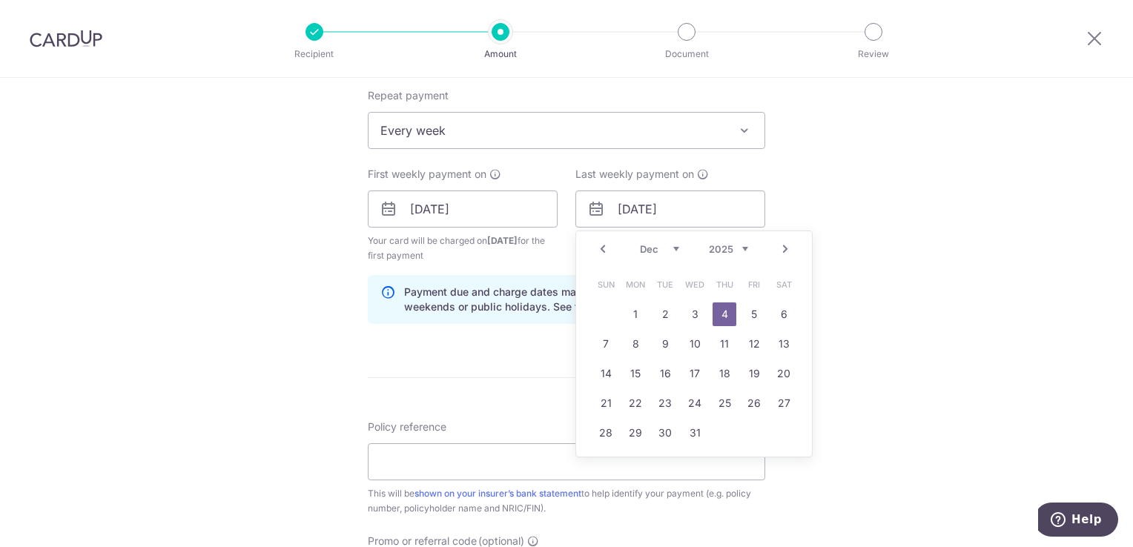
click at [641, 253] on select "Nov Dec" at bounding box center [659, 249] width 39 height 12
click at [604, 457] on link "30" at bounding box center [606, 463] width 24 height 24
type input "30/11/2025"
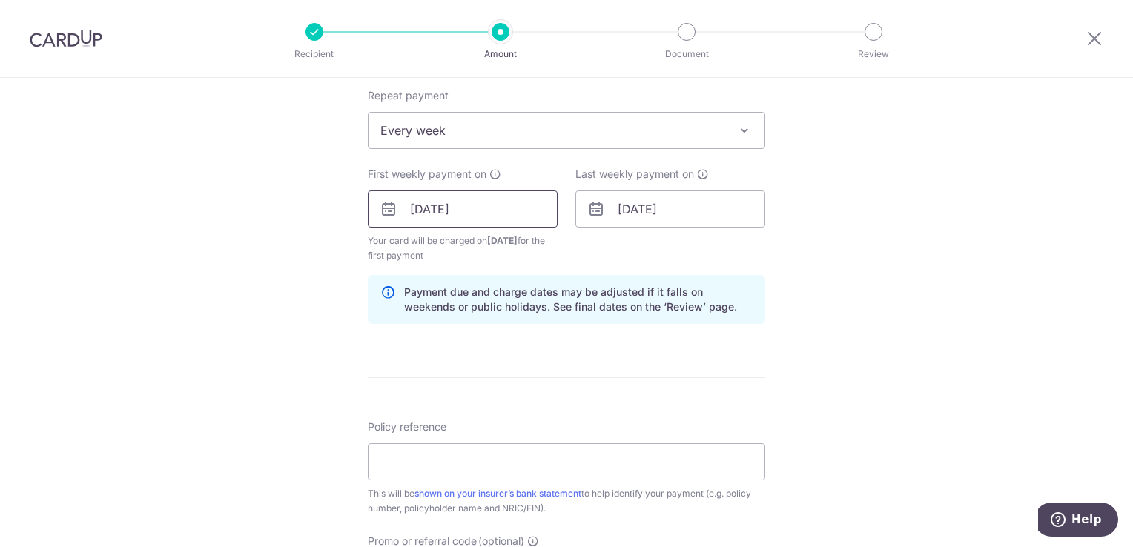
click at [538, 214] on input "02/11/2025" at bounding box center [463, 209] width 190 height 37
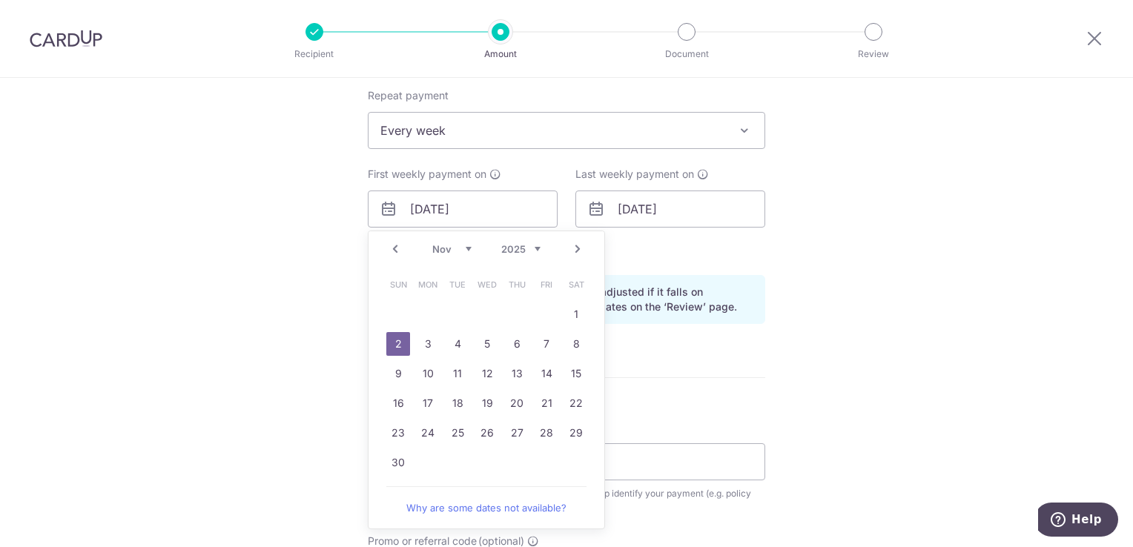
click at [274, 366] on div "Tell us more about your payment Enter payment amount SGD 10.37 10.37 Select Car…" at bounding box center [566, 224] width 1133 height 1478
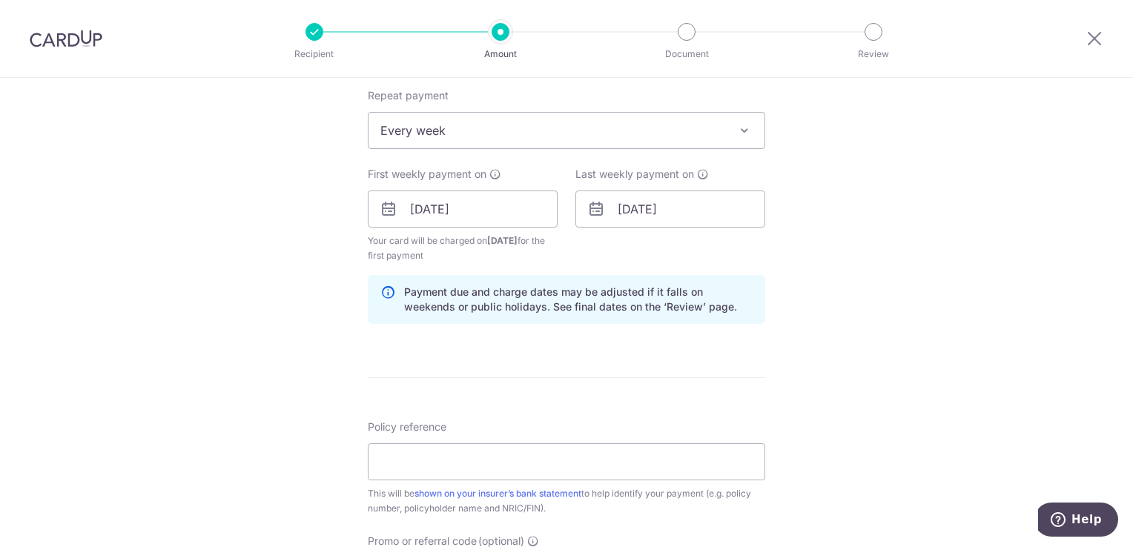
click at [267, 255] on div "Tell us more about your payment Enter payment amount SGD 10.37 10.37 Select Car…" at bounding box center [566, 224] width 1133 height 1478
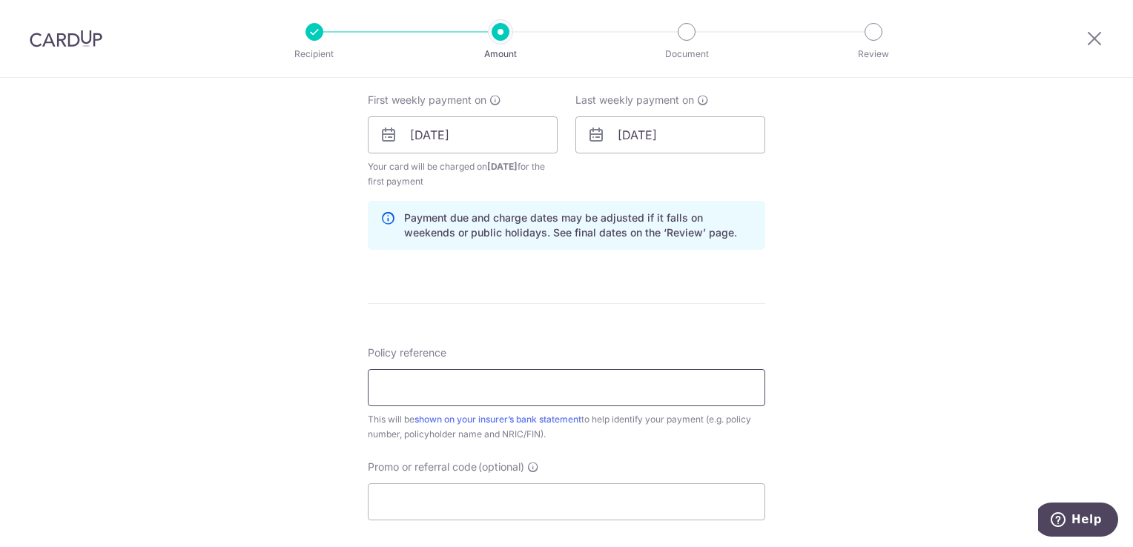
click at [566, 369] on input "Policy reference" at bounding box center [566, 387] width 397 height 37
type input "P563899703"
click at [231, 323] on div "Tell us more about your payment Enter payment amount SGD 10.37 10.37 Select Car…" at bounding box center [566, 150] width 1133 height 1478
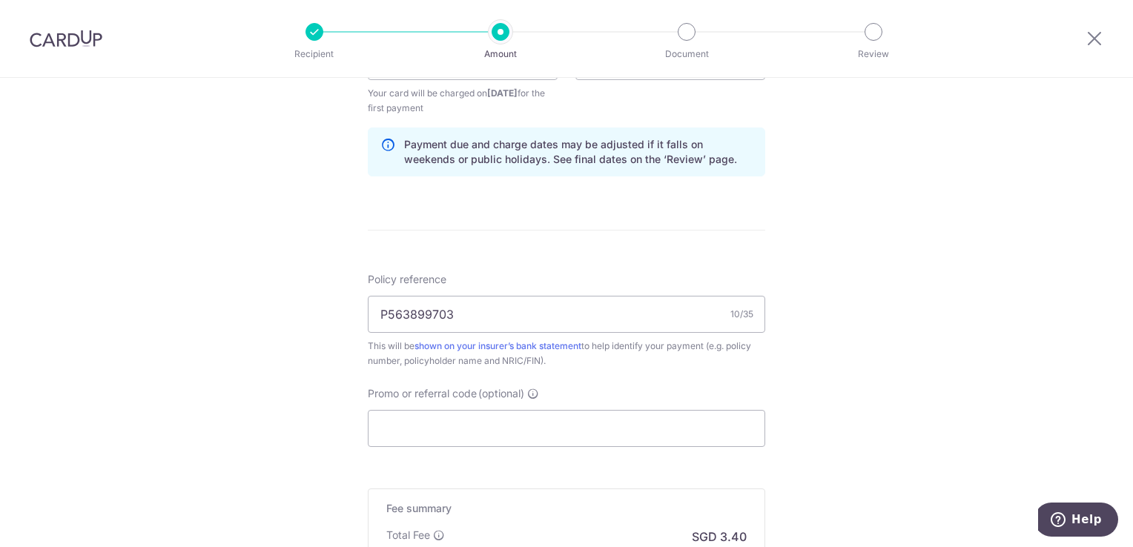
scroll to position [741, 0]
click at [423, 433] on input "Promo or referral code (optional)" at bounding box center [566, 427] width 397 height 37
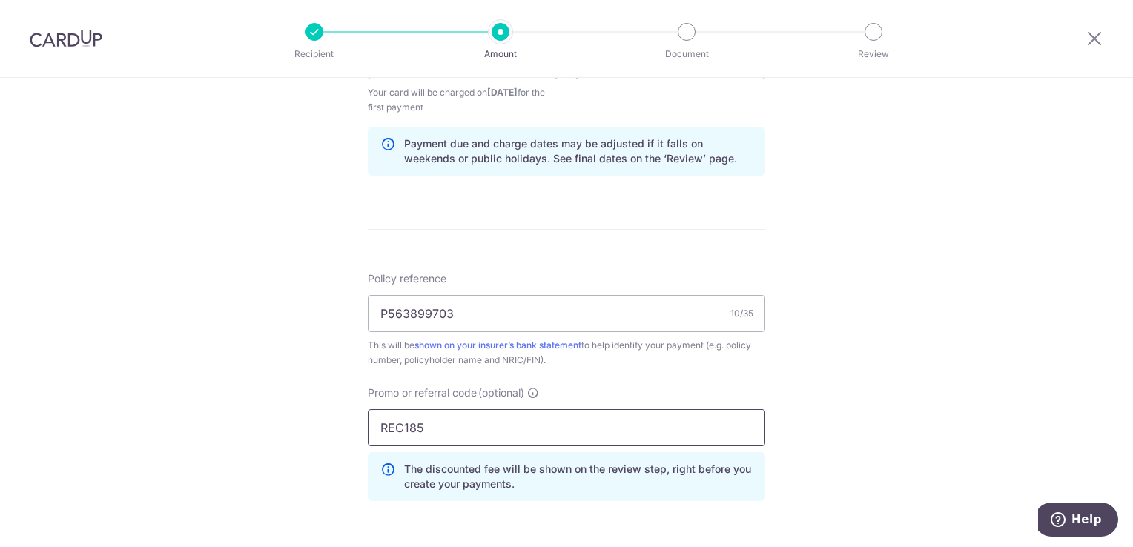
type input "REC185"
click at [279, 475] on div "Tell us more about your payment Enter payment amount SGD 10.37 10.37 Select Car…" at bounding box center [566, 108] width 1133 height 1544
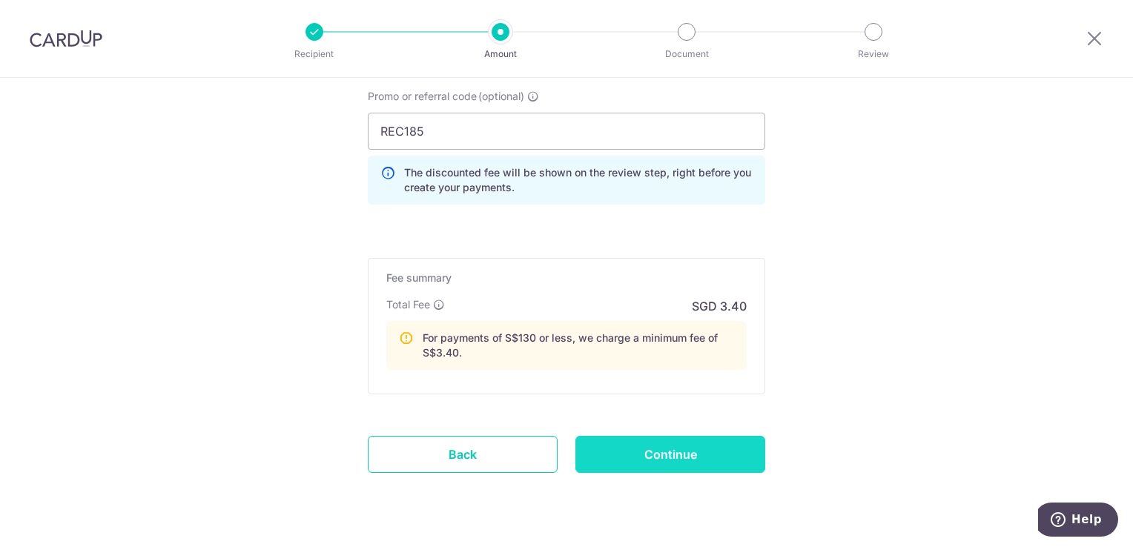
click at [674, 448] on input "Continue" at bounding box center [670, 454] width 190 height 37
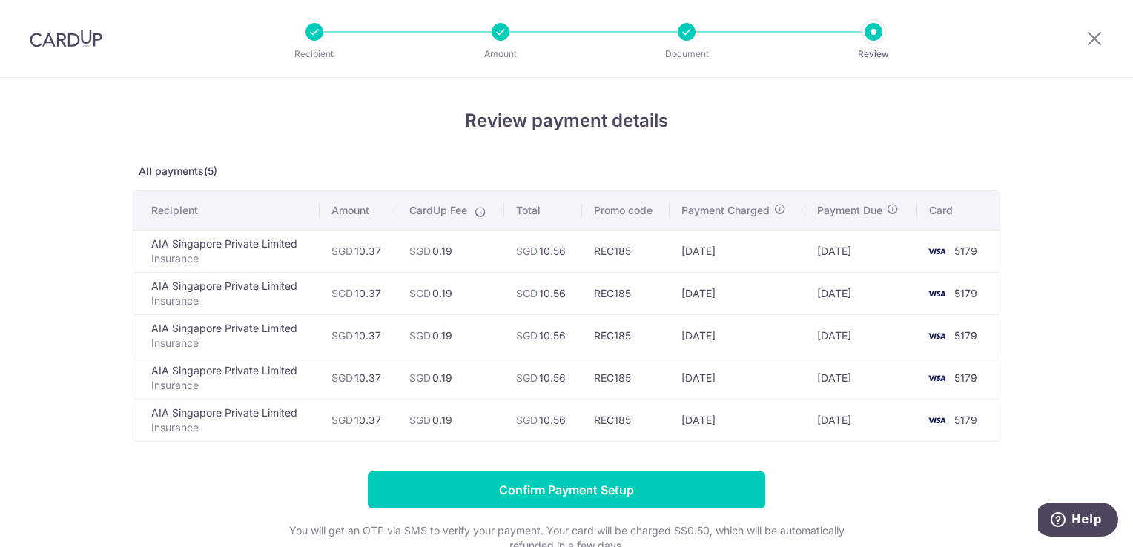
click at [791, 154] on div "Review payment details All payments(5) Recipient Amount CardUp Fee Total Promo …" at bounding box center [566, 356] width 867 height 496
click at [776, 150] on div "Review payment details All payments(5) Recipient Amount CardUp Fee Total Promo …" at bounding box center [566, 356] width 867 height 496
drag, startPoint x: 658, startPoint y: 247, endPoint x: 768, endPoint y: 411, distance: 197.6
click at [768, 411] on tbody "AIA Singapore Private Limited Insurance SGD 10.37 SGD 0.19 SGD 10.56 REC185 [DA…" at bounding box center [566, 335] width 866 height 211
drag, startPoint x: 768, startPoint y: 411, endPoint x: 792, endPoint y: 449, distance: 44.6
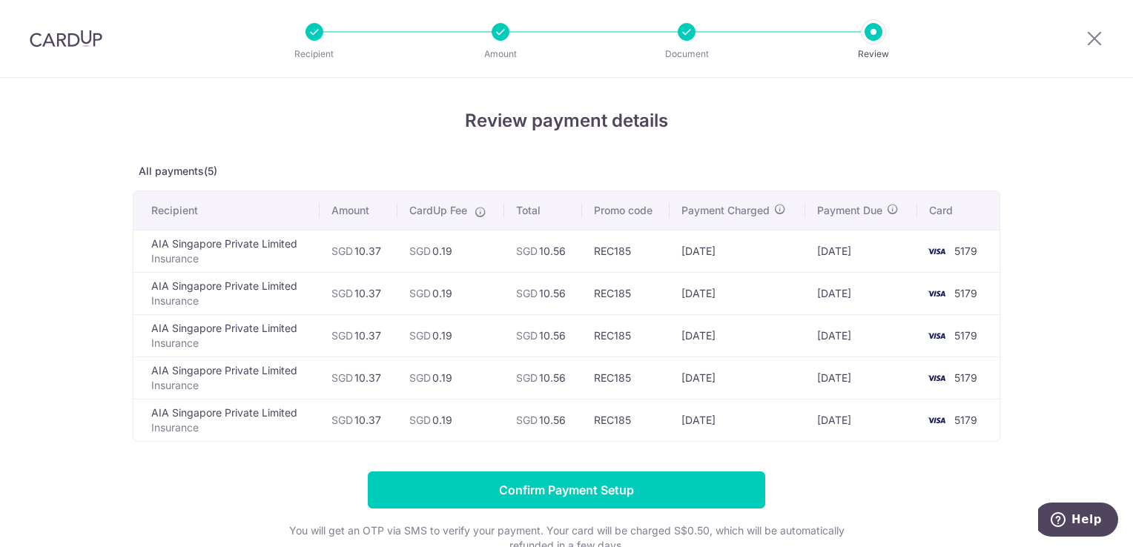
click at [788, 449] on div "Review payment details All payments(5) Recipient Amount CardUp Fee Total Promo …" at bounding box center [566, 356] width 867 height 496
drag, startPoint x: 913, startPoint y: 425, endPoint x: 672, endPoint y: 245, distance: 300.9
click at [672, 245] on tbody "AIA Singapore Private Limited Insurance SGD 10.37 SGD 0.19 SGD 10.56 REC185 28/…" at bounding box center [566, 335] width 866 height 211
drag, startPoint x: 672, startPoint y: 245, endPoint x: 778, endPoint y: 331, distance: 137.0
click at [778, 331] on td "11/11/2025" at bounding box center [738, 335] width 136 height 42
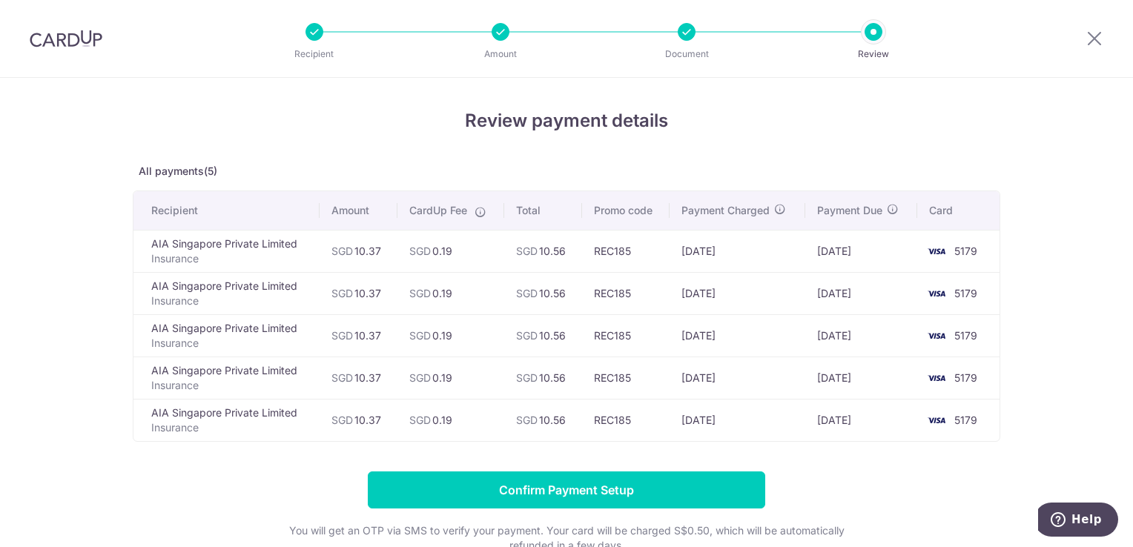
click at [778, 331] on td "[DATE]" at bounding box center [738, 335] width 136 height 42
click at [809, 473] on form "Confirm Payment Setup You will get an OTP via SMS to verify your payment. Your …" at bounding box center [566, 538] width 867 height 132
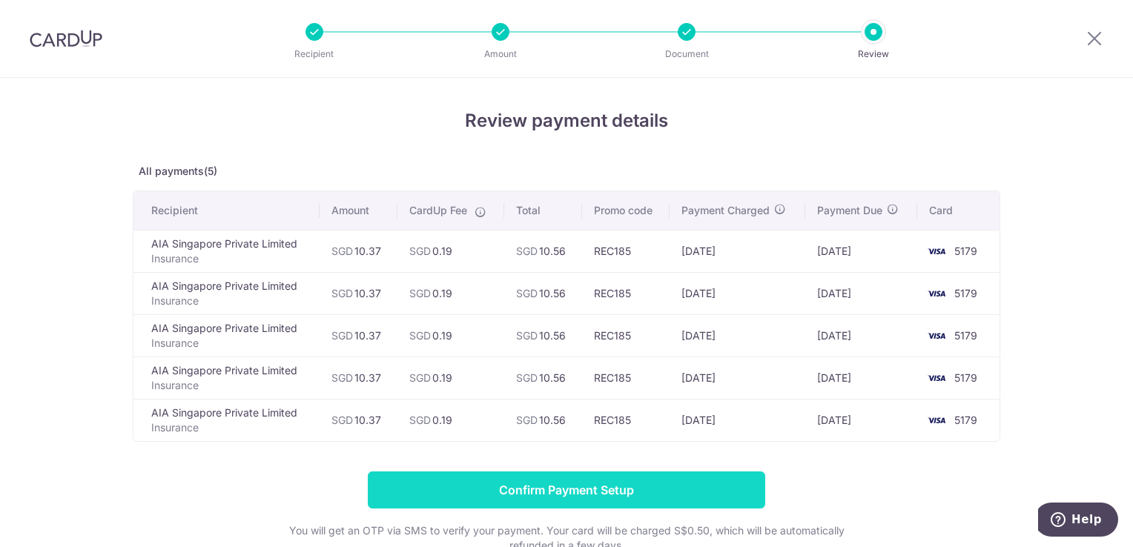
click at [708, 498] on input "Confirm Payment Setup" at bounding box center [566, 490] width 397 height 37
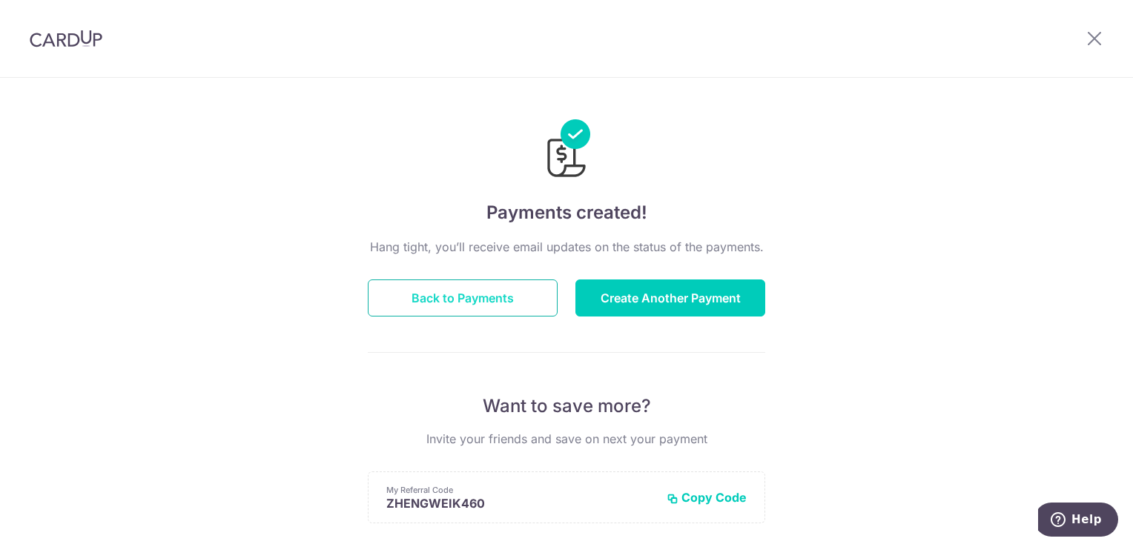
click at [482, 300] on button "Back to Payments" at bounding box center [463, 298] width 190 height 37
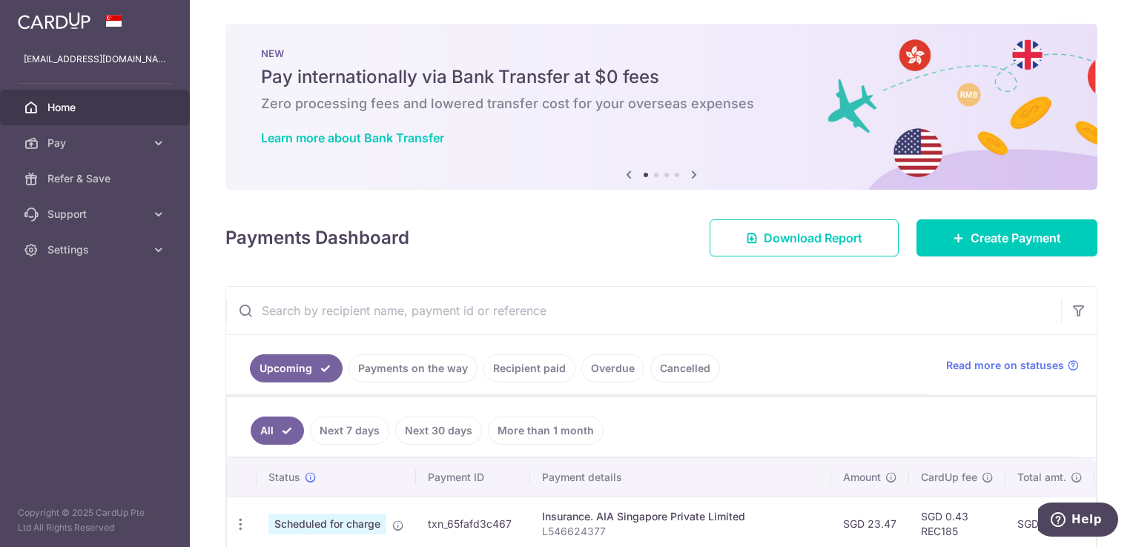
click at [201, 257] on div "× Pause Schedule Pause all future payments in this series Pause just this one p…" at bounding box center [661, 273] width 943 height 547
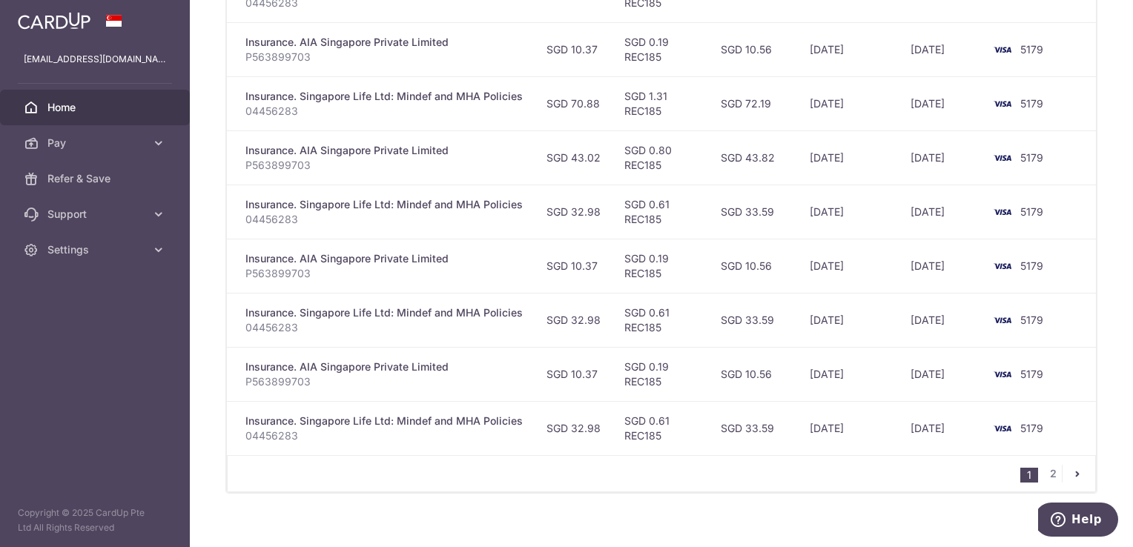
scroll to position [602, 0]
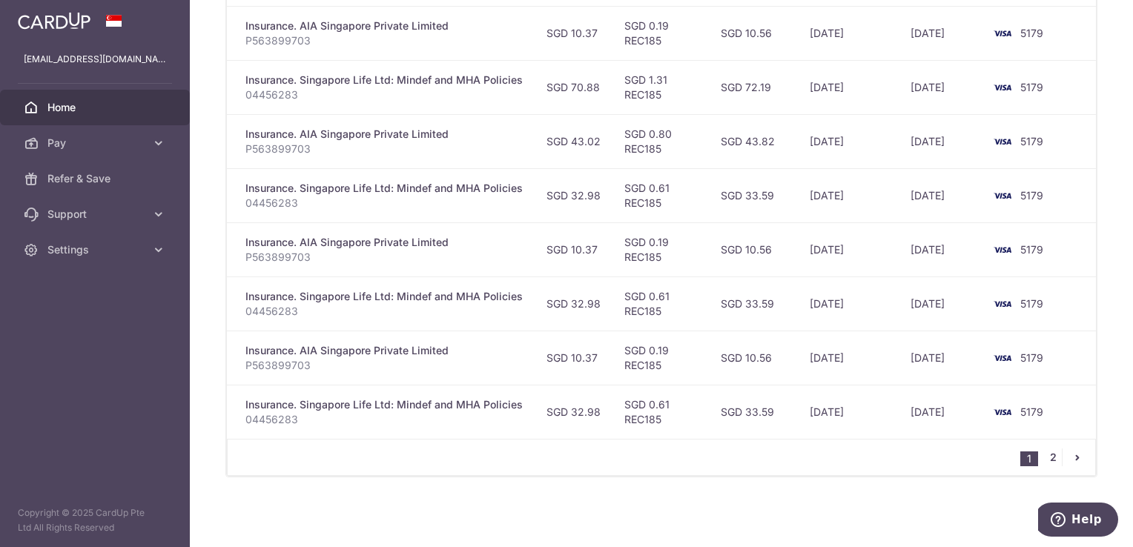
click at [1047, 461] on link "2" at bounding box center [1053, 458] width 18 height 18
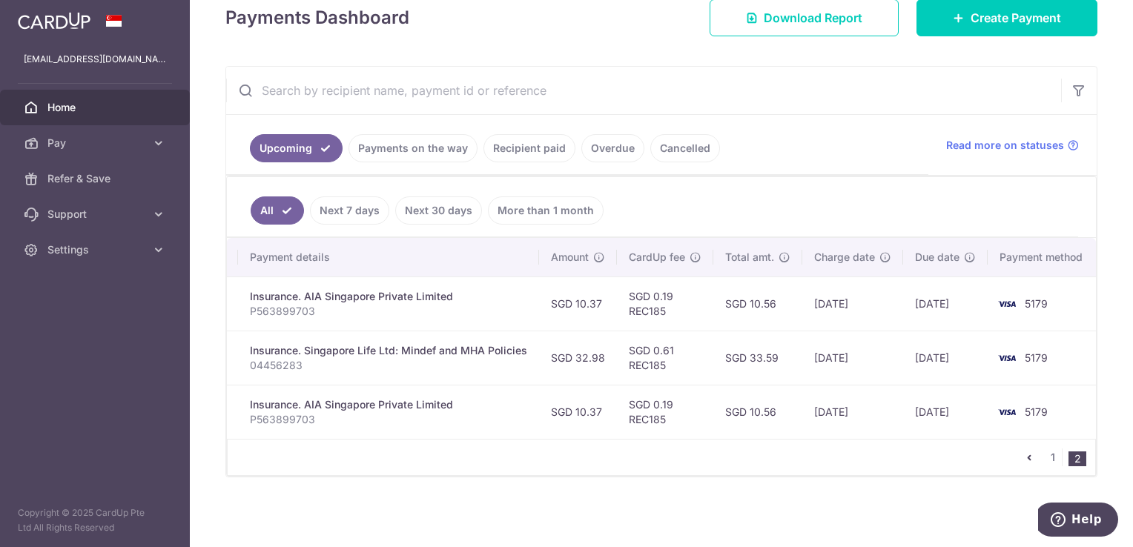
scroll to position [0, 294]
click at [71, 100] on span "Home" at bounding box center [96, 107] width 98 height 15
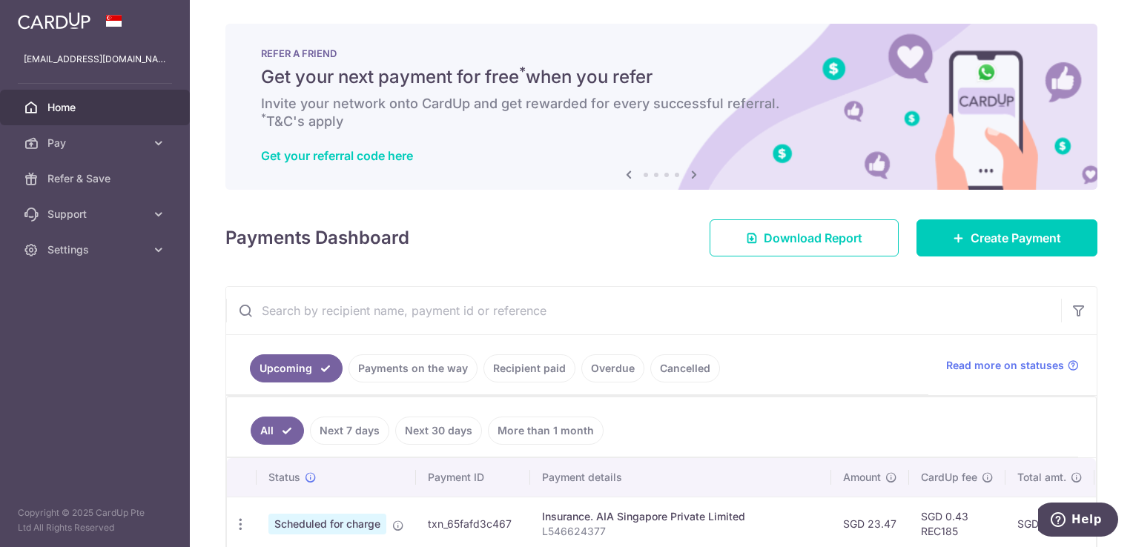
click at [575, 262] on div "× Pause Schedule Pause all future payments in this series Pause just this one p…" at bounding box center [661, 273] width 943 height 547
click at [953, 239] on icon at bounding box center [959, 238] width 12 height 12
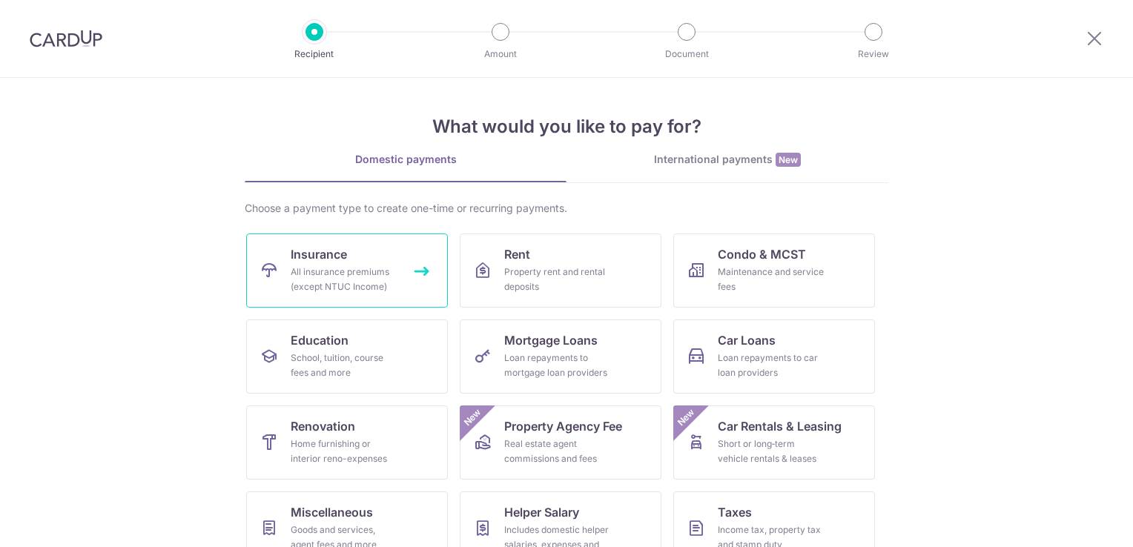
click at [365, 261] on link "Insurance All insurance premiums (except NTUC Income)" at bounding box center [347, 271] width 202 height 74
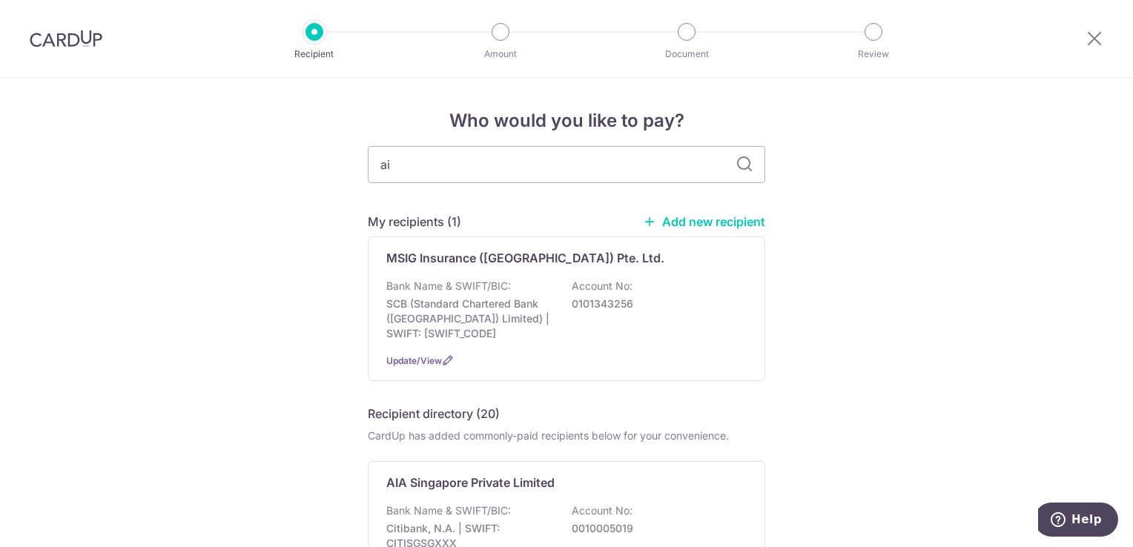
type input "aia"
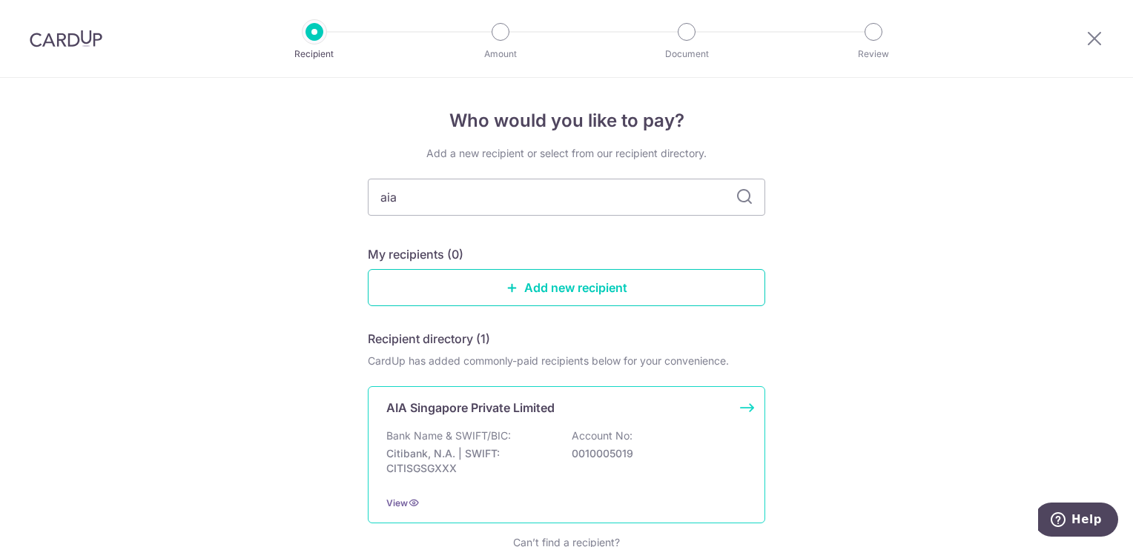
click at [490, 397] on div "AIA Singapore Private Limited Bank Name & SWIFT/BIC: Citibank, N.A. | SWIFT: CI…" at bounding box center [566, 454] width 397 height 137
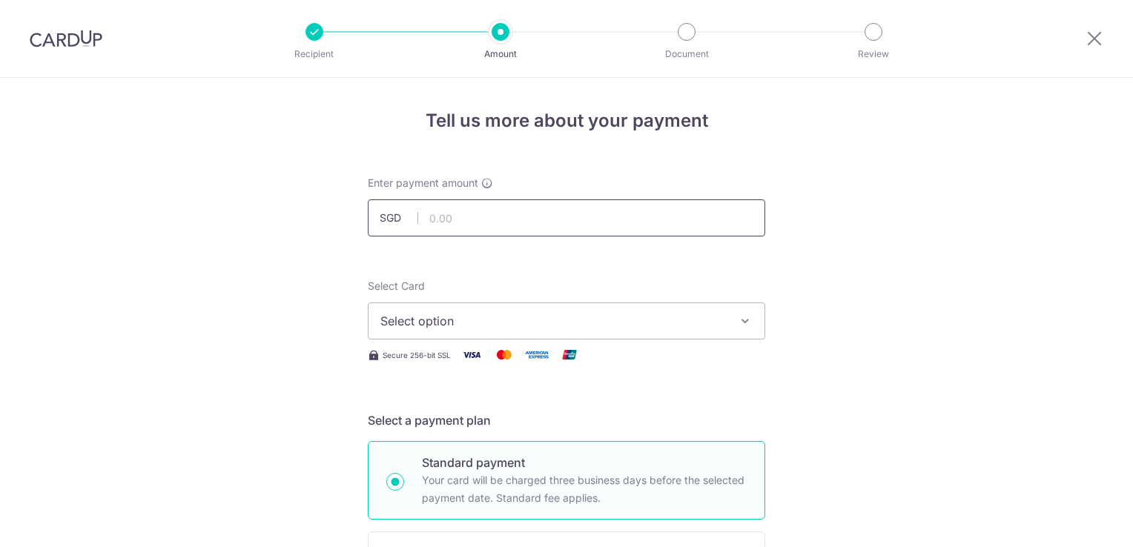
click at [445, 222] on input "text" at bounding box center [566, 217] width 397 height 37
drag, startPoint x: 833, startPoint y: 280, endPoint x: 832, endPoint y: 288, distance: 8.3
drag, startPoint x: 973, startPoint y: 392, endPoint x: 856, endPoint y: 360, distance: 121.4
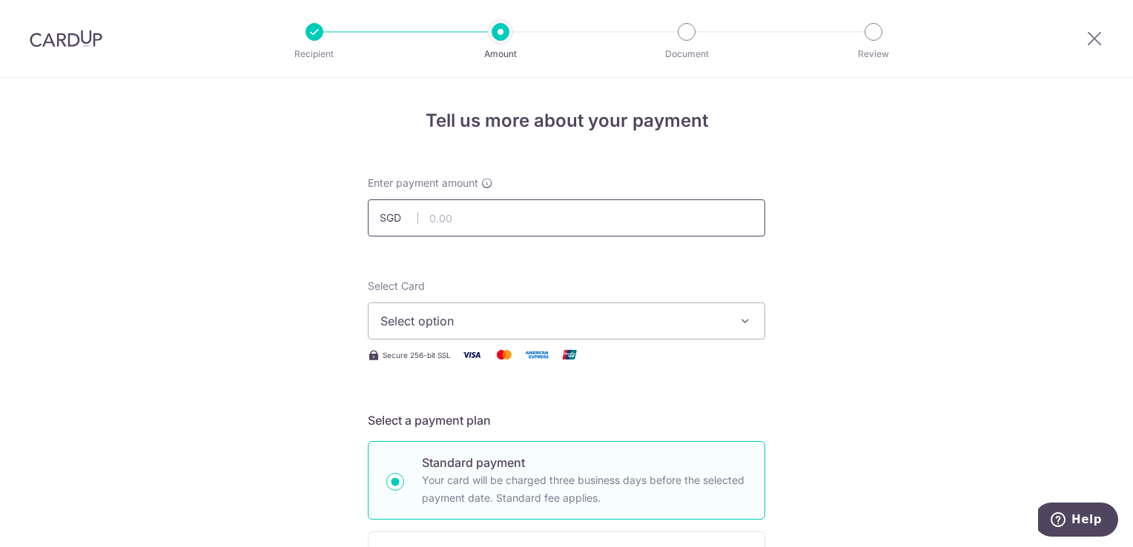
click at [588, 233] on input "text" at bounding box center [566, 217] width 397 height 37
type input "54.93"
click at [715, 319] on span "Select option" at bounding box center [553, 321] width 346 height 18
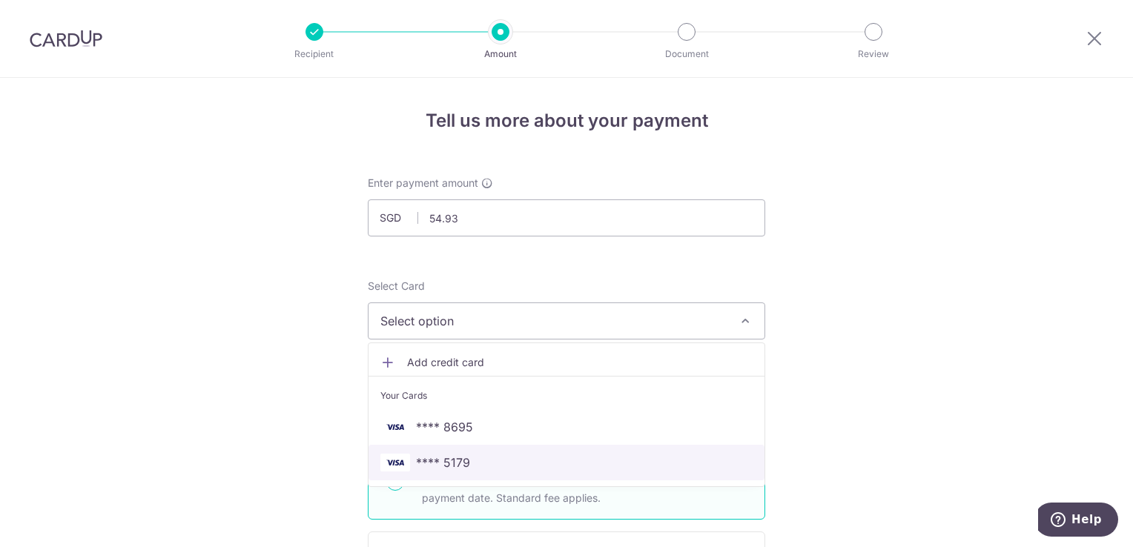
click at [455, 454] on span "**** 5179" at bounding box center [443, 463] width 54 height 18
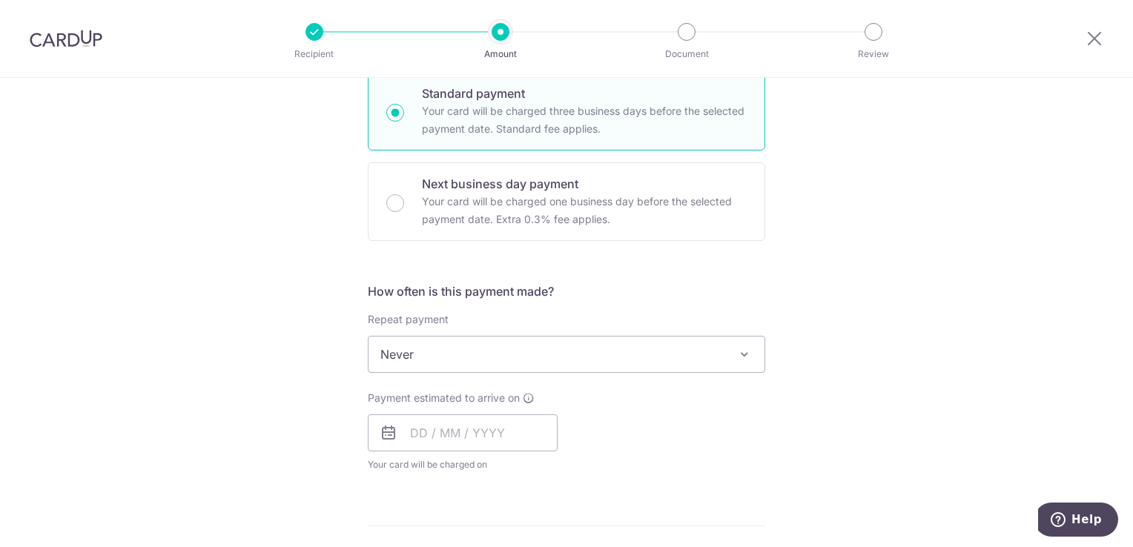
scroll to position [445, 0]
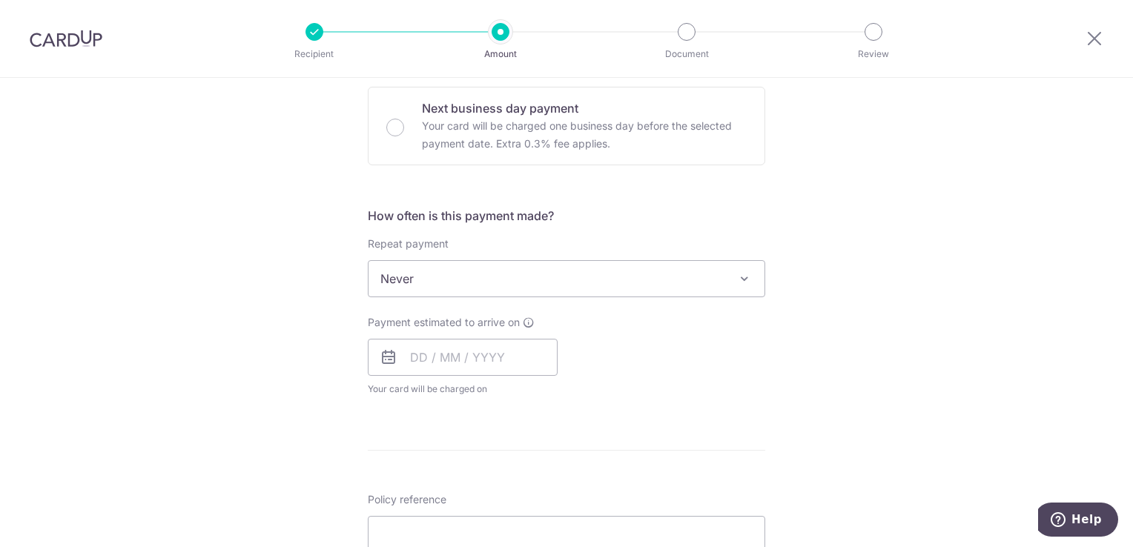
click at [457, 280] on span "Never" at bounding box center [566, 279] width 396 height 36
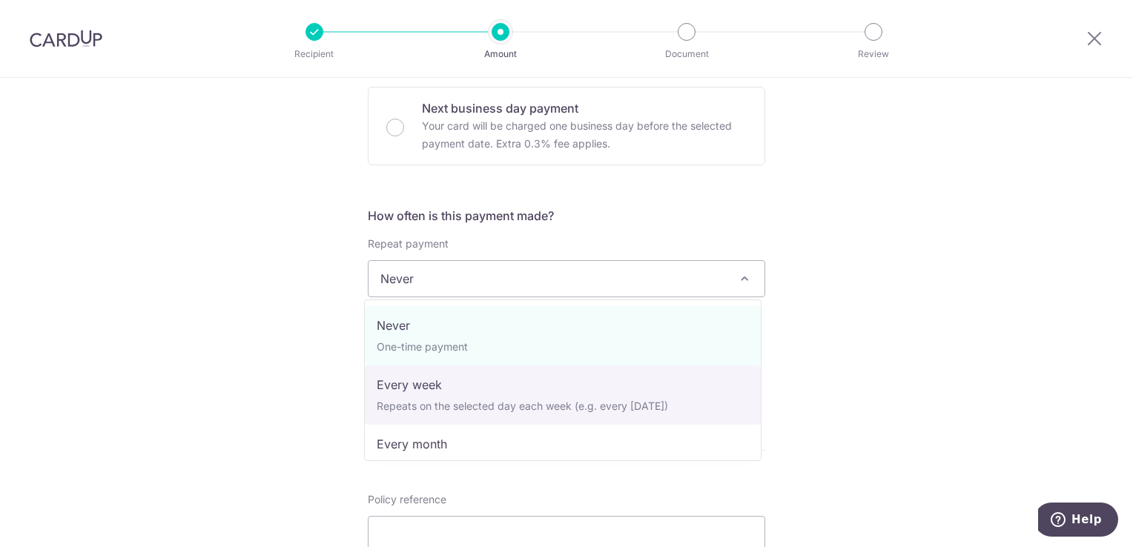
select select "2"
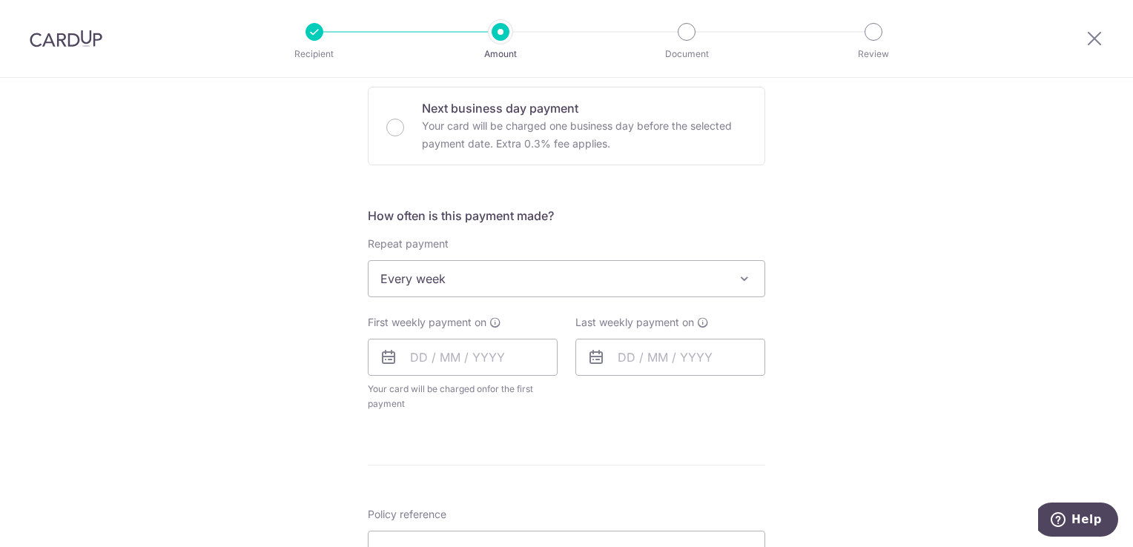
click at [282, 369] on div "Tell us more about your payment Enter payment amount SGD 54.93 54.93 Select Car…" at bounding box center [566, 341] width 1133 height 1417
click at [553, 443] on form "Enter payment amount SGD 54.93 54.93 Select Card **** 5179 Add credit card Your…" at bounding box center [566, 355] width 397 height 1249
click at [460, 360] on input "text" at bounding box center [463, 357] width 190 height 37
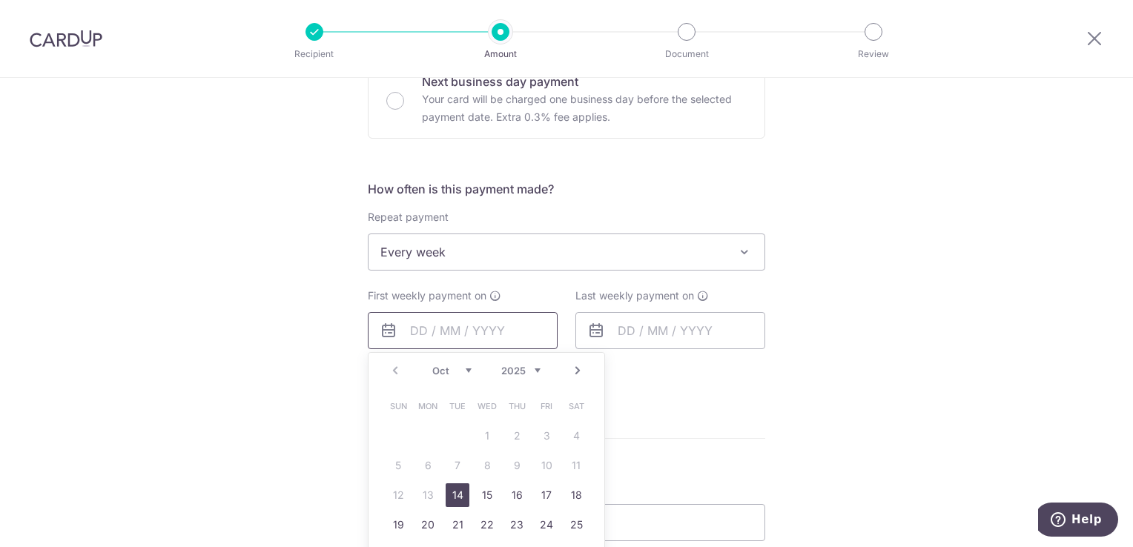
scroll to position [519, 0]
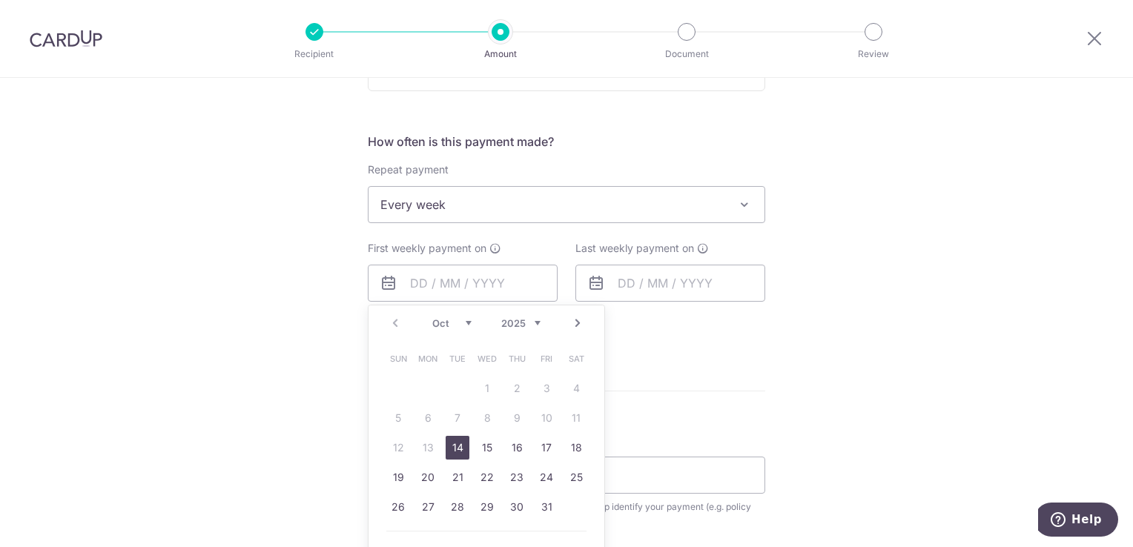
click at [457, 328] on div "Prev Next Oct Nov Dec 2025 2026 2027 2028 2029 2030 2031 2032 2033 2034 2035" at bounding box center [486, 323] width 236 height 36
click at [453, 325] on select "Oct Nov Dec" at bounding box center [451, 323] width 39 height 12
click at [402, 417] on link "2" at bounding box center [398, 418] width 24 height 24
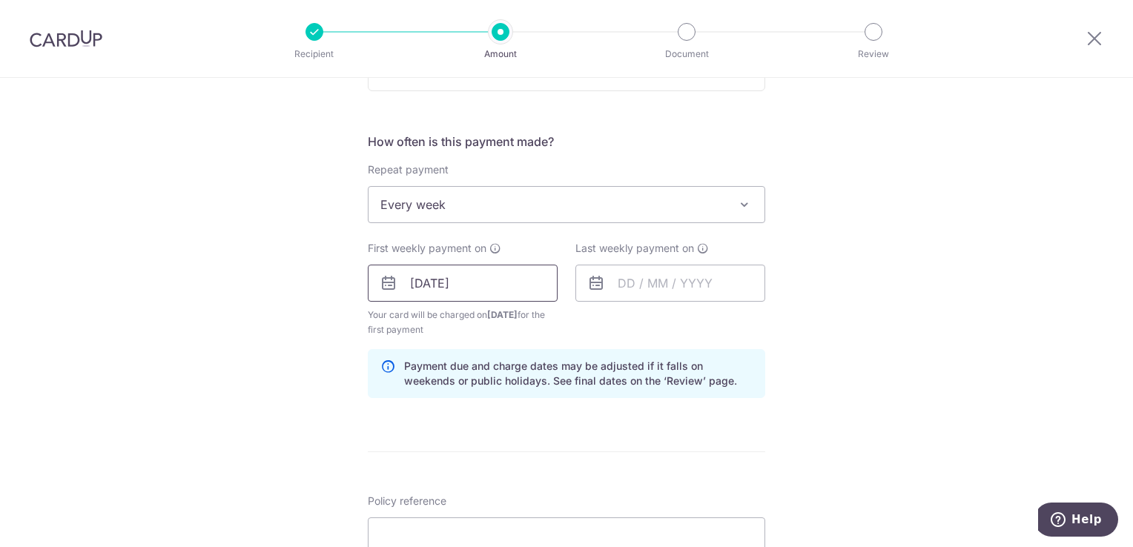
click at [482, 289] on input "02/11/2025" at bounding box center [463, 283] width 190 height 37
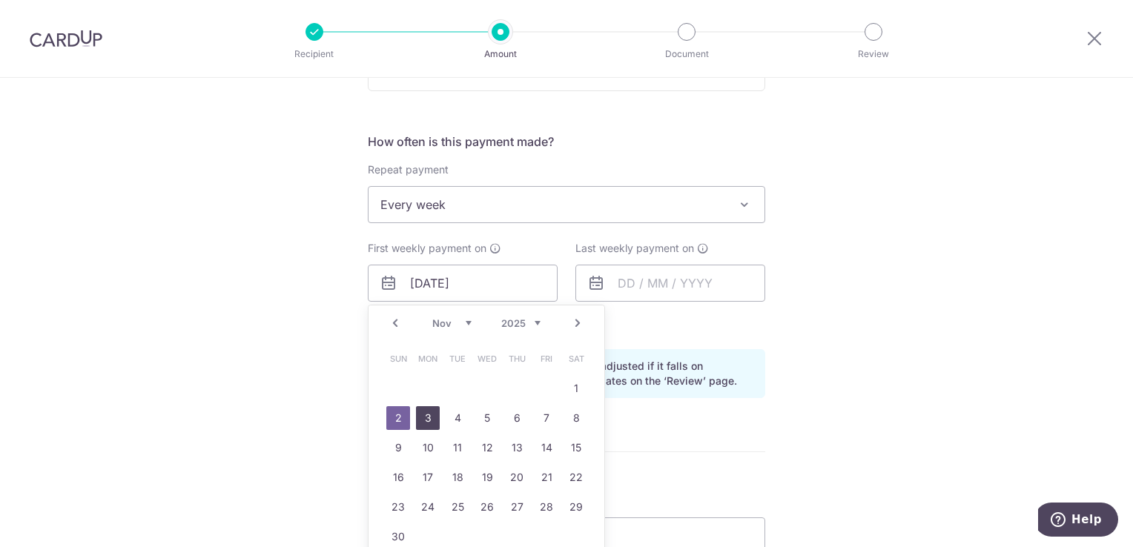
click at [424, 415] on link "3" at bounding box center [428, 418] width 24 height 24
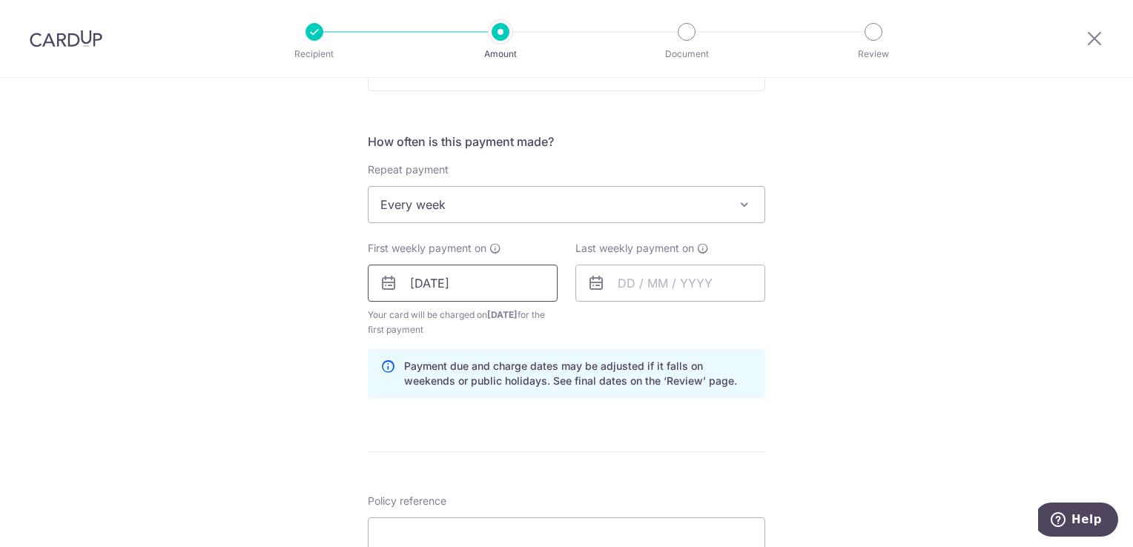
click at [488, 284] on input "03/11/2025" at bounding box center [463, 283] width 190 height 37
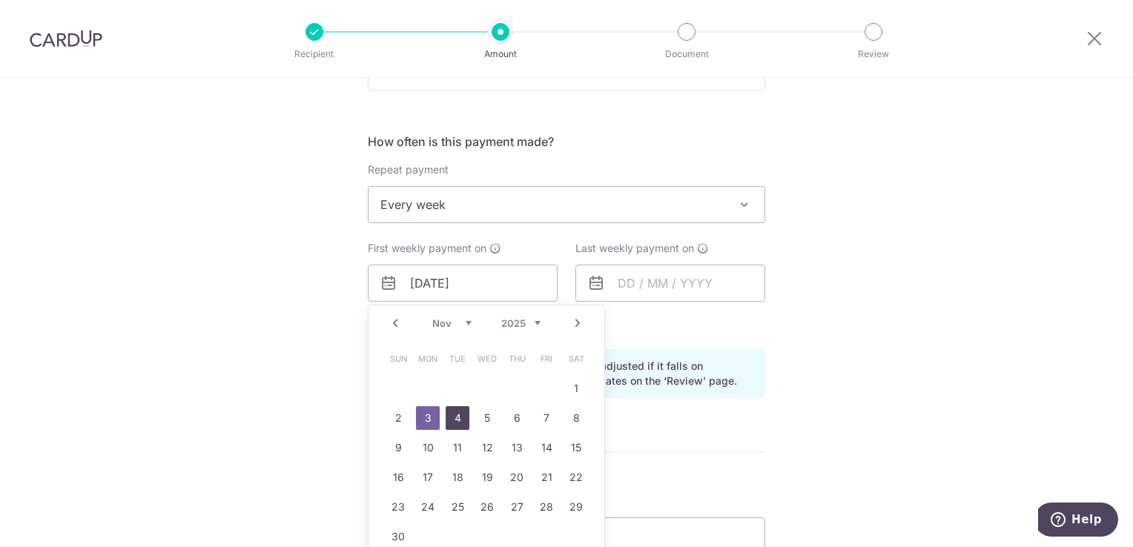
click at [452, 413] on link "4" at bounding box center [458, 418] width 24 height 24
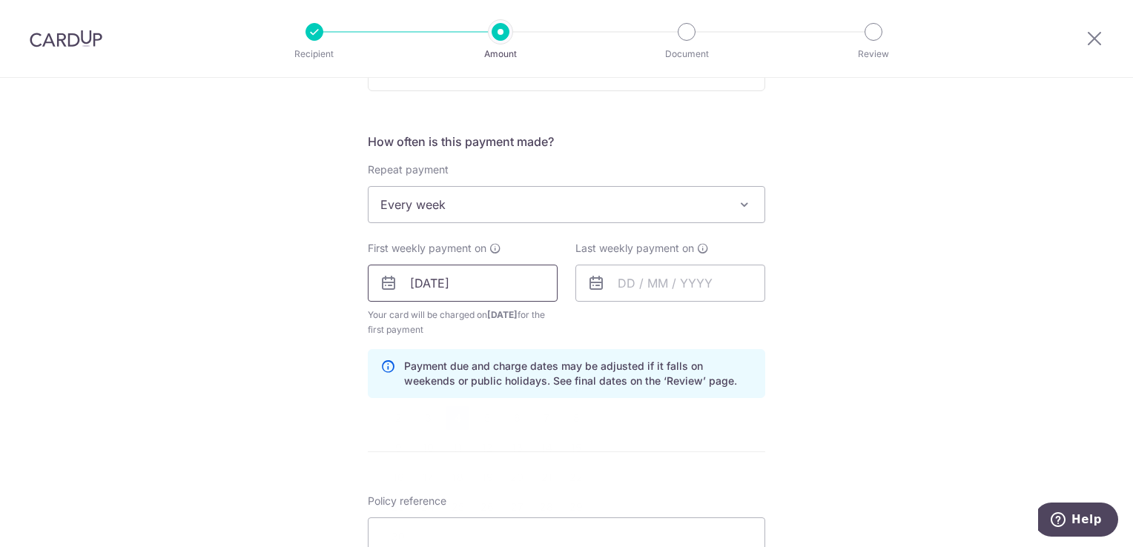
click at [500, 282] on input "04/11/2025" at bounding box center [463, 283] width 190 height 37
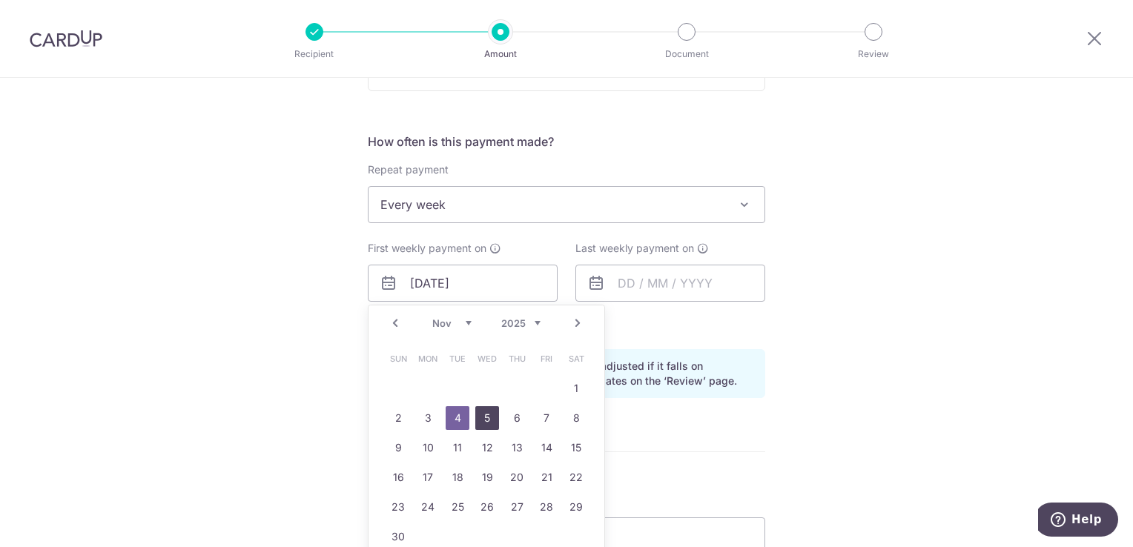
click at [477, 419] on link "5" at bounding box center [487, 418] width 24 height 24
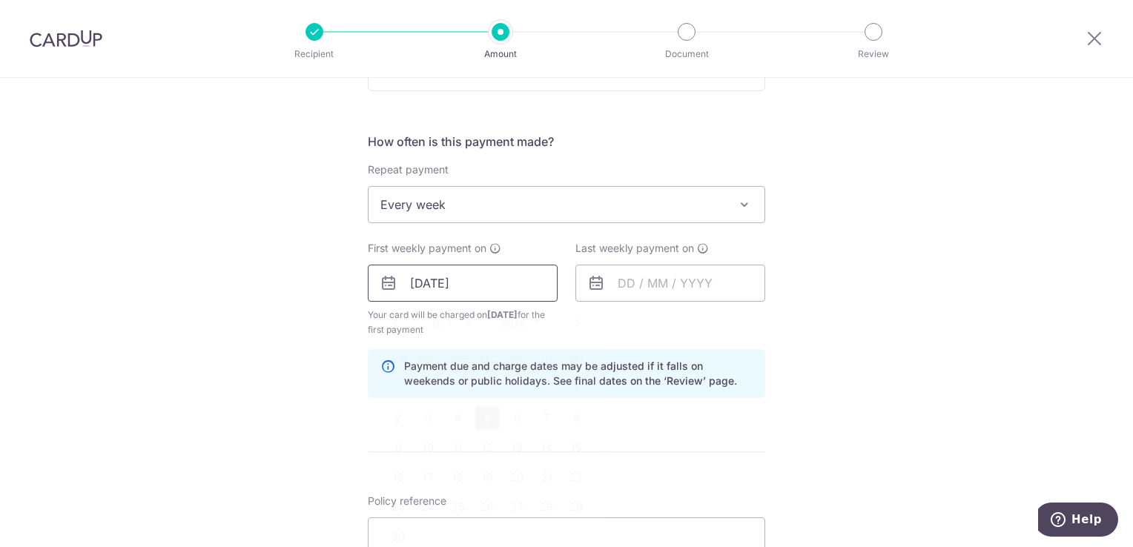
drag, startPoint x: 494, startPoint y: 284, endPoint x: 495, endPoint y: 292, distance: 8.3
click at [494, 284] on input "05/11/2025" at bounding box center [463, 283] width 190 height 37
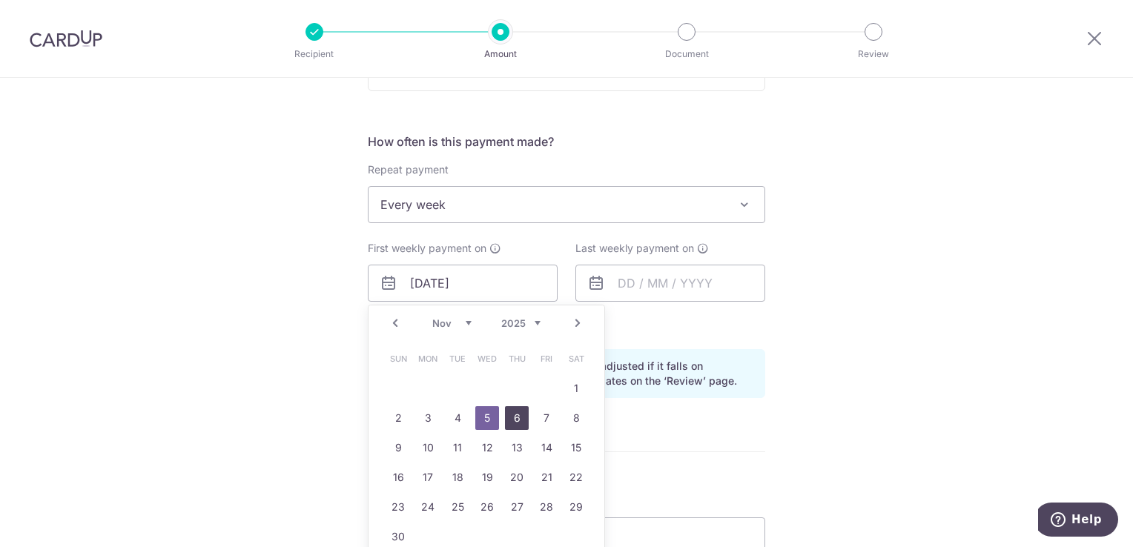
click at [506, 419] on link "6" at bounding box center [517, 418] width 24 height 24
type input "06/11/2025"
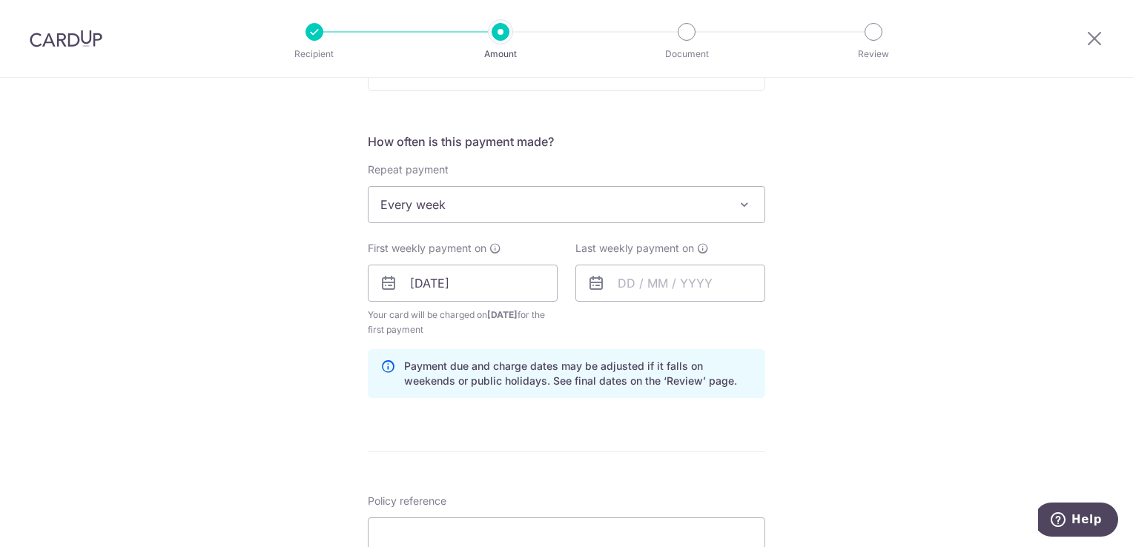
drag, startPoint x: 724, startPoint y: 343, endPoint x: 618, endPoint y: 330, distance: 106.9
click at [724, 343] on div "How often is this payment made? Repeat payment Never Every week Every month Eve…" at bounding box center [566, 271] width 397 height 277
click at [659, 281] on input "text" at bounding box center [670, 283] width 190 height 37
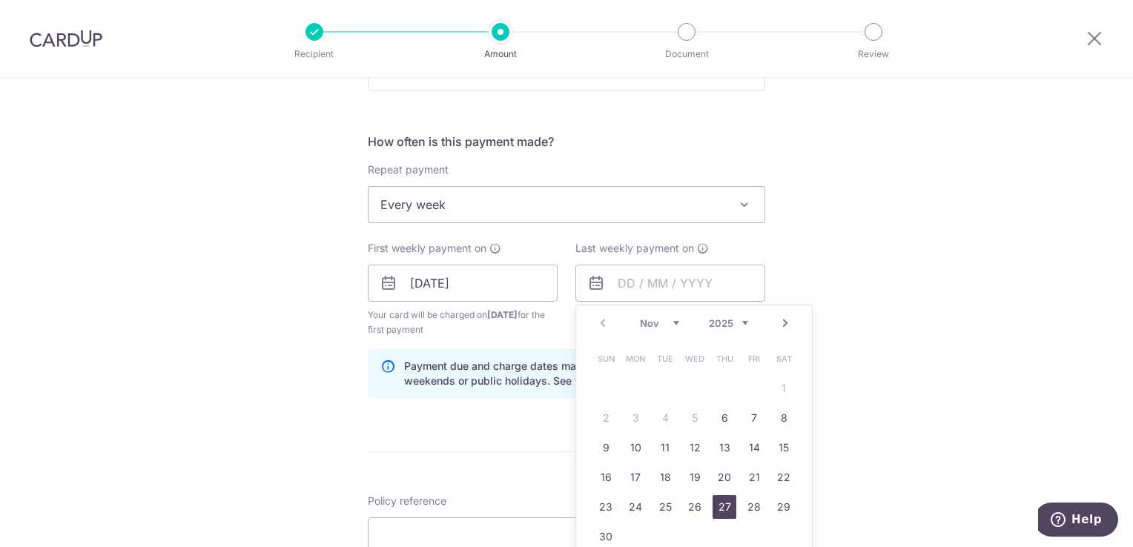
click at [714, 503] on link "27" at bounding box center [725, 507] width 24 height 24
type input "27/11/2025"
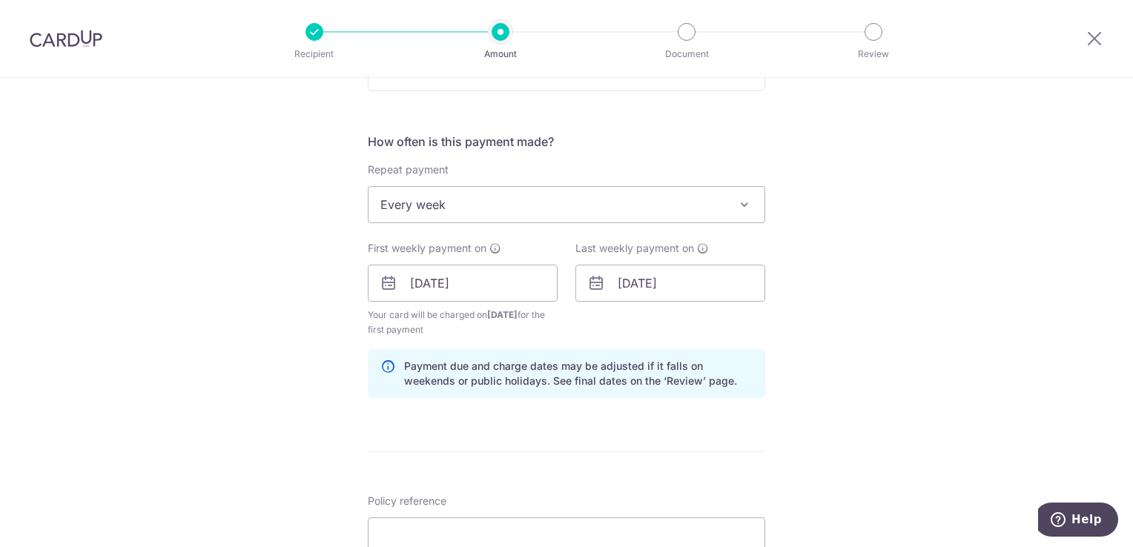
click at [864, 360] on div "Tell us more about your payment Enter payment amount SGD 54.93 54.93 Select Car…" at bounding box center [566, 298] width 1133 height 1478
click at [934, 382] on div "Tell us more about your payment Enter payment amount SGD 54.93 54.93 Select Car…" at bounding box center [566, 298] width 1133 height 1478
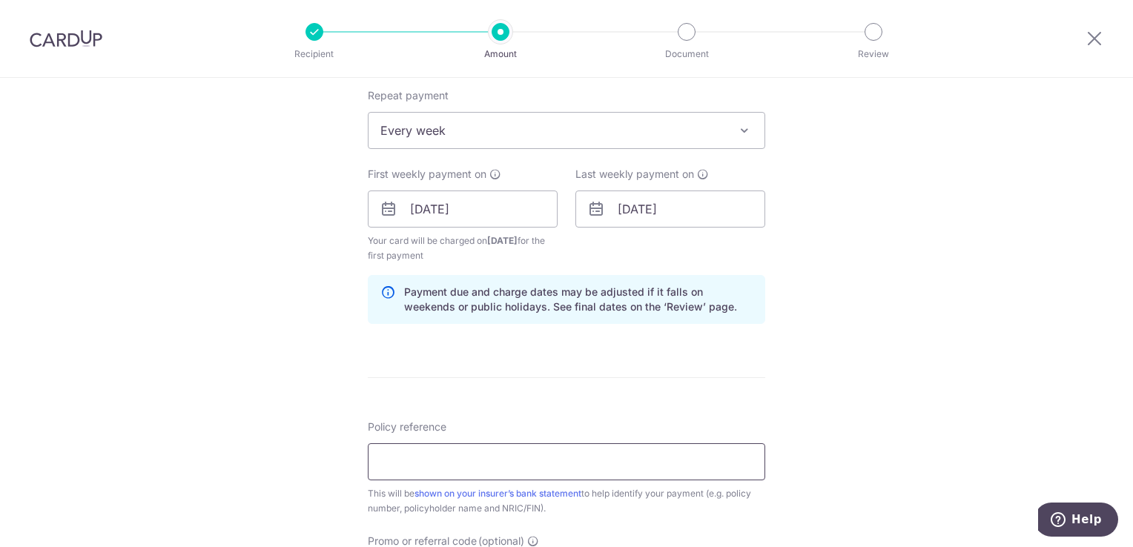
click at [559, 457] on input "Policy reference" at bounding box center [566, 461] width 397 height 37
type input "L546624377"
click at [819, 390] on div "Tell us more about your payment Enter payment amount SGD 54.93 54.93 Select Car…" at bounding box center [566, 224] width 1133 height 1478
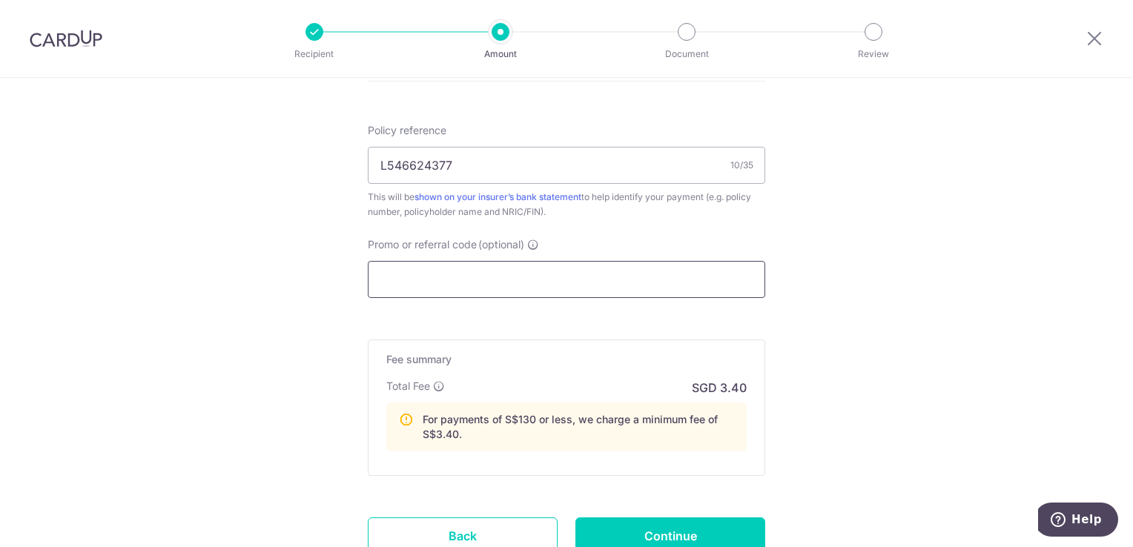
click at [644, 281] on input "Promo or referral code (optional)" at bounding box center [566, 279] width 397 height 37
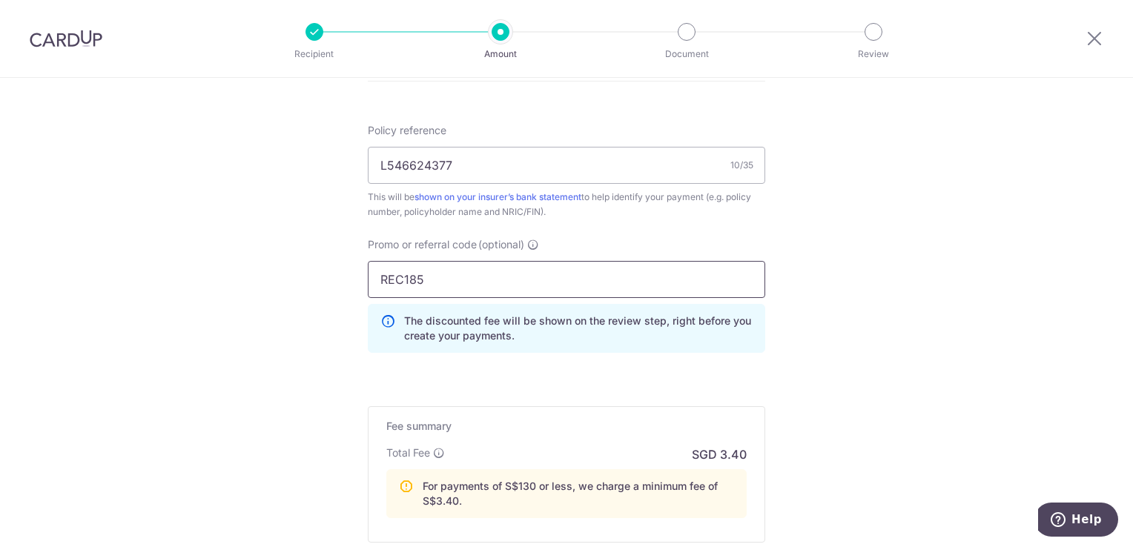
type input "REC185"
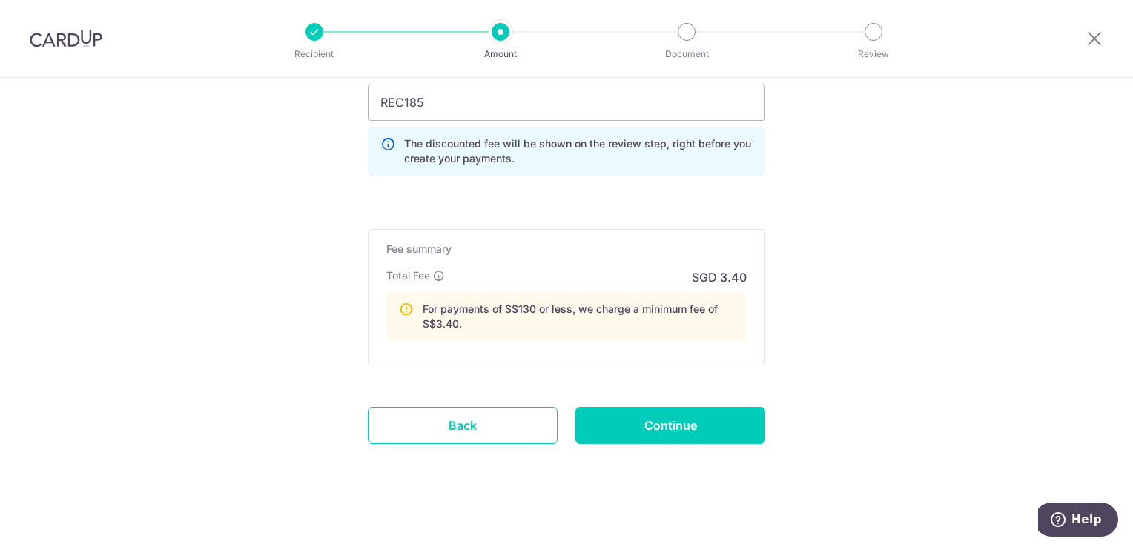
scroll to position [1072, 0]
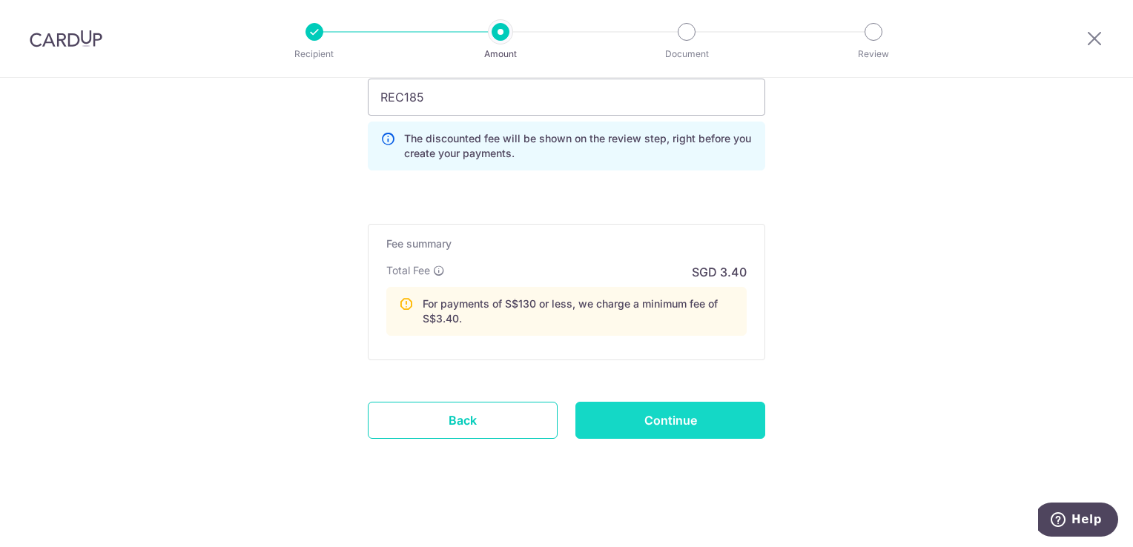
click at [689, 407] on input "Continue" at bounding box center [670, 420] width 190 height 37
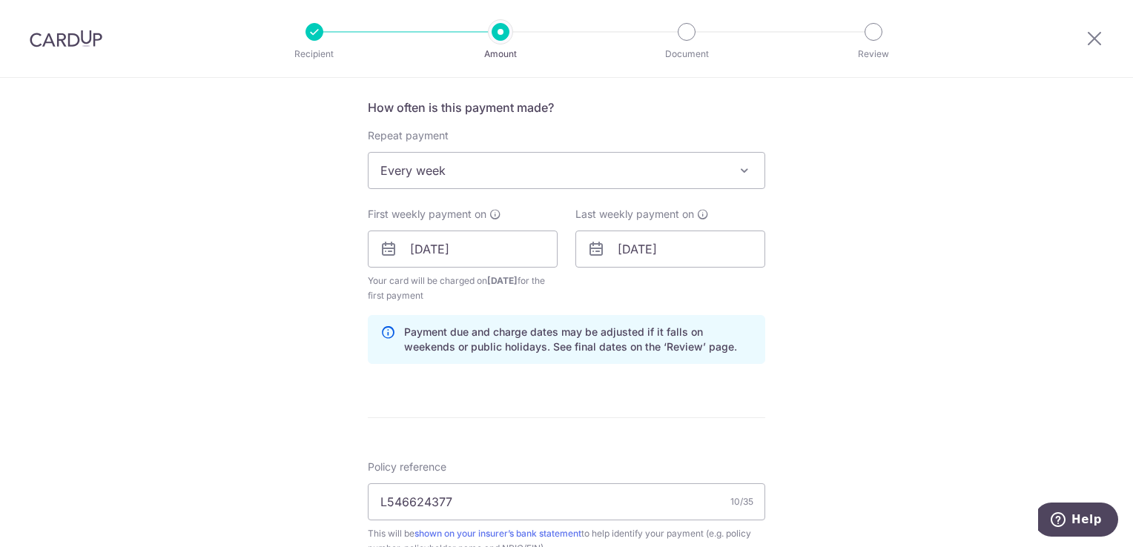
scroll to position [0, 0]
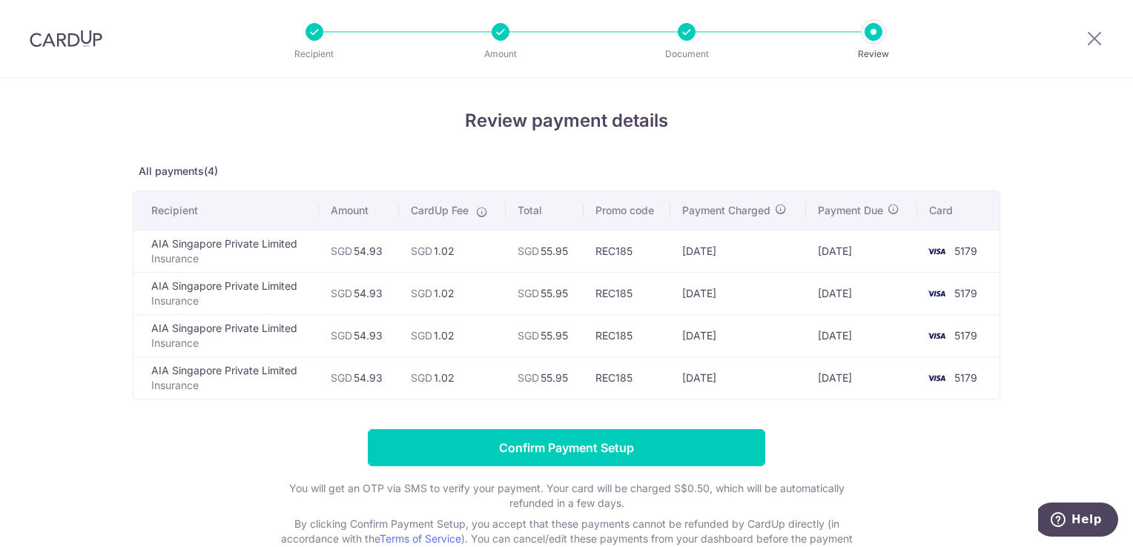
click at [902, 436] on form "Confirm Payment Setup You will get an OTP via SMS to verify your payment. Your …" at bounding box center [566, 495] width 867 height 132
click at [887, 449] on form "Confirm Payment Setup You will get an OTP via SMS to verify your payment. Your …" at bounding box center [566, 495] width 867 height 132
click at [881, 449] on form "Confirm Payment Setup You will get an OTP via SMS to verify your payment. Your …" at bounding box center [566, 495] width 867 height 132
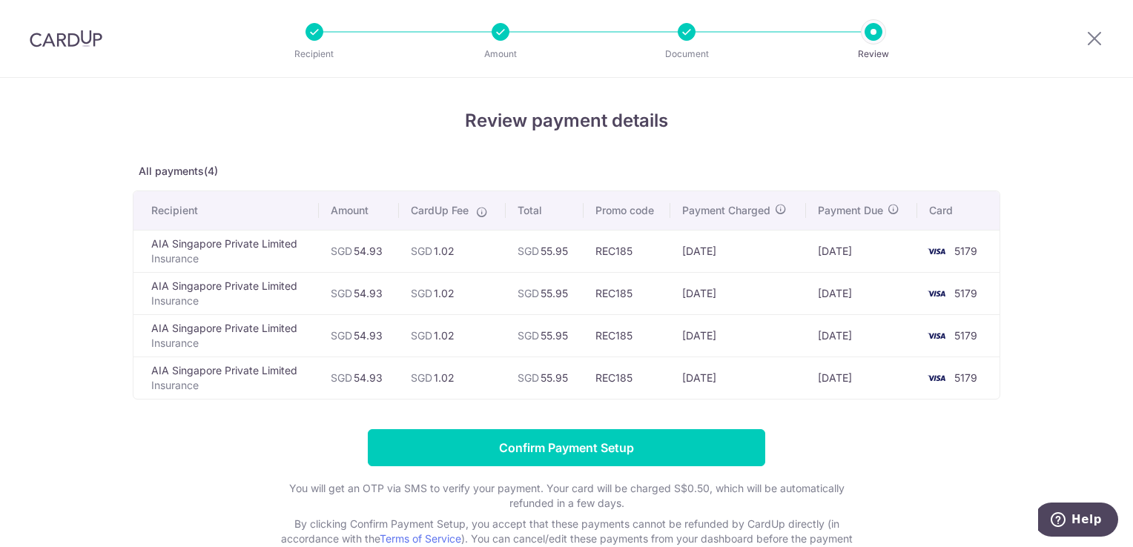
click at [881, 449] on form "Confirm Payment Setup You will get an OTP via SMS to verify your payment. Your …" at bounding box center [566, 495] width 867 height 132
click at [880, 449] on form "Confirm Payment Setup You will get an OTP via SMS to verify your payment. Your …" at bounding box center [566, 495] width 867 height 132
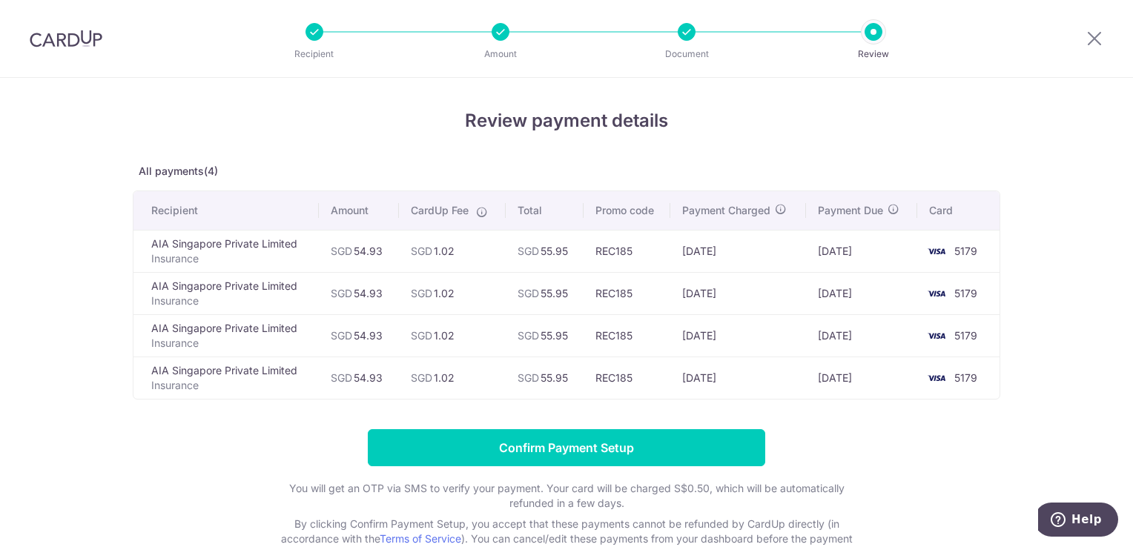
click at [880, 449] on form "Confirm Payment Setup You will get an OTP via SMS to verify your payment. Your …" at bounding box center [566, 495] width 867 height 132
click at [996, 75] on header "Recipient Amount Document Review" at bounding box center [566, 39] width 1133 height 78
click at [925, 437] on form "Confirm Payment Setup You will get an OTP via SMS to verify your payment. Your …" at bounding box center [566, 495] width 867 height 132
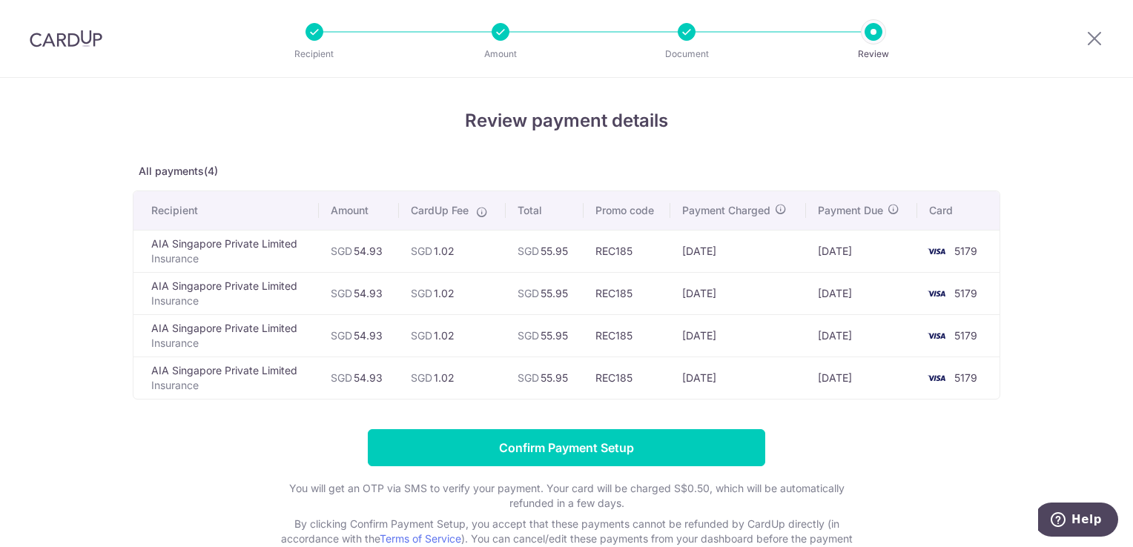
click at [925, 437] on form "Confirm Payment Setup You will get an OTP via SMS to verify your payment. Your …" at bounding box center [566, 495] width 867 height 132
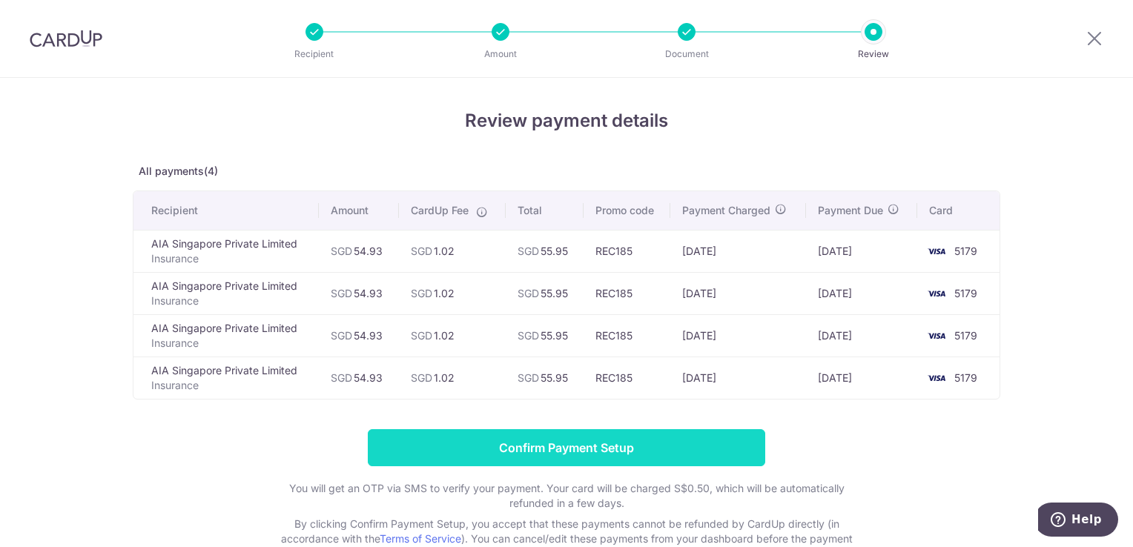
click at [724, 445] on input "Confirm Payment Setup" at bounding box center [566, 447] width 397 height 37
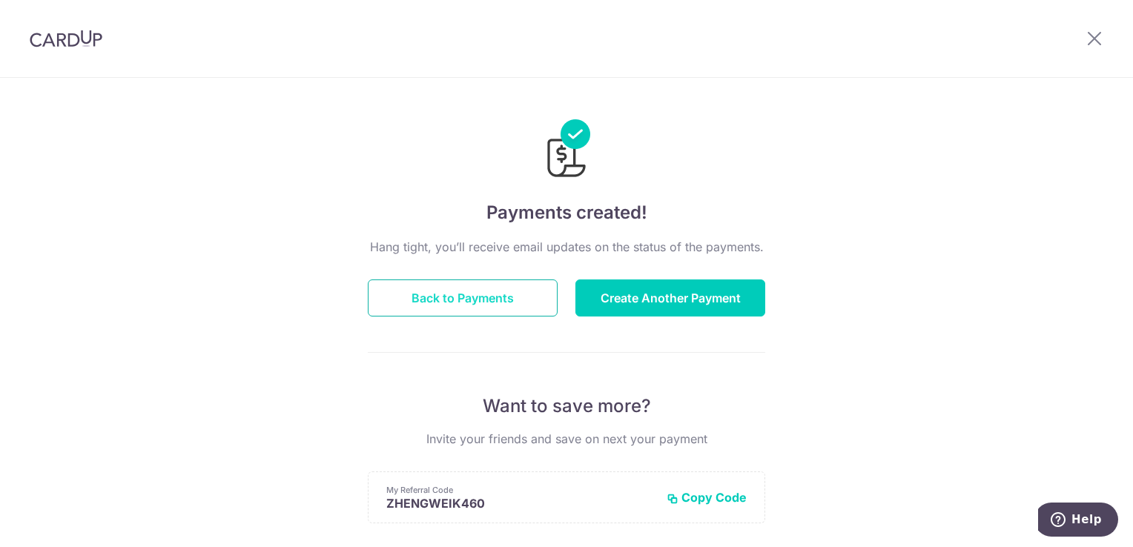
click at [521, 302] on button "Back to Payments" at bounding box center [463, 298] width 190 height 37
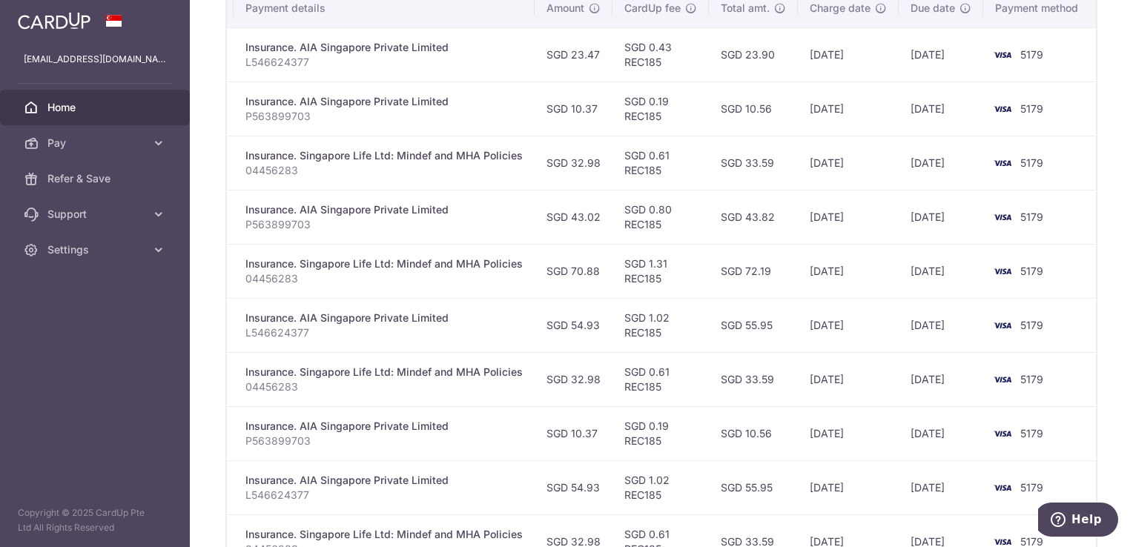
scroll to position [602, 0]
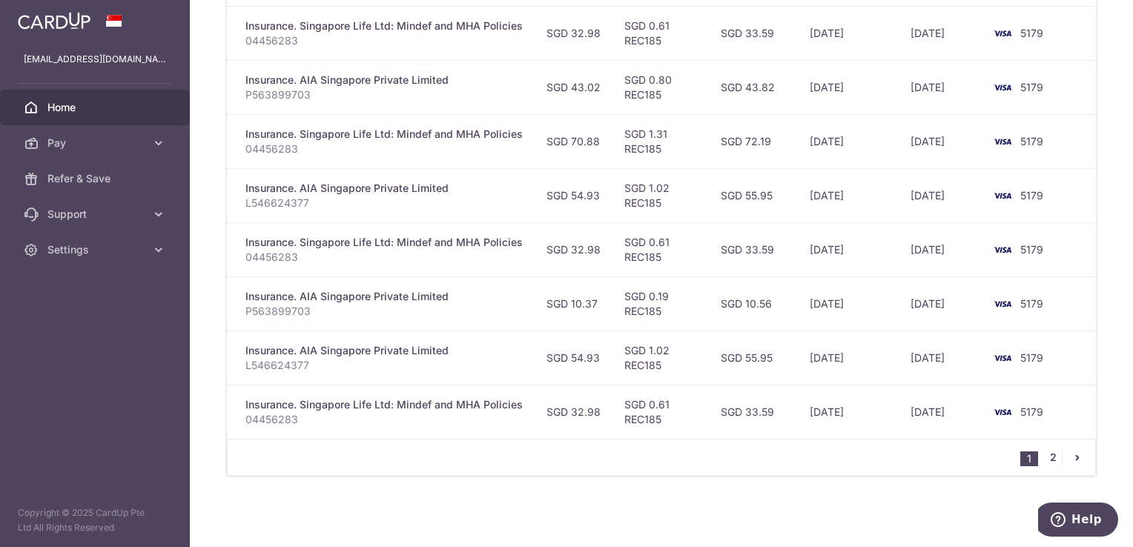
click at [1044, 461] on link "2" at bounding box center [1053, 458] width 18 height 18
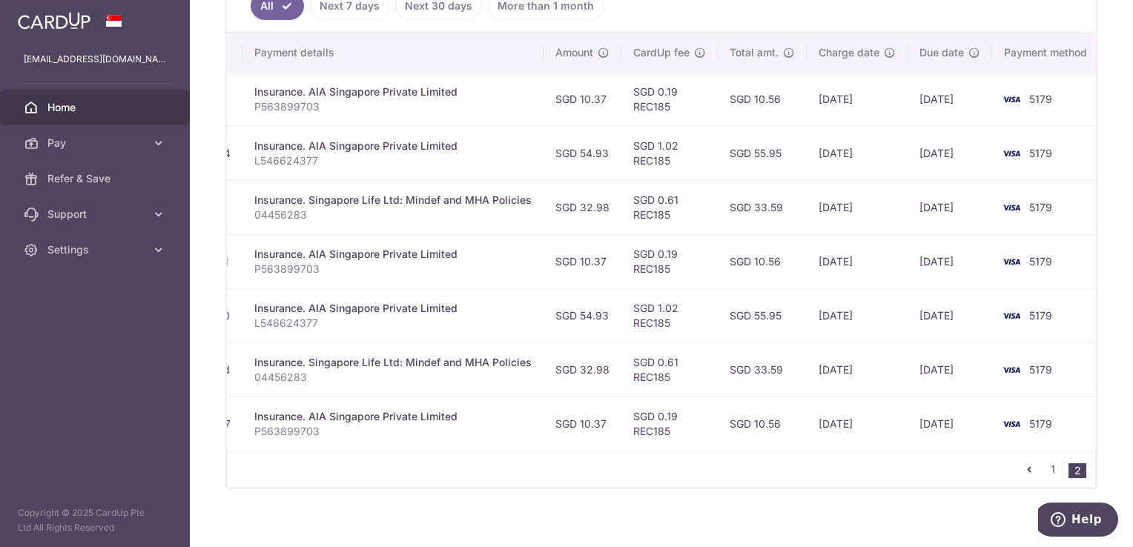
scroll to position [0, 295]
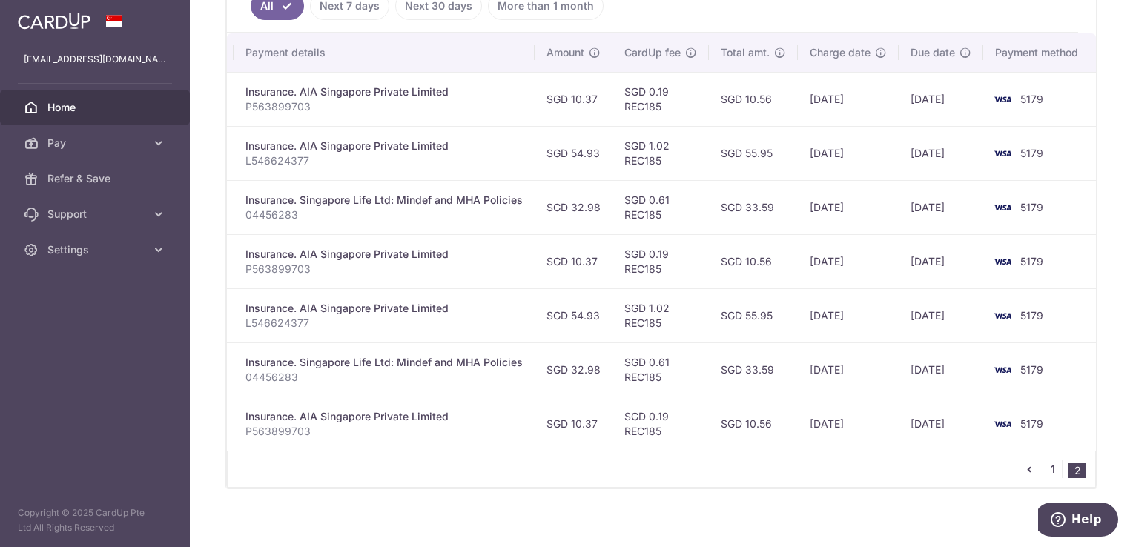
click at [1048, 473] on link "1" at bounding box center [1053, 469] width 18 height 18
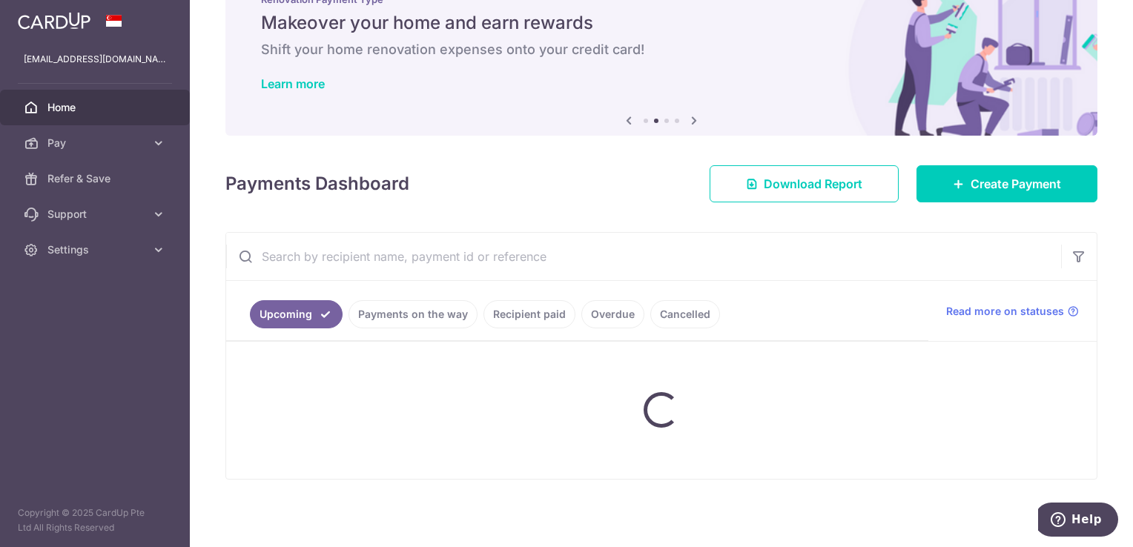
click at [210, 342] on div "× Pause Schedule Pause all future payments in this series Pause just this one p…" at bounding box center [661, 273] width 943 height 547
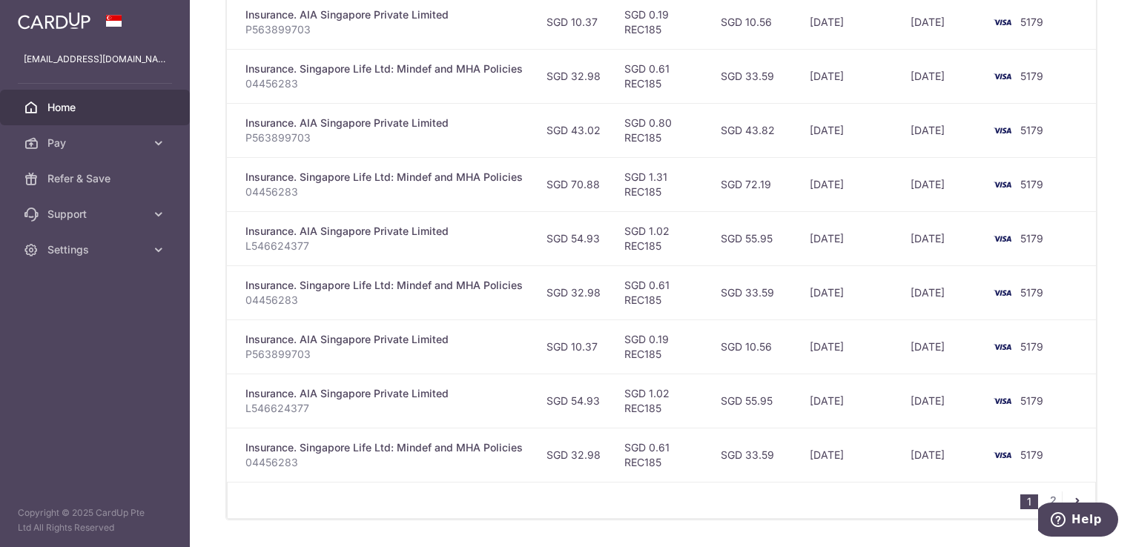
scroll to position [602, 0]
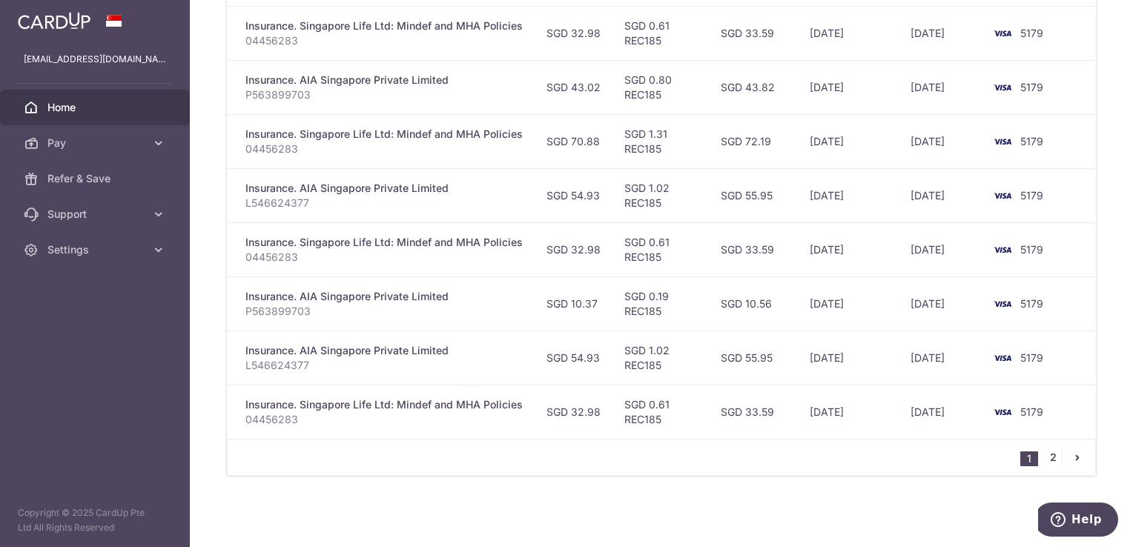
click at [1044, 461] on link "2" at bounding box center [1053, 458] width 18 height 18
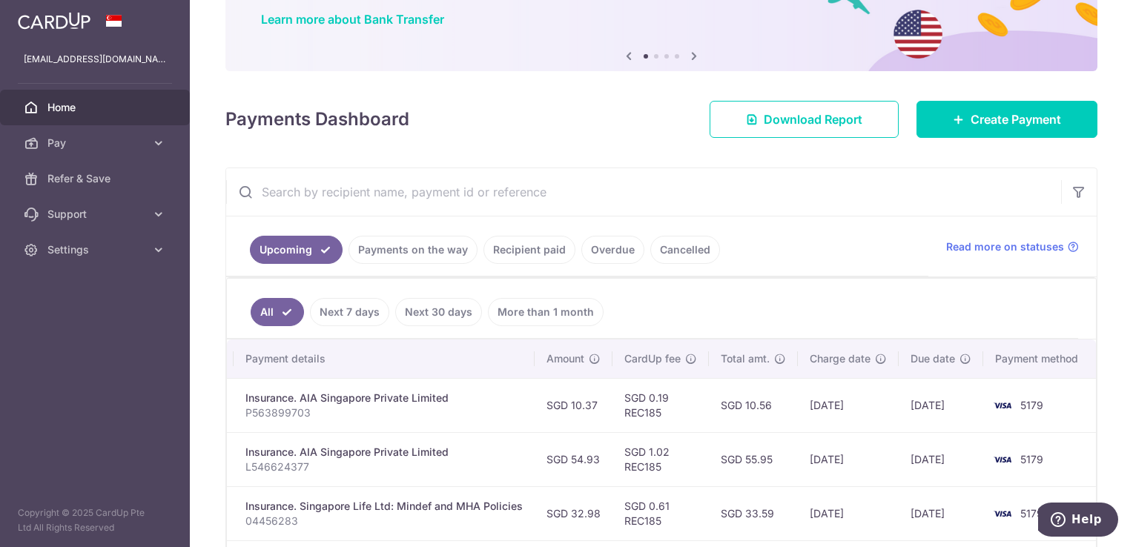
scroll to position [0, 0]
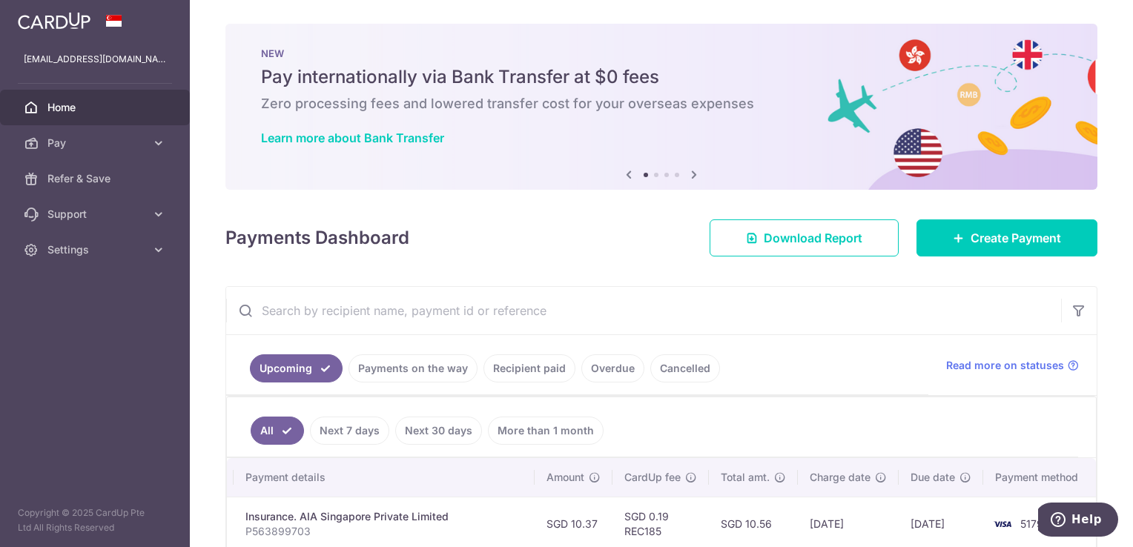
click at [92, 102] on span "Home" at bounding box center [96, 107] width 98 height 15
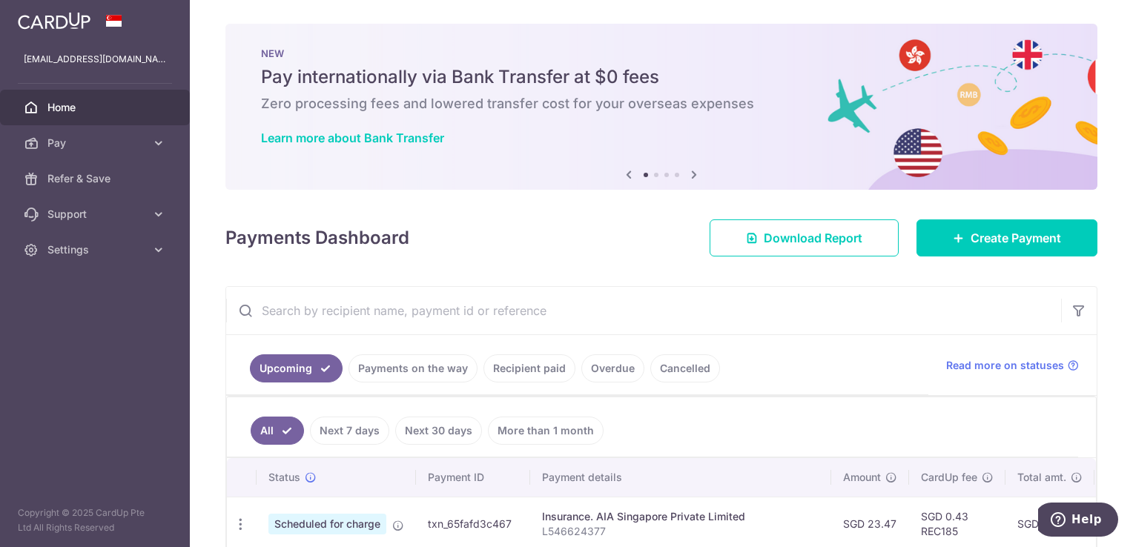
click at [214, 176] on div "× Pause Schedule Pause all future payments in this series Pause just this one p…" at bounding box center [661, 273] width 943 height 547
click at [219, 245] on div "× Pause Schedule Pause all future payments in this series Pause just this one p…" at bounding box center [661, 273] width 943 height 547
drag, startPoint x: 219, startPoint y: 245, endPoint x: 448, endPoint y: 242, distance: 229.1
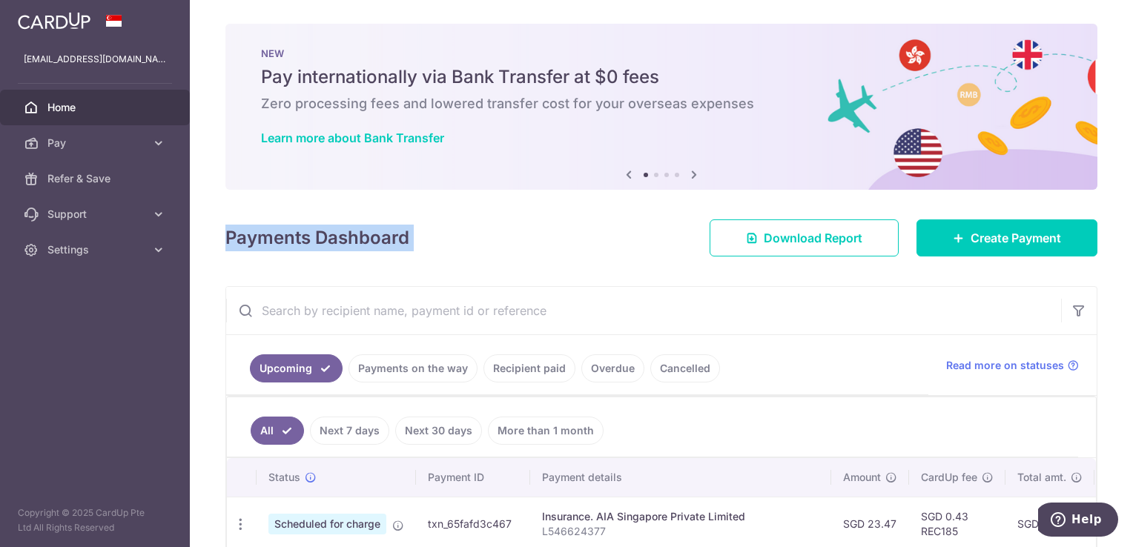
click at [448, 242] on div "Payments Dashboard Download Report Create Payment" at bounding box center [661, 235] width 872 height 43
click at [498, 239] on div "Payments Dashboard Download Report Create Payment" at bounding box center [661, 235] width 872 height 43
click at [497, 215] on div "Payments Dashboard Download Report Create Payment" at bounding box center [661, 235] width 872 height 43
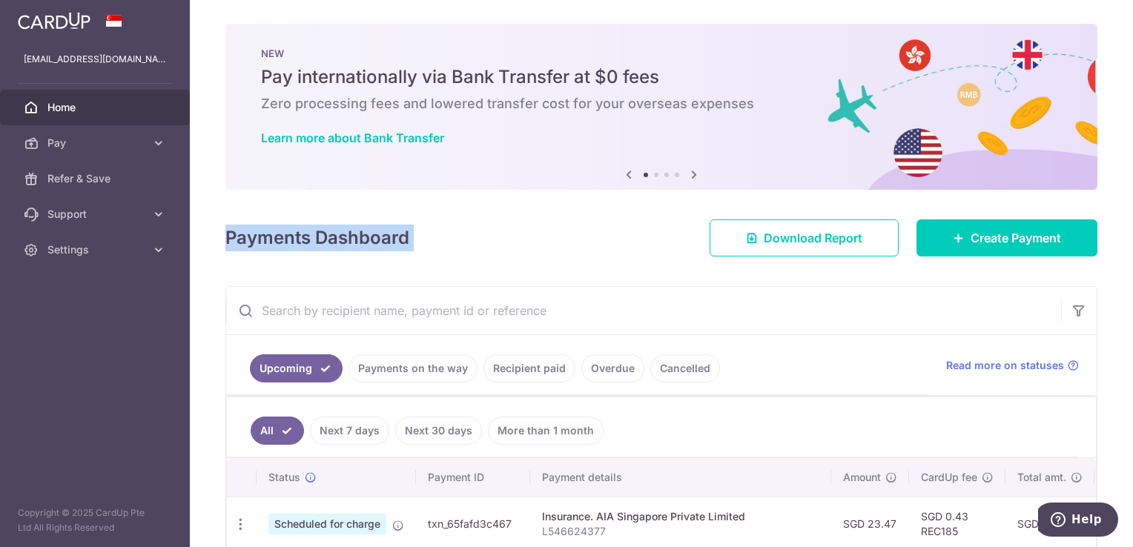
drag, startPoint x: 497, startPoint y: 215, endPoint x: 507, endPoint y: 242, distance: 29.3
click at [507, 242] on div "Payments Dashboard Download Report Create Payment" at bounding box center [661, 235] width 872 height 43
click at [475, 251] on div "Payments Dashboard Download Report Create Payment" at bounding box center [661, 235] width 872 height 43
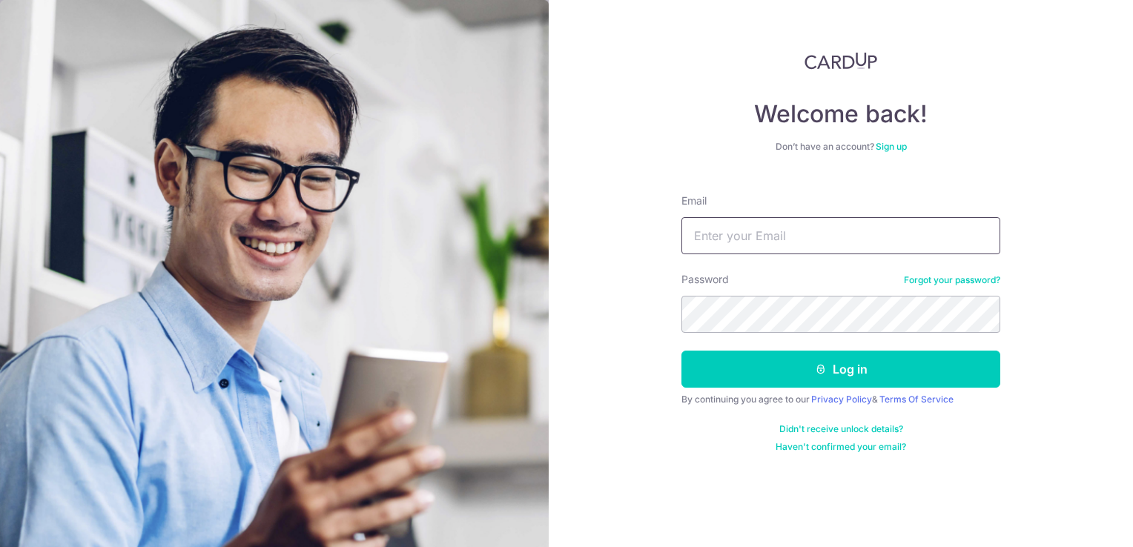
type input "[EMAIL_ADDRESS][DOMAIN_NAME]"
click at [830, 242] on input "[EMAIL_ADDRESS][DOMAIN_NAME]" at bounding box center [840, 235] width 319 height 37
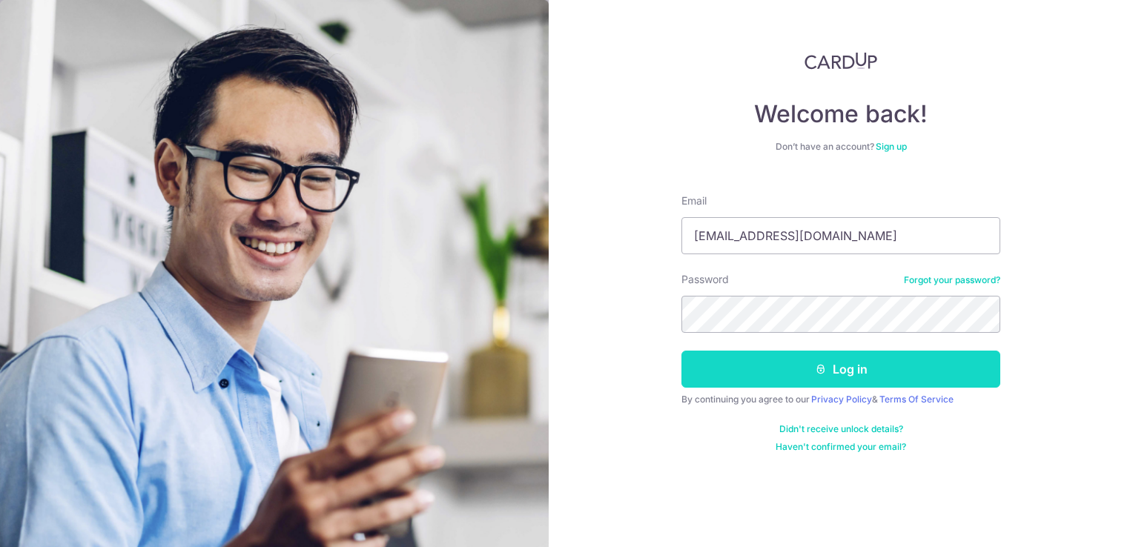
click at [804, 368] on button "Log in" at bounding box center [840, 369] width 319 height 37
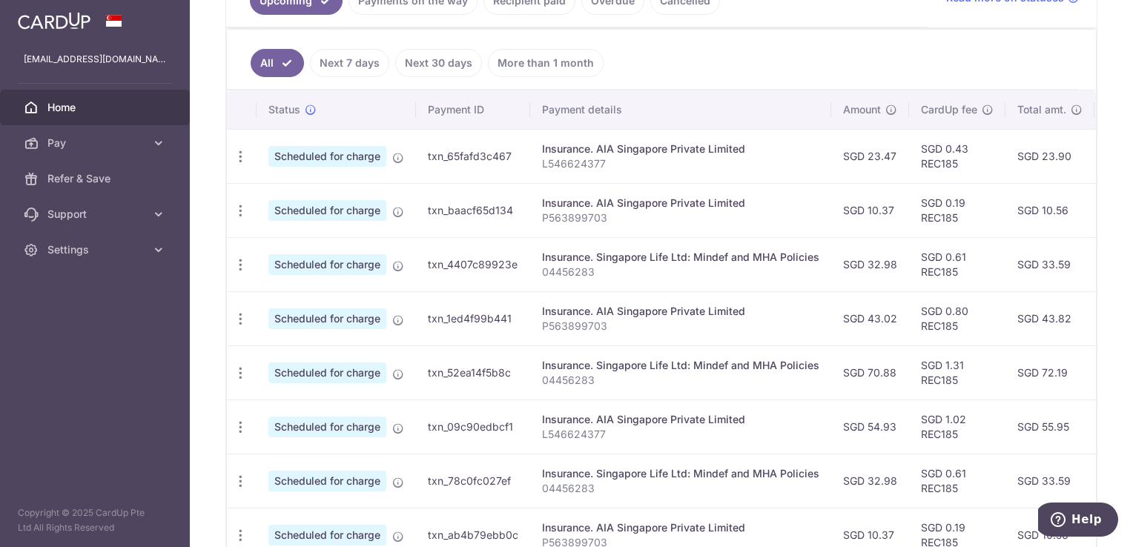
scroll to position [371, 0]
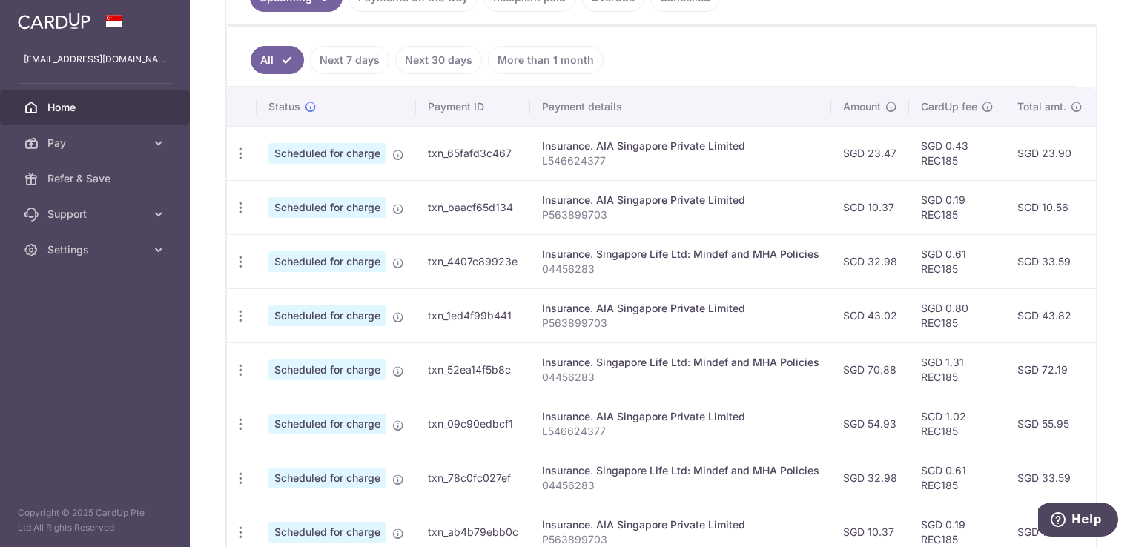
click at [577, 162] on p "L546624377" at bounding box center [680, 160] width 277 height 15
drag, startPoint x: 577, startPoint y: 162, endPoint x: 558, endPoint y: 172, distance: 21.9
click at [558, 172] on td "Insurance. AIA Singapore Private Limited L546624377" at bounding box center [680, 153] width 301 height 54
click at [574, 215] on p "P563899703" at bounding box center [680, 215] width 277 height 15
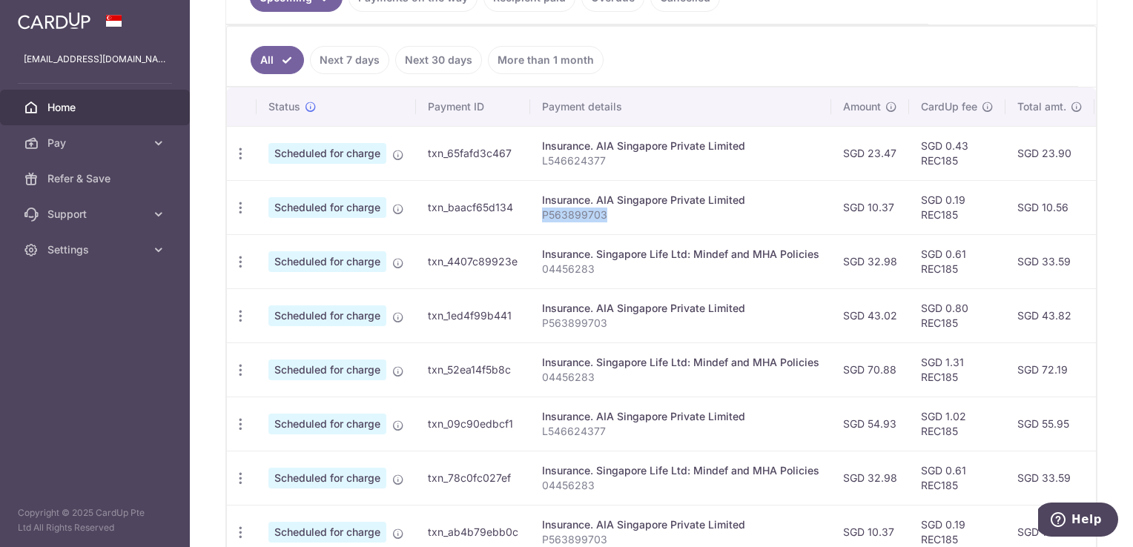
click at [574, 215] on p "P563899703" at bounding box center [680, 215] width 277 height 15
drag, startPoint x: 574, startPoint y: 215, endPoint x: 652, endPoint y: 233, distance: 80.6
click at [652, 234] on td "Insurance. Singapore Life Ltd: Mindef and MHA Policies 04456283" at bounding box center [680, 261] width 301 height 54
click at [647, 225] on td "Insurance. AIA Singapore Private Limited P563899703" at bounding box center [680, 207] width 301 height 54
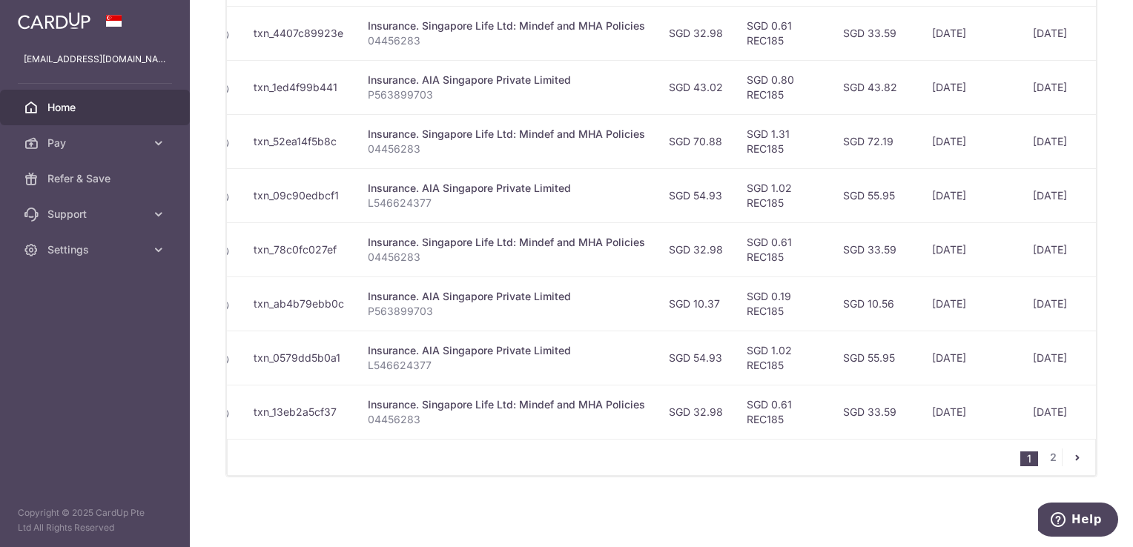
scroll to position [0, 297]
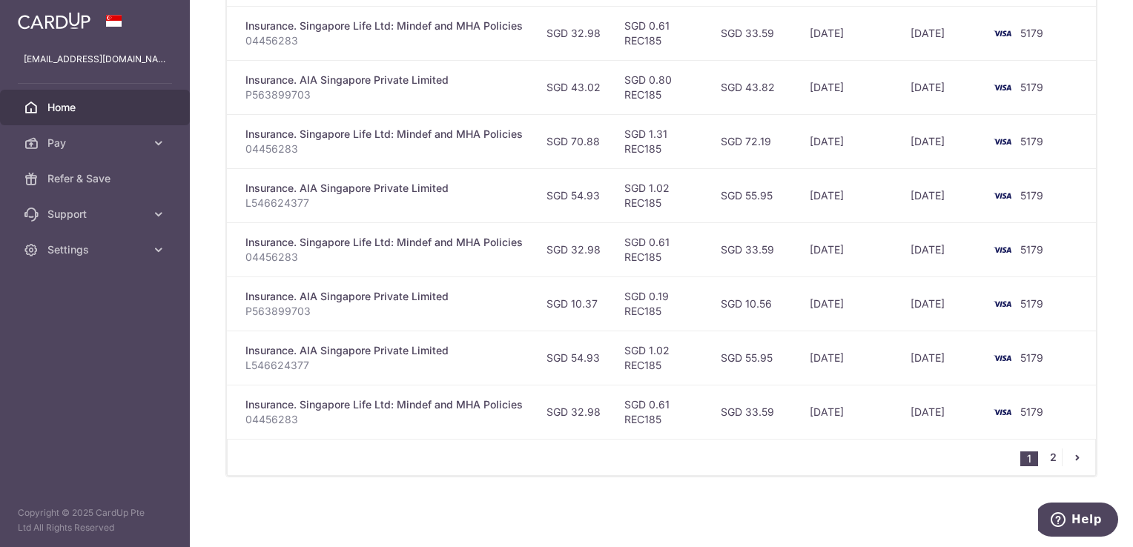
click at [1045, 456] on link "2" at bounding box center [1053, 458] width 18 height 18
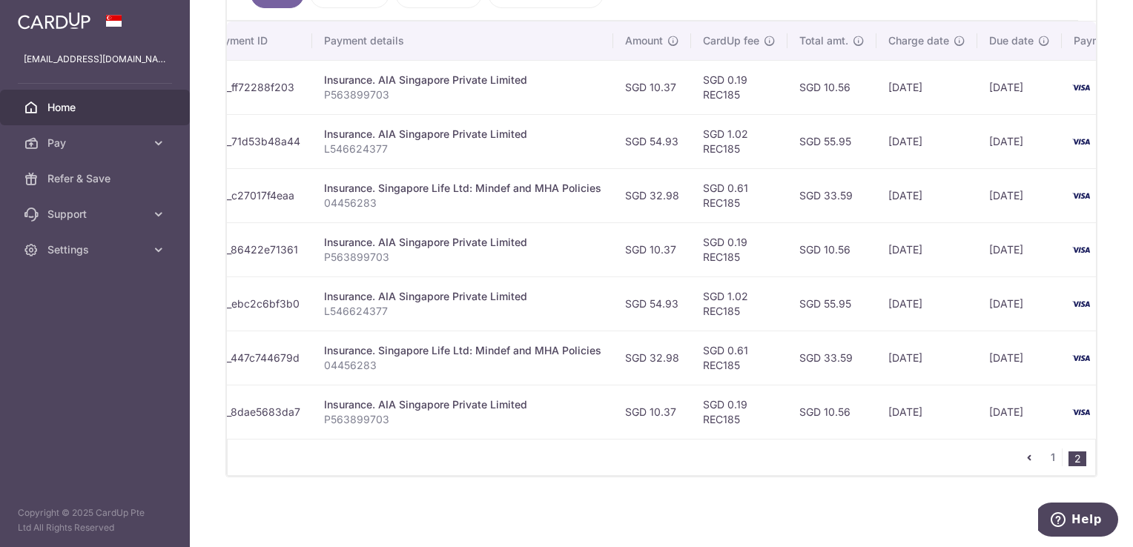
scroll to position [0, 295]
